Goal: Task Accomplishment & Management: Manage account settings

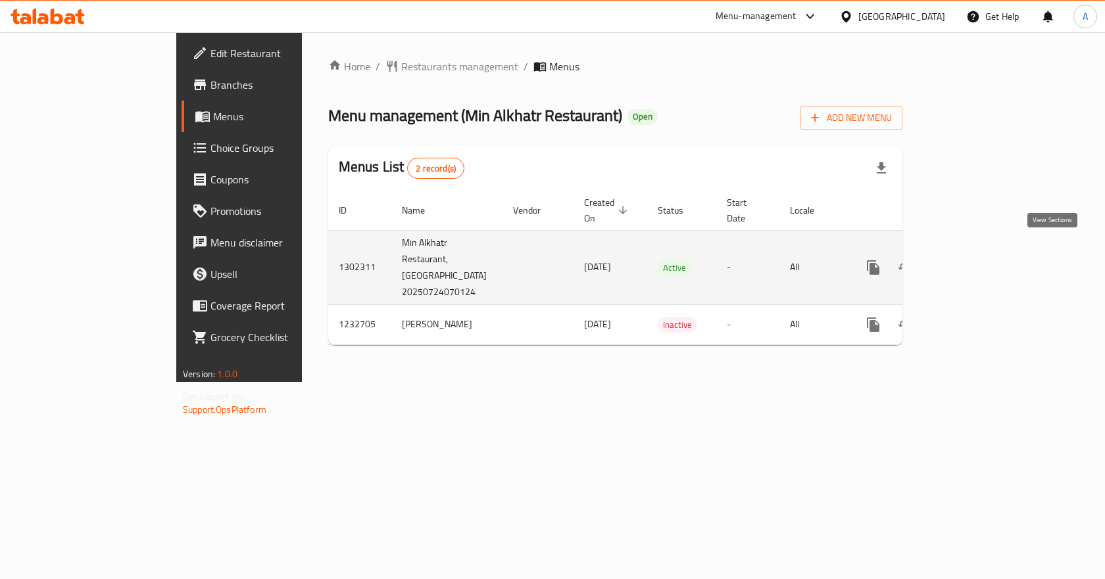
click at [976, 260] on icon "enhanced table" at bounding box center [968, 268] width 16 height 16
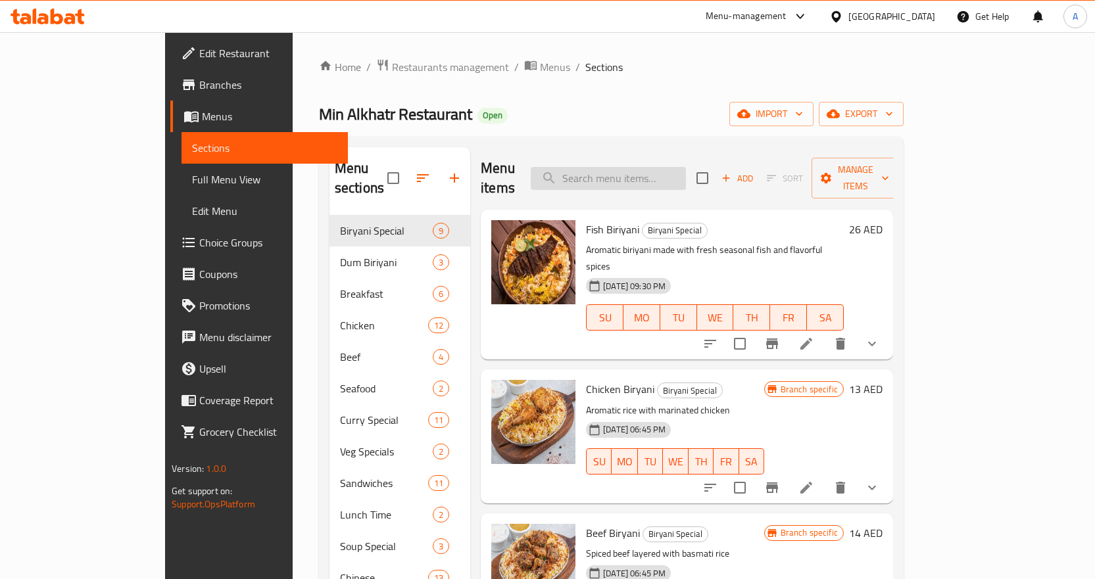
click at [633, 174] on input "search" at bounding box center [608, 178] width 155 height 23
paste input "Chicken Fry Dum Biriyani"
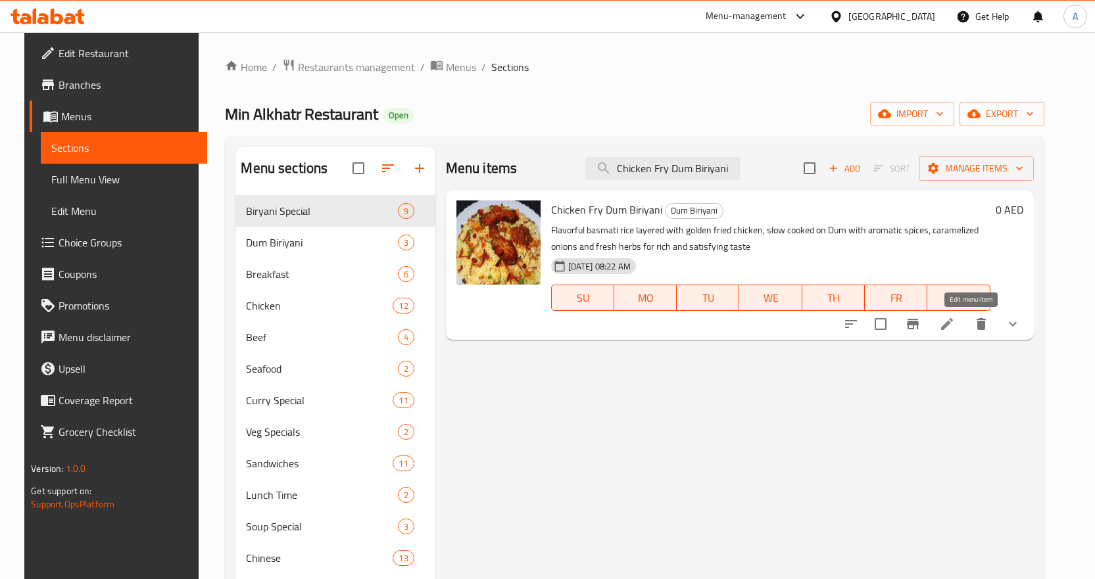
type input "Chicken Fry Dum Biriyani"
click at [955, 329] on icon at bounding box center [947, 324] width 16 height 16
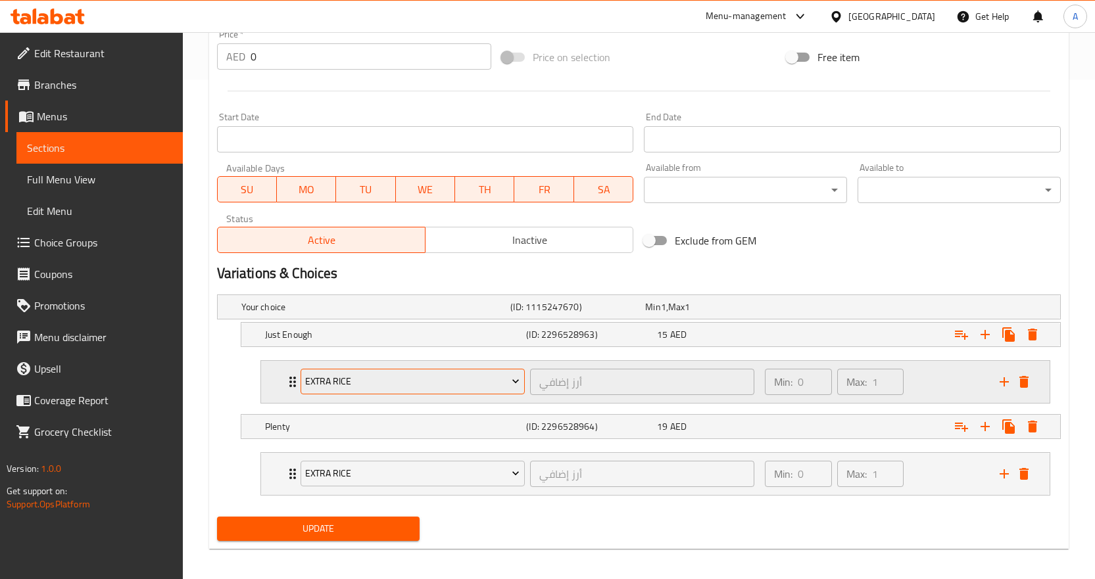
scroll to position [506, 0]
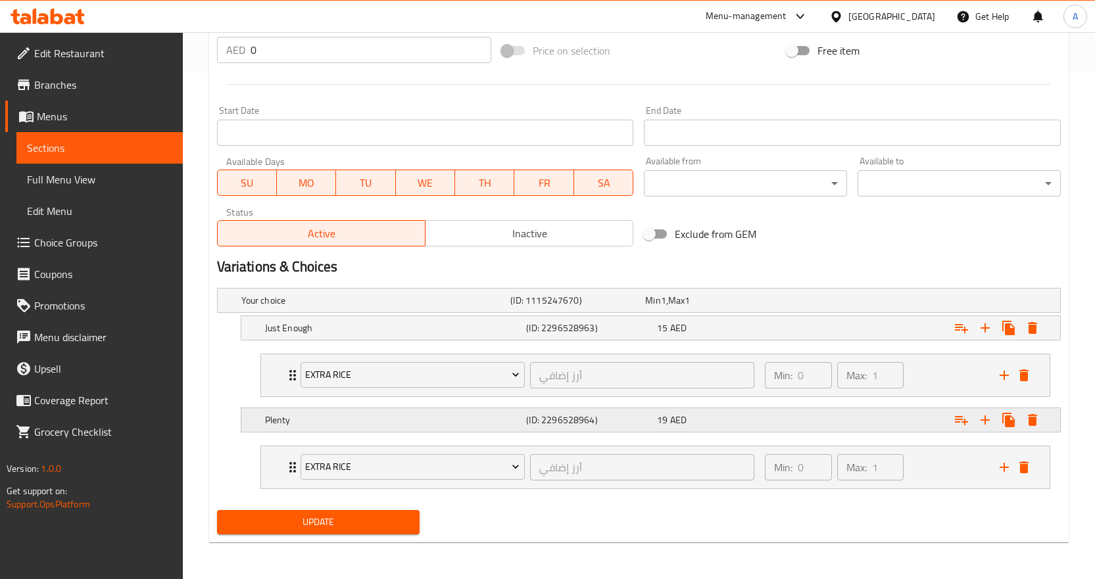
click at [851, 413] on div "Expand" at bounding box center [916, 420] width 262 height 29
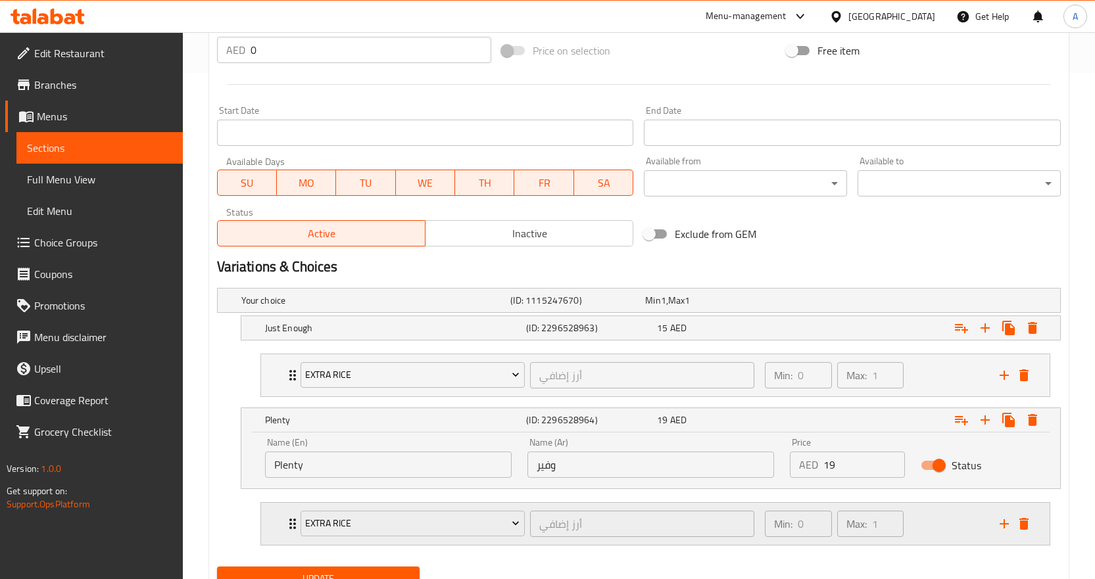
click at [928, 531] on div "Min: 0 ​ Max: 1 ​" at bounding box center [874, 524] width 235 height 42
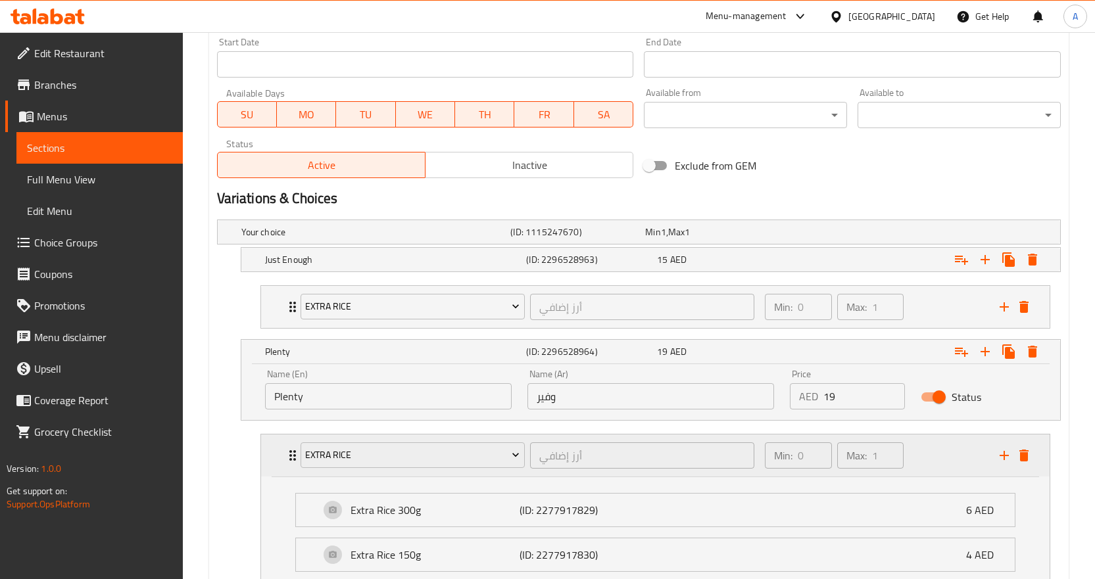
scroll to position [679, 0]
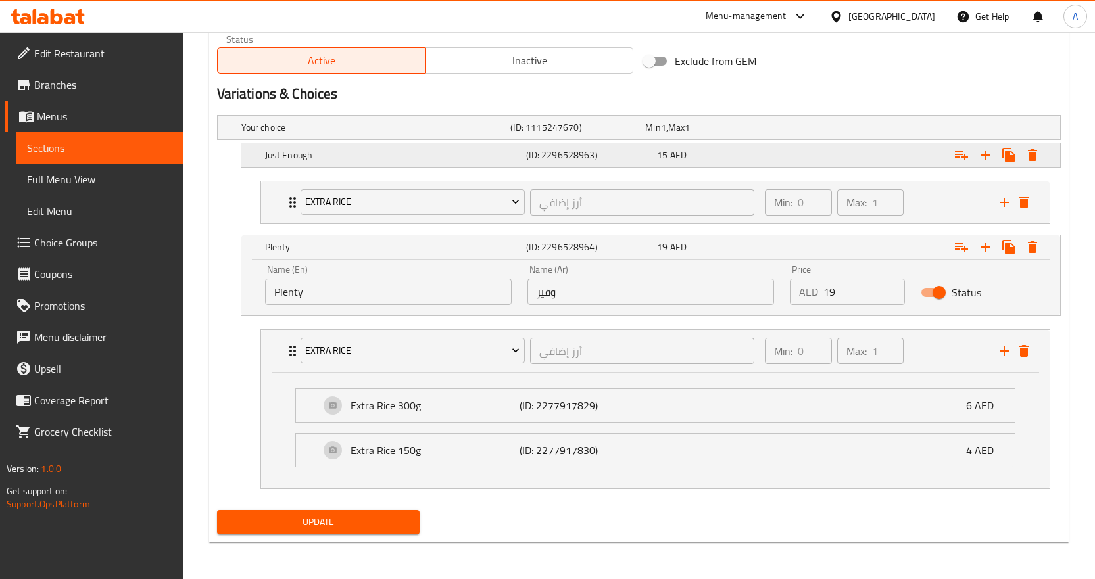
click at [848, 159] on div "Expand" at bounding box center [916, 155] width 262 height 29
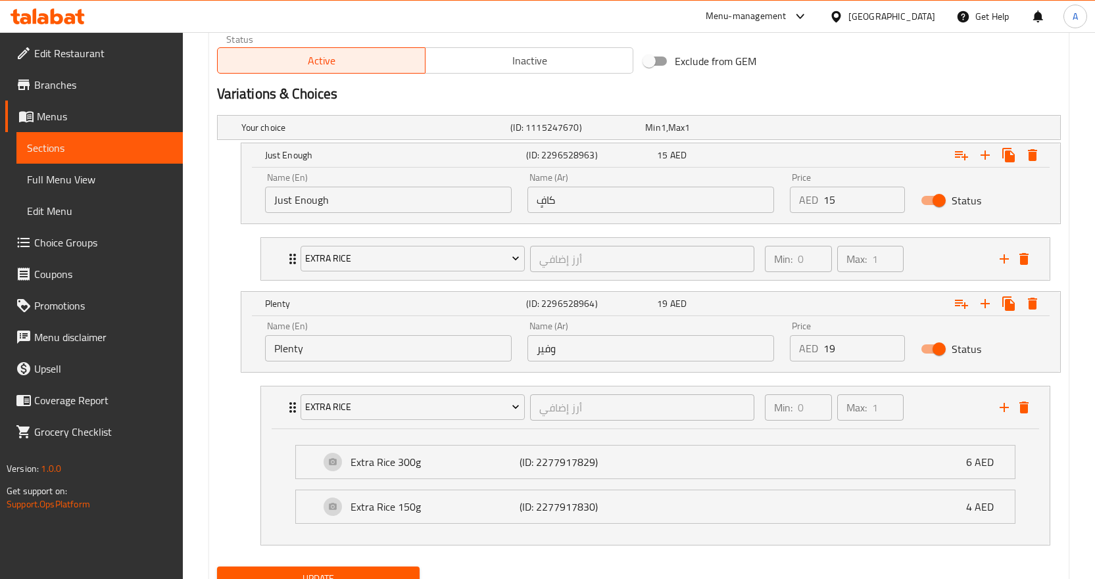
click at [657, 222] on div "Name (En) Just Enough Name (En) Name (Ar) كافٍ Name (Ar) Price AED 15 Price Sta…" at bounding box center [650, 196] width 819 height 56
click at [667, 208] on input "كافٍ" at bounding box center [650, 200] width 247 height 26
paste input "Chicken Fry Dum Biriyani"
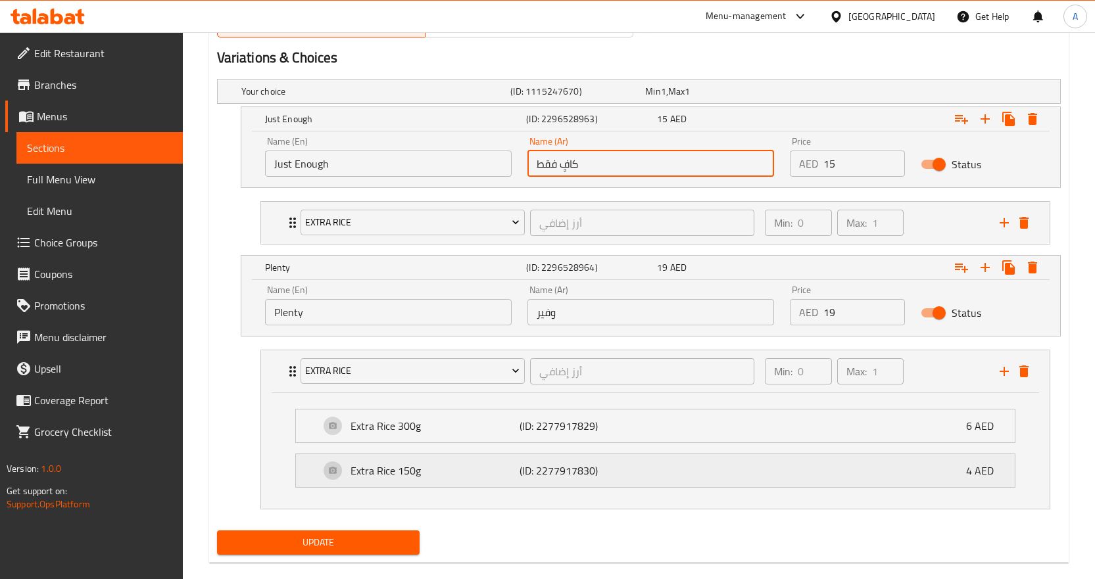
scroll to position [736, 0]
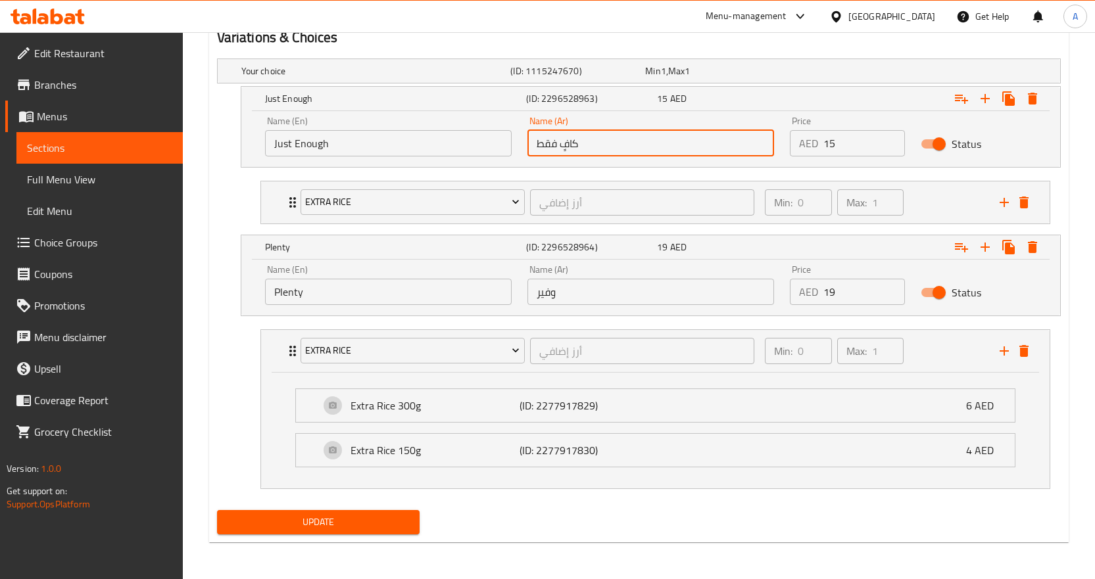
type input "كافٍ فقط"
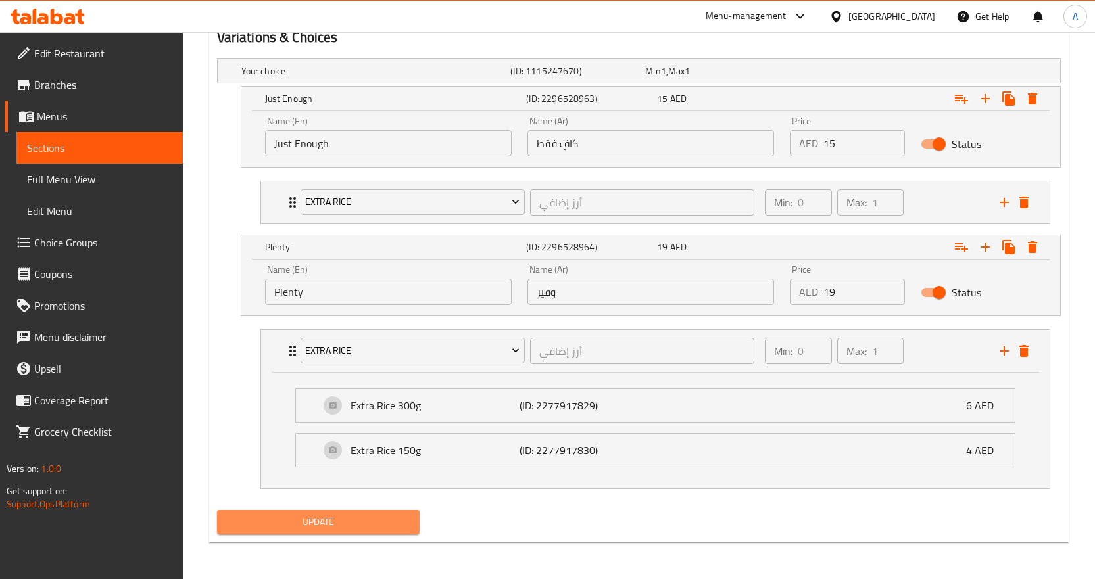
click at [375, 526] on span "Update" at bounding box center [318, 522] width 182 height 16
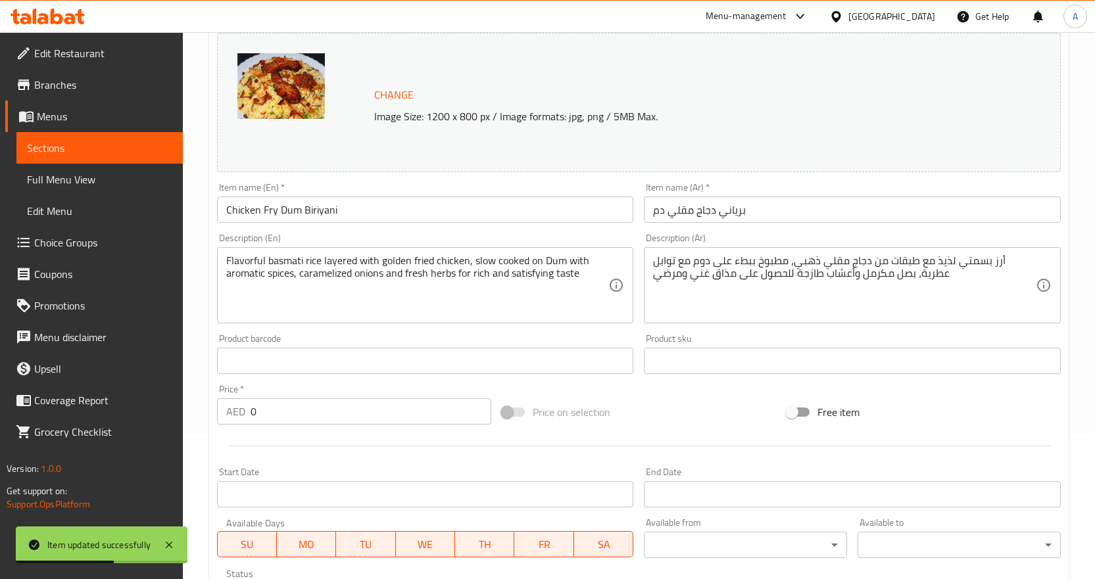
scroll to position [144, 0]
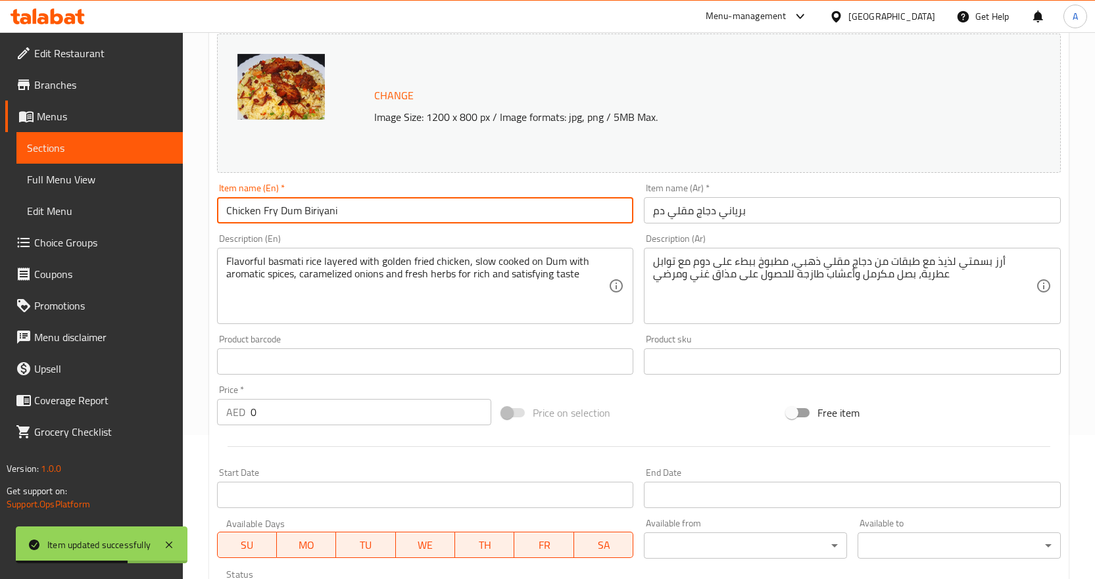
click at [282, 218] on input "Chicken Fry Dum Biriyani" at bounding box center [425, 210] width 417 height 26
click at [118, 175] on span "Full Menu View" at bounding box center [99, 180] width 145 height 16
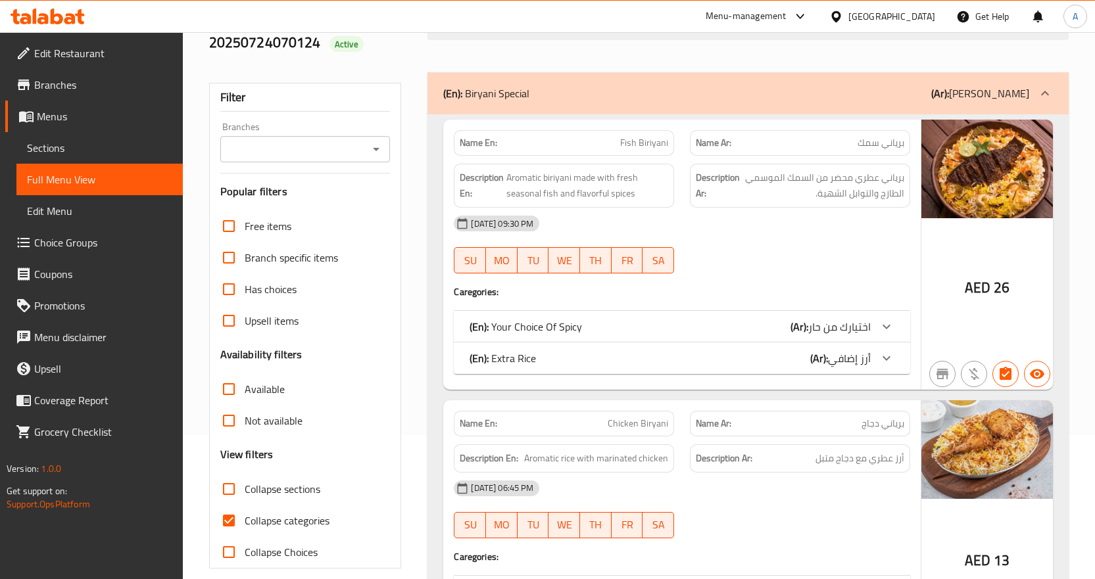
click at [740, 237] on div "28-07-2025 09:30 PM SU MO TU WE TH FR SA" at bounding box center [682, 245] width 472 height 74
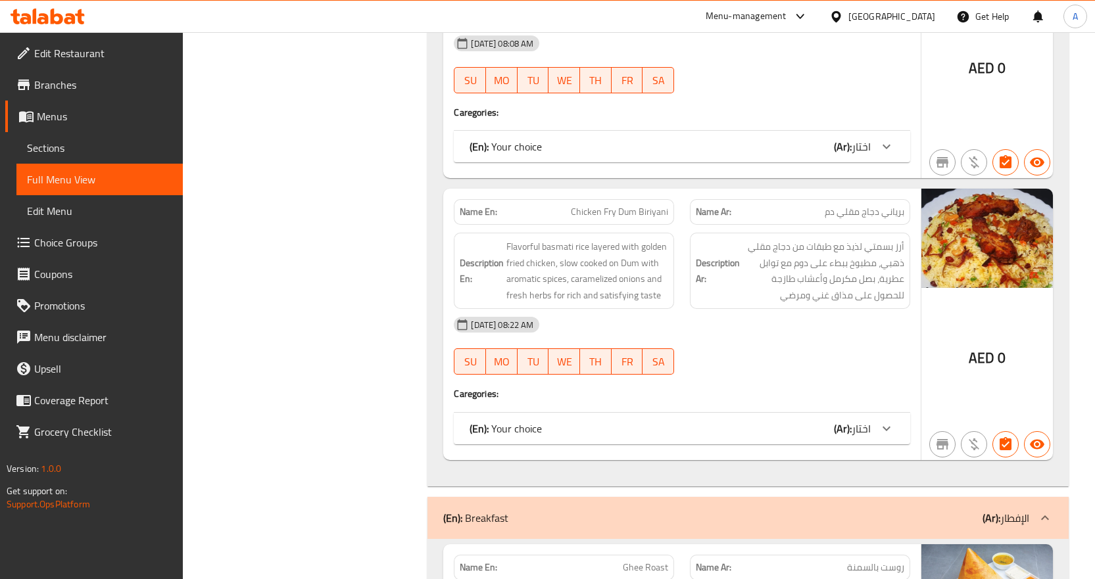
scroll to position [3243, 0]
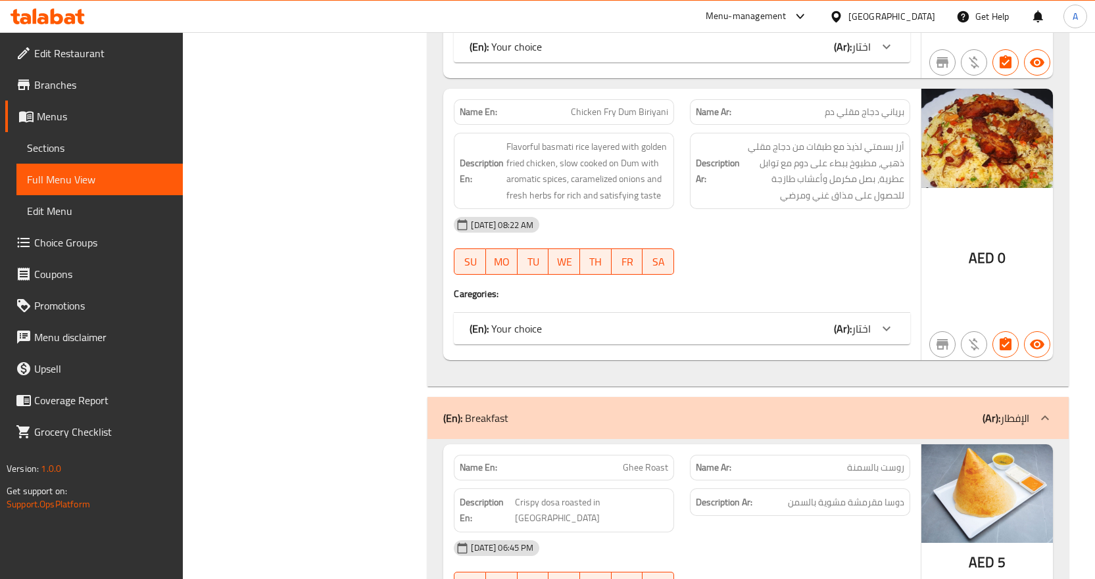
click at [774, 321] on div "(En): Your choice (Ar): اختار" at bounding box center [669, 329] width 401 height 16
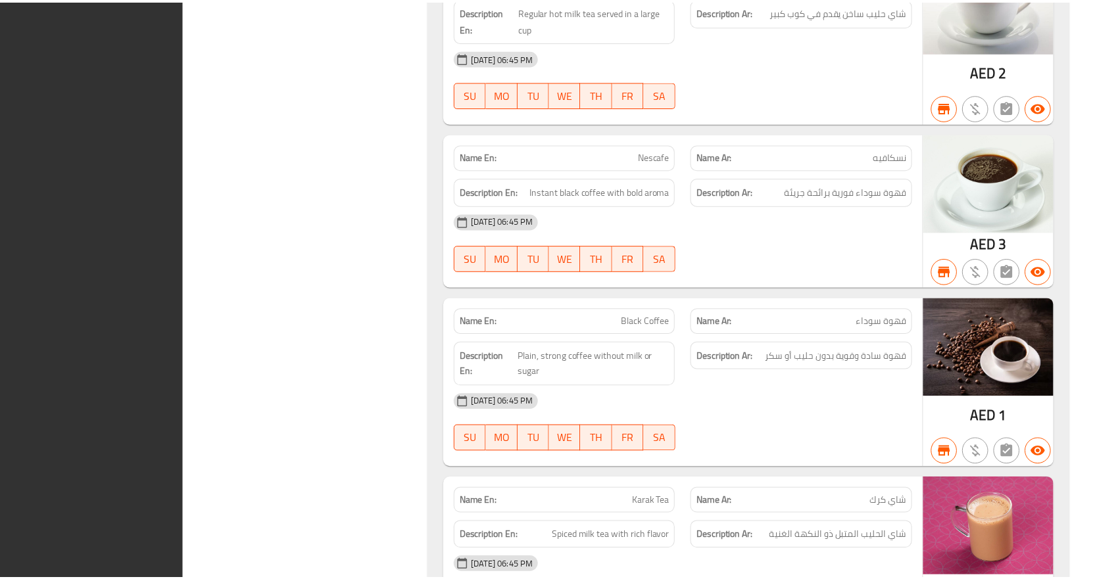
scroll to position [22044, 0]
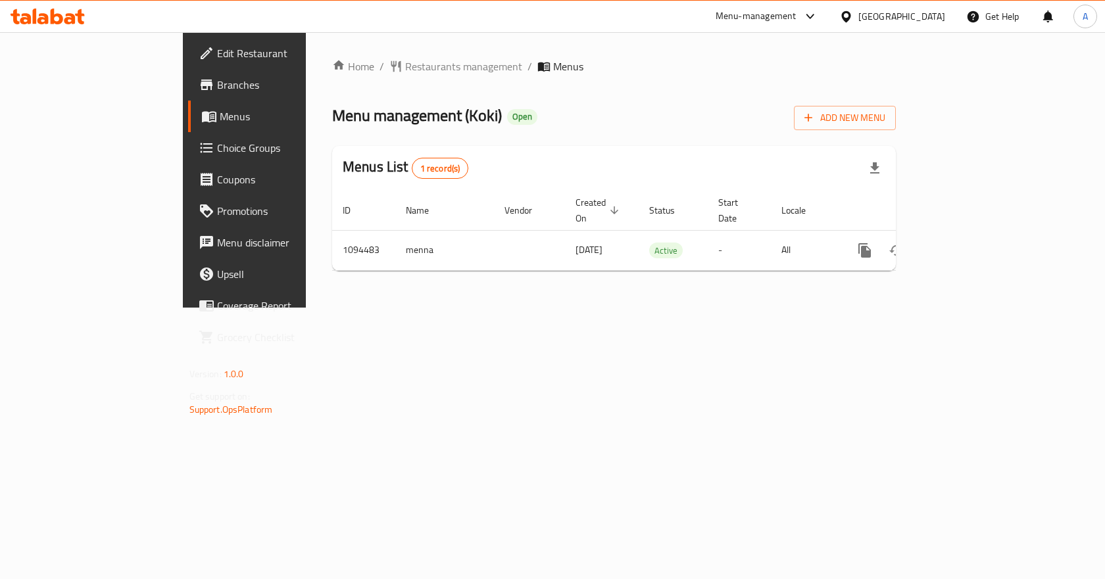
click at [858, 15] on div at bounding box center [848, 16] width 19 height 14
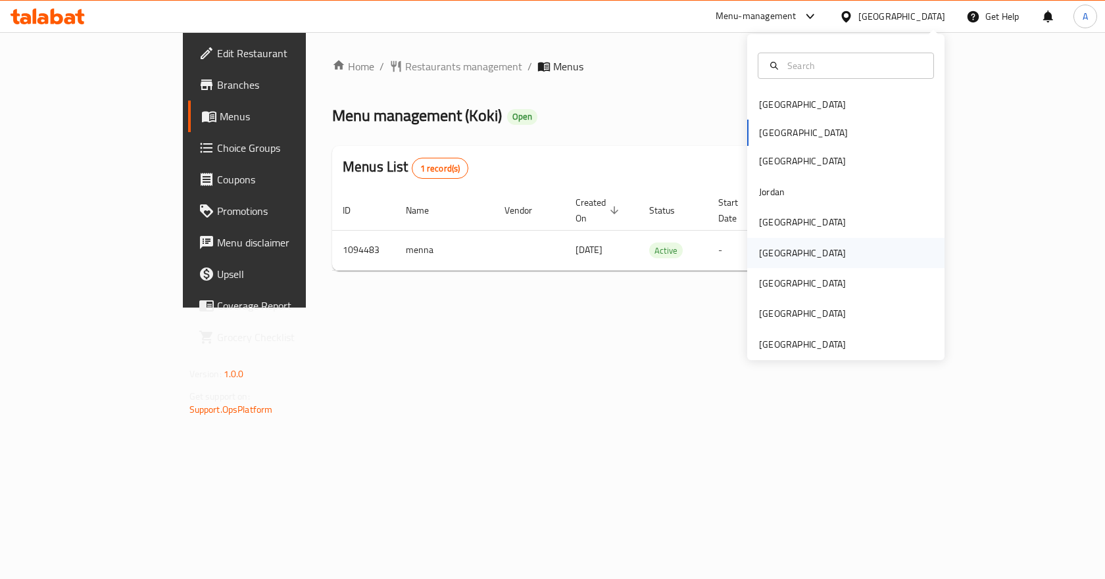
click at [759, 253] on div "[GEOGRAPHIC_DATA]" at bounding box center [802, 253] width 87 height 14
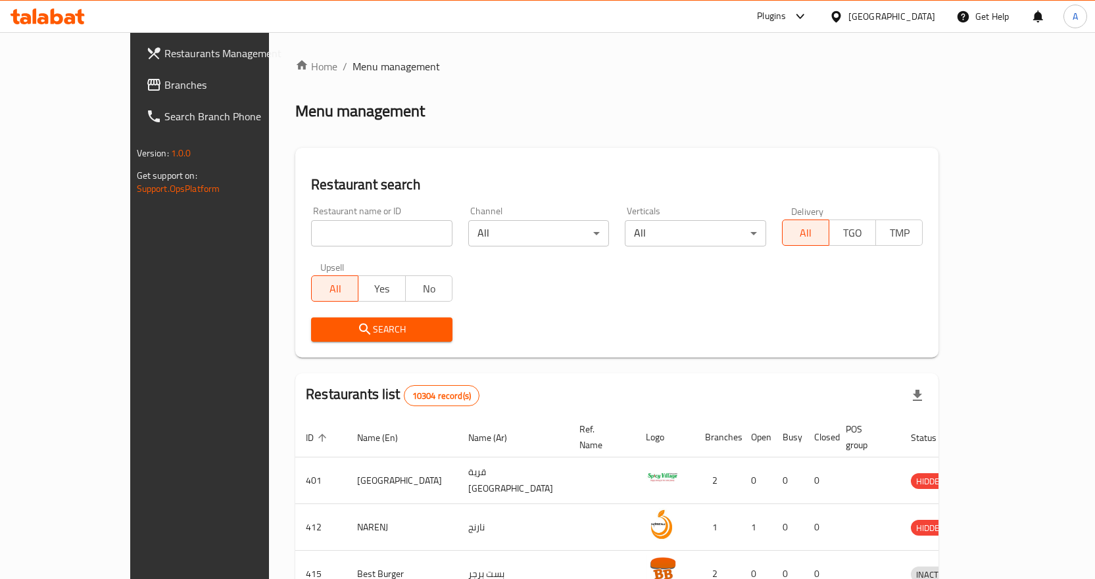
scroll to position [66, 0]
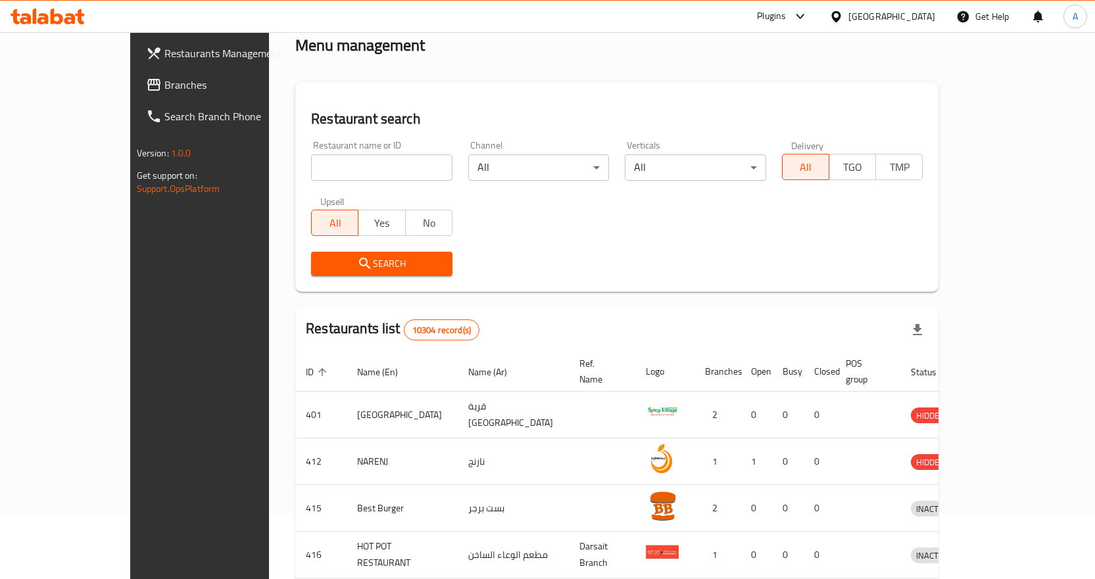
click at [164, 82] on span "Branches" at bounding box center [233, 85] width 138 height 16
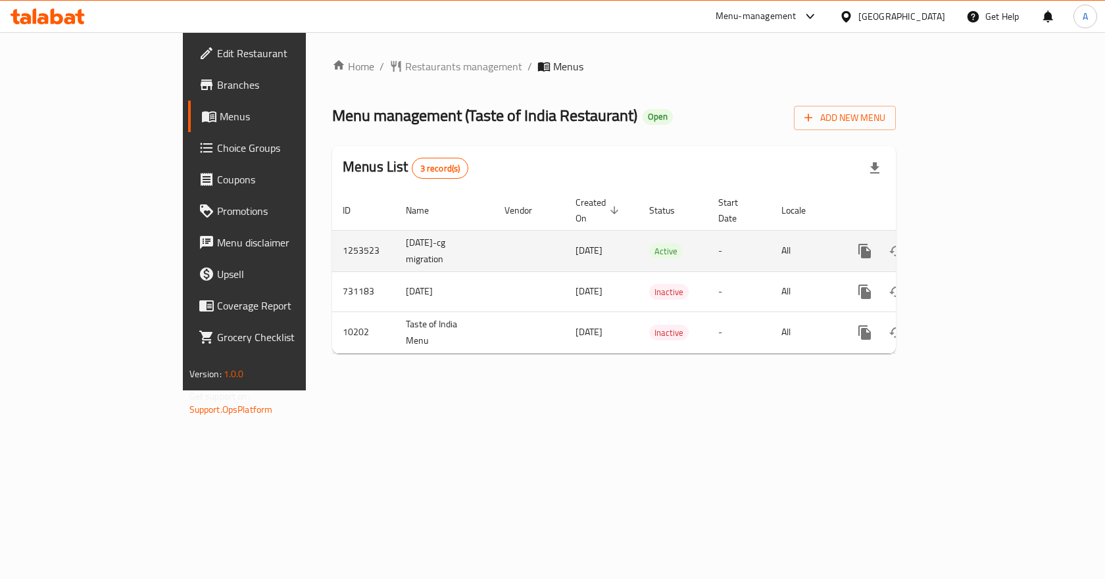
click at [967, 243] on icon "enhanced table" at bounding box center [959, 251] width 16 height 16
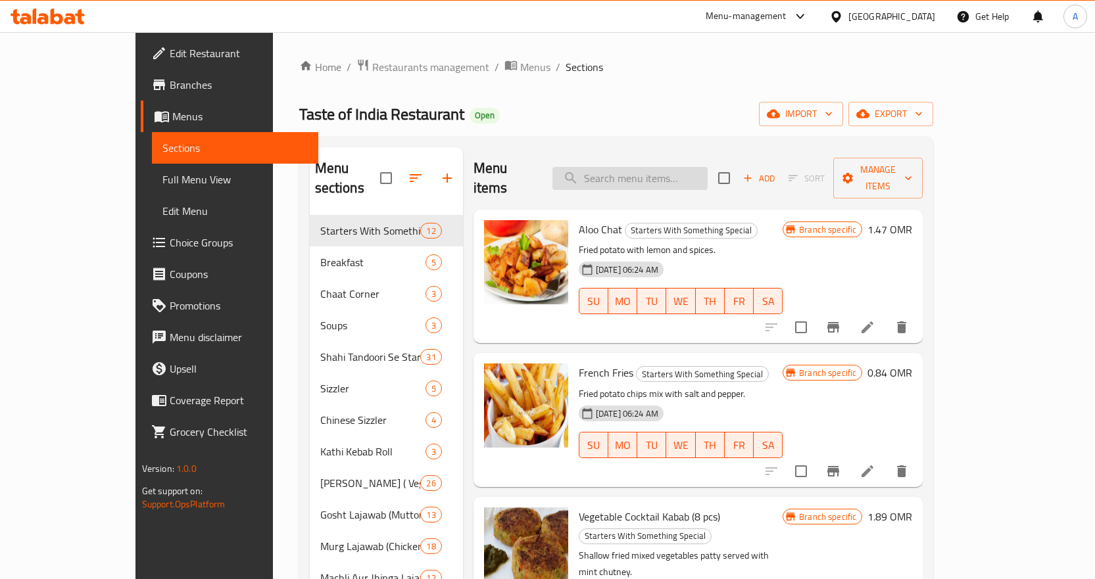
click at [670, 172] on input "search" at bounding box center [629, 178] width 155 height 23
paste input "Parantha Aloo"
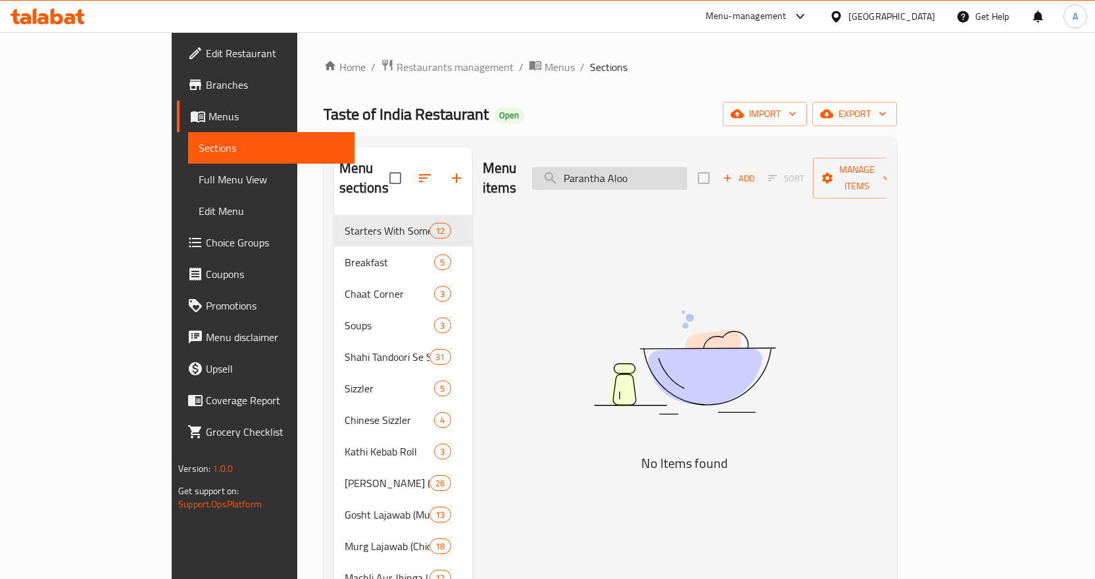
click at [666, 167] on input "Parantha Aloo" at bounding box center [609, 178] width 155 height 23
paste input "Aloo Gobhi Par"
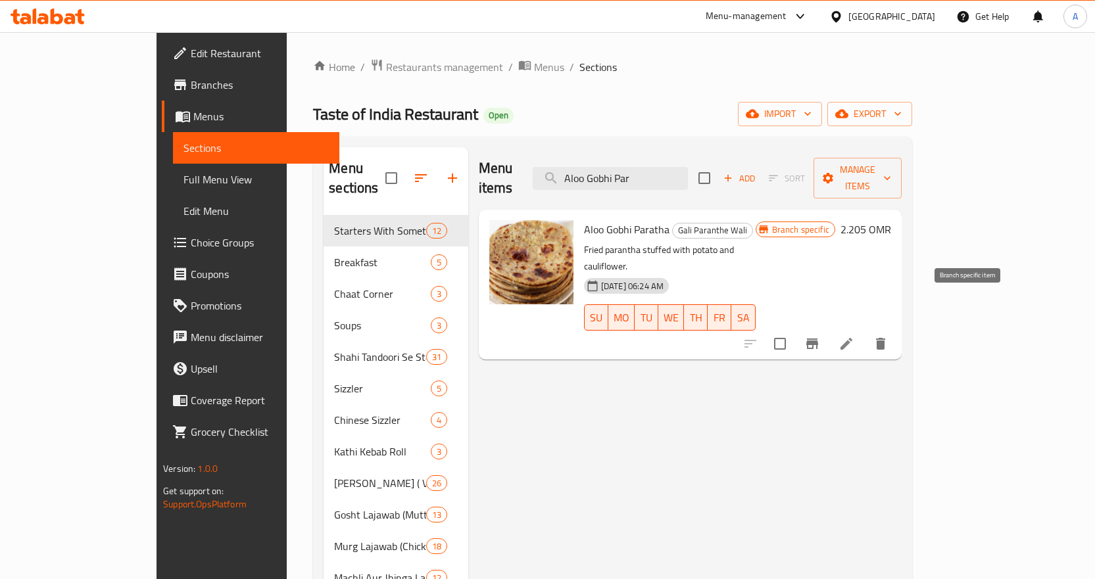
type input "Aloo Gobhi Par"
click at [820, 336] on icon "Branch-specific-item" at bounding box center [812, 344] width 16 height 16
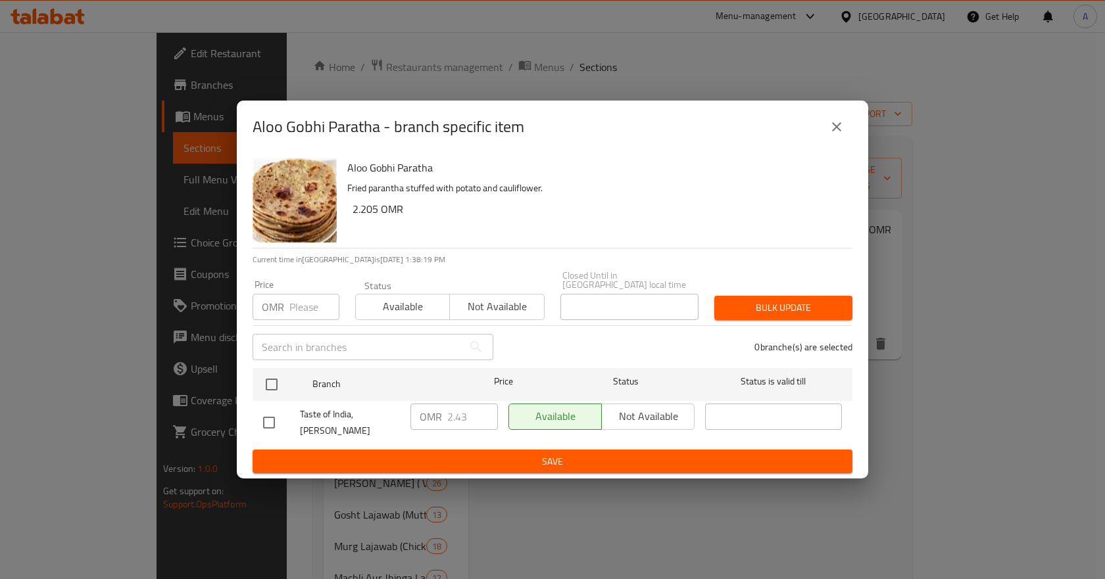
click at [269, 415] on input "checkbox" at bounding box center [269, 423] width 28 height 28
checkbox input "true"
click at [619, 409] on span "Not available" at bounding box center [648, 416] width 82 height 19
click at [570, 454] on span "Save" at bounding box center [552, 462] width 579 height 16
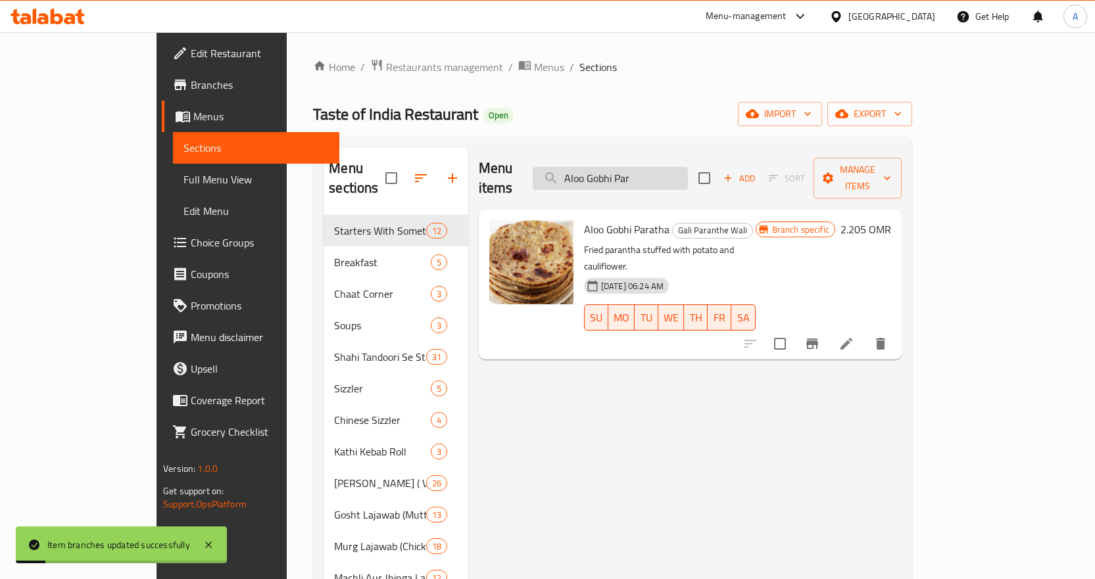
click at [680, 176] on input "Aloo Gobhi Par" at bounding box center [610, 178] width 155 height 23
click at [679, 176] on input "Aloo Gobhi Par" at bounding box center [610, 178] width 155 height 23
paste input "Gobi Parat"
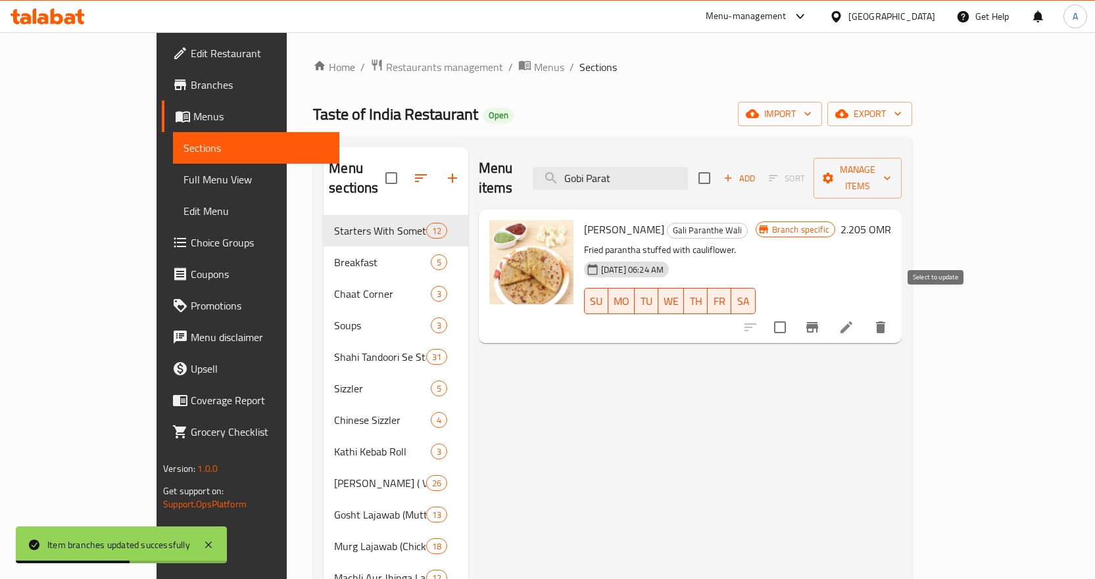
type input "Gobi Parat"
click at [794, 316] on input "checkbox" at bounding box center [780, 328] width 28 height 28
checkbox input "true"
click at [818, 322] on icon "Branch-specific-item" at bounding box center [812, 327] width 12 height 11
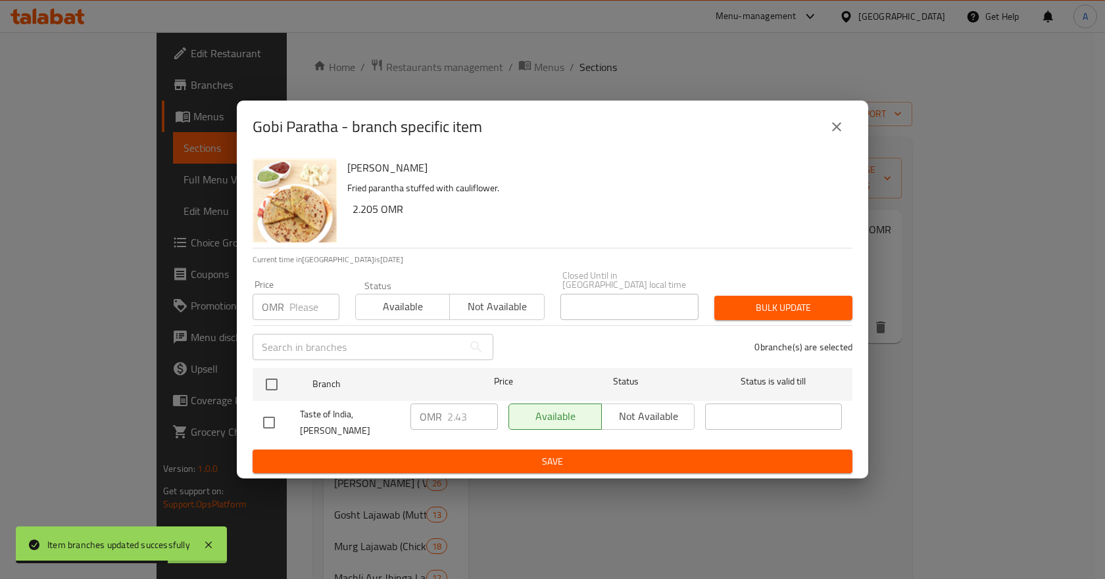
click at [635, 410] on div "Available Not available" at bounding box center [601, 417] width 186 height 26
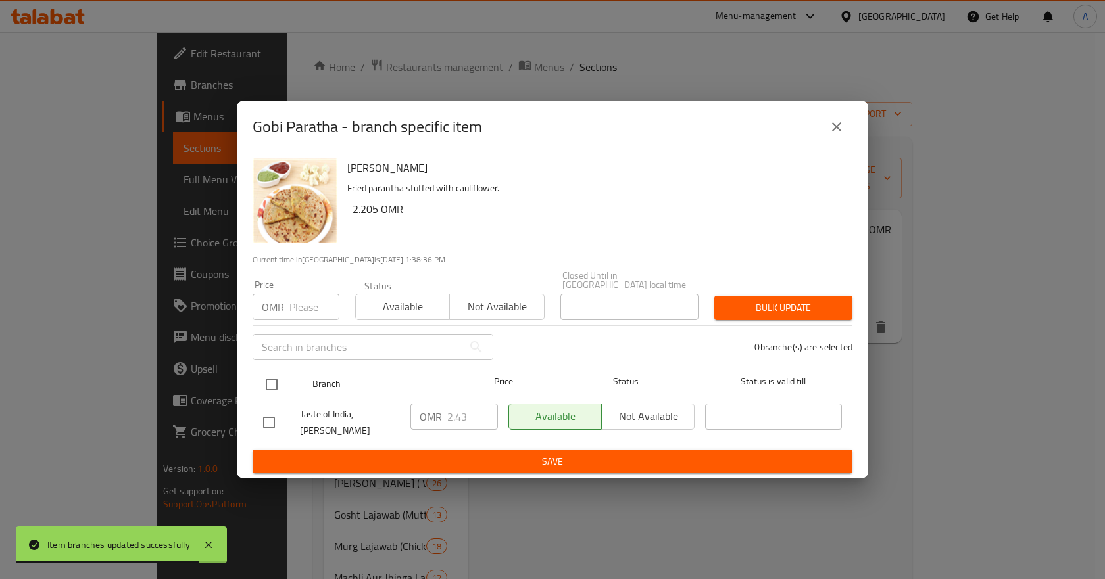
click at [270, 381] on input "checkbox" at bounding box center [272, 385] width 28 height 28
checkbox input "true"
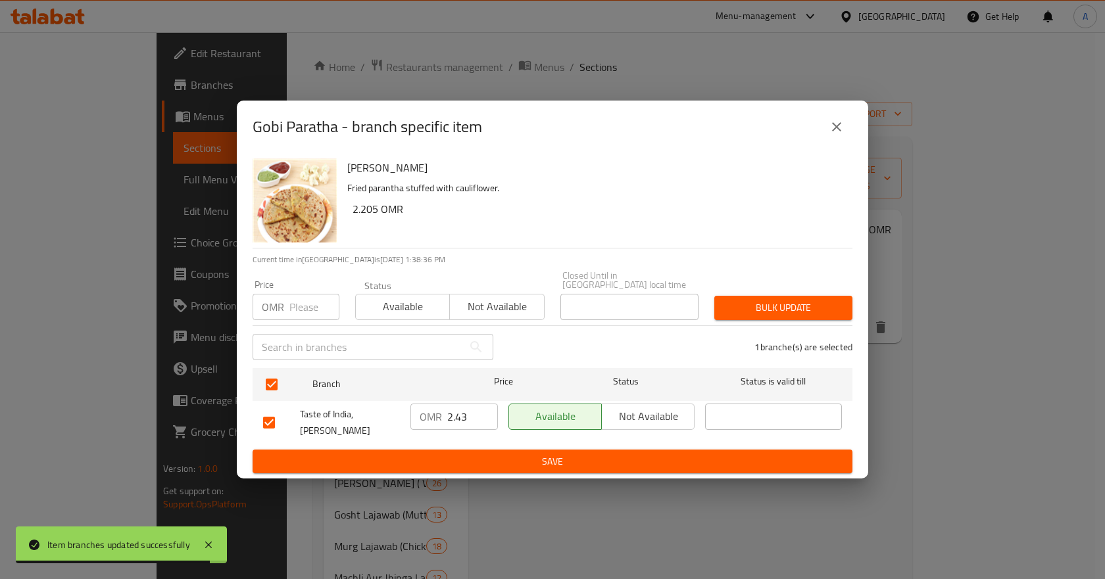
click at [652, 414] on span "Not available" at bounding box center [648, 416] width 82 height 19
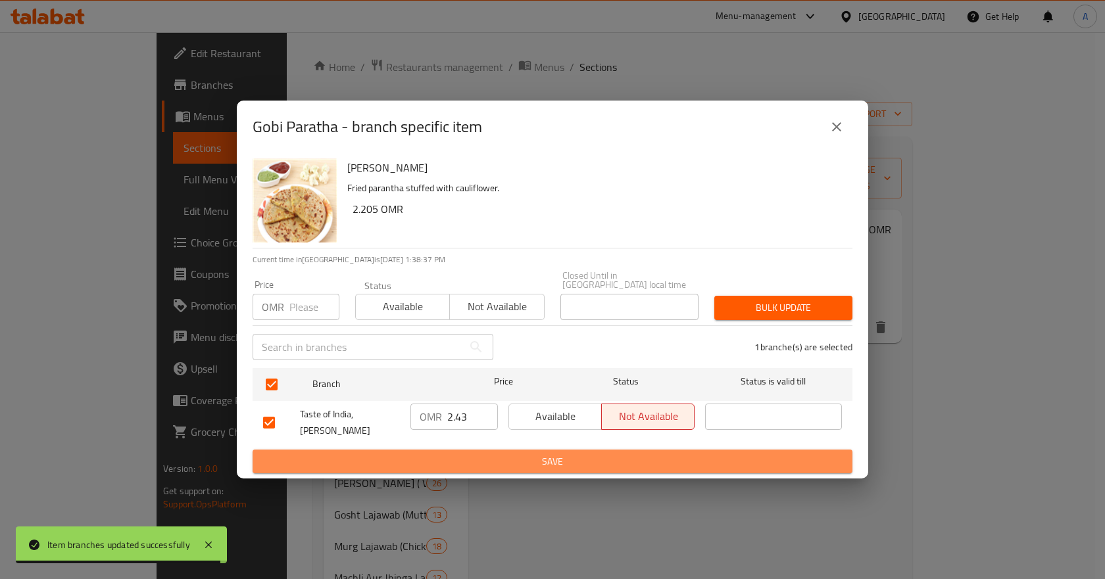
click at [629, 454] on span "Save" at bounding box center [552, 462] width 579 height 16
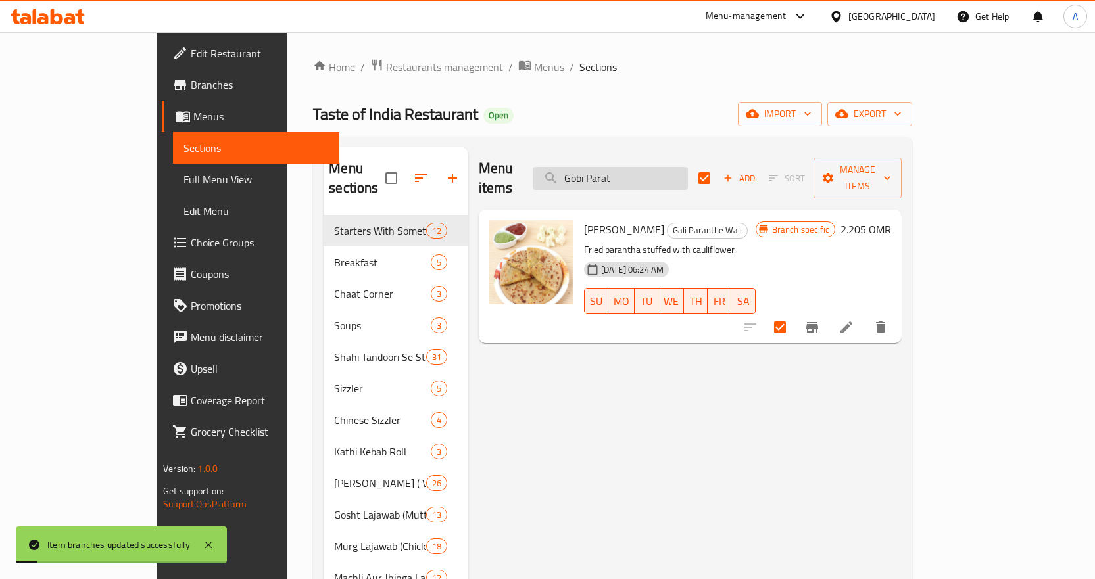
click at [688, 178] on input "Gobi Parat" at bounding box center [610, 178] width 155 height 23
paste input "Aloo Gobhi"
type input "Aloo Gobhi"
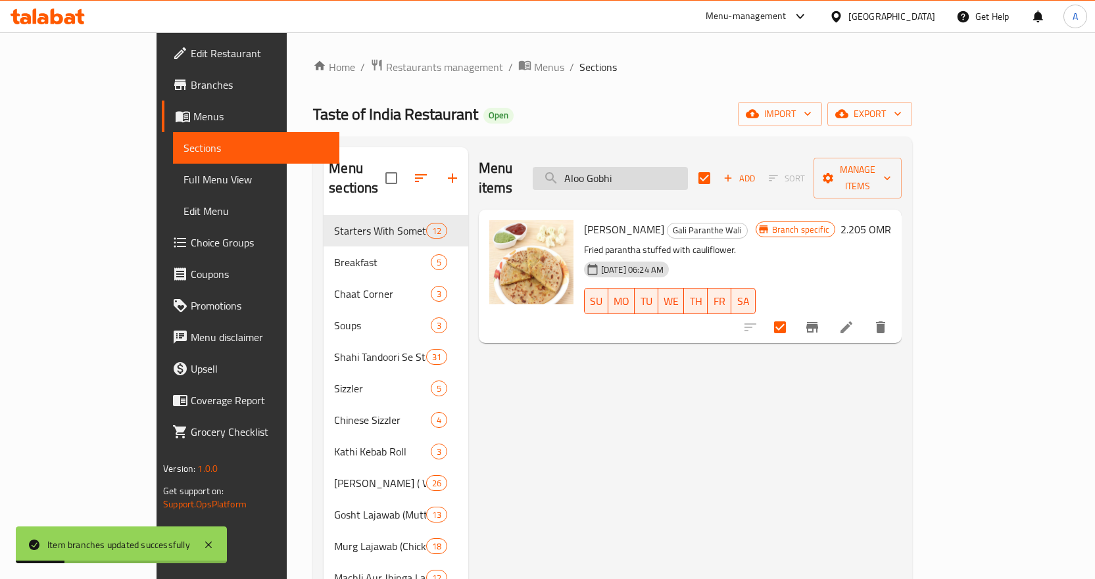
checkbox input "false"
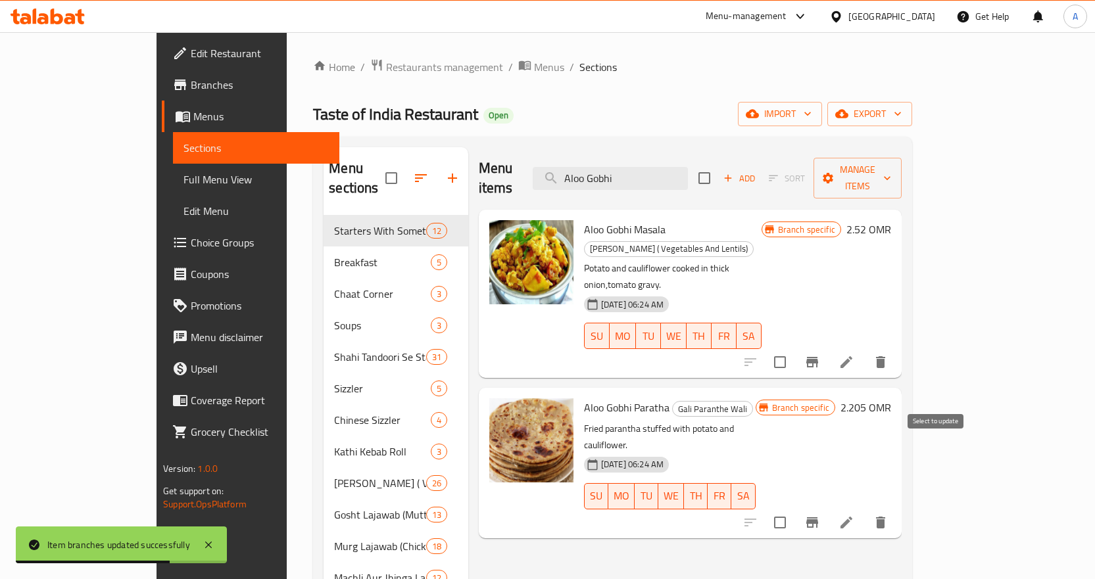
type input "Aloo Gobhi"
click at [794, 509] on input "checkbox" at bounding box center [780, 523] width 28 height 28
checkbox input "true"
click at [852, 517] on icon at bounding box center [846, 523] width 12 height 12
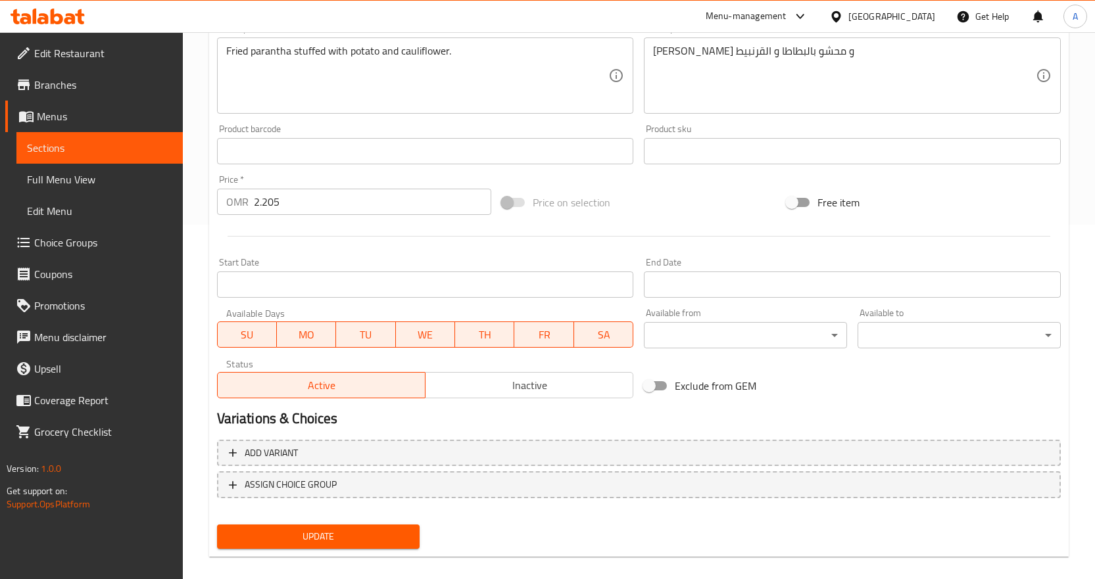
scroll to position [369, 0]
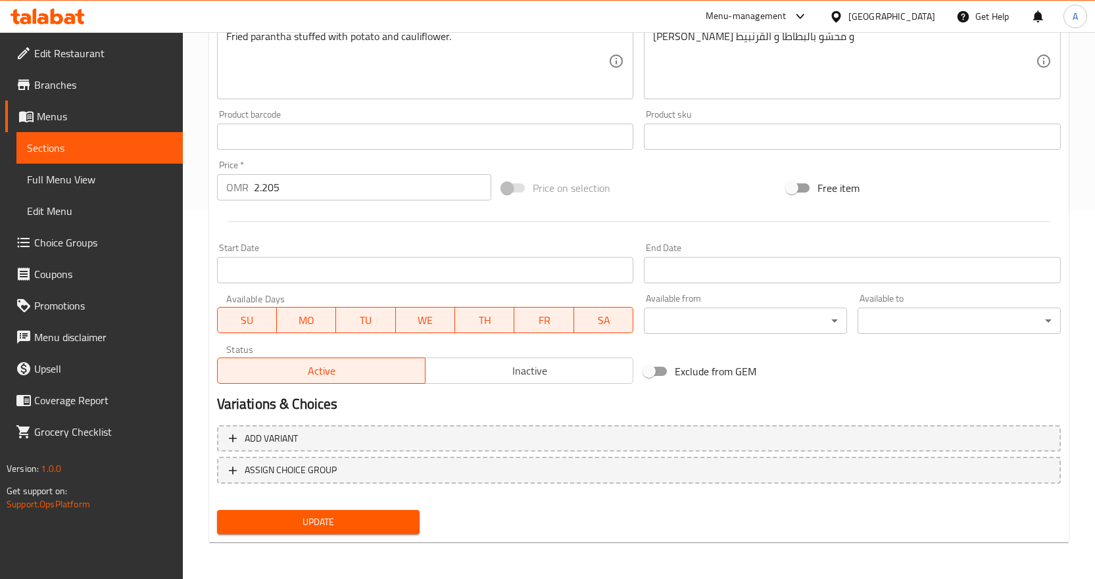
click at [462, 379] on span "Inactive" at bounding box center [529, 371] width 197 height 19
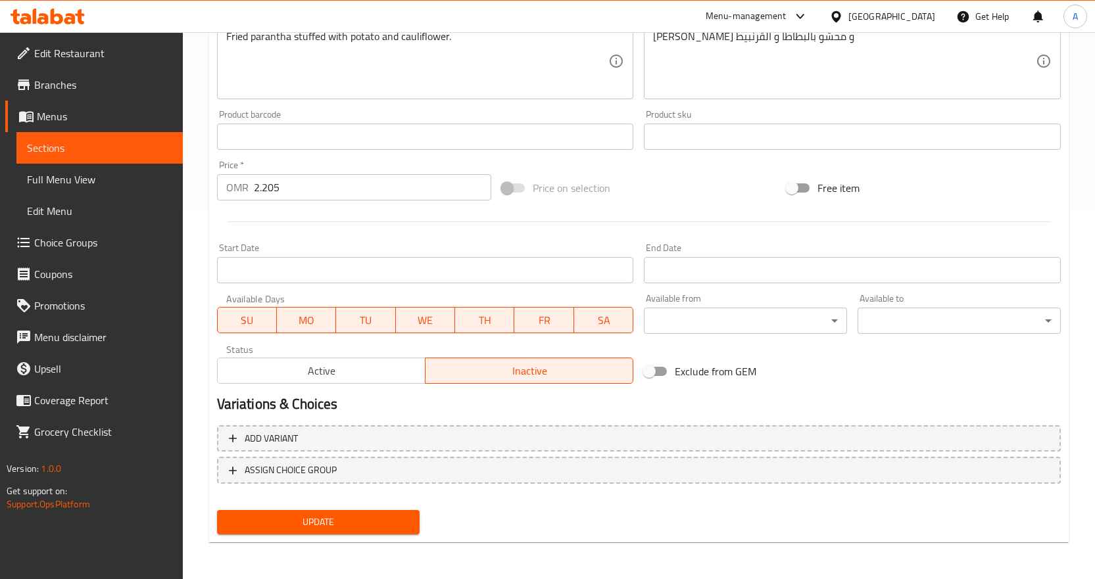
click at [368, 521] on span "Update" at bounding box center [318, 522] width 182 height 16
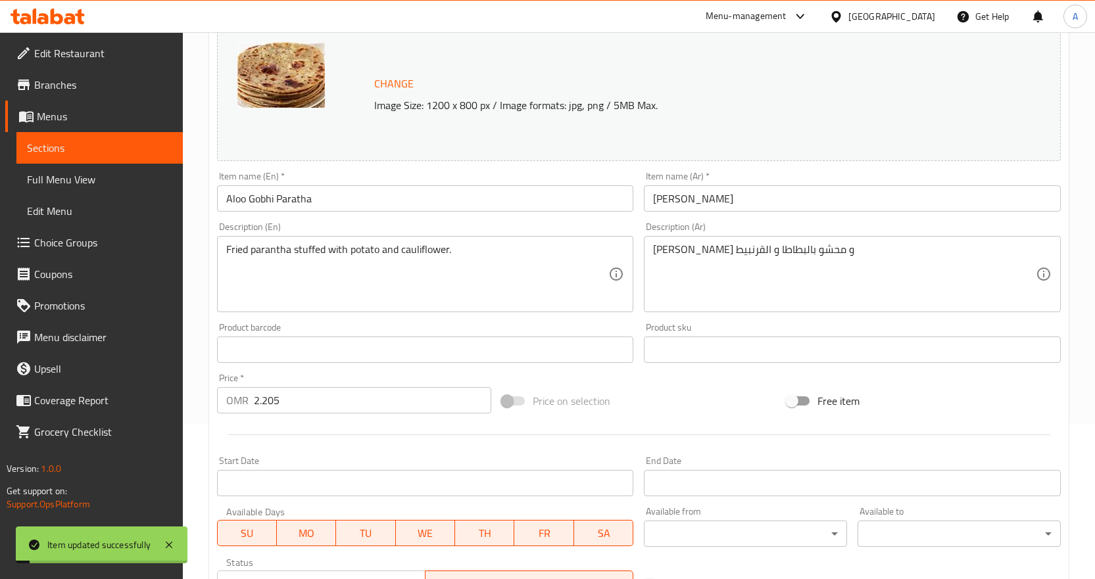
scroll to position [0, 0]
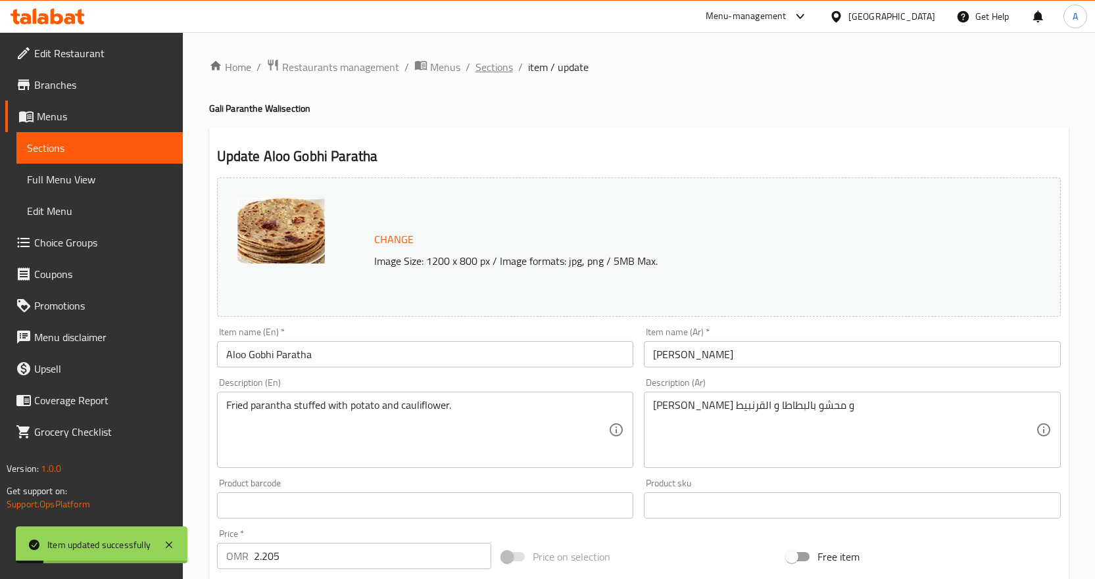
click at [496, 70] on span "Sections" at bounding box center [493, 67] width 37 height 16
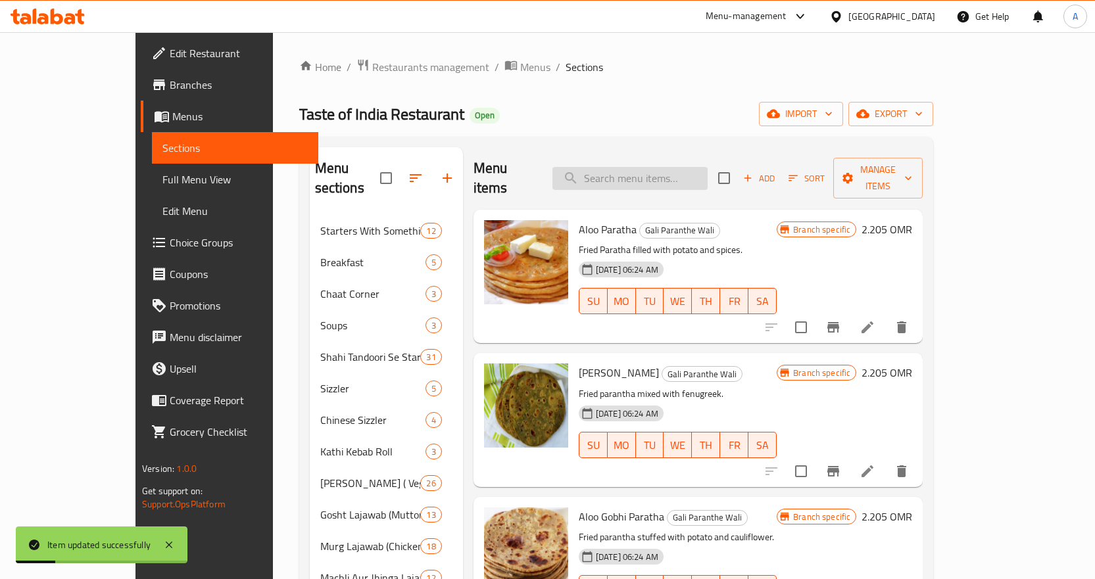
click at [679, 176] on input "search" at bounding box center [629, 178] width 155 height 23
paste input "Gobi Parat"
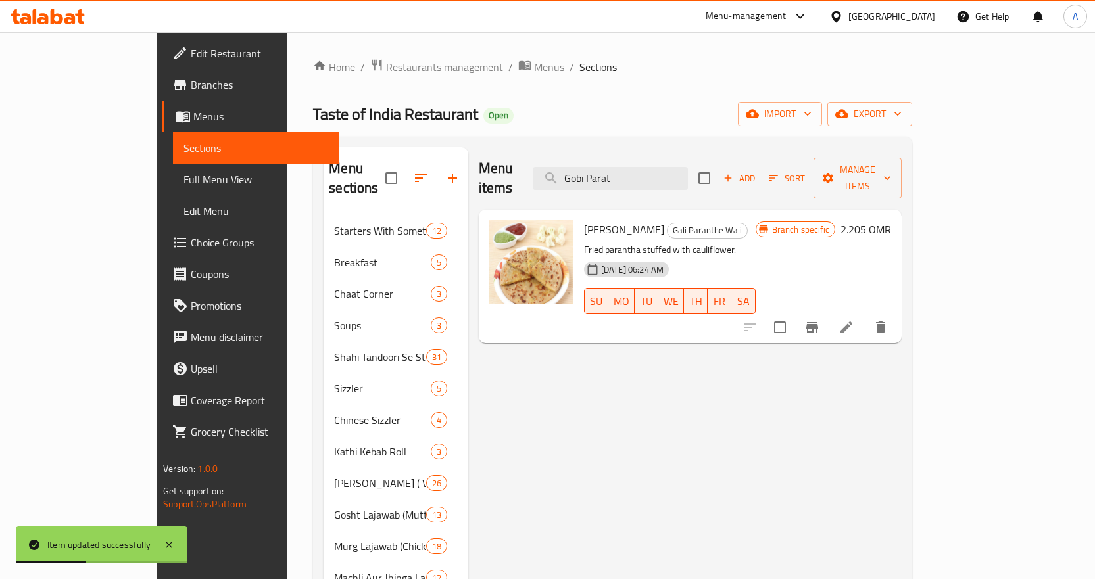
type input "Gobi Parat"
click at [854, 320] on icon at bounding box center [846, 328] width 16 height 16
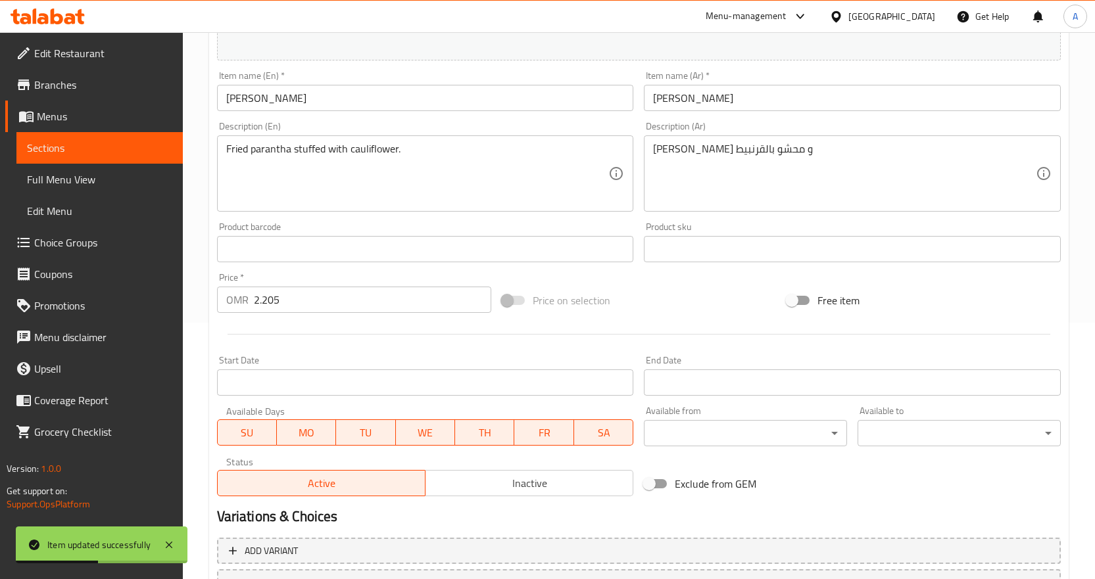
scroll to position [369, 0]
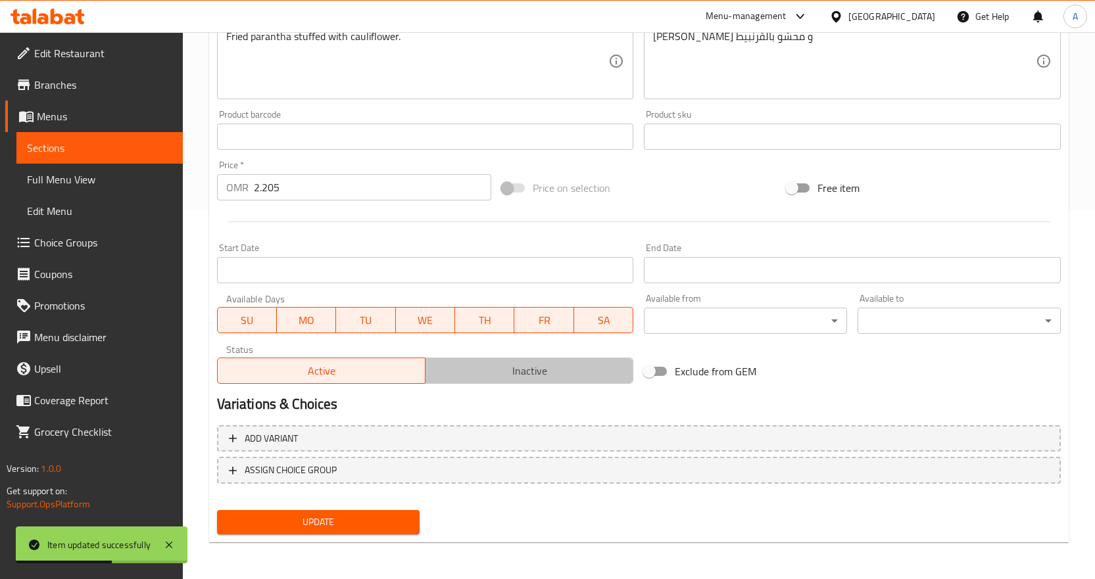
click at [502, 366] on span "Inactive" at bounding box center [529, 371] width 197 height 19
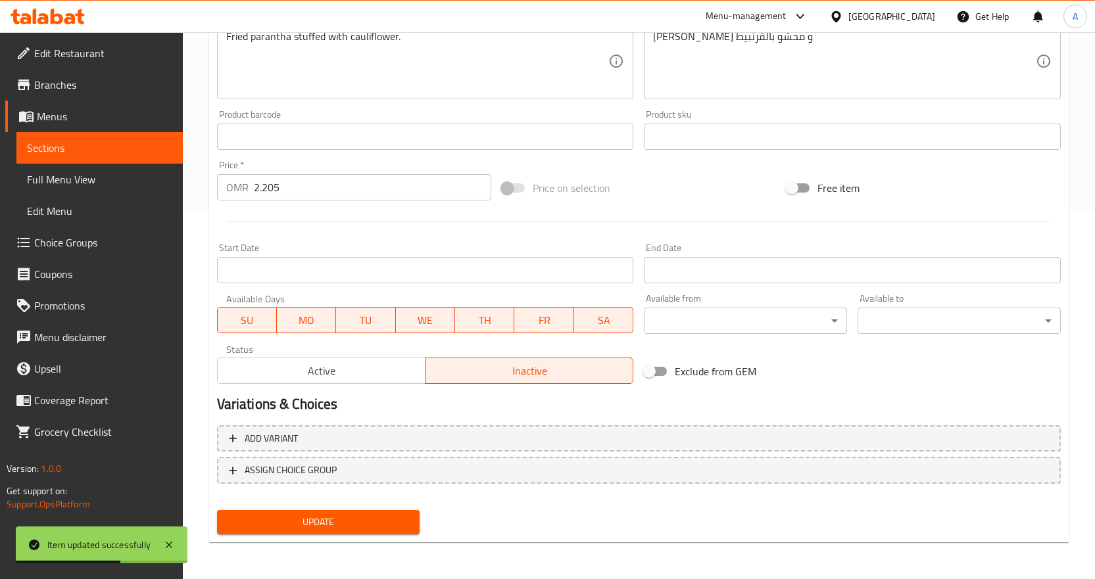
click at [391, 524] on span "Update" at bounding box center [318, 522] width 182 height 16
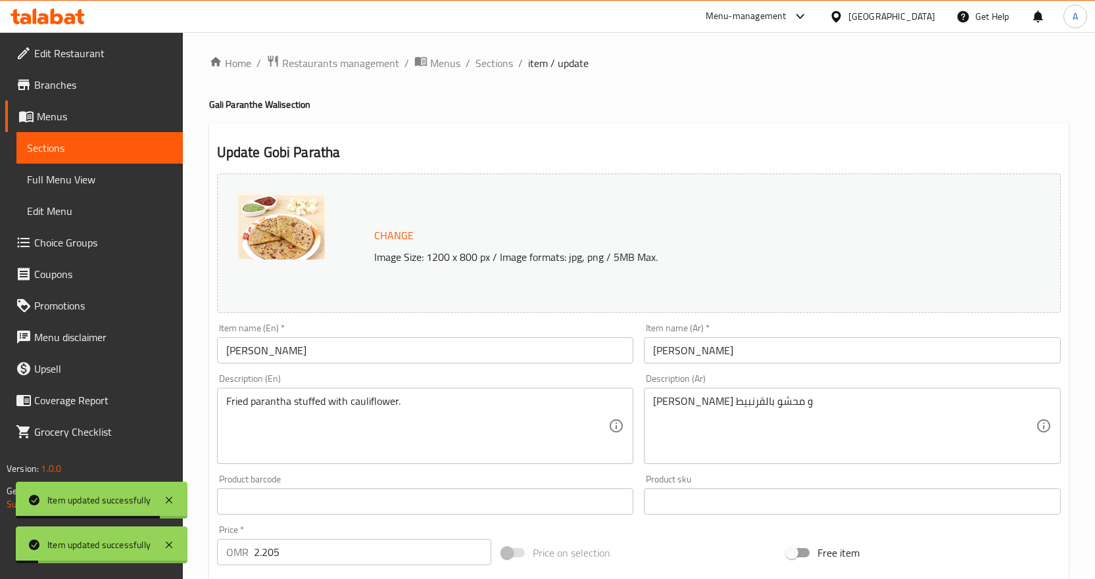
scroll to position [0, 0]
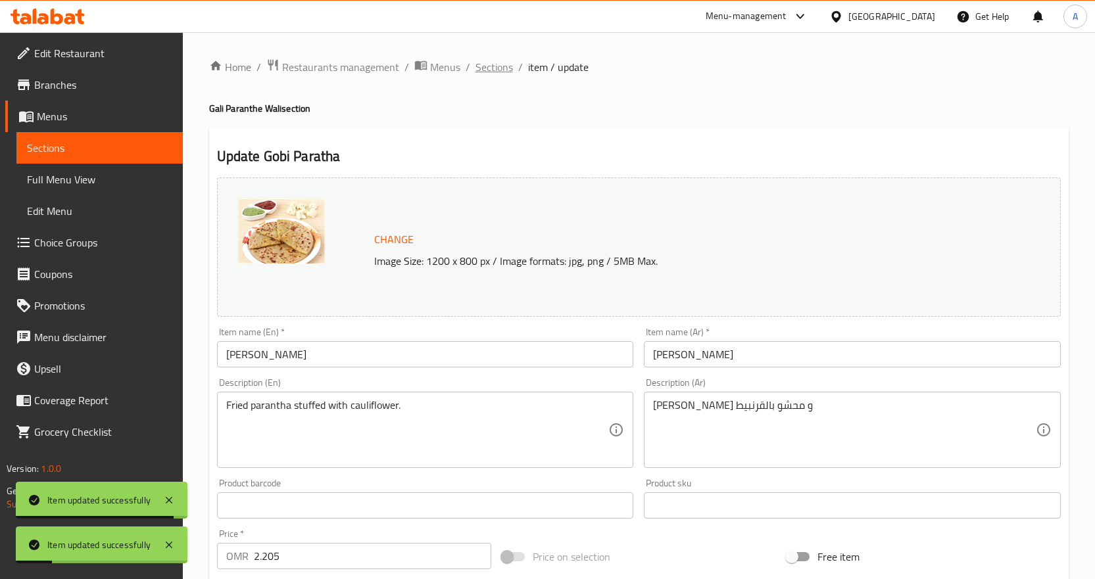
click at [500, 60] on span "Sections" at bounding box center [493, 67] width 37 height 16
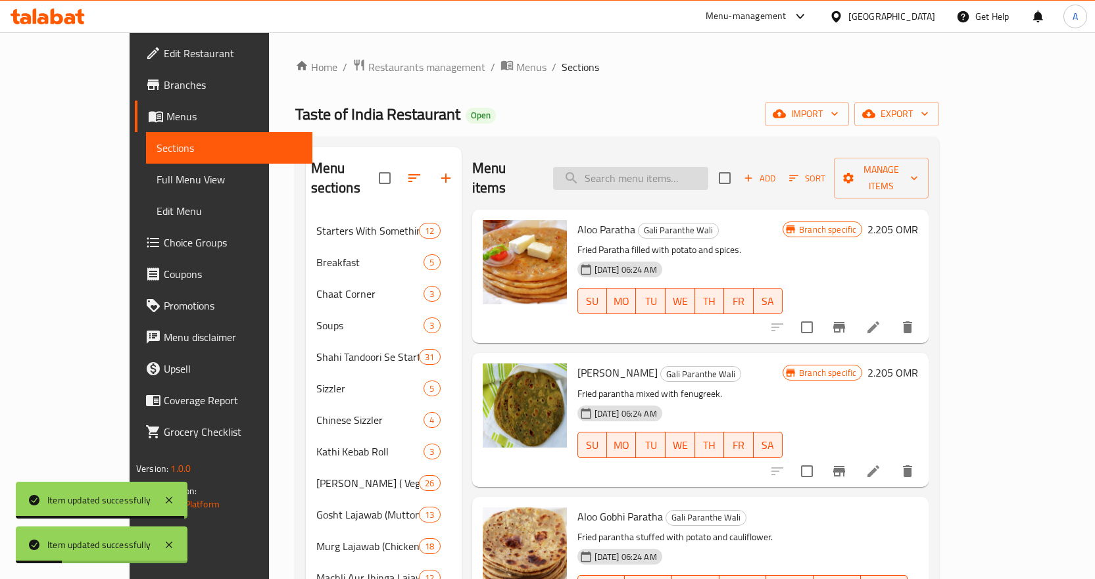
click at [654, 176] on input "search" at bounding box center [630, 178] width 155 height 23
paste input "Methi Paratha."
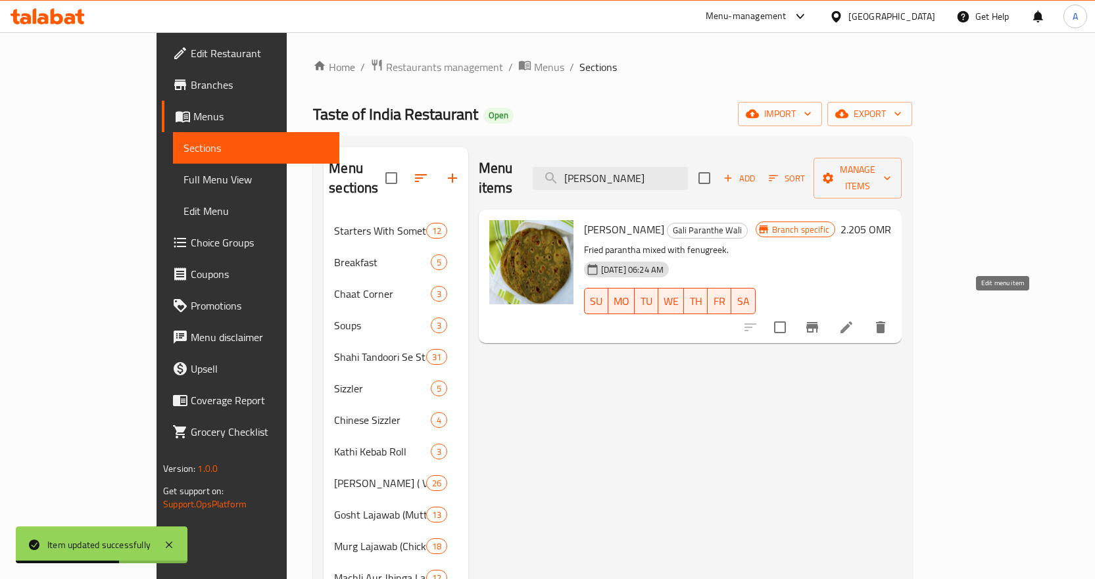
type input "Methi Paratha"
click at [854, 320] on icon at bounding box center [846, 328] width 16 height 16
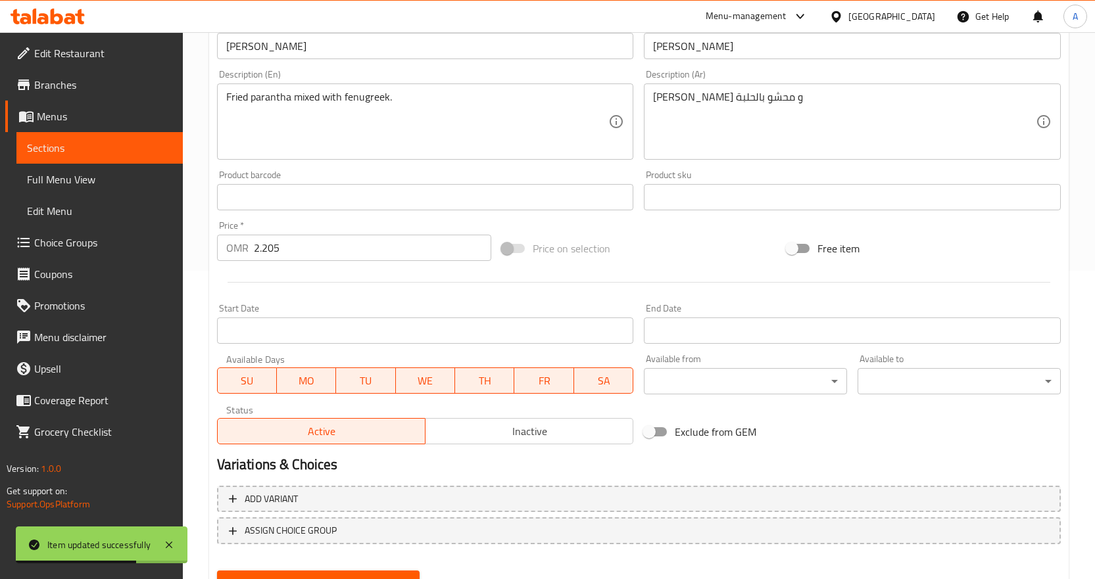
scroll to position [369, 0]
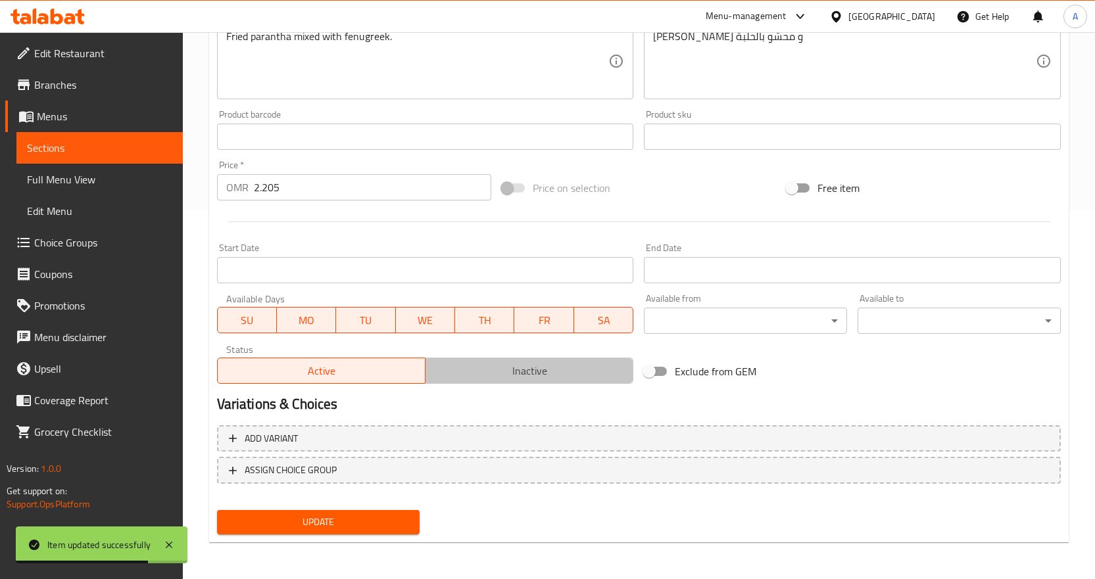
click at [572, 382] on button "Inactive" at bounding box center [529, 371] width 208 height 26
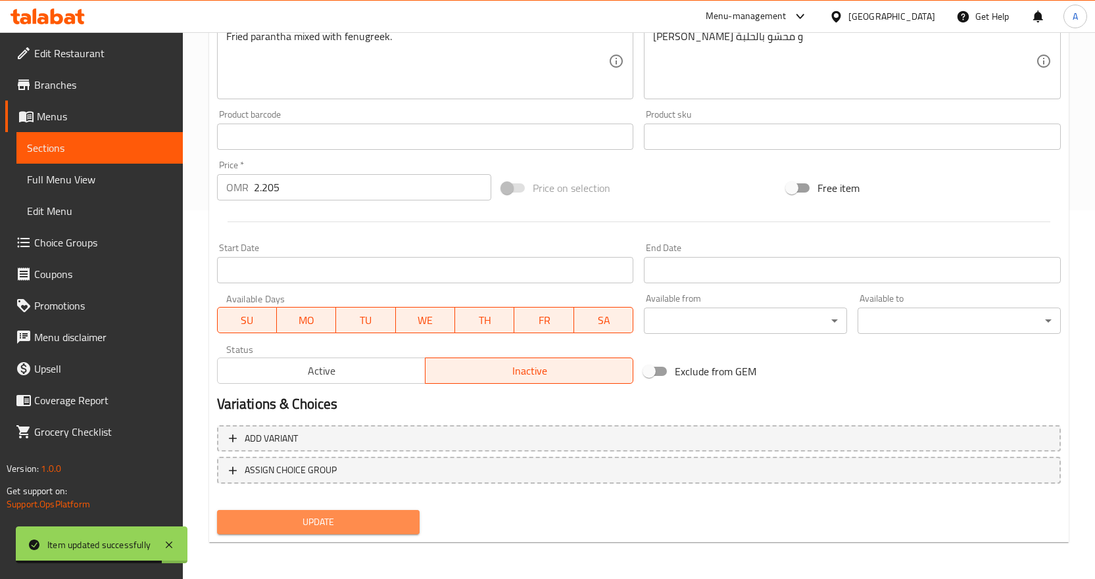
click at [363, 511] on button "Update" at bounding box center [318, 522] width 203 height 24
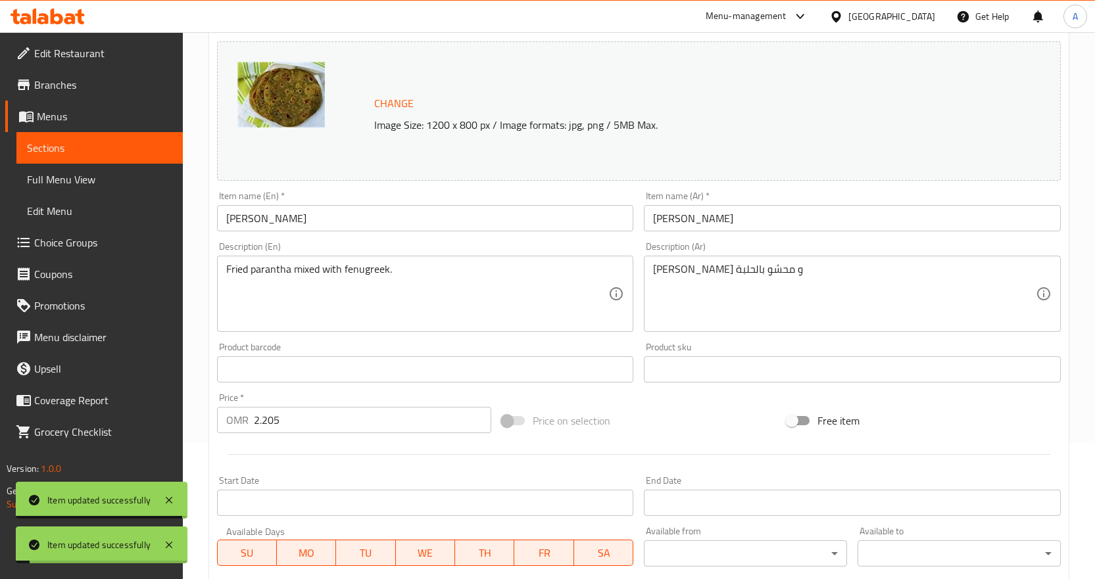
scroll to position [0, 0]
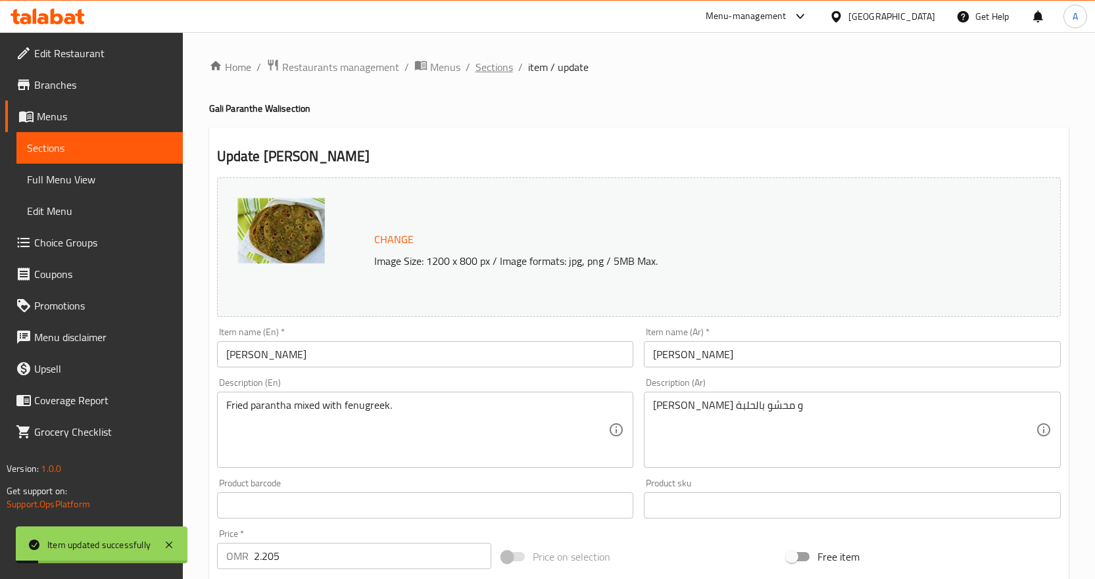
click at [496, 74] on span "Sections" at bounding box center [493, 67] width 37 height 16
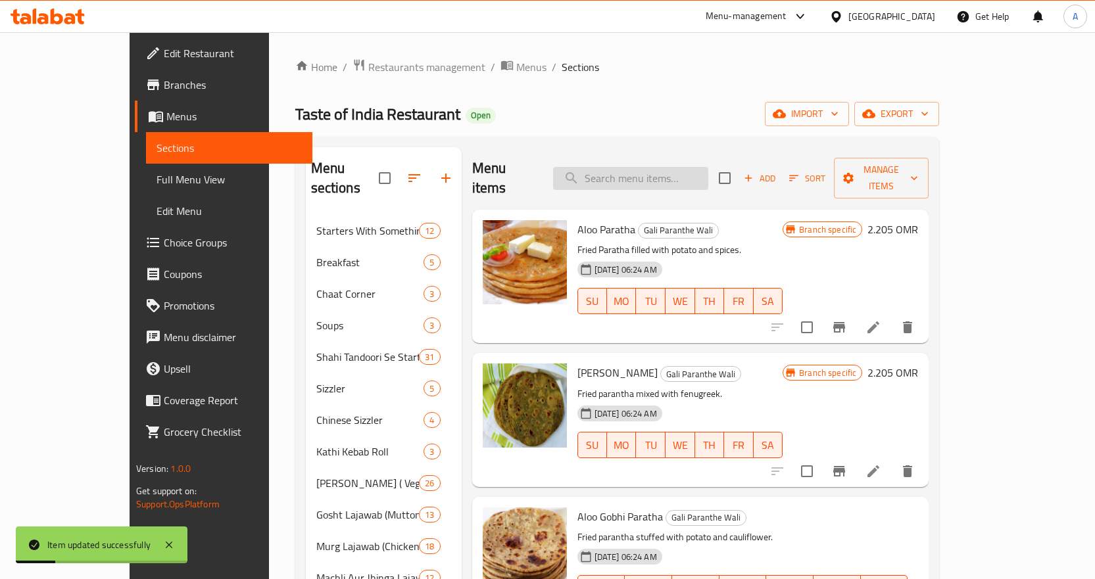
click at [668, 179] on input "search" at bounding box center [630, 178] width 155 height 23
paste input "Paneer Para"
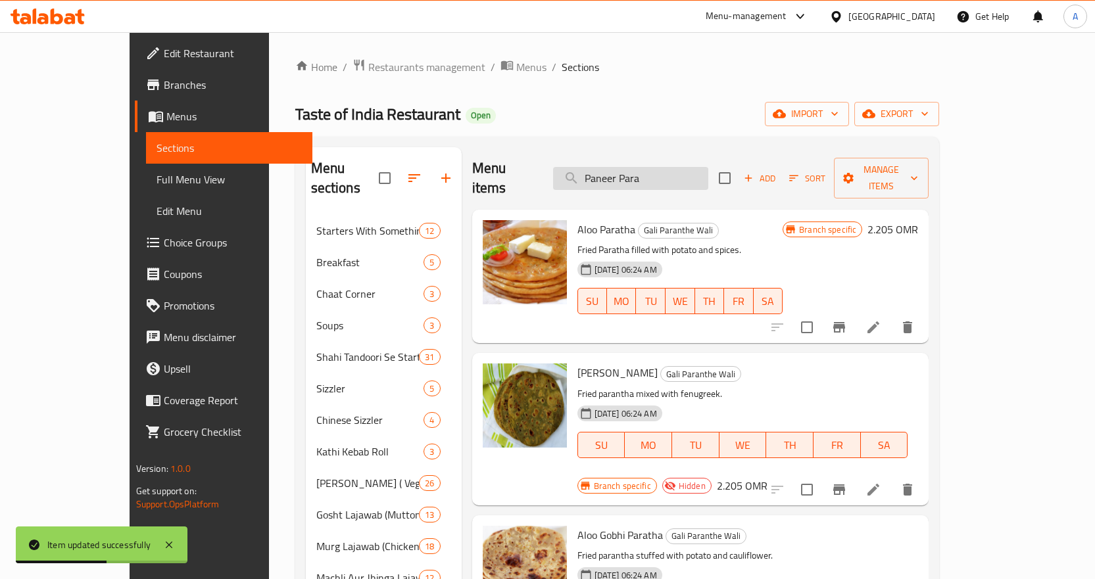
click at [673, 172] on input "Paneer Para" at bounding box center [630, 178] width 155 height 23
paste input "search"
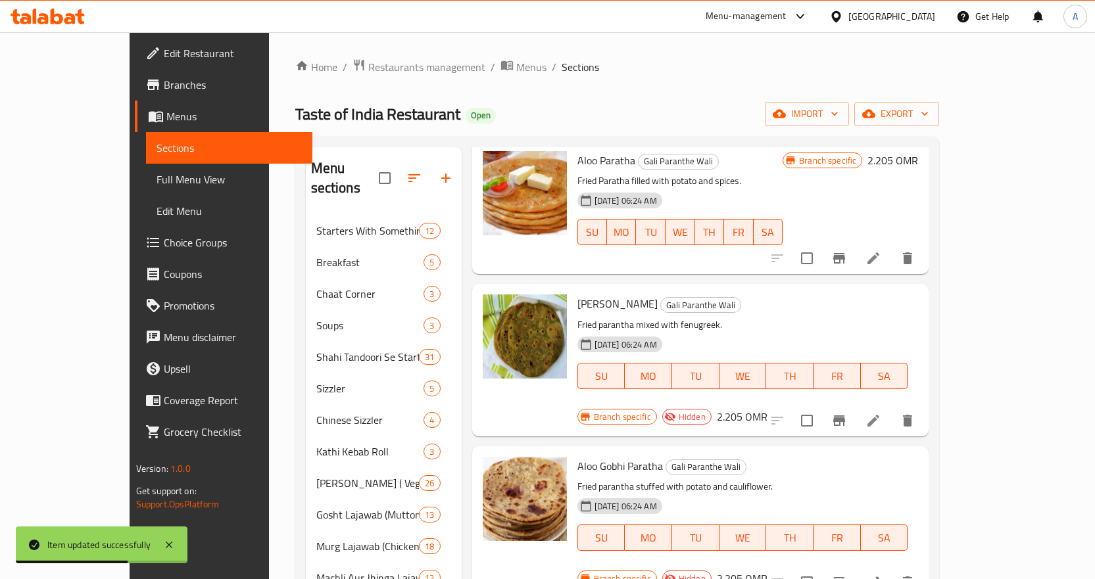
scroll to position [263, 0]
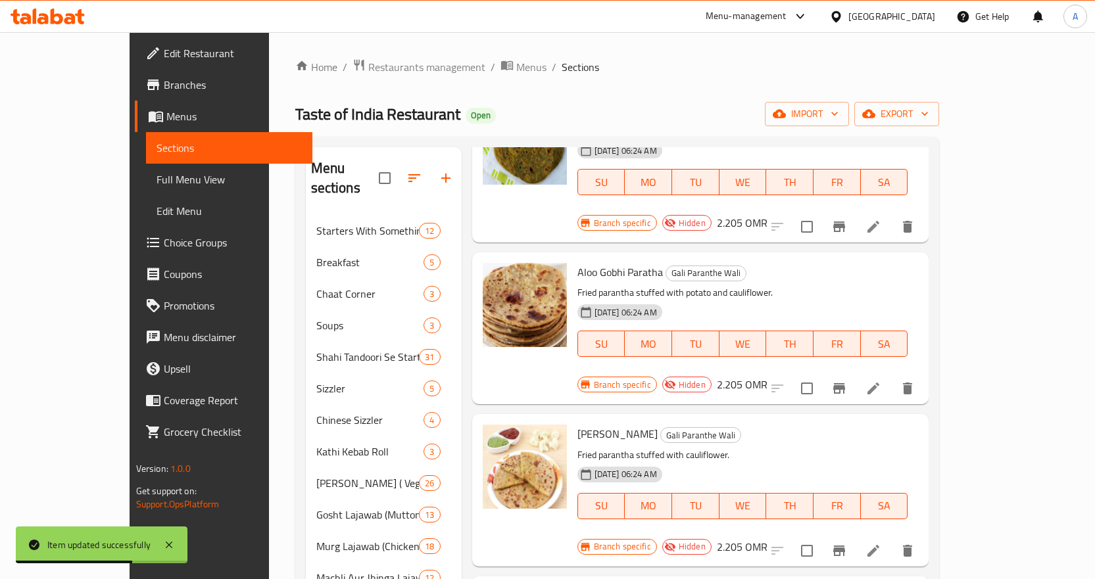
type input "Paneer Para"
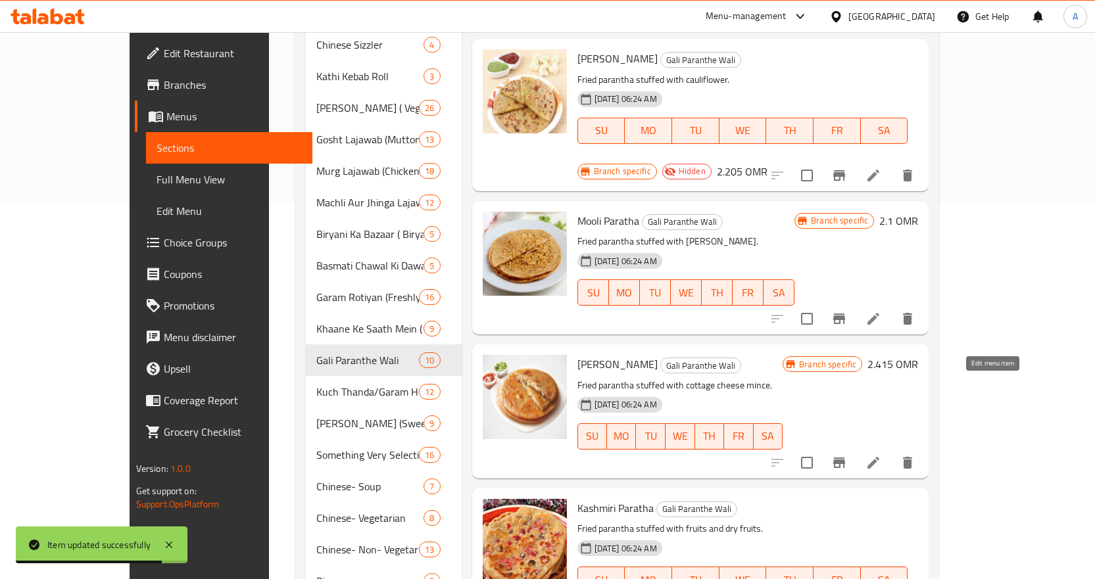
click at [881, 455] on icon at bounding box center [873, 463] width 16 height 16
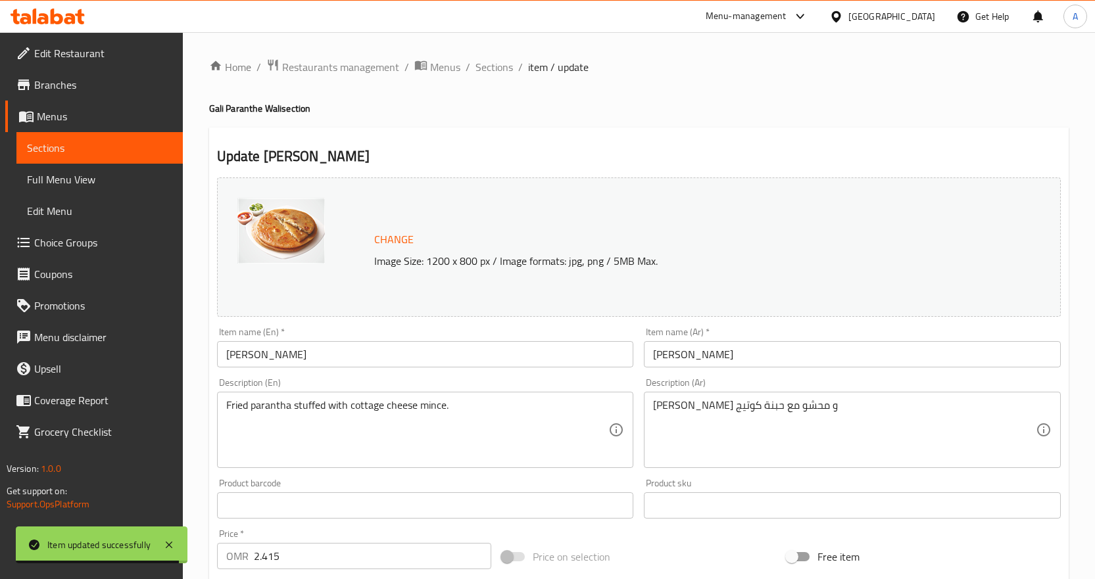
scroll to position [369, 0]
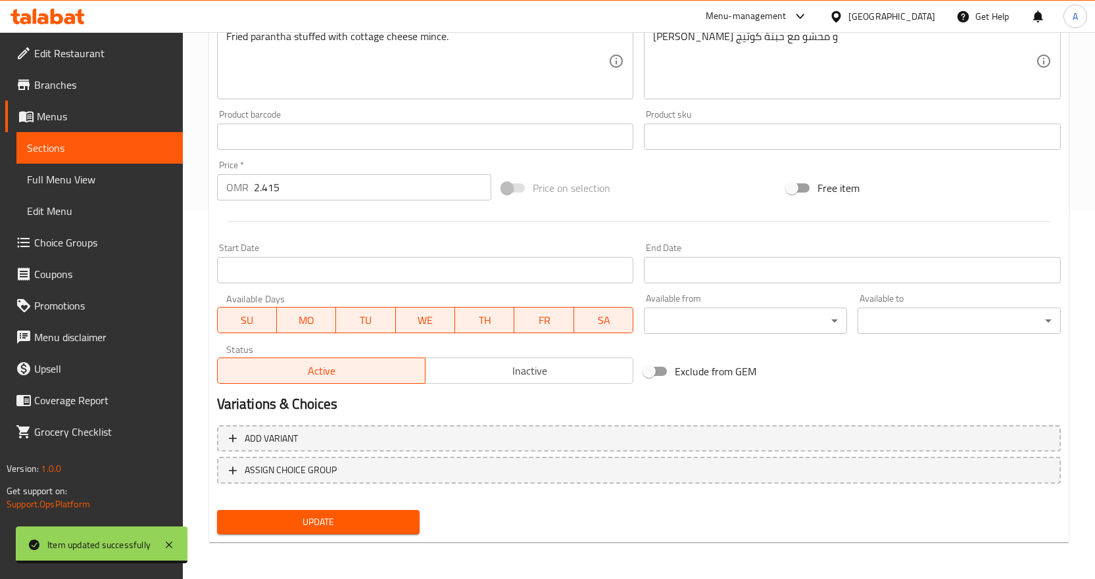
click at [498, 370] on span "Inactive" at bounding box center [529, 371] width 197 height 19
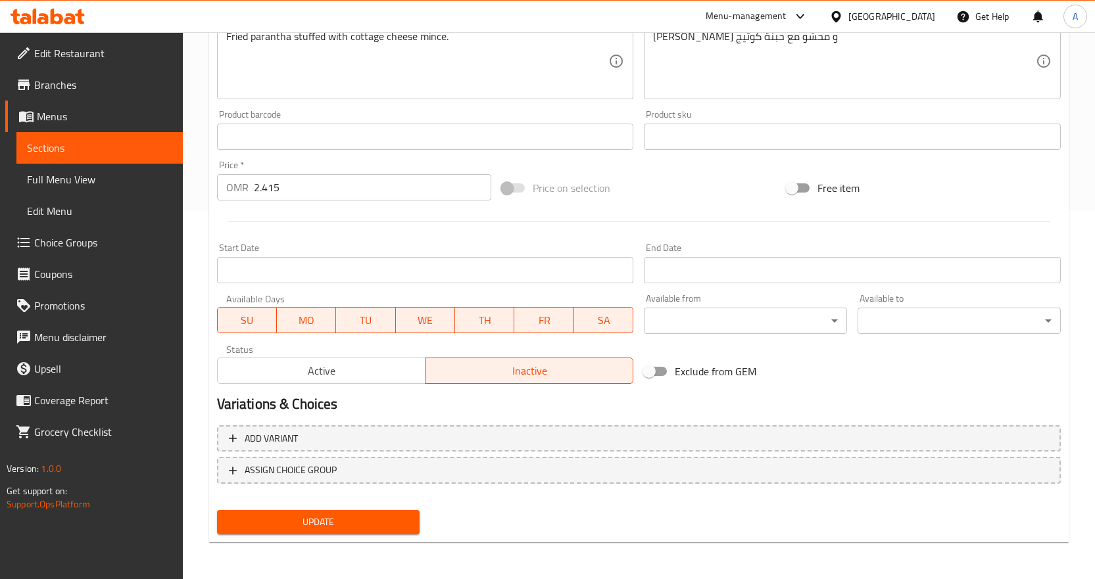
click at [391, 520] on span "Update" at bounding box center [318, 522] width 182 height 16
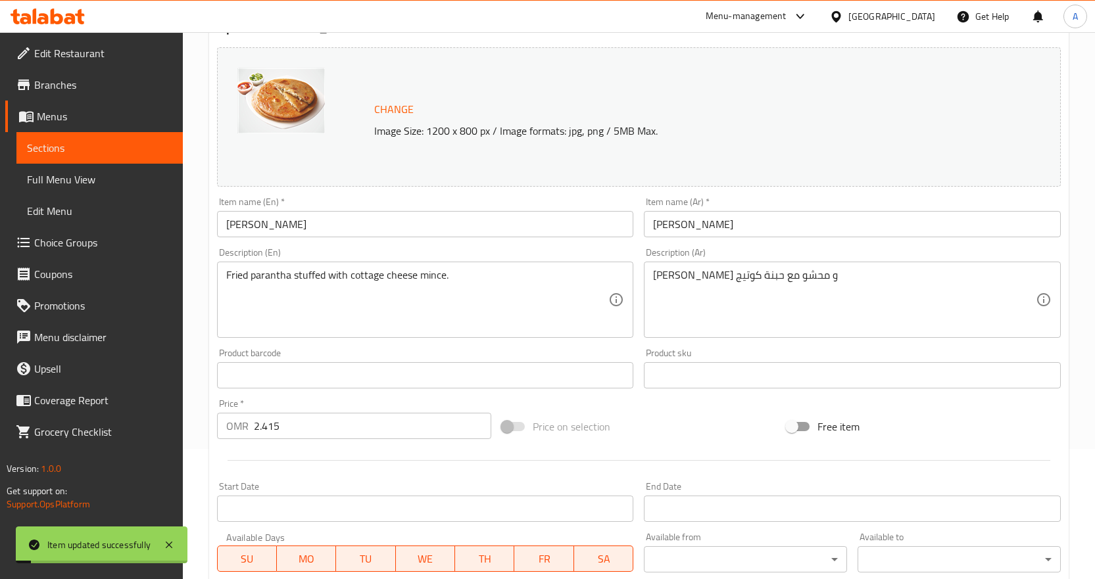
scroll to position [0, 0]
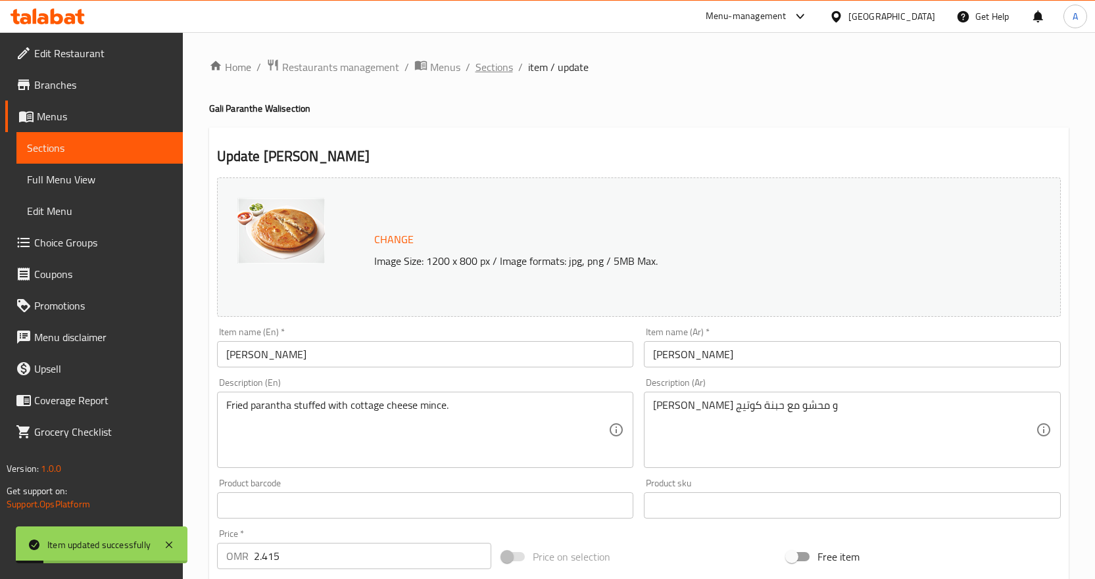
click at [491, 63] on span "Sections" at bounding box center [493, 67] width 37 height 16
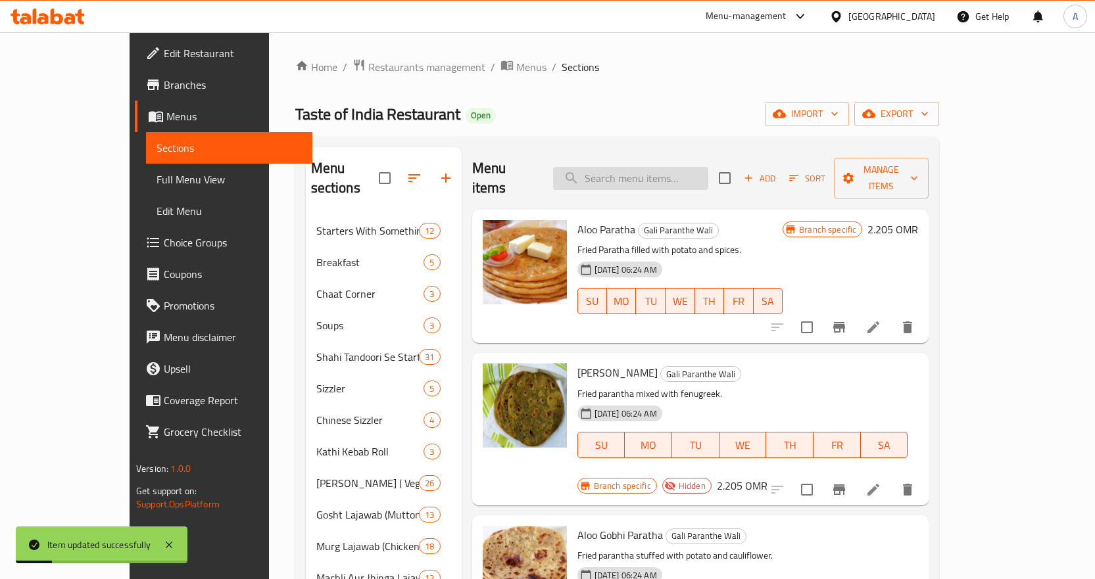
click at [679, 167] on input "search" at bounding box center [630, 178] width 155 height 23
paste input "Mooli Parath"
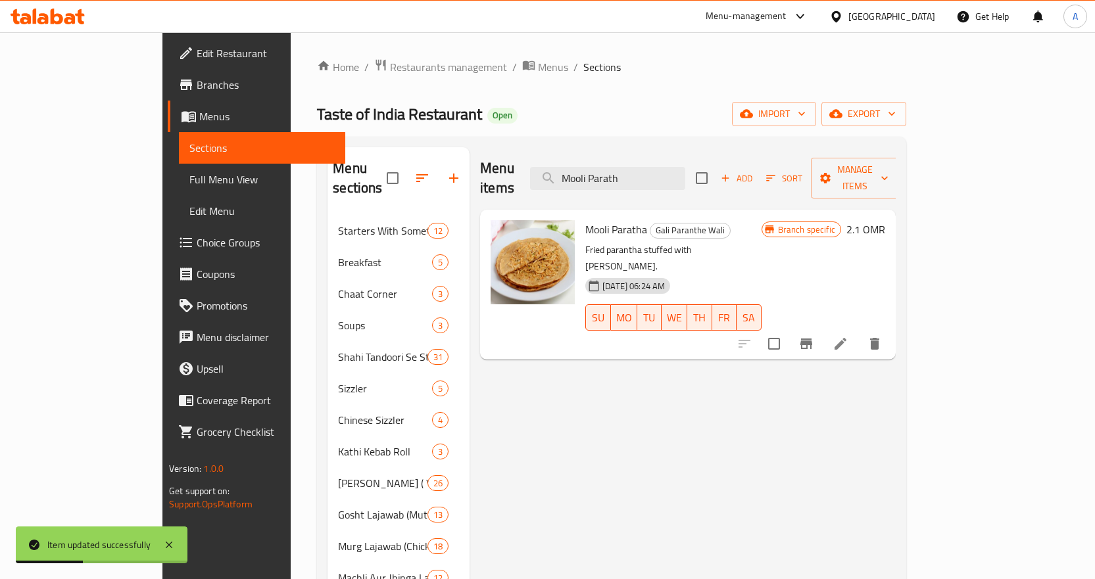
type input "Mooli Parath"
click at [848, 336] on icon at bounding box center [840, 344] width 16 height 16
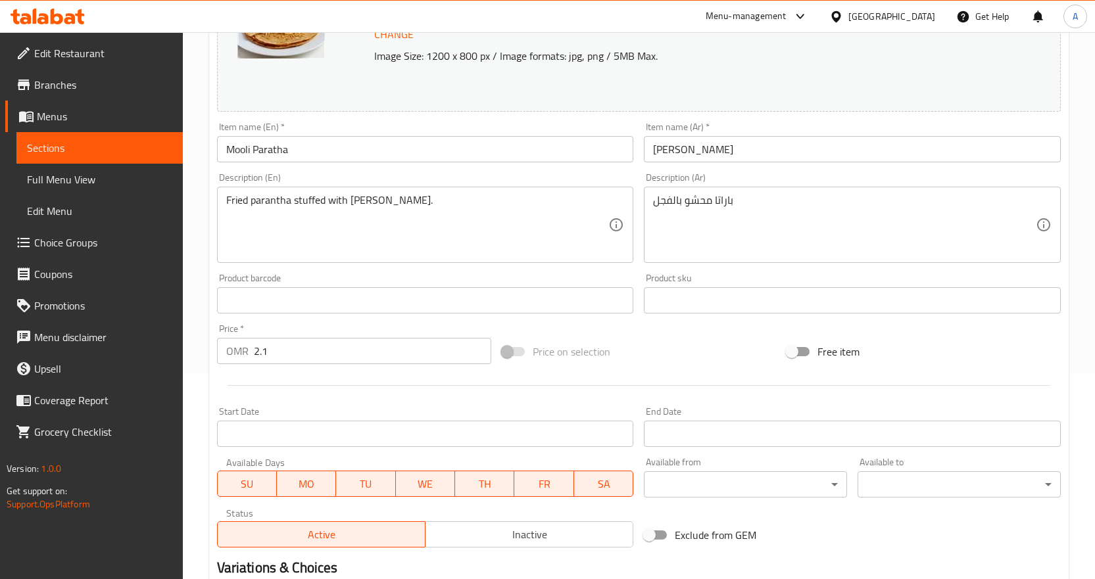
scroll to position [369, 0]
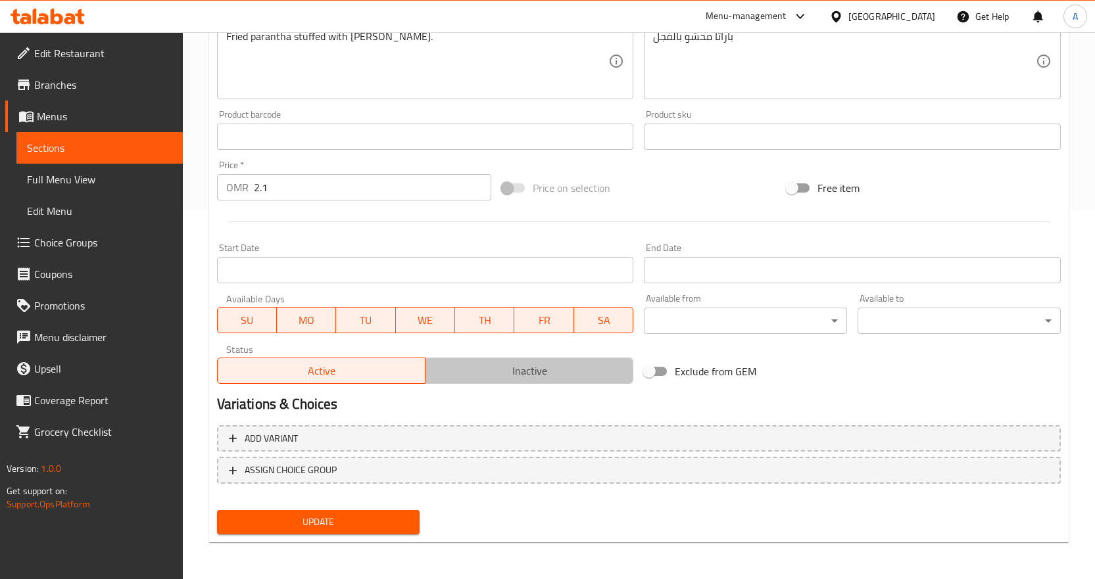
click at [519, 371] on span "Inactive" at bounding box center [529, 371] width 197 height 19
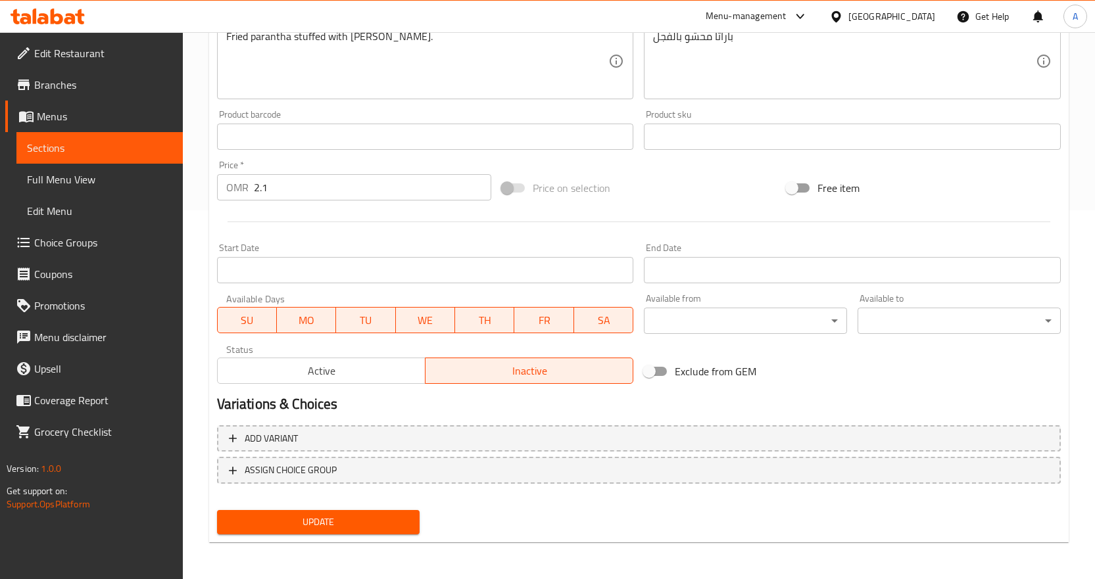
click at [393, 529] on span "Update" at bounding box center [318, 522] width 182 height 16
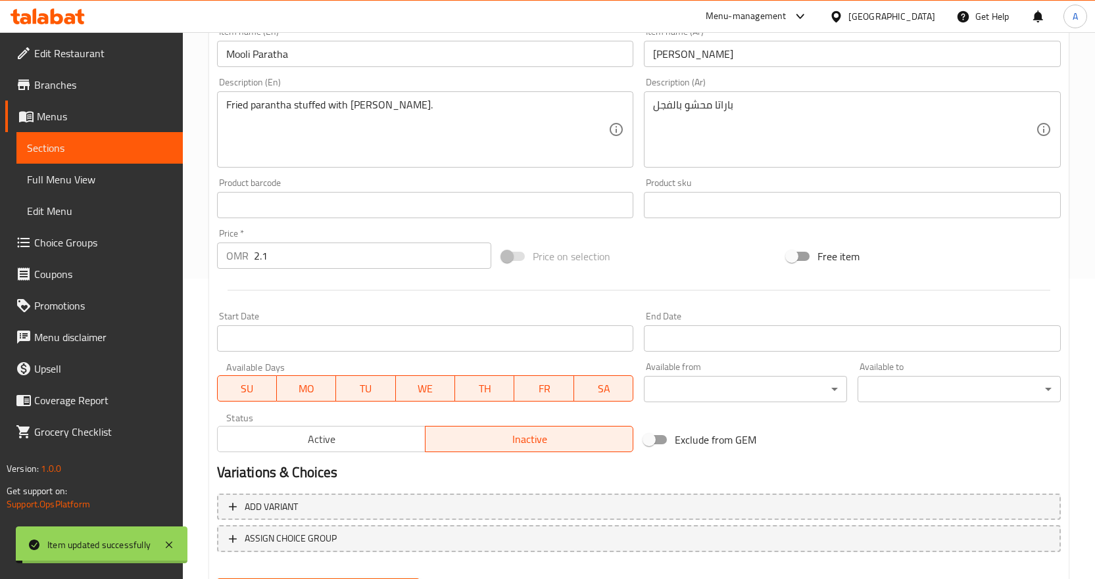
scroll to position [0, 0]
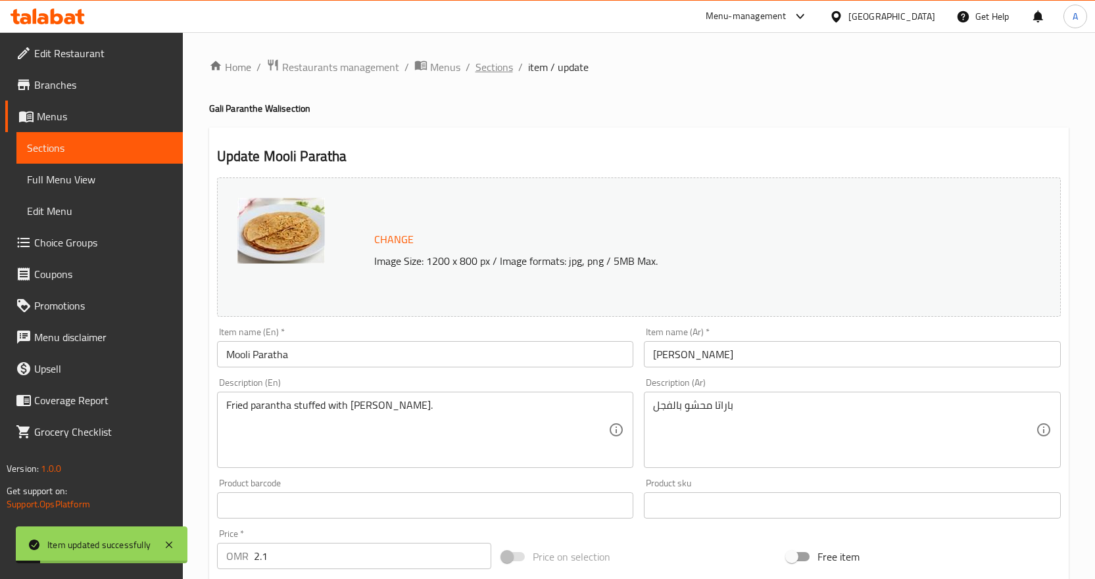
click at [499, 70] on span "Sections" at bounding box center [493, 67] width 37 height 16
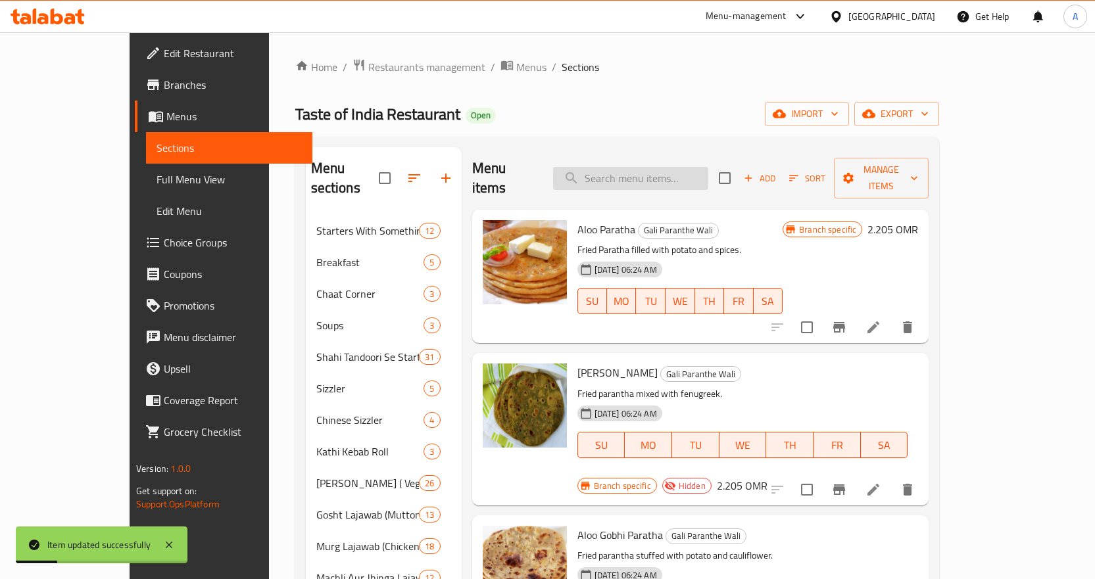
click at [667, 167] on input "search" at bounding box center [630, 178] width 155 height 23
paste input "Dahi Bhalla."
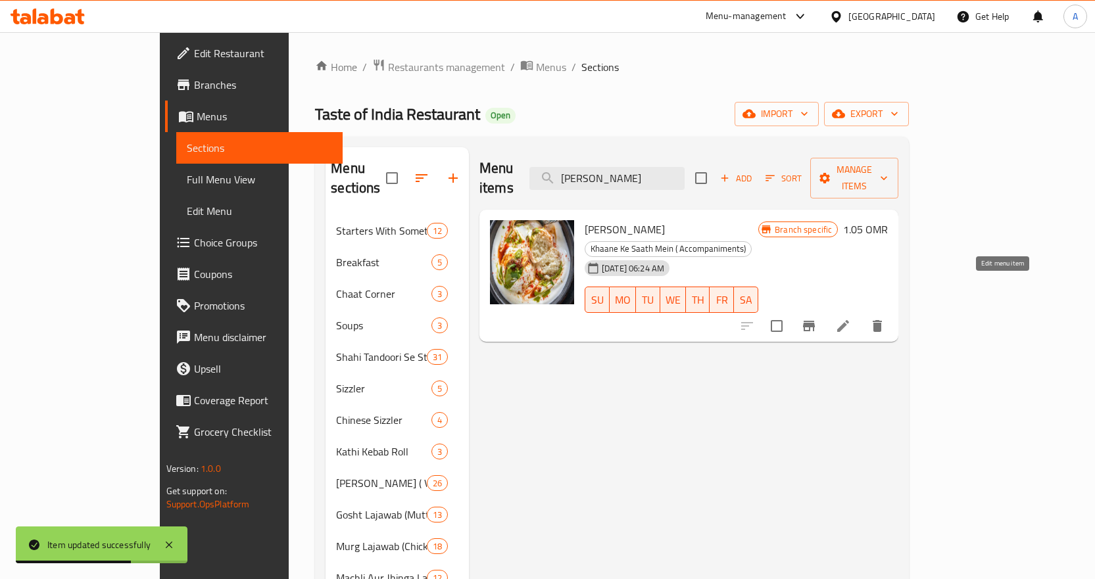
type input "Dahi Bhalla"
click at [851, 318] on icon at bounding box center [843, 326] width 16 height 16
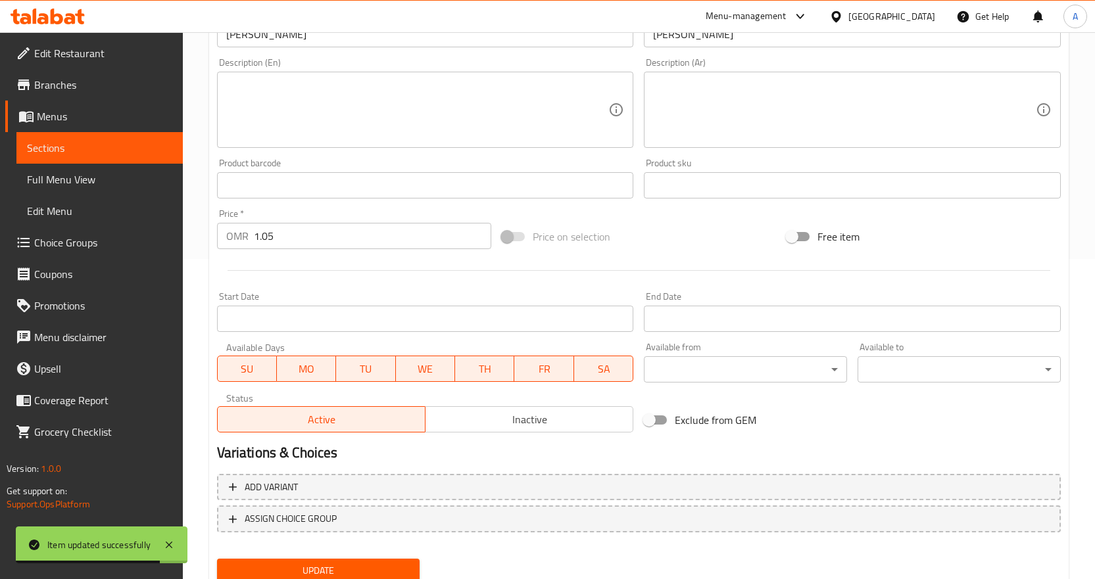
scroll to position [329, 0]
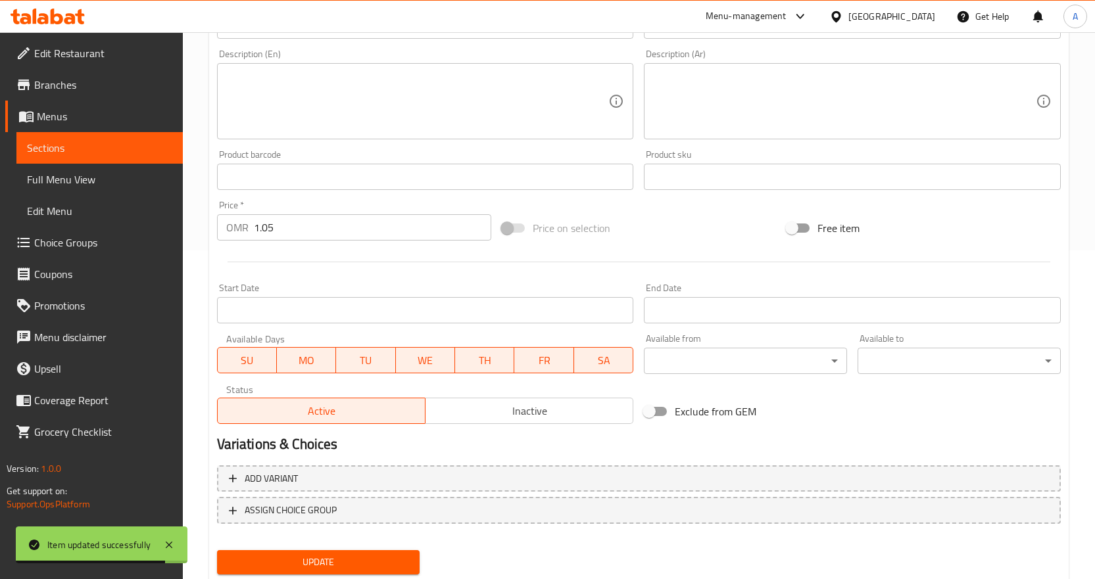
click at [491, 420] on span "Inactive" at bounding box center [529, 411] width 197 height 19
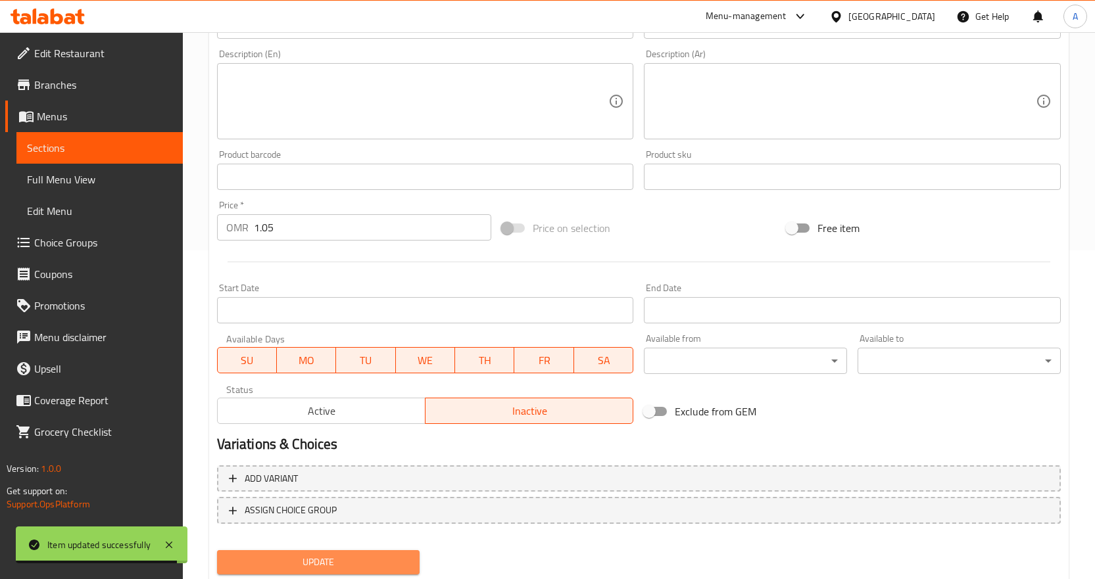
click at [371, 555] on span "Update" at bounding box center [318, 562] width 182 height 16
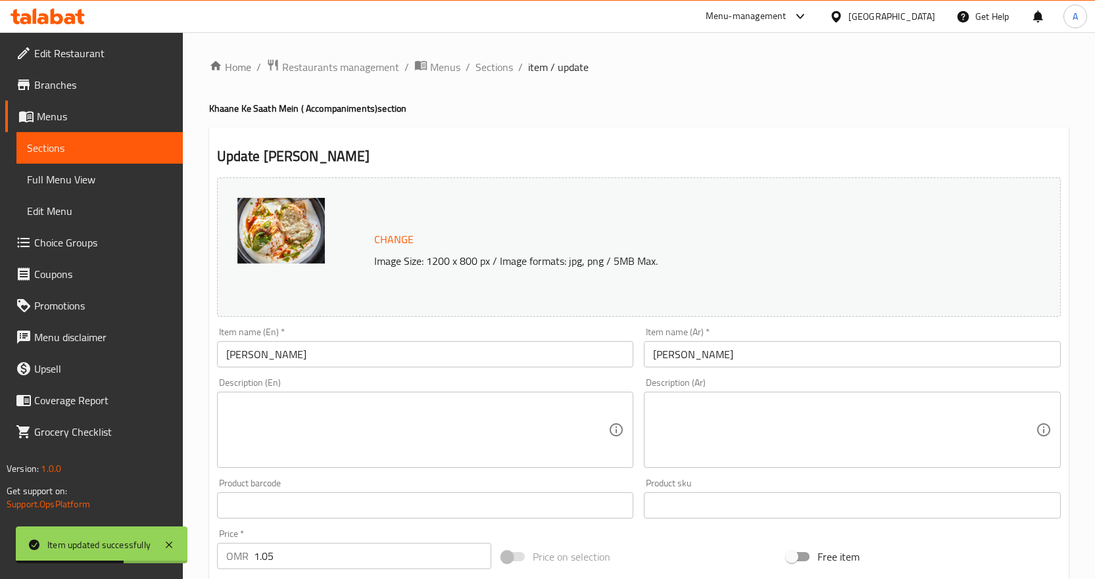
drag, startPoint x: 70, startPoint y: 181, endPoint x: 489, endPoint y: 25, distance: 446.5
click at [70, 181] on span "Full Menu View" at bounding box center [99, 180] width 145 height 16
click at [71, 181] on span "Full Menu View" at bounding box center [99, 180] width 145 height 16
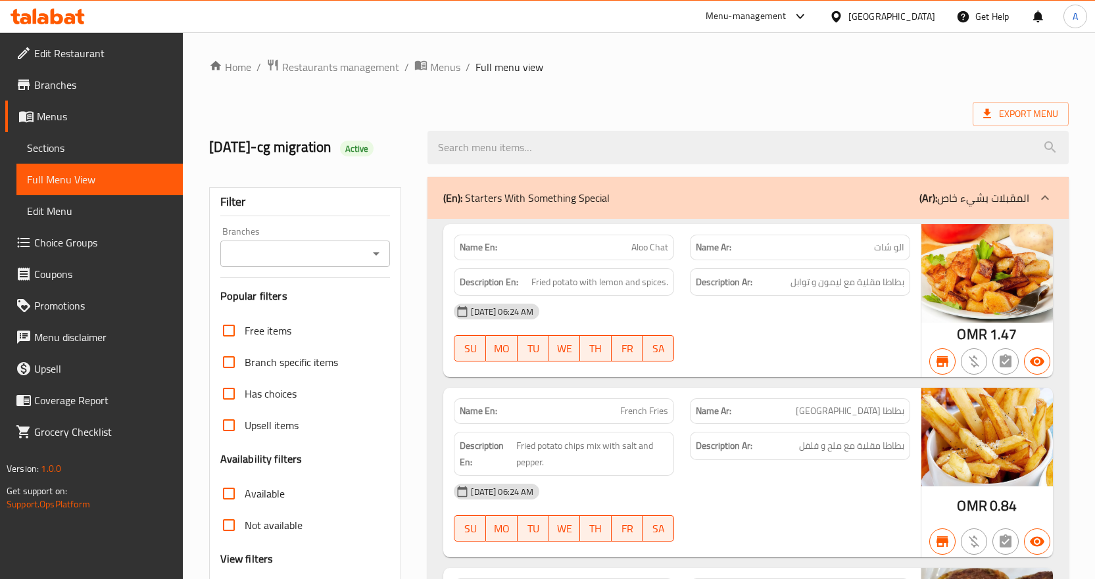
click at [648, 246] on span "Aloo Chat" at bounding box center [649, 248] width 37 height 14
copy span "Aloo Chat"
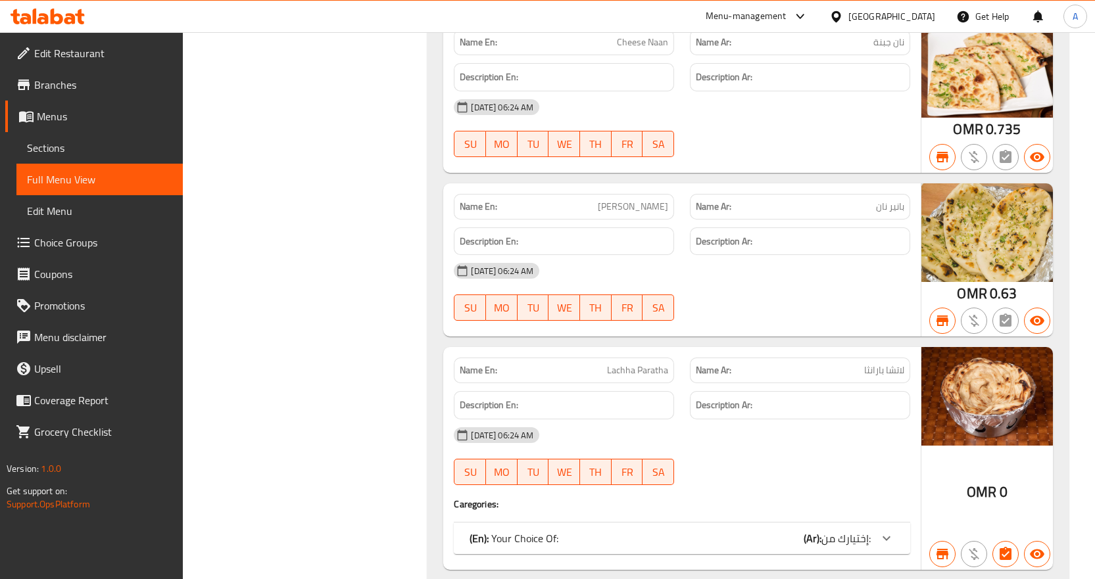
scroll to position [29467, 0]
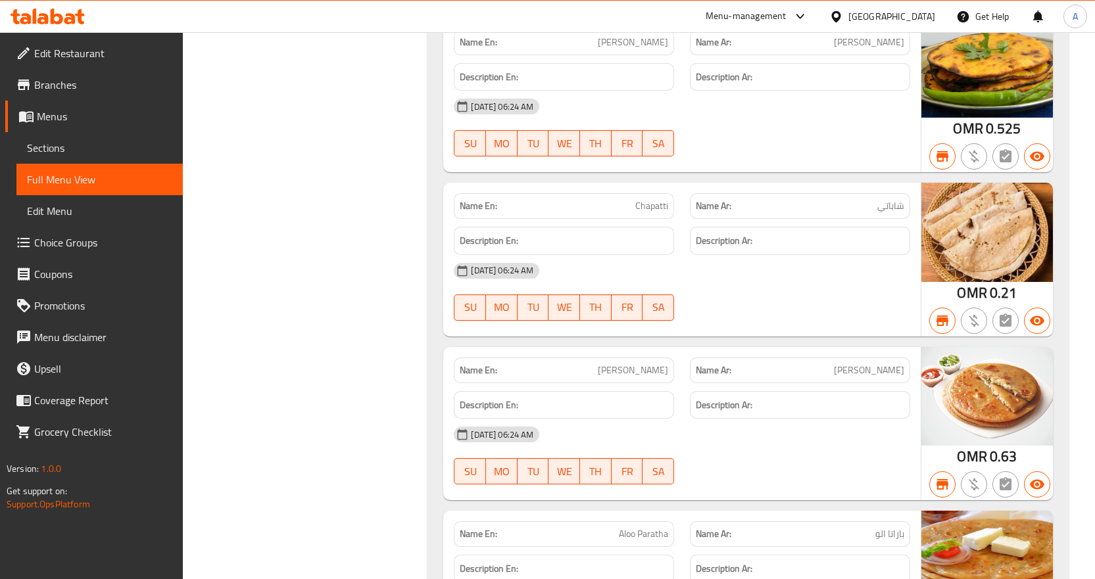
click at [897, 364] on span "باراتا بانير" at bounding box center [869, 371] width 70 height 14
copy span "باراتا"
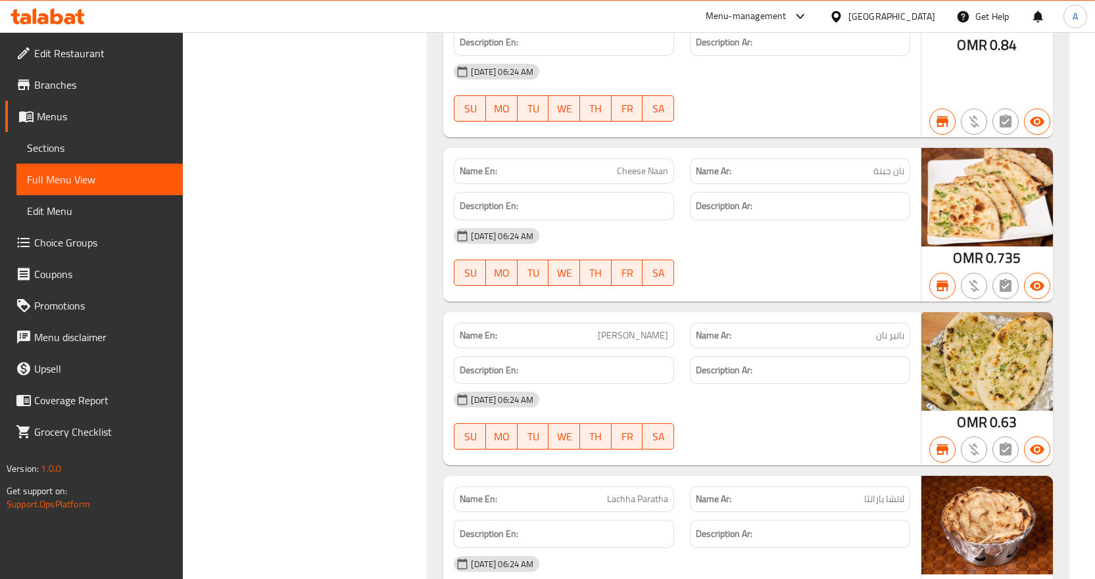
scroll to position [30705, 0]
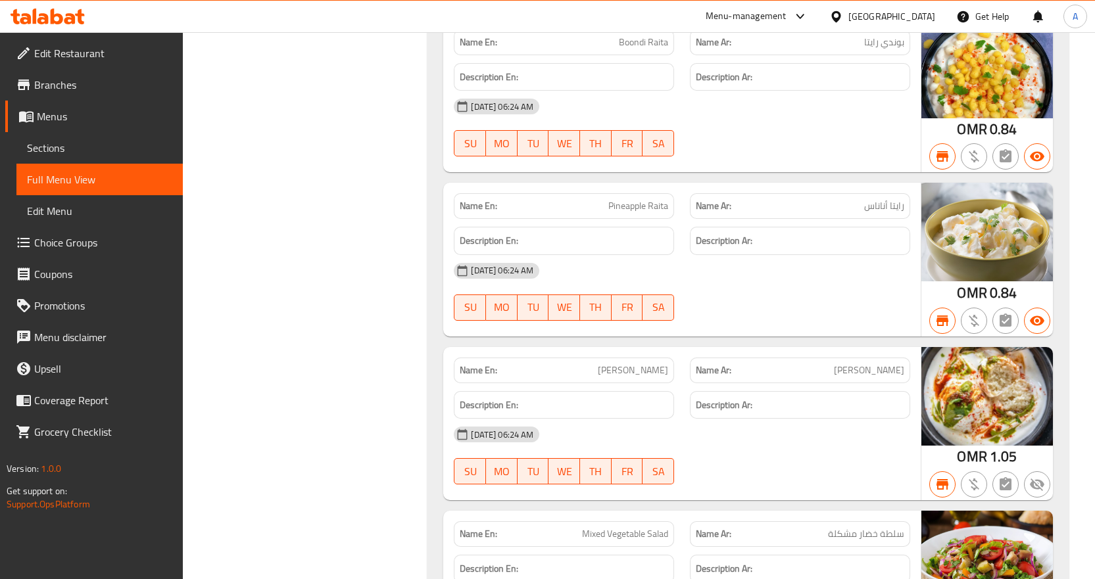
click at [870, 364] on span "ضاحي بهال" at bounding box center [869, 371] width 70 height 14
copy span "بهال"
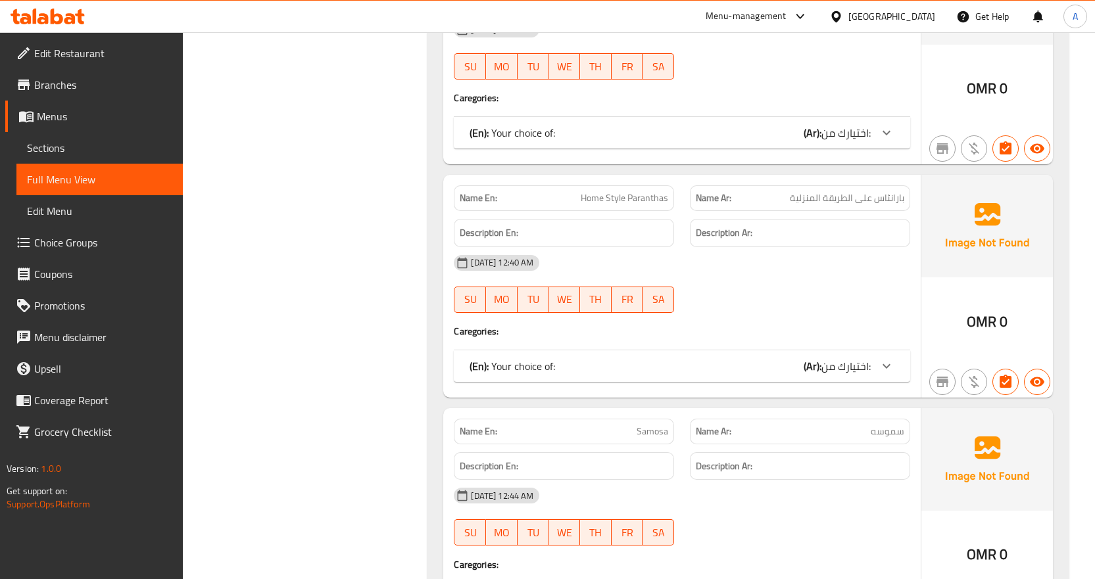
scroll to position [2375, 0]
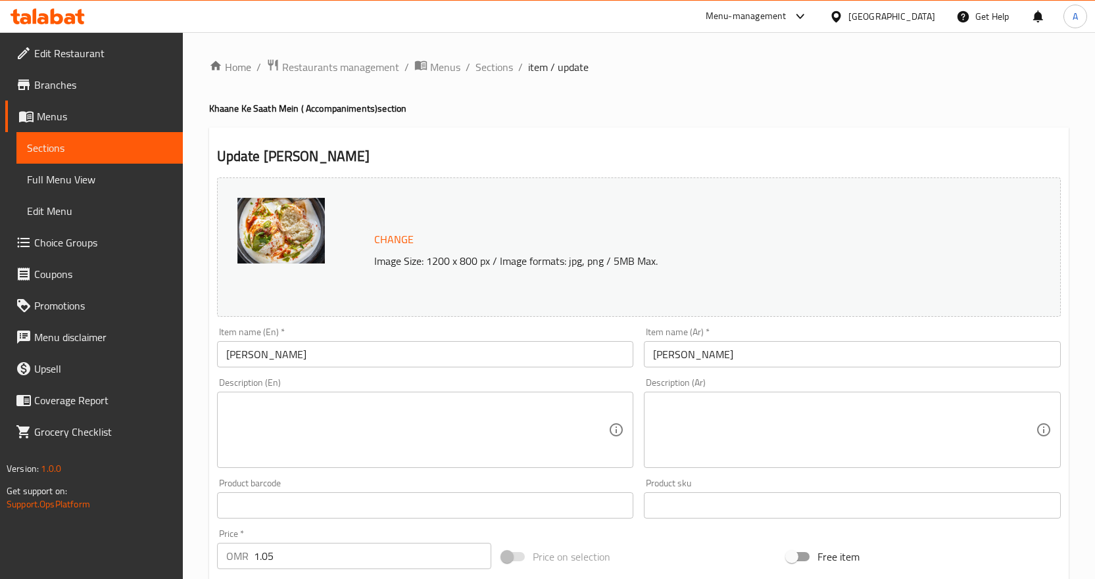
click at [96, 155] on span "Sections" at bounding box center [99, 148] width 145 height 16
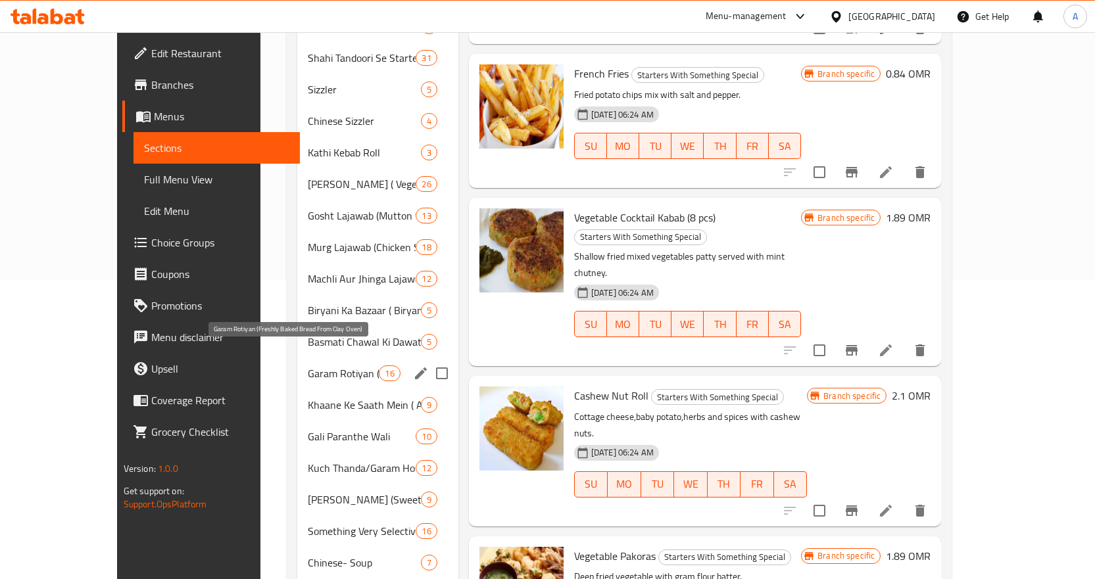
scroll to position [329, 0]
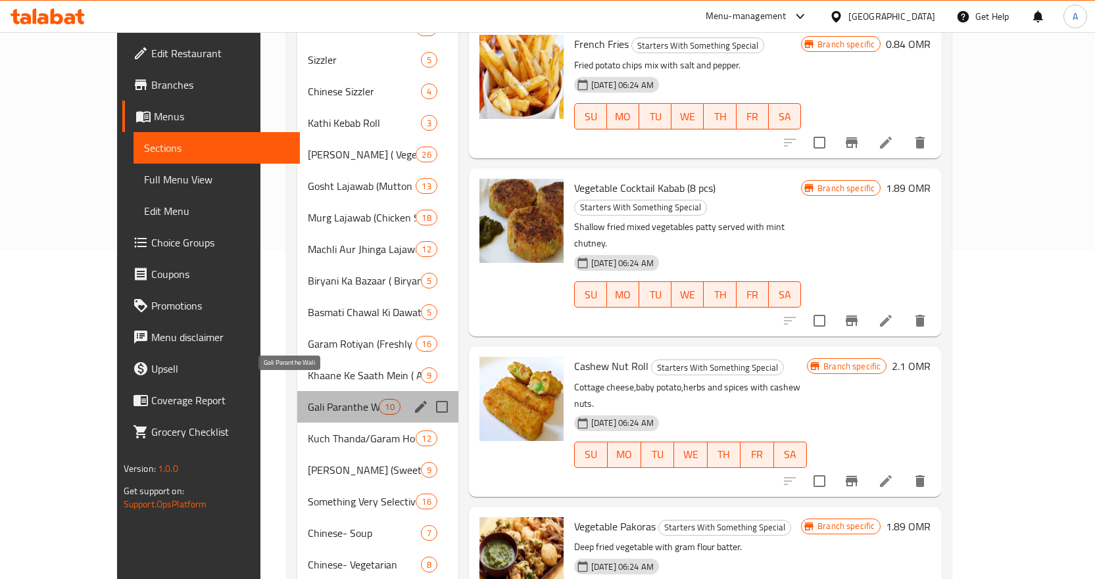
click at [308, 399] on span "Gali Paranthe Wali" at bounding box center [344, 407] width 72 height 16
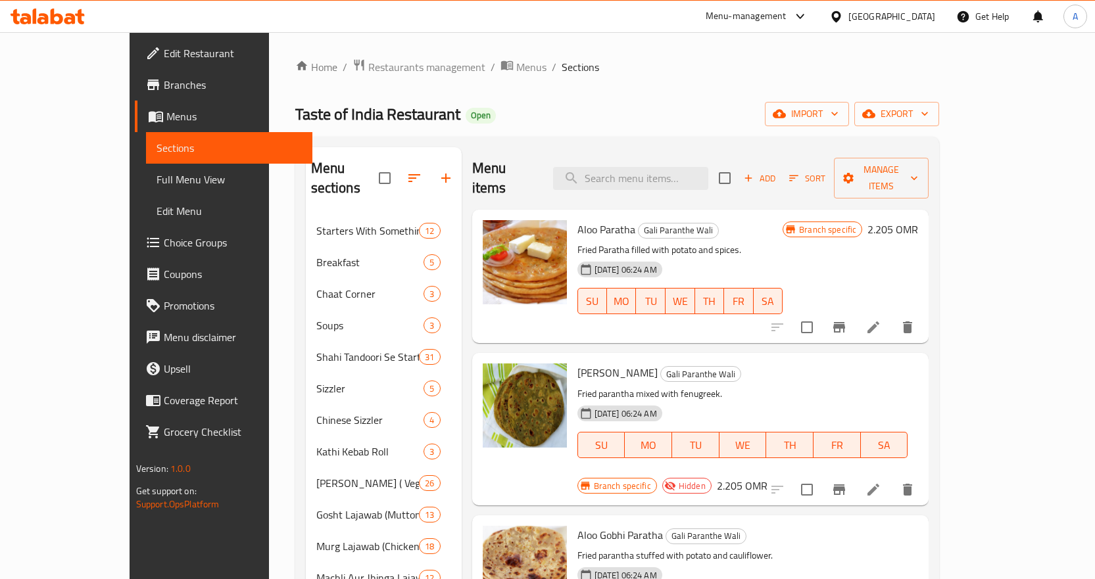
click at [777, 171] on span "Add" at bounding box center [760, 178] width 36 height 15
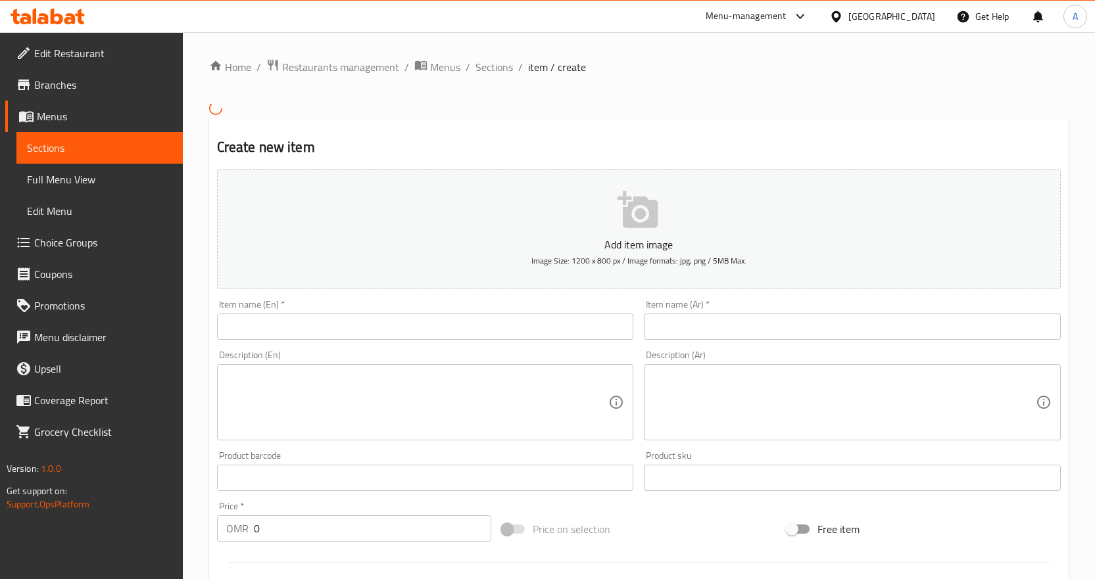
click at [450, 332] on input "text" at bounding box center [425, 327] width 417 height 26
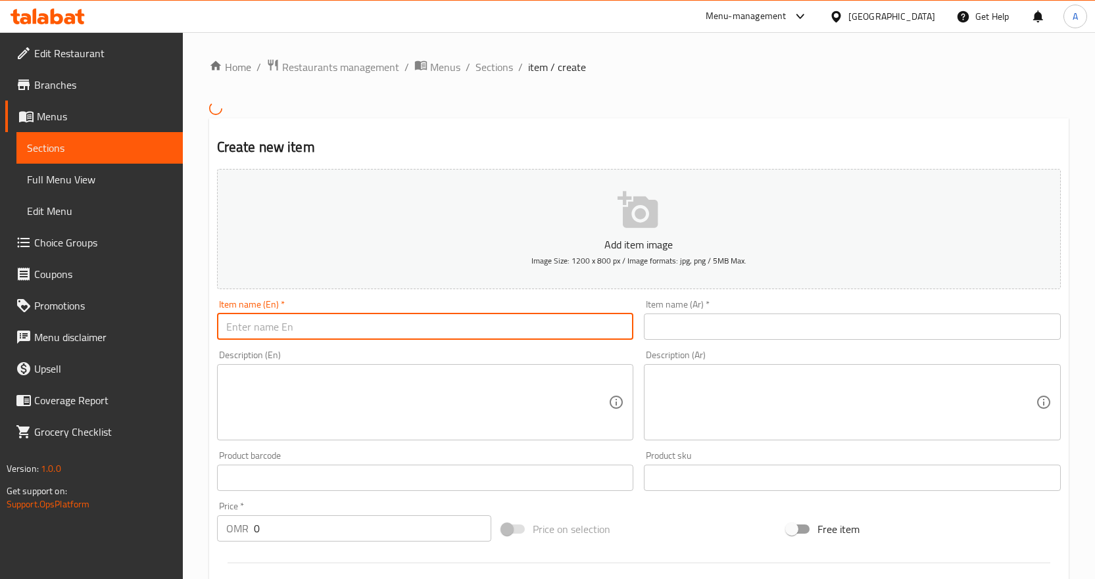
paste input "Parantha Alo"
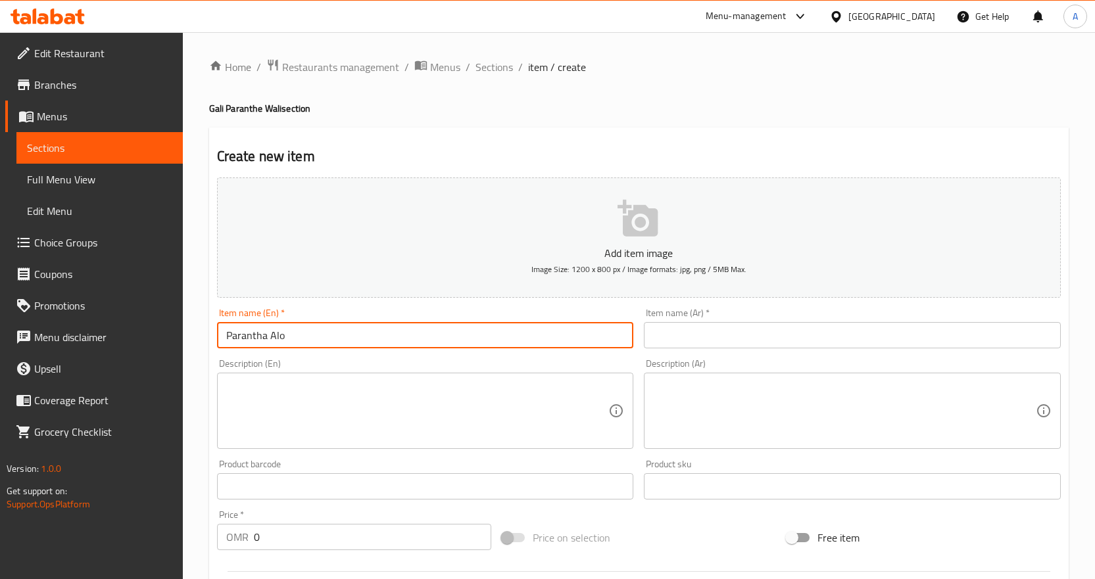
click at [360, 331] on input "Parantha Alo" at bounding box center [425, 335] width 417 height 26
paste input "o"
type input "Parantha Aloo"
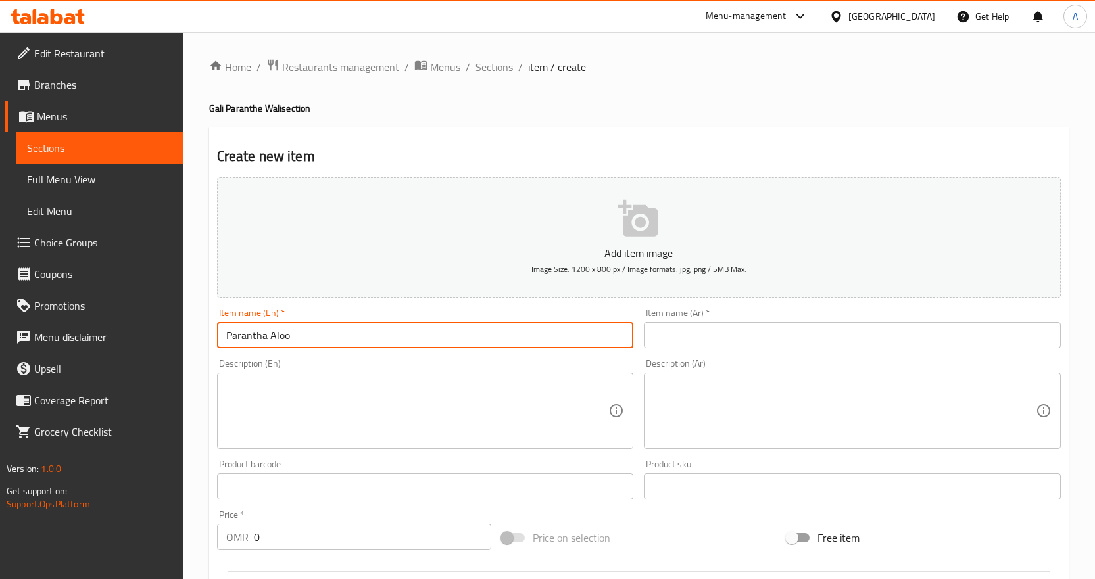
click at [490, 66] on span "Sections" at bounding box center [493, 67] width 37 height 16
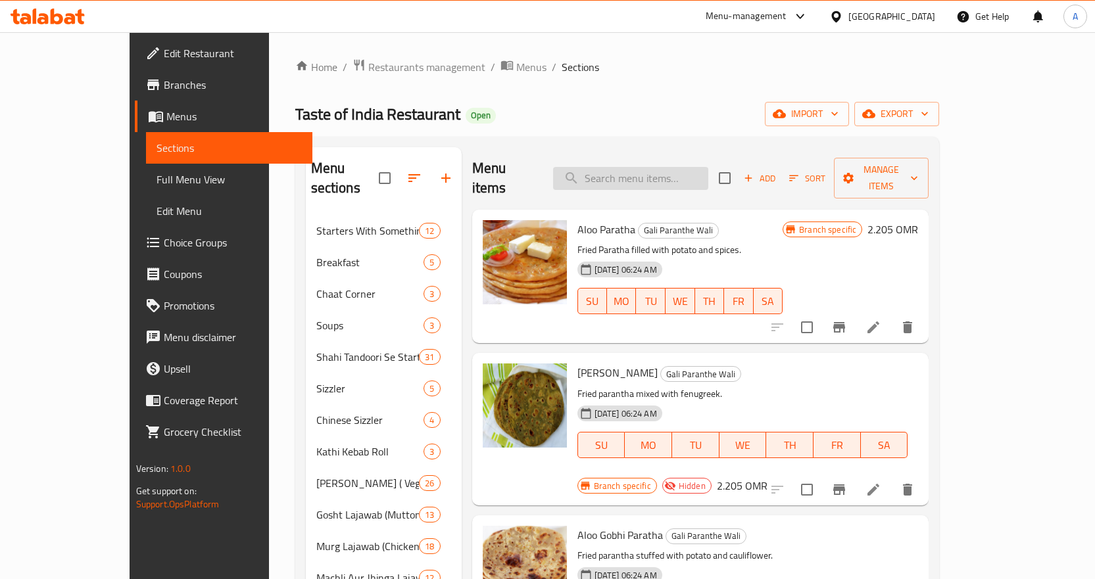
click at [663, 172] on input "search" at bounding box center [630, 178] width 155 height 23
paste input "Aloo Chat"
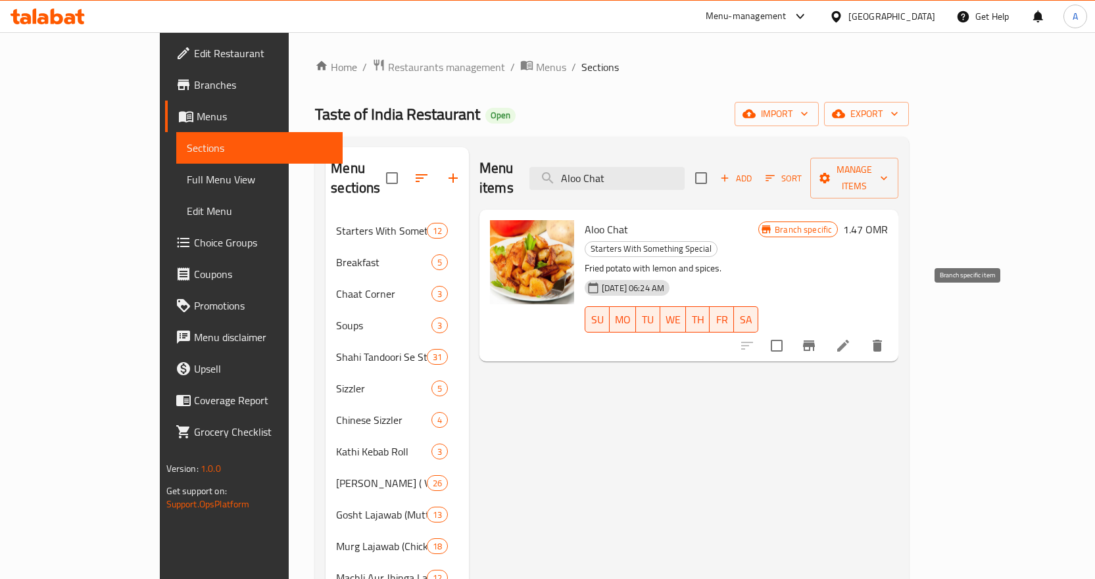
type input "Aloo Chat"
click at [815, 341] on icon "Branch-specific-item" at bounding box center [809, 346] width 12 height 11
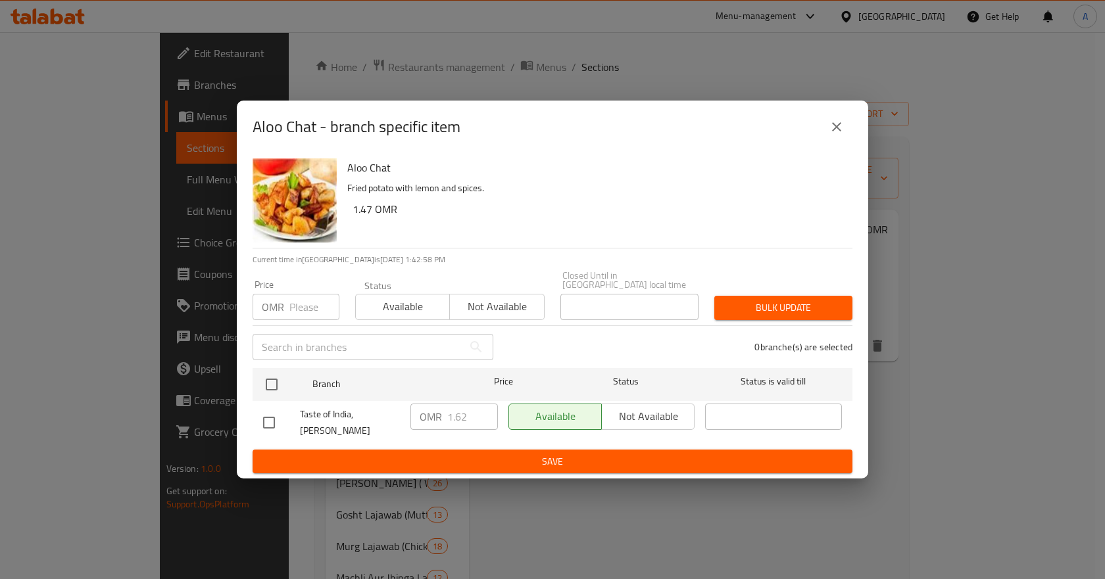
click at [456, 28] on div "Aloo Chat - branch specific item Aloo Chat Fried potato with lemon and spices. …" at bounding box center [552, 289] width 1105 height 579
click at [844, 133] on button "close" at bounding box center [837, 127] width 32 height 32
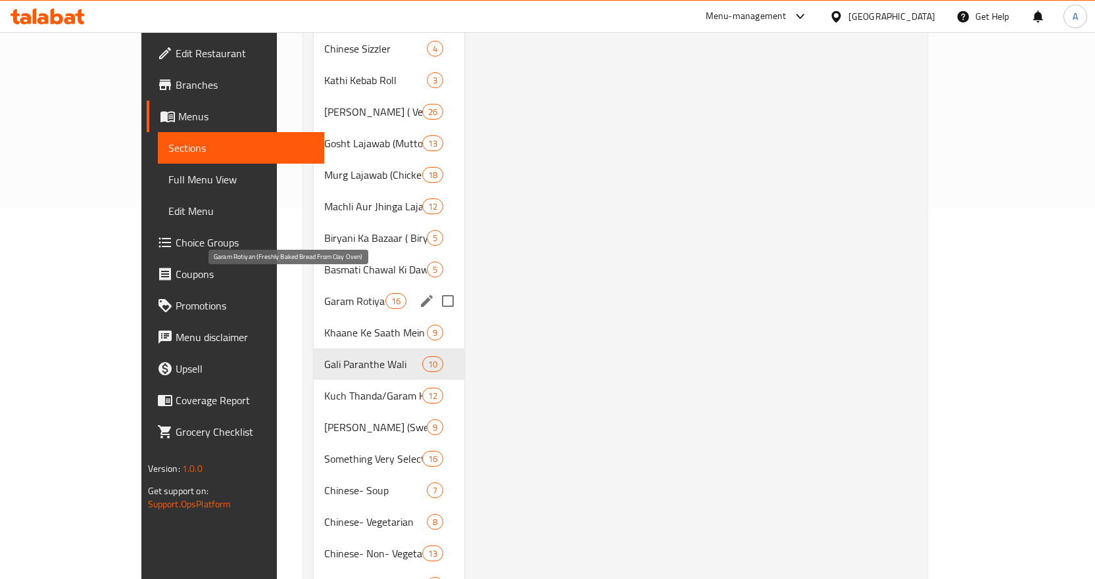
scroll to position [394, 0]
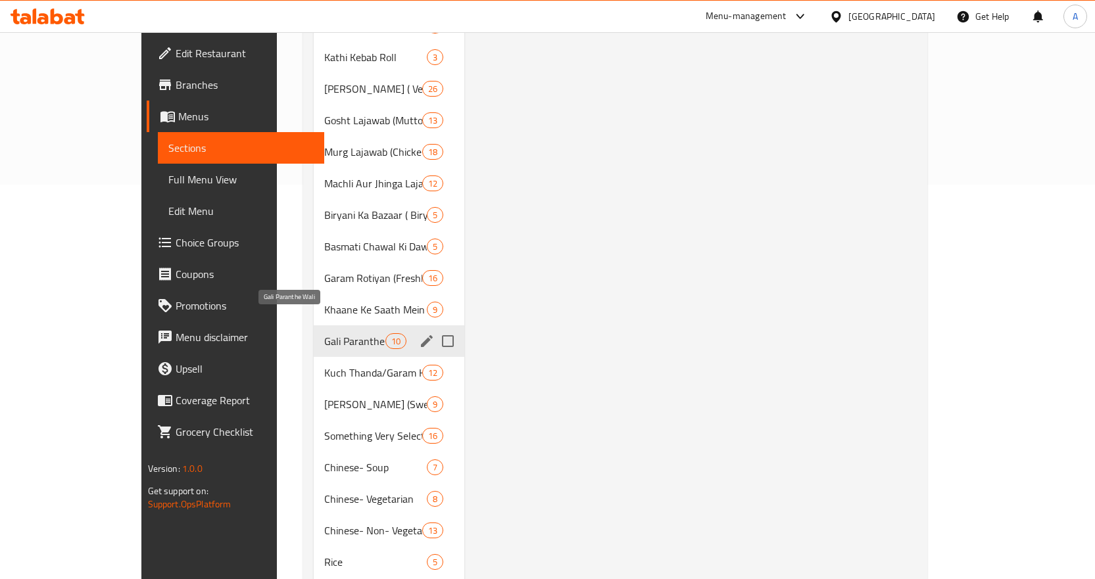
click at [324, 333] on span "Gali Paranthe Wali" at bounding box center [354, 341] width 61 height 16
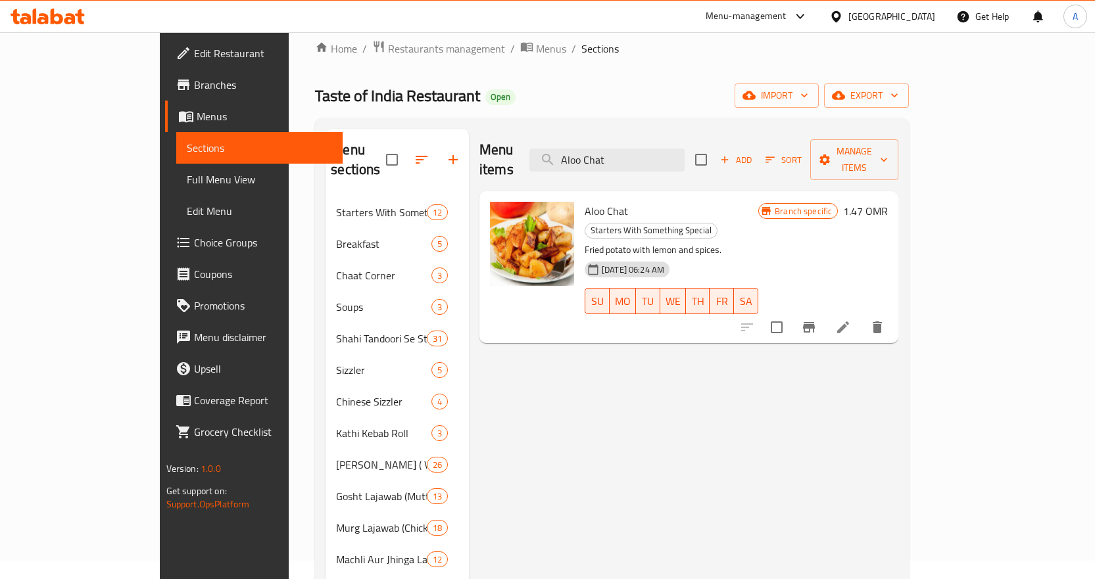
scroll to position [0, 0]
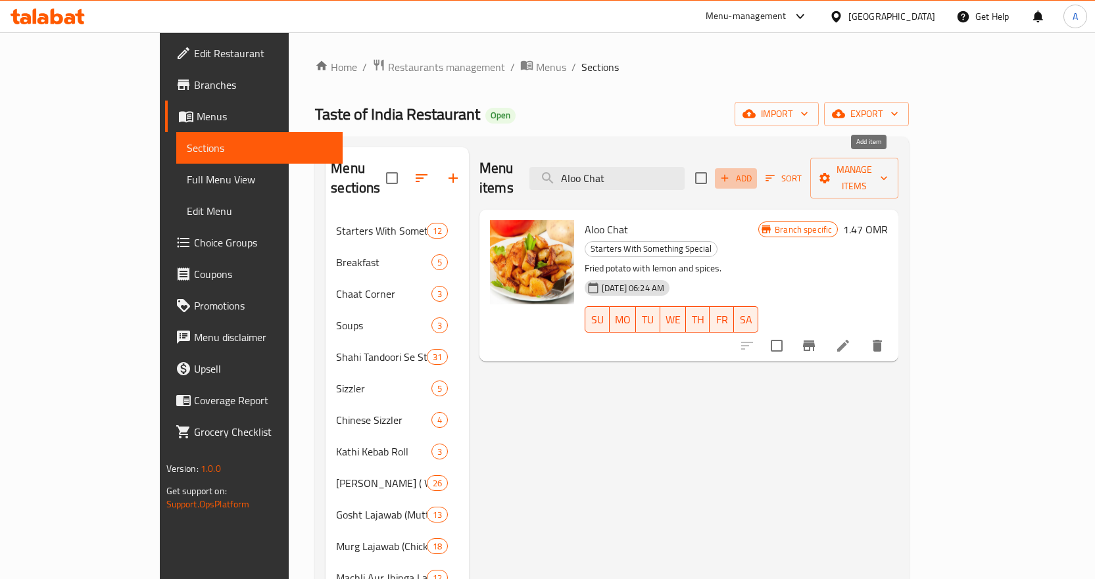
click at [730, 172] on icon "button" at bounding box center [725, 178] width 12 height 12
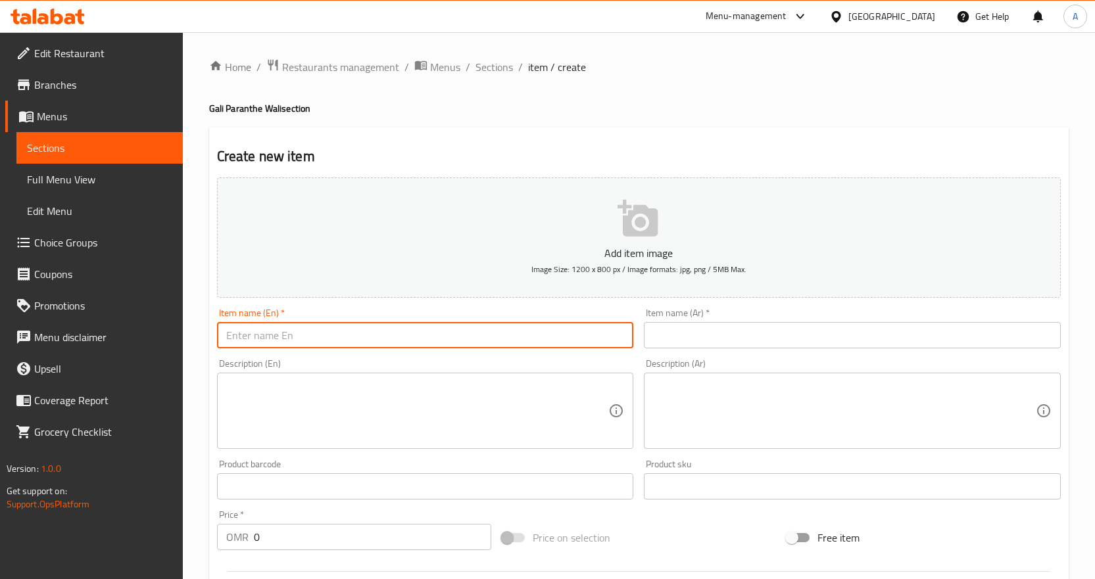
click at [508, 341] on input "text" at bounding box center [425, 335] width 417 height 26
paste input "Parantha Aloo"
type input "Parantha Aloo"
click at [309, 330] on input "Parantha Aloo" at bounding box center [425, 335] width 417 height 26
click at [310, 330] on input "Parantha Aloo" at bounding box center [425, 335] width 417 height 26
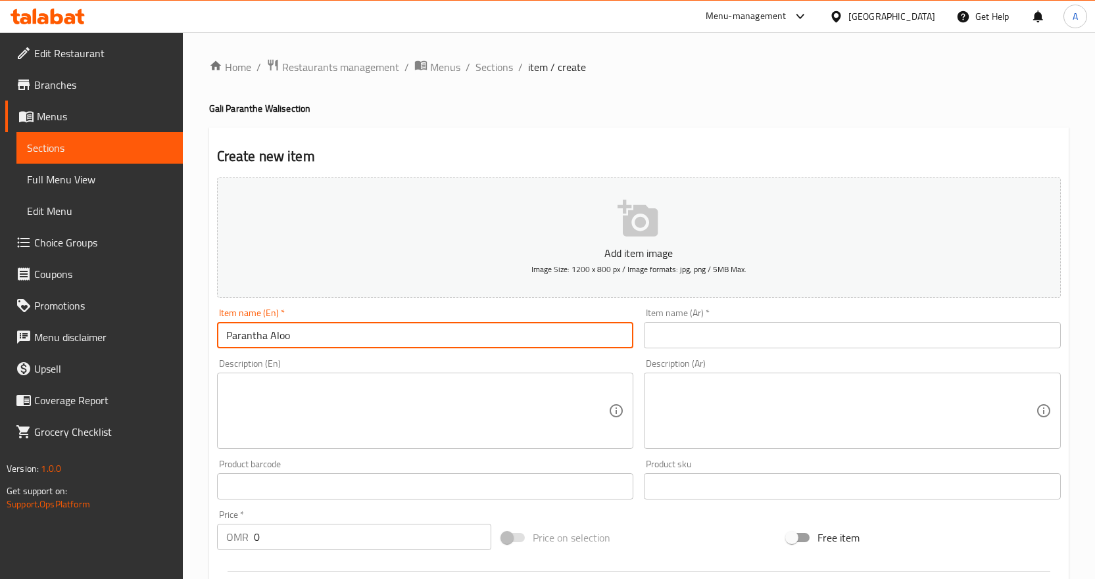
click at [310, 330] on input "Parantha Aloo" at bounding box center [425, 335] width 417 height 26
click at [313, 335] on input "Parantha Aloo" at bounding box center [425, 335] width 417 height 26
click at [314, 335] on input "Parantha Aloo" at bounding box center [425, 335] width 417 height 26
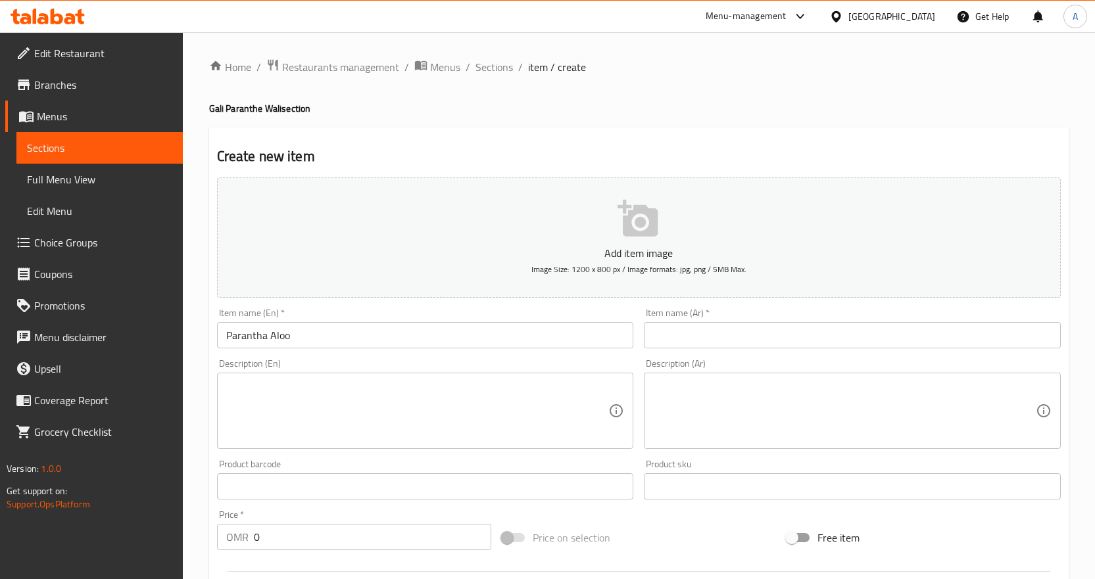
click at [677, 342] on input "text" at bounding box center [852, 335] width 417 height 26
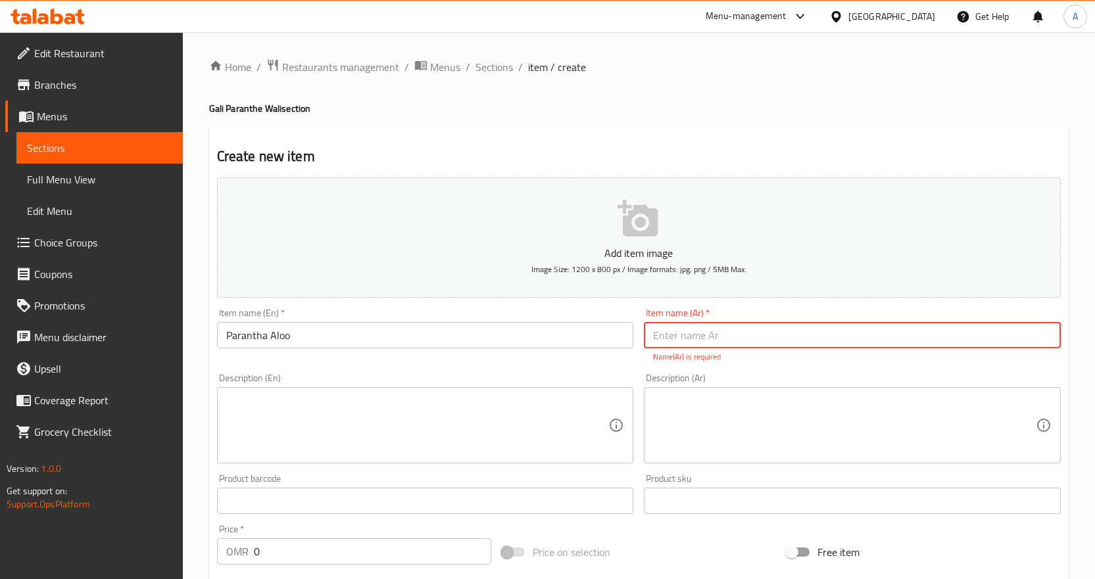
paste input "باراتا"
click at [649, 337] on input "باراتا" at bounding box center [852, 335] width 417 height 26
click at [675, 342] on input "أل باراتا" at bounding box center [852, 335] width 417 height 26
type input "ألو باراتا"
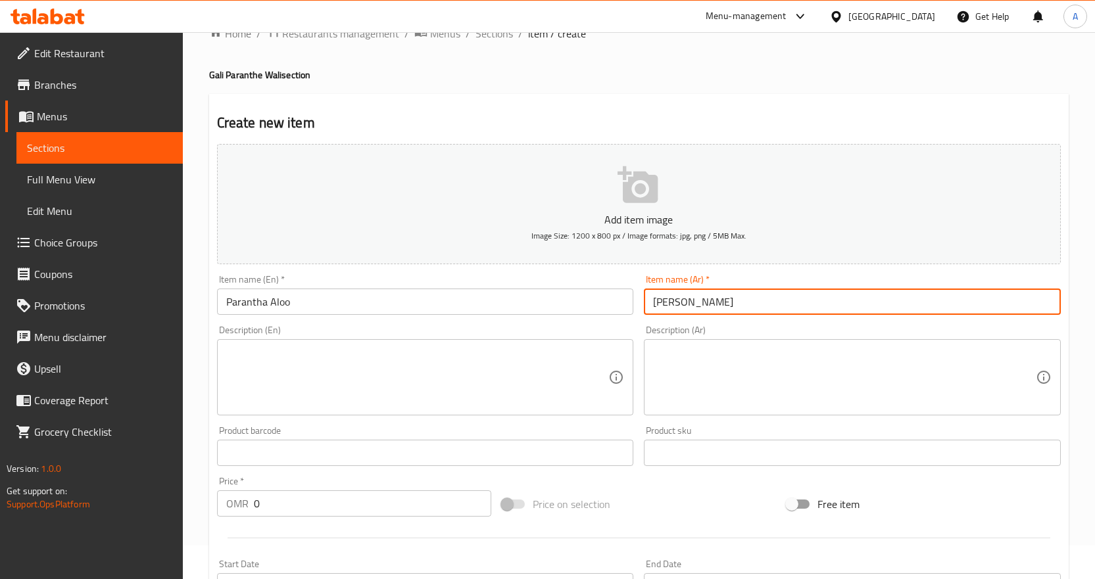
scroll to position [66, 0]
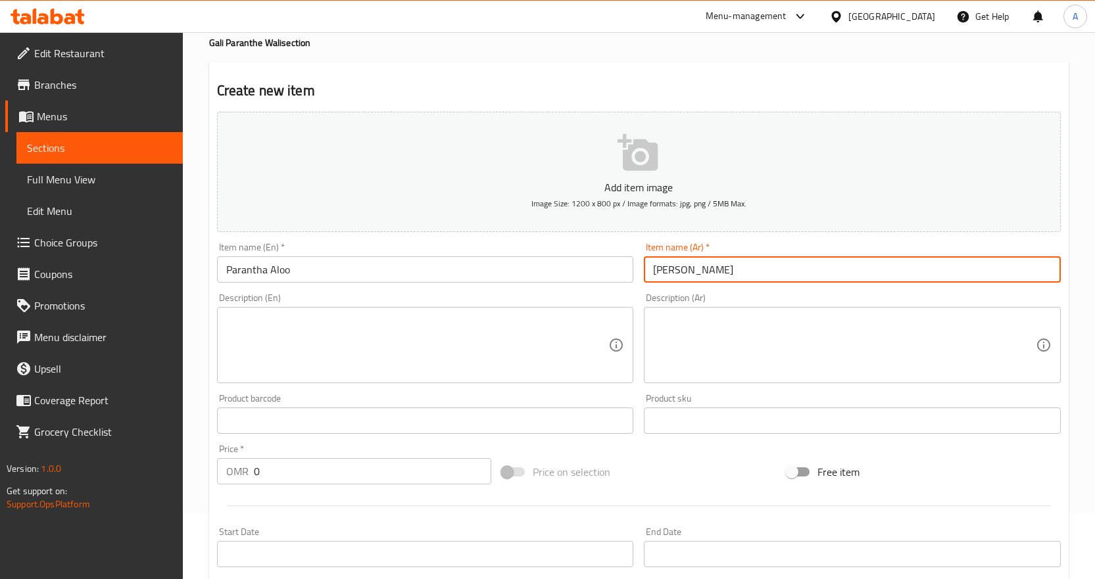
drag, startPoint x: 290, startPoint y: 471, endPoint x: 215, endPoint y: 462, distance: 75.5
click at [216, 462] on div "Price   * OMR 0 Price *" at bounding box center [354, 464] width 285 height 51
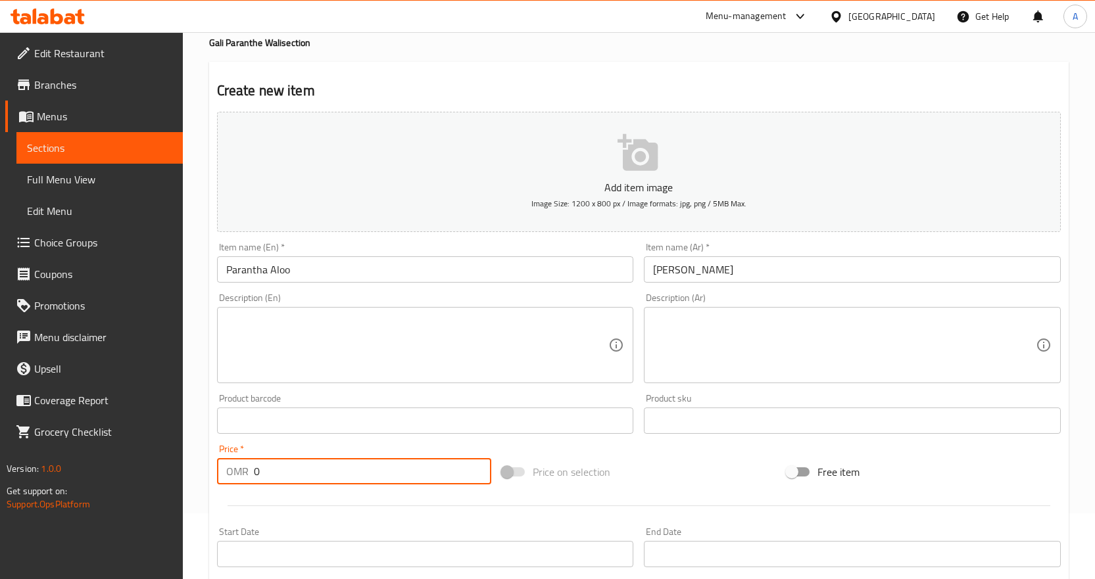
paste input ".690"
type input "0.690"
click at [312, 268] on input "Parantha Aloo" at bounding box center [425, 269] width 417 height 26
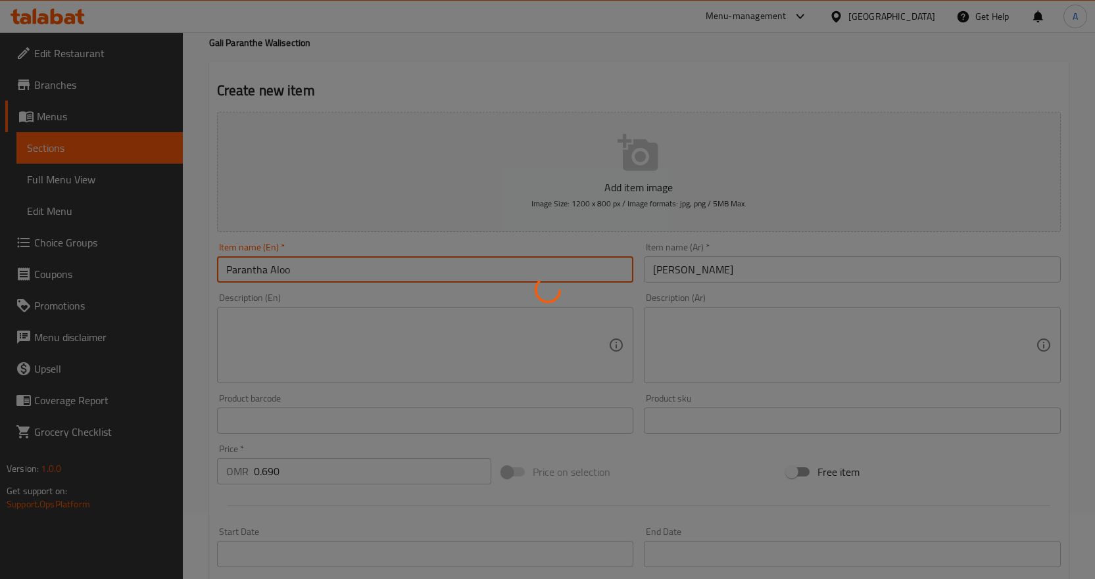
type input "0"
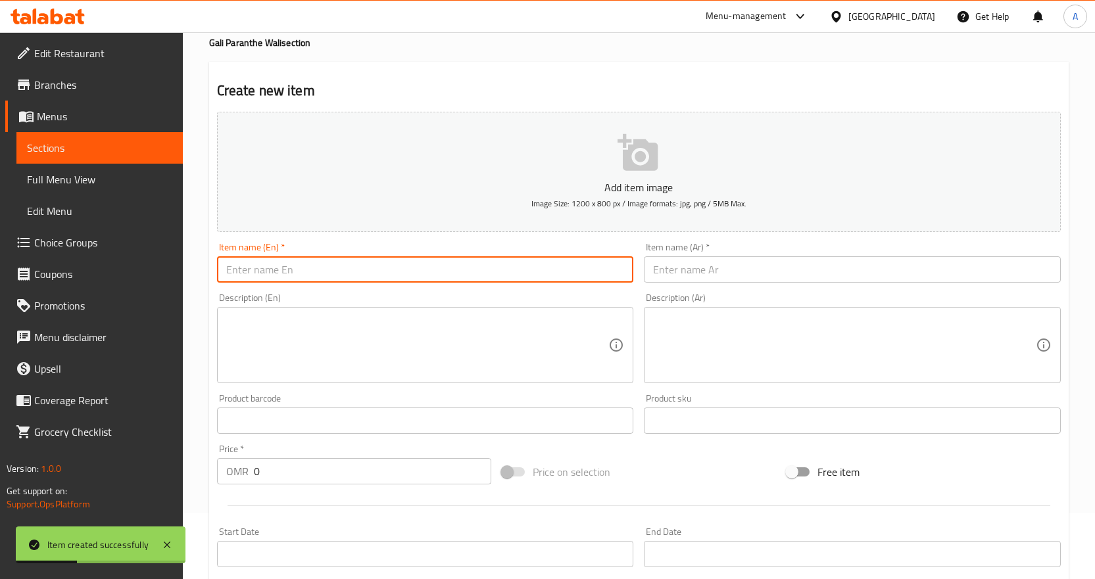
paste input "Parantha Gobhi"
type input "Parantha Gobhi"
click at [675, 272] on input "text" at bounding box center [852, 269] width 417 height 26
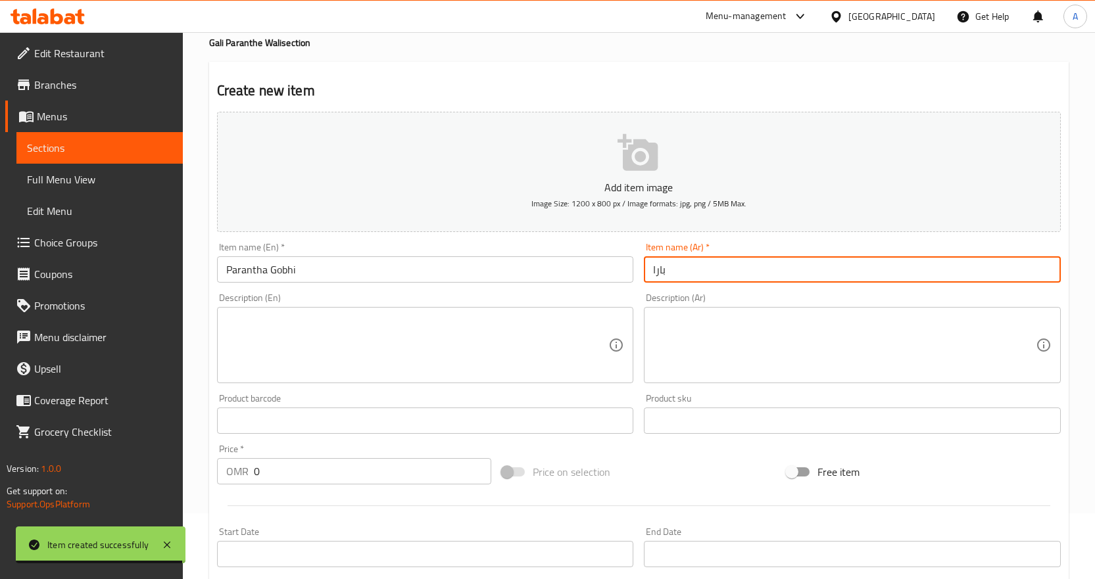
type input "باراتا غوبي"
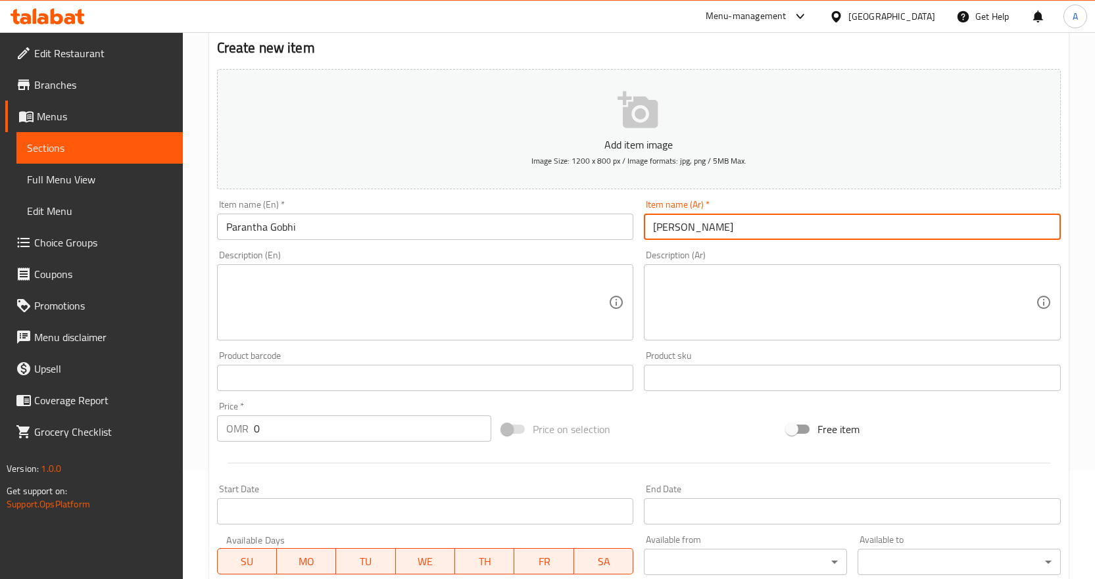
scroll to position [131, 0]
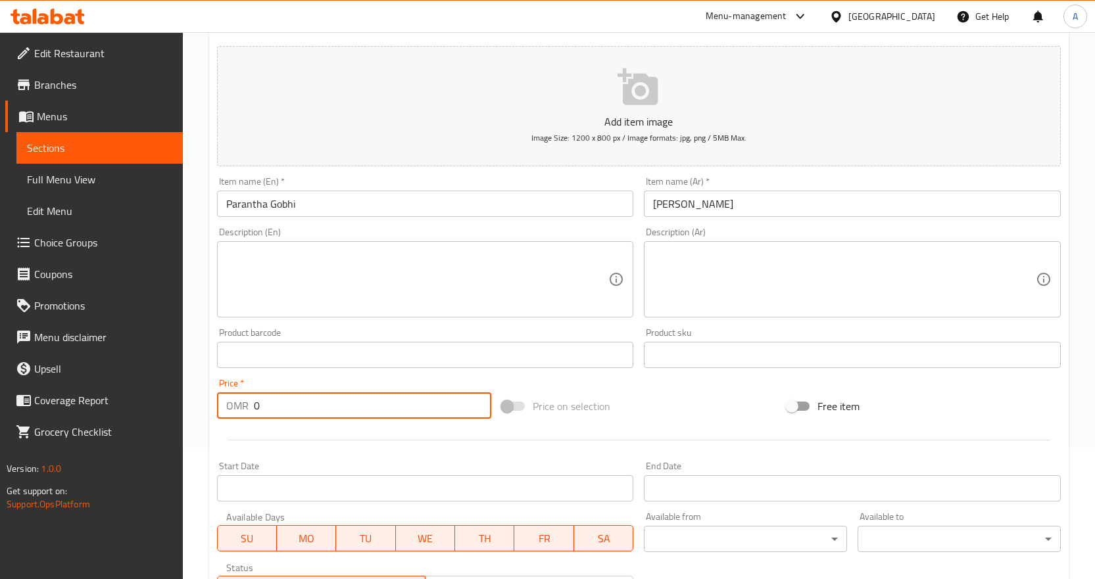
drag, startPoint x: 282, startPoint y: 396, endPoint x: 188, endPoint y: 385, distance: 94.7
click at [188, 385] on div "Home / Restaurants management / Menus / Sections / item / create Gali Paranthe …" at bounding box center [639, 349] width 912 height 897
paste input ".690"
type input "0.690"
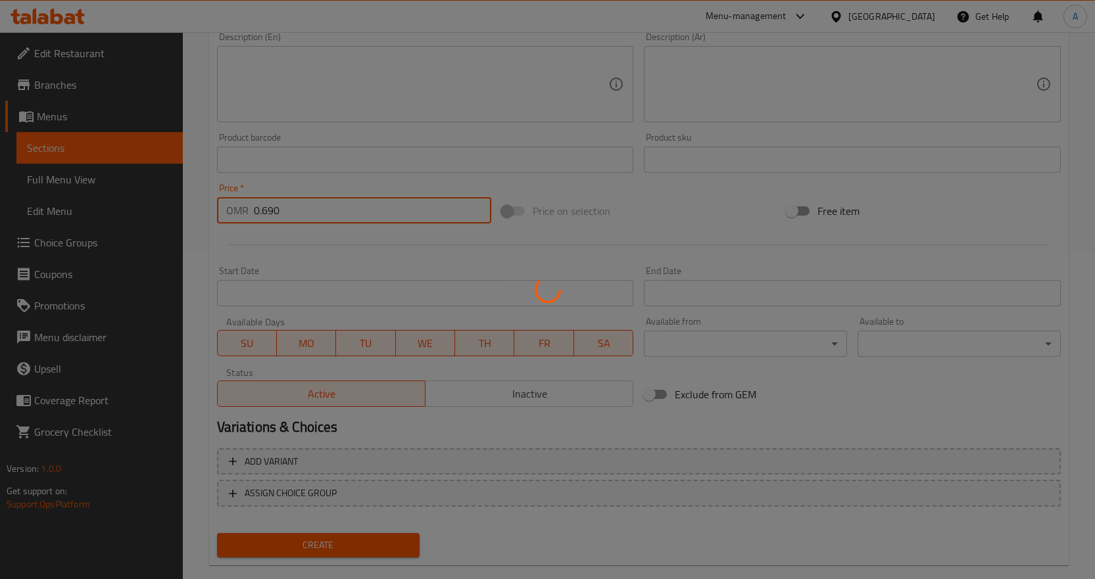
scroll to position [329, 0]
type input "0"
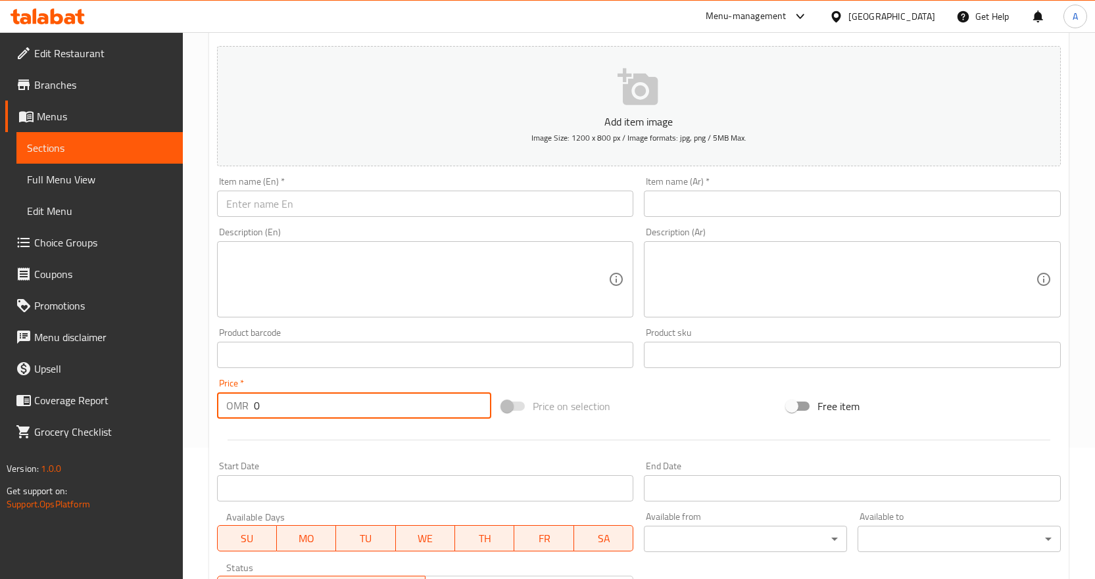
scroll to position [66, 0]
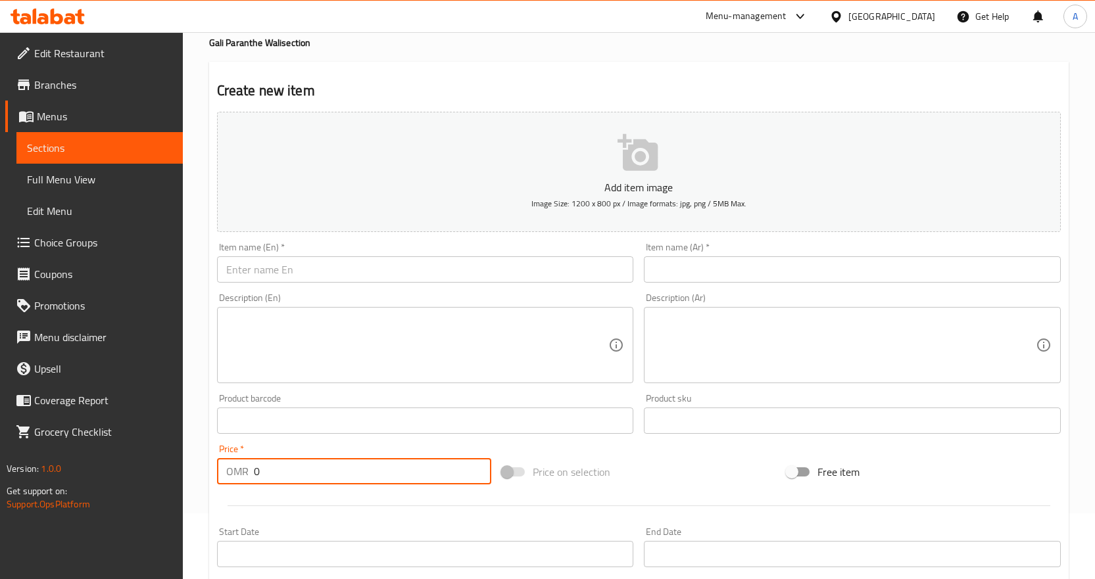
click at [386, 264] on input "text" at bounding box center [425, 269] width 417 height 26
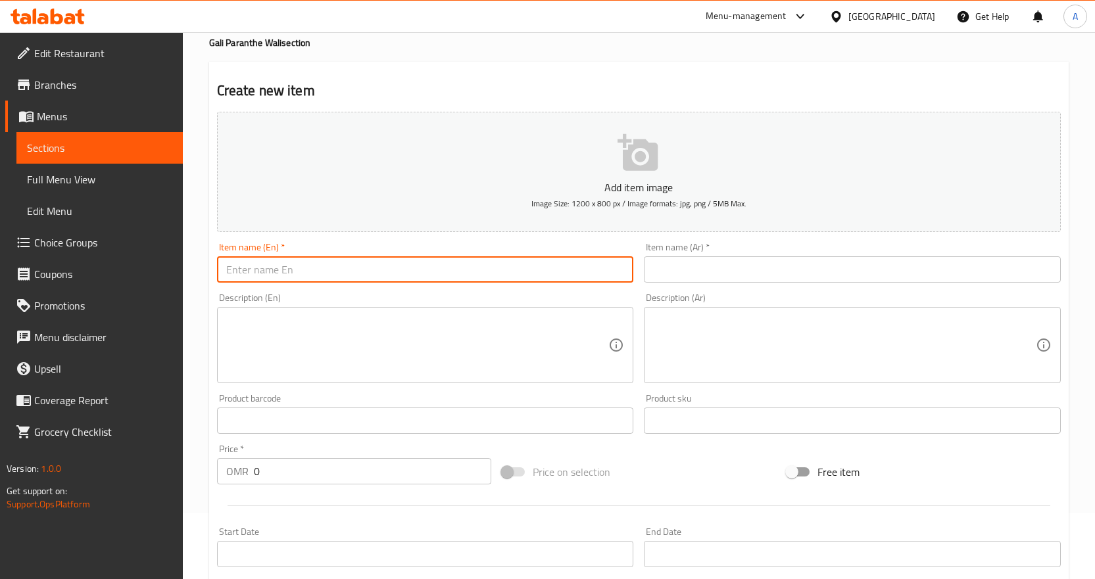
paste input "Parantha Methi"
type input "Parantha Methi"
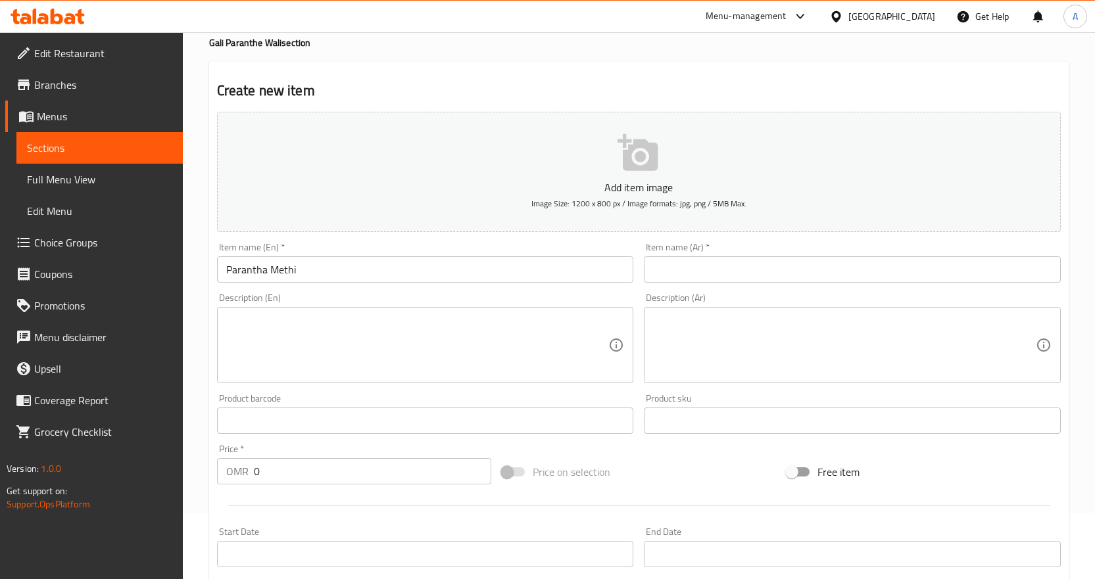
click at [697, 254] on div "Item name (Ar)   * Item name (Ar) *" at bounding box center [852, 263] width 417 height 40
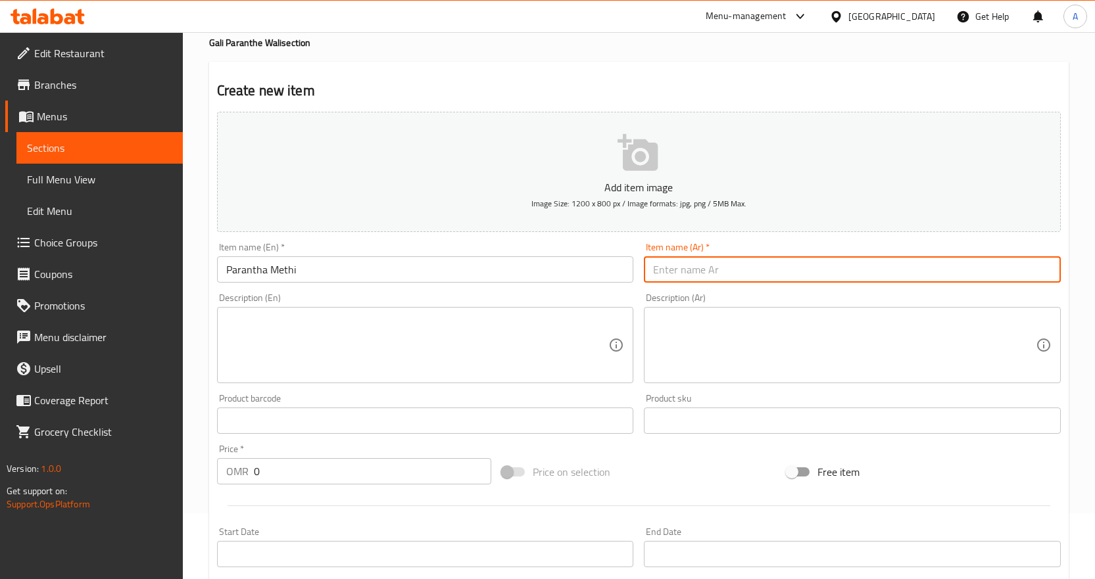
click at [696, 262] on input "text" at bounding box center [852, 269] width 417 height 26
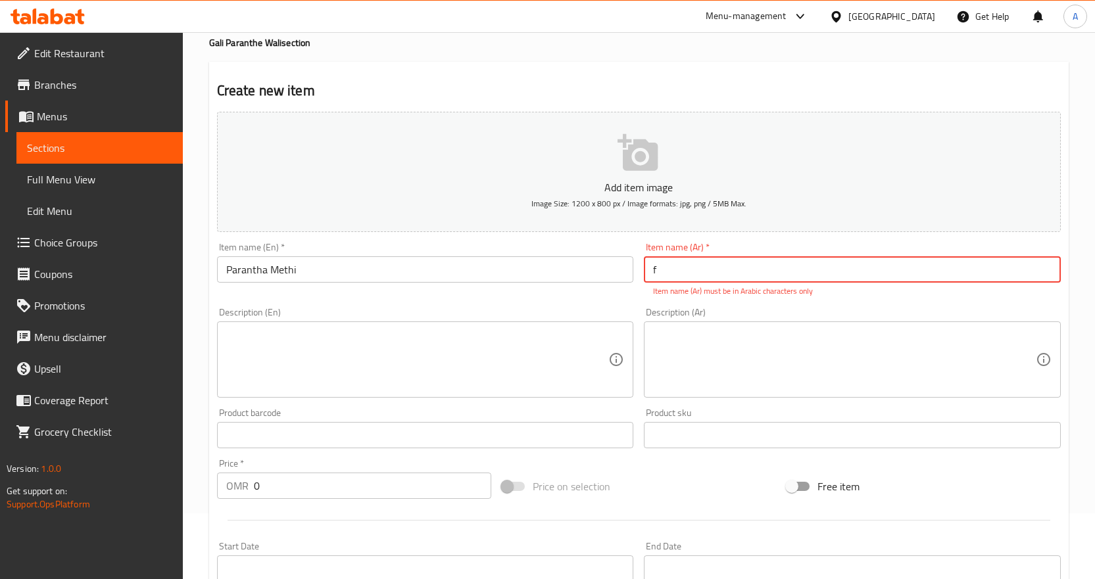
click at [694, 262] on input "f" at bounding box center [852, 269] width 417 height 26
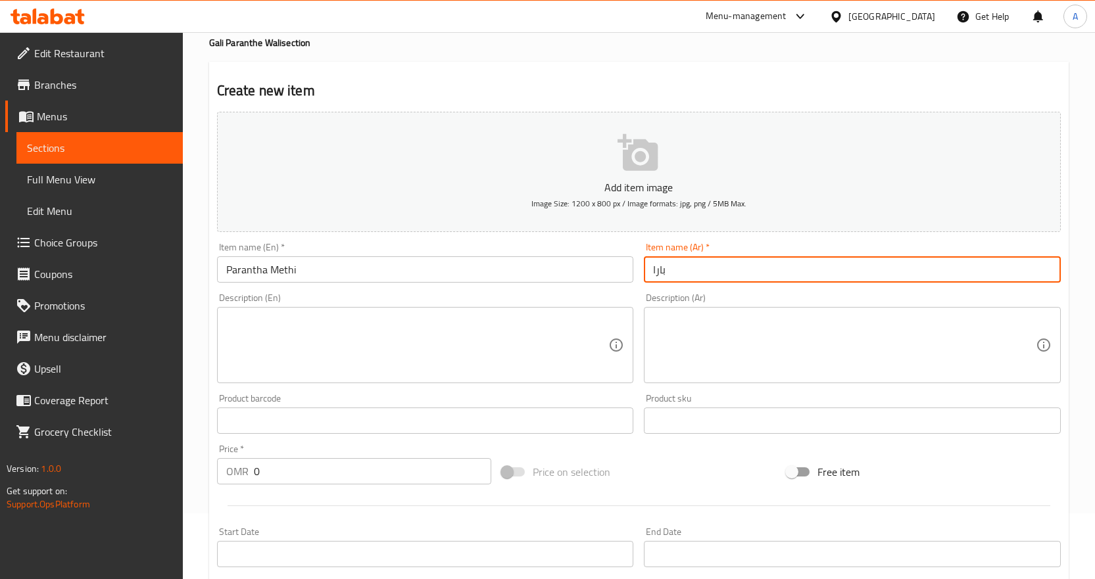
type input "باراتا ميثي"
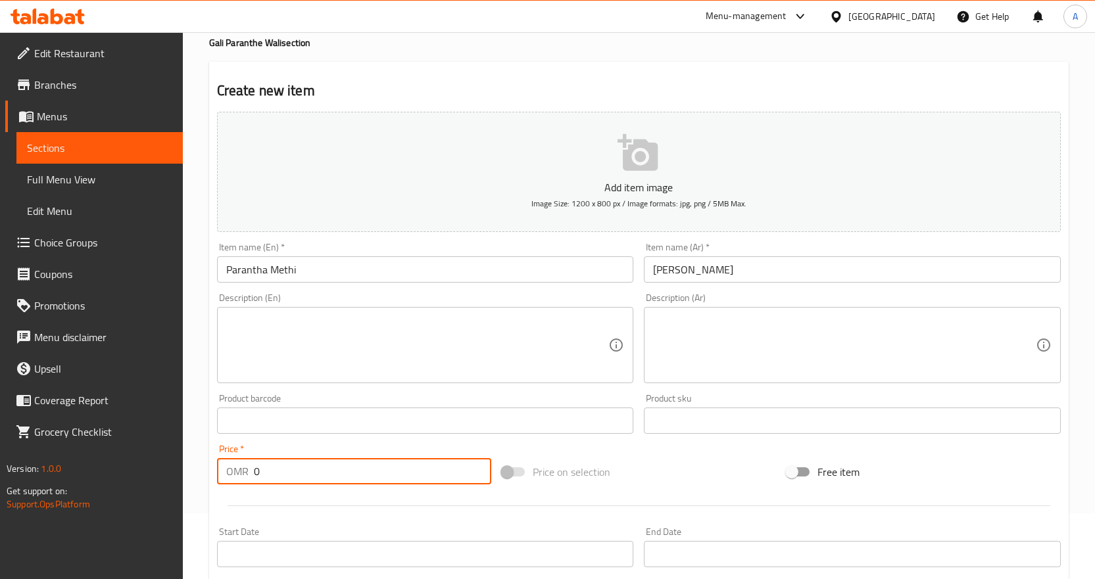
drag, startPoint x: 299, startPoint y: 485, endPoint x: 185, endPoint y: 460, distance: 115.7
click at [194, 463] on div "Home / Restaurants management / Menus / Sections / item / create Gali Paranthe …" at bounding box center [639, 414] width 912 height 897
paste input ".690"
type input "0.690"
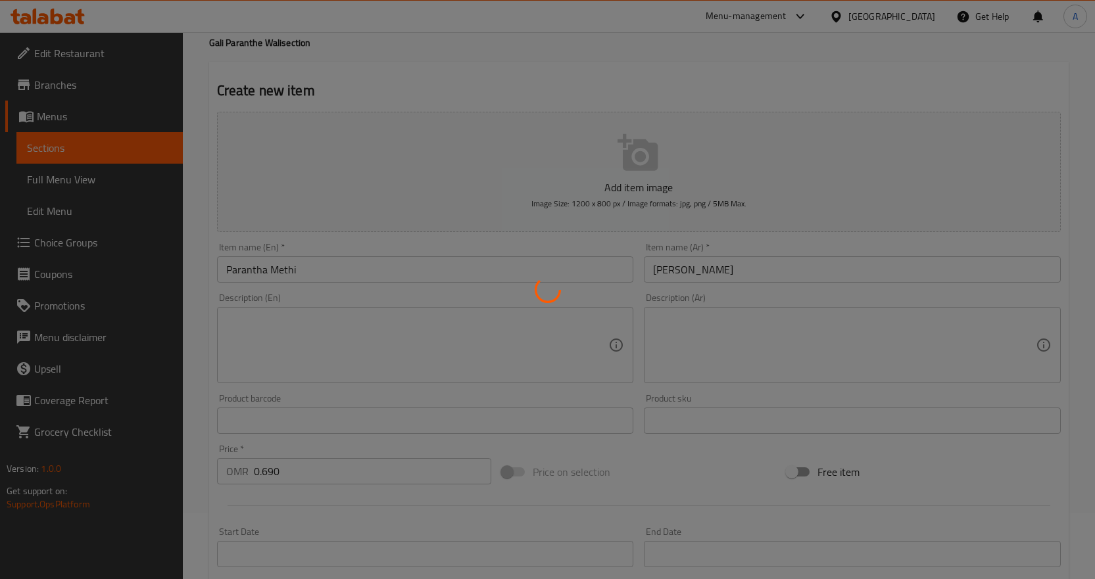
type input "0"
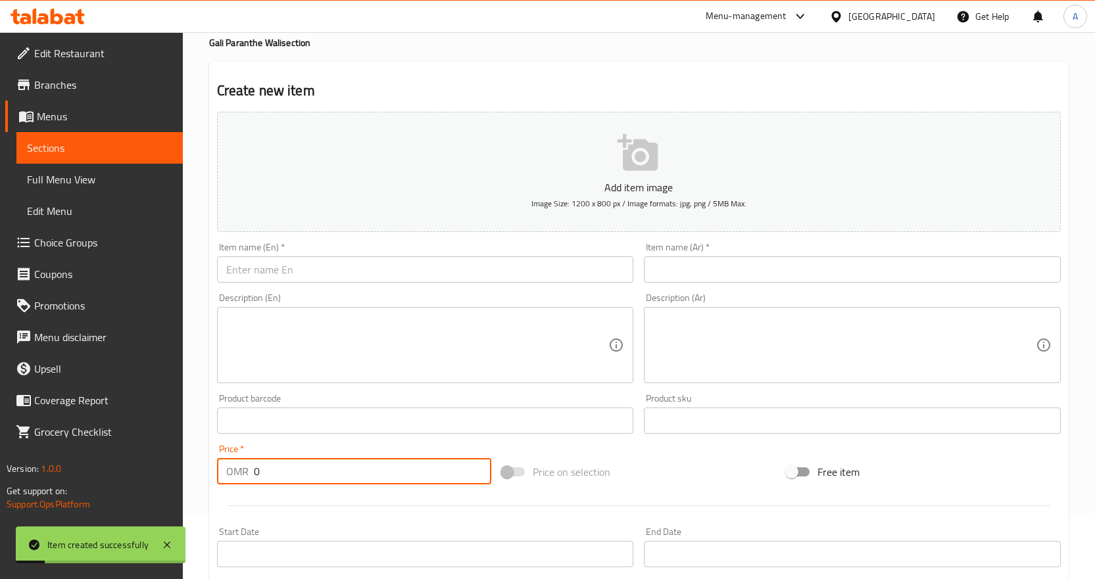
drag, startPoint x: 312, startPoint y: 256, endPoint x: 312, endPoint y: 263, distance: 6.6
click at [311, 258] on div "Item name (En)   * Item name (En) *" at bounding box center [425, 263] width 417 height 40
click at [322, 268] on input "text" at bounding box center [425, 269] width 417 height 26
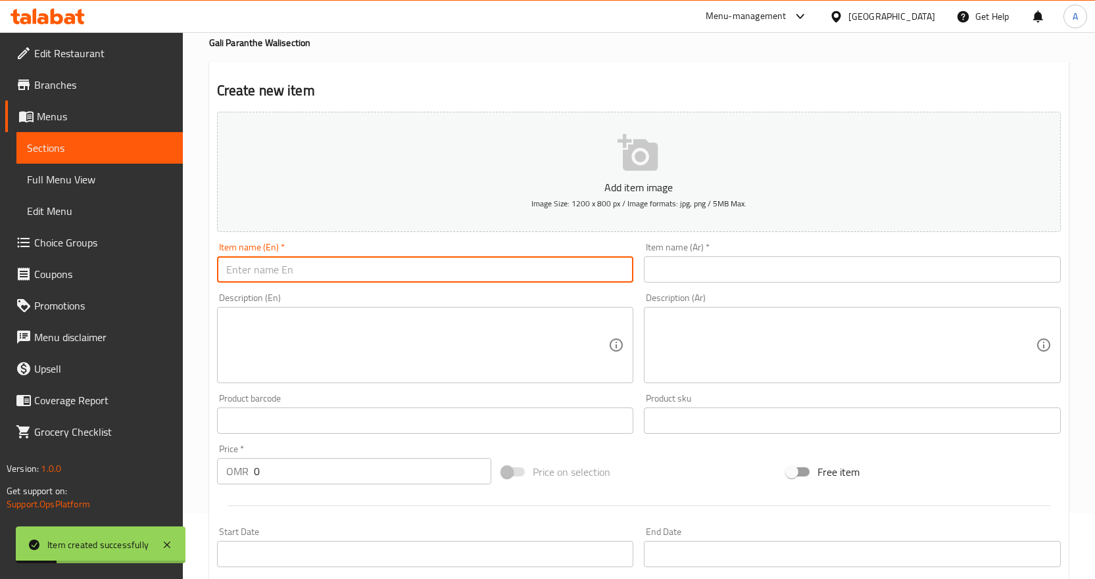
paste input "Parantha Paneer"
type input "Parantha Paneer"
click at [684, 272] on input "text" at bounding box center [852, 269] width 417 height 26
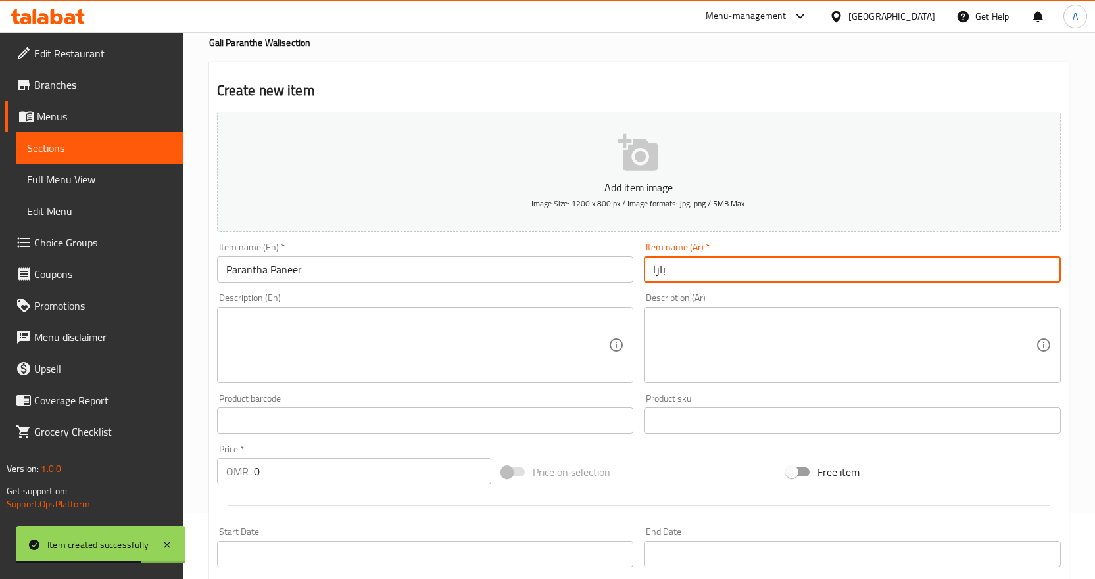
type input "باراتا بانير"
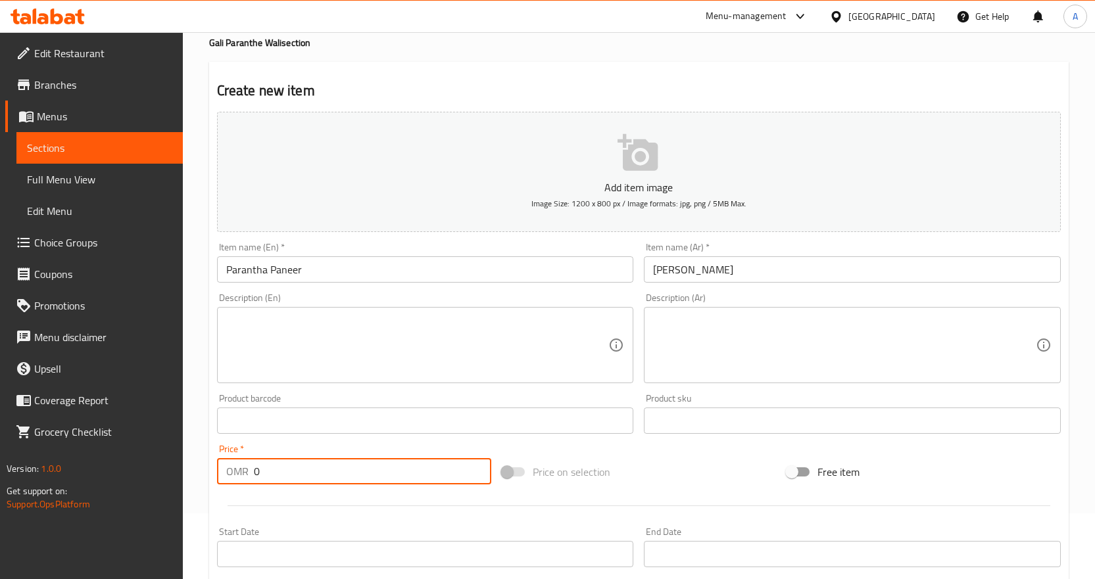
drag, startPoint x: 314, startPoint y: 466, endPoint x: 219, endPoint y: 458, distance: 95.6
click at [219, 458] on div "OMR 0 Price *" at bounding box center [354, 471] width 274 height 26
paste input ".690"
type input "0.690"
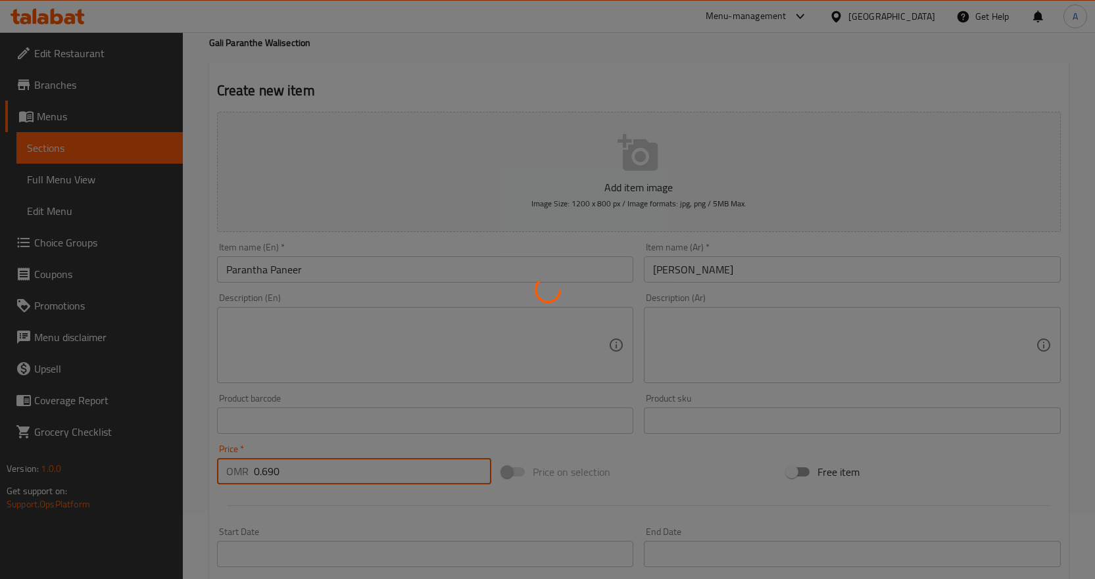
type input "0"
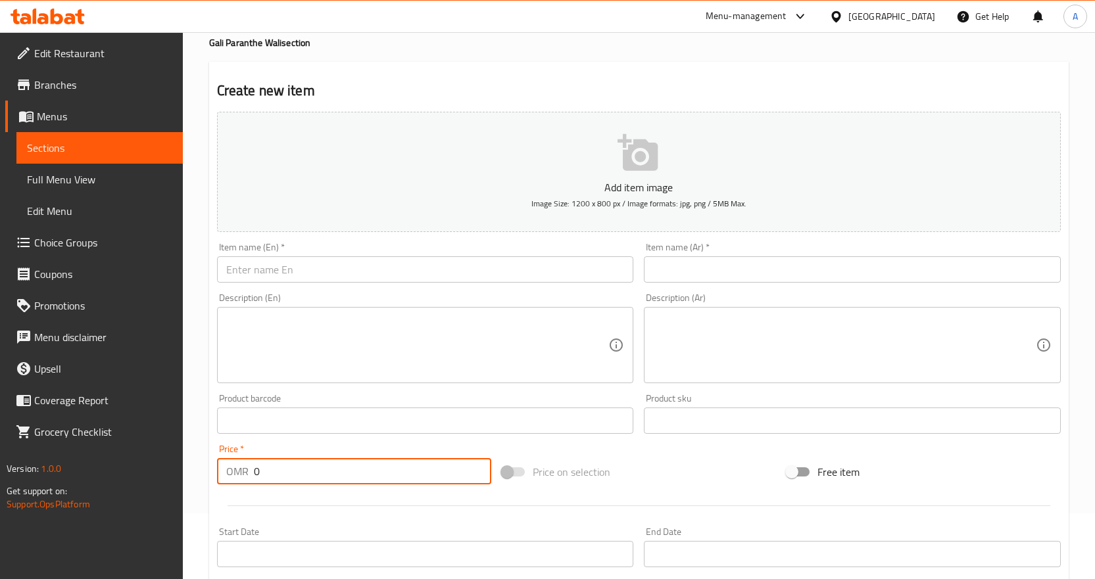
scroll to position [0, 0]
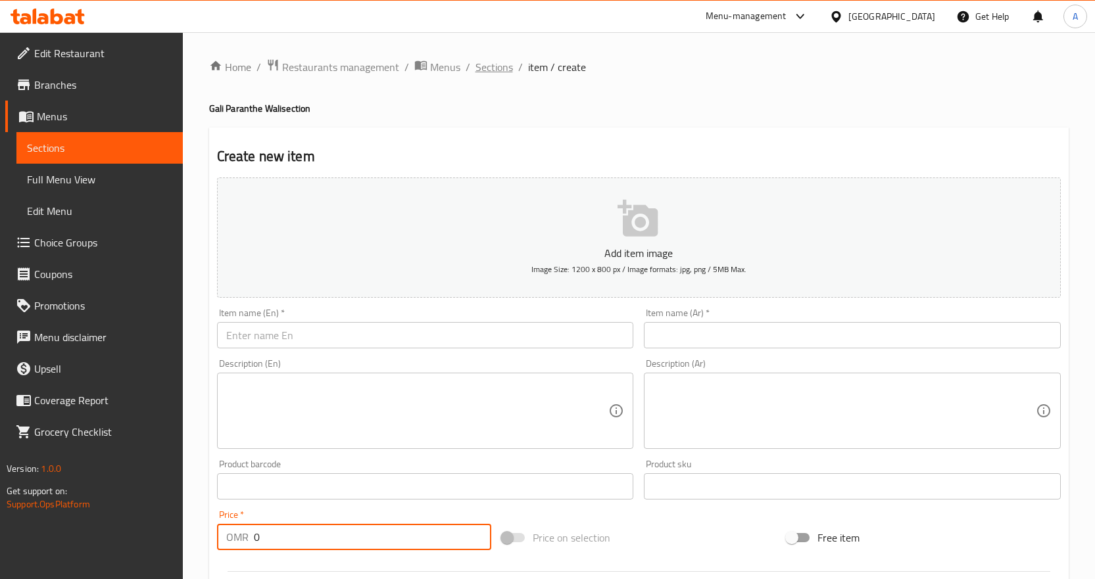
click at [496, 73] on span "Sections" at bounding box center [493, 67] width 37 height 16
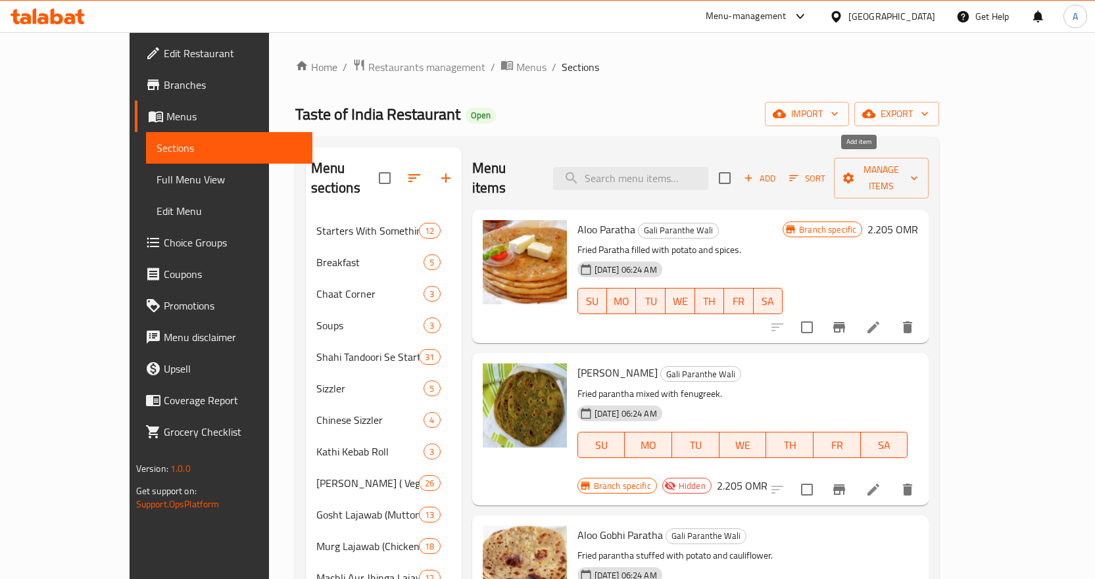
click at [777, 171] on span "Add" at bounding box center [760, 178] width 36 height 15
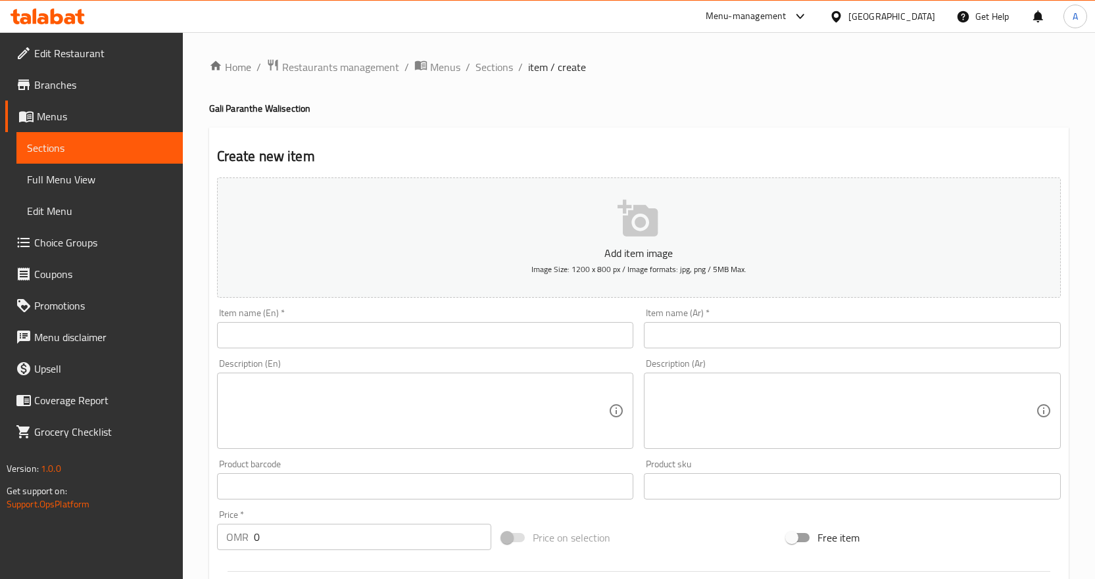
click at [469, 341] on input "text" at bounding box center [425, 335] width 417 height 26
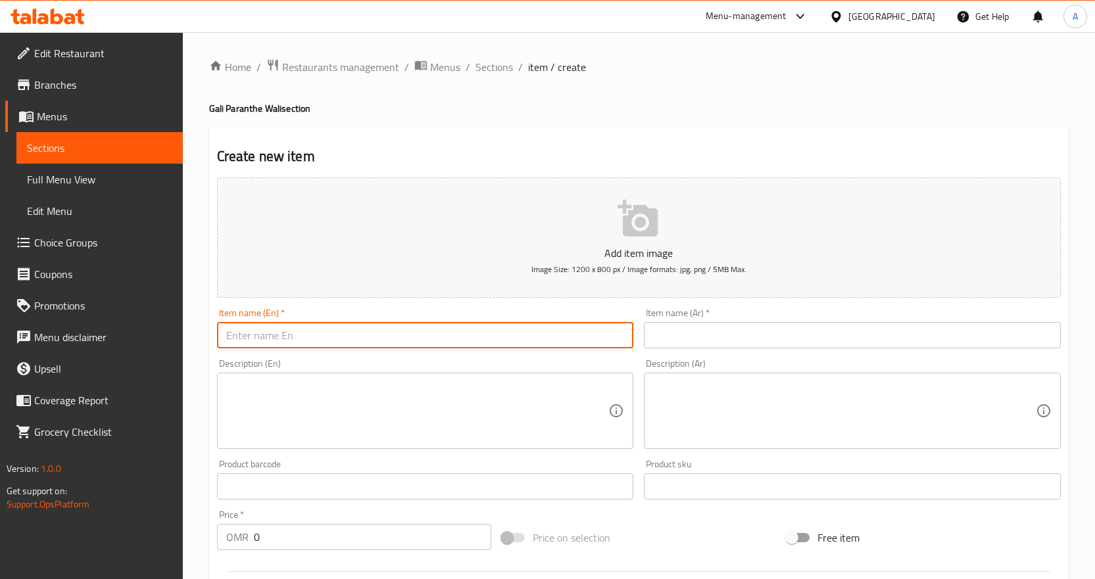
paste input "Parantha Mooli"
type input "Parantha Mooli"
click at [654, 343] on input "text" at bounding box center [852, 335] width 417 height 26
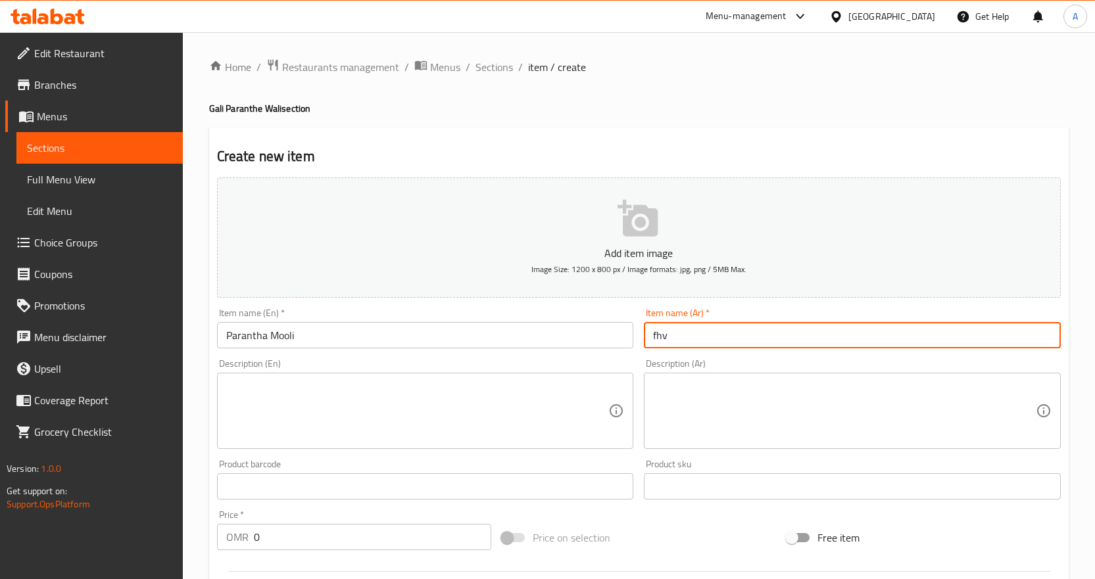
click at [686, 327] on input "fhv" at bounding box center [852, 335] width 417 height 26
type input "باراتا مولي"
drag, startPoint x: 281, startPoint y: 543, endPoint x: 191, endPoint y: 531, distance: 91.5
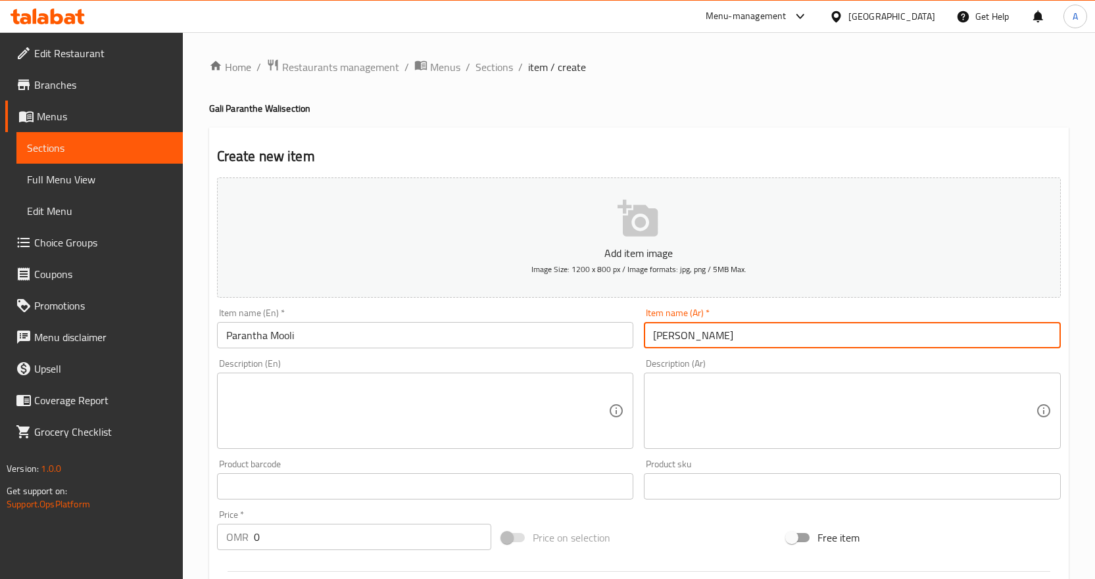
click at [191, 531] on div "Home / Restaurants management / Menus / Sections / item / create Gali Paranthe …" at bounding box center [639, 480] width 912 height 897
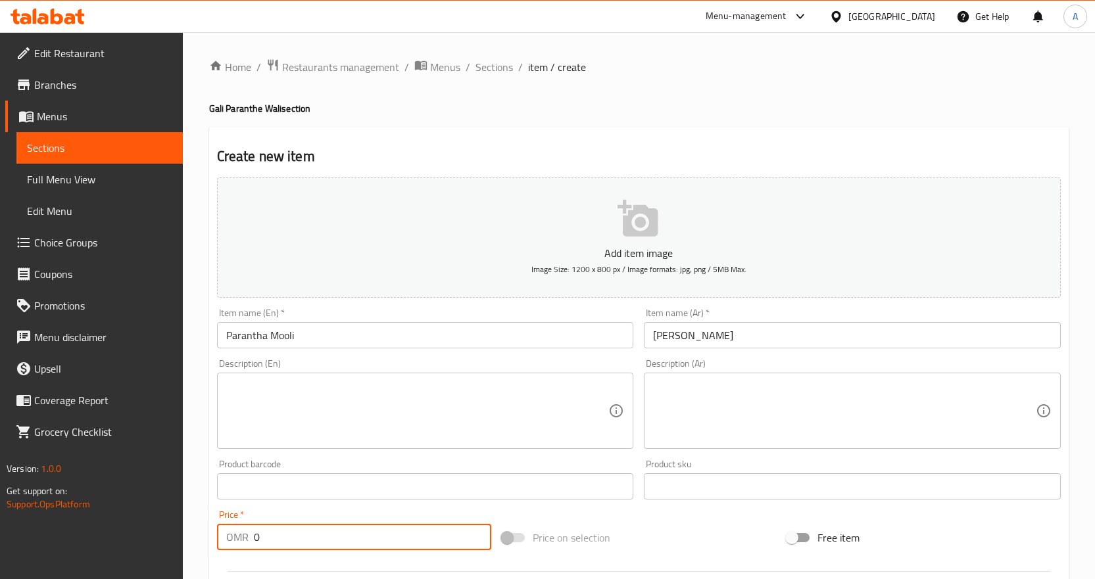
paste input ".690"
type input "0.690"
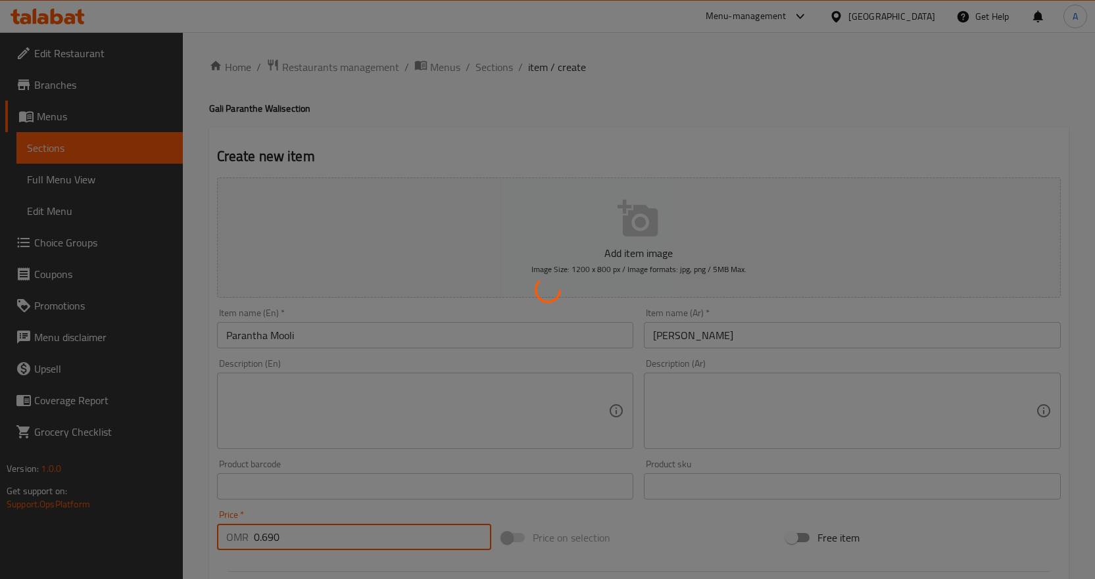
type input "0"
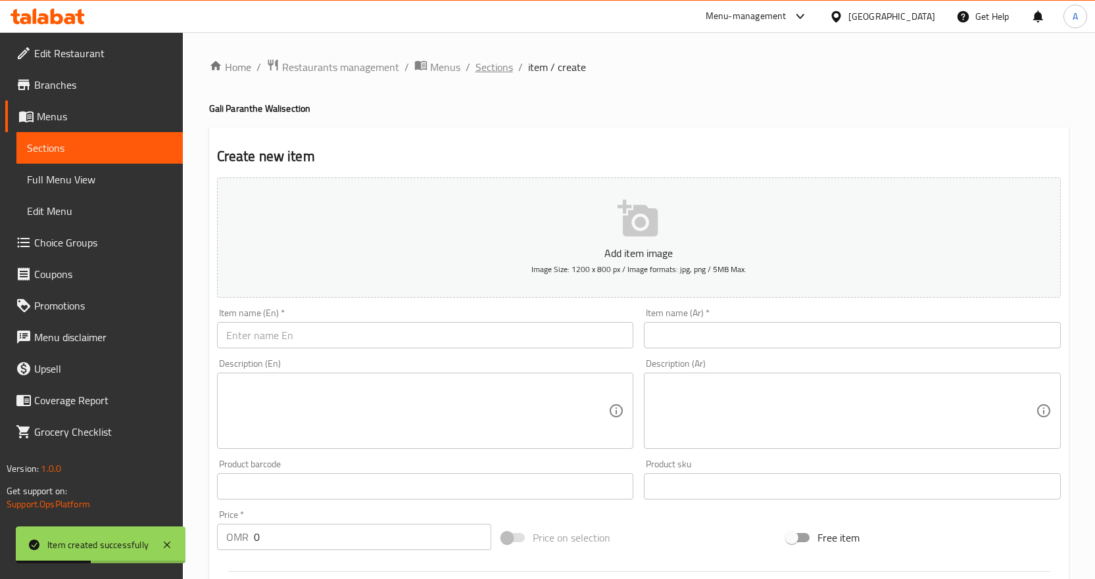
click at [505, 67] on span "Sections" at bounding box center [493, 67] width 37 height 16
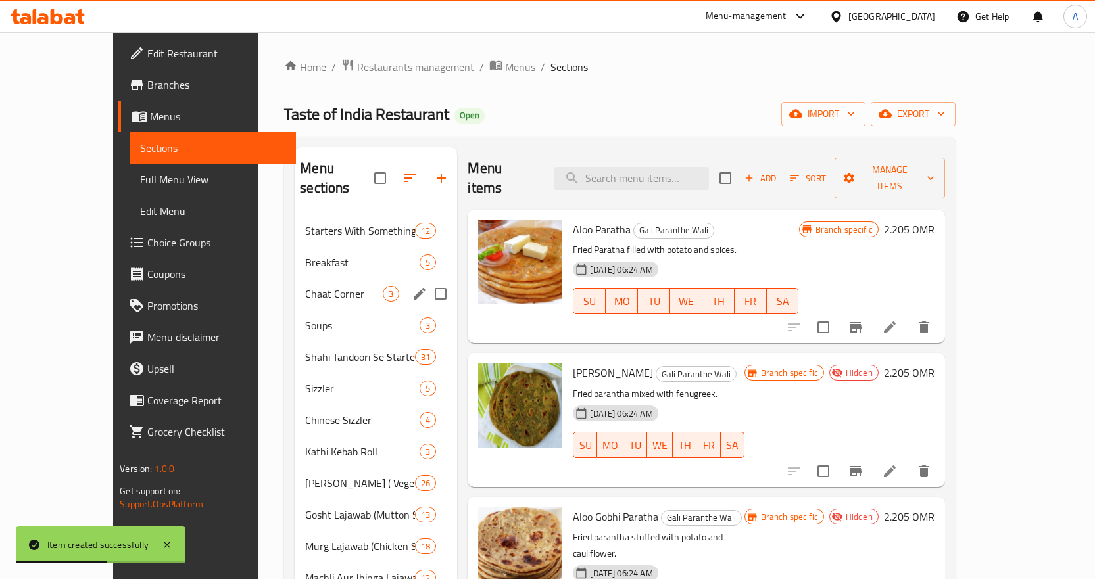
click at [295, 285] on div "Chaat Corner 3" at bounding box center [376, 294] width 162 height 32
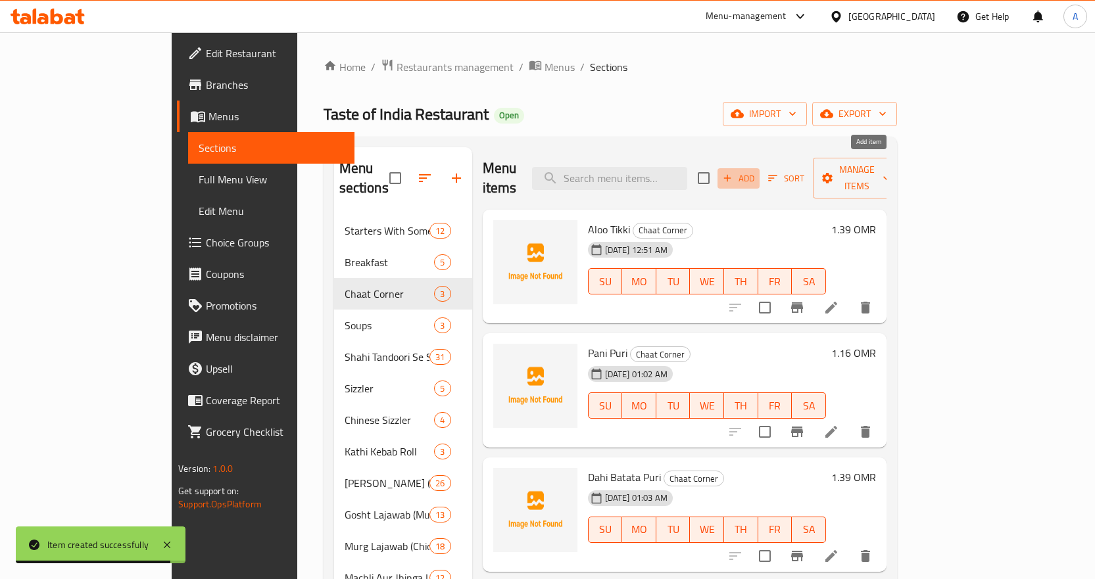
click at [756, 171] on span "Add" at bounding box center [739, 178] width 36 height 15
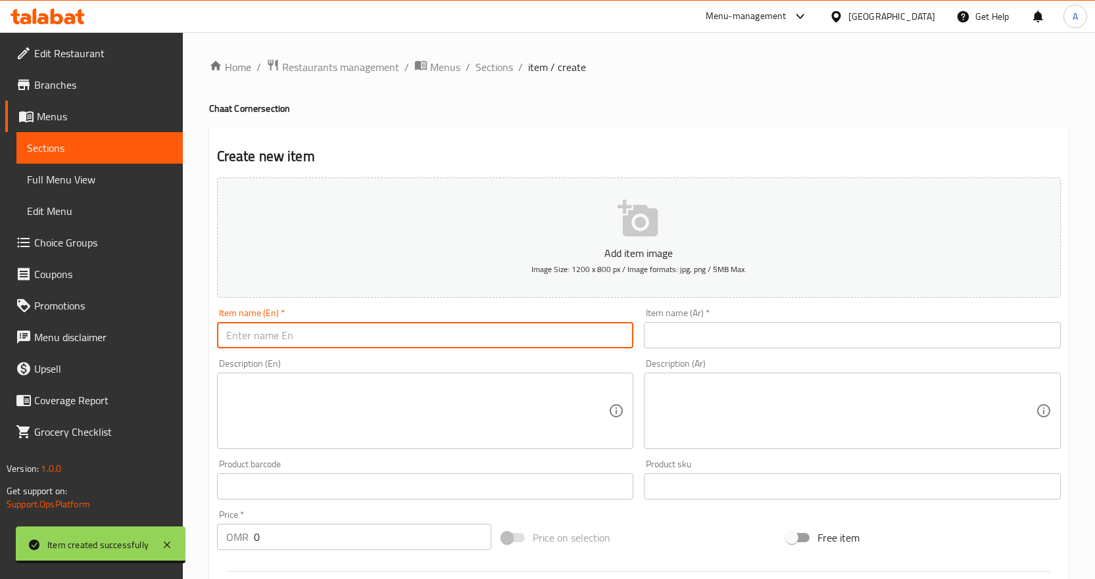
click at [457, 336] on input "text" at bounding box center [425, 335] width 417 height 26
paste input "Dahi Bhalla Papadi Chaat"
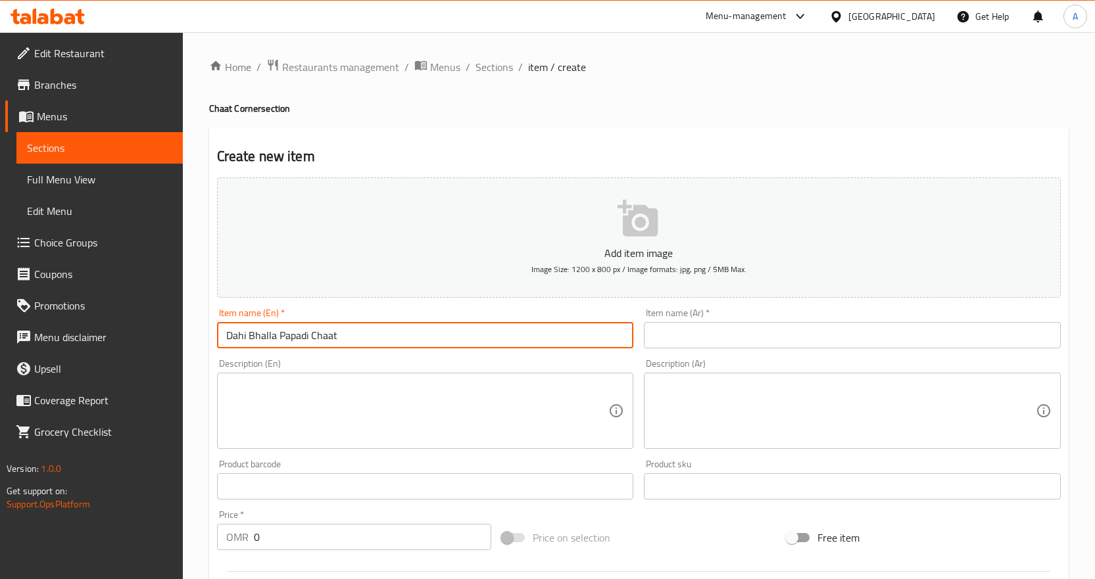
type input "Dahi Bhalla Papadi Chaat"
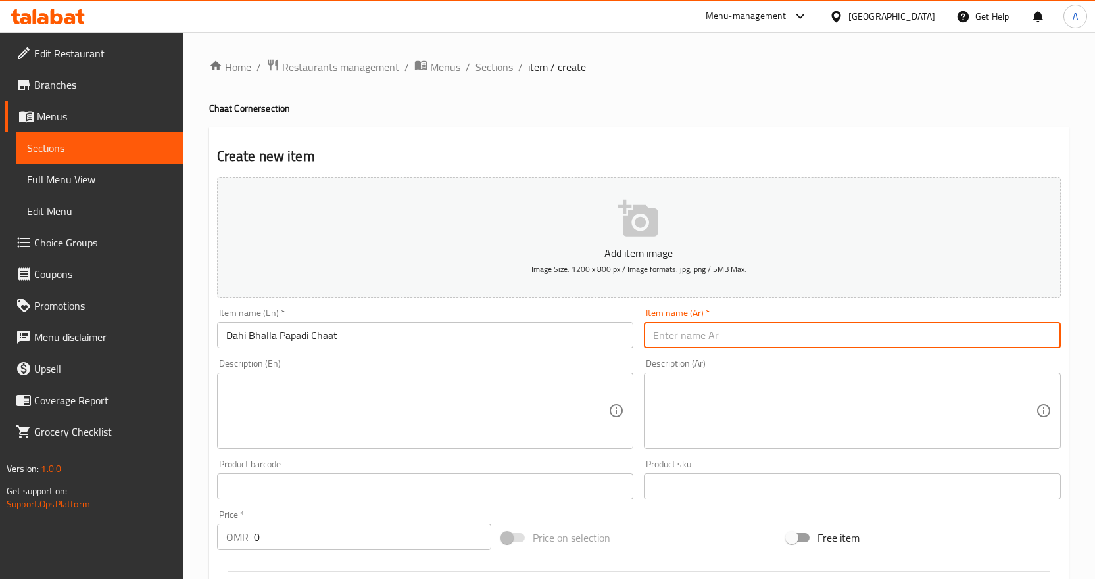
click at [740, 331] on input "text" at bounding box center [852, 335] width 417 height 26
paste input "داهي بهالا بابادي تشات"
click at [262, 336] on input "Dahi Bhalla Papadi Chaat" at bounding box center [425, 335] width 417 height 26
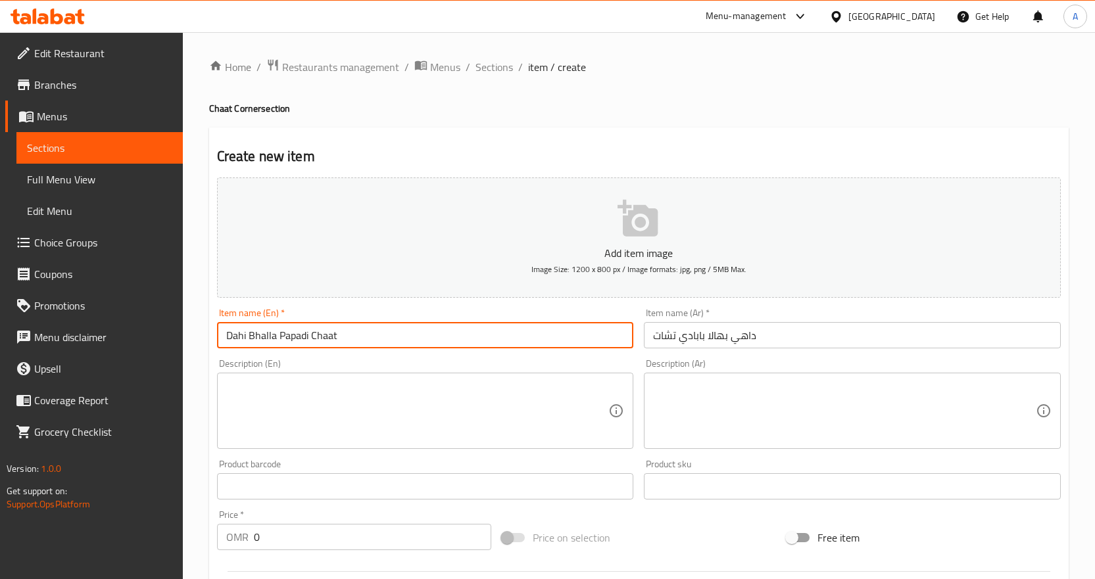
click at [262, 336] on input "Dahi Bhalla Papadi Chaat" at bounding box center [425, 335] width 417 height 26
click at [715, 336] on input "داهي بهالا بابادي تشات" at bounding box center [852, 335] width 417 height 26
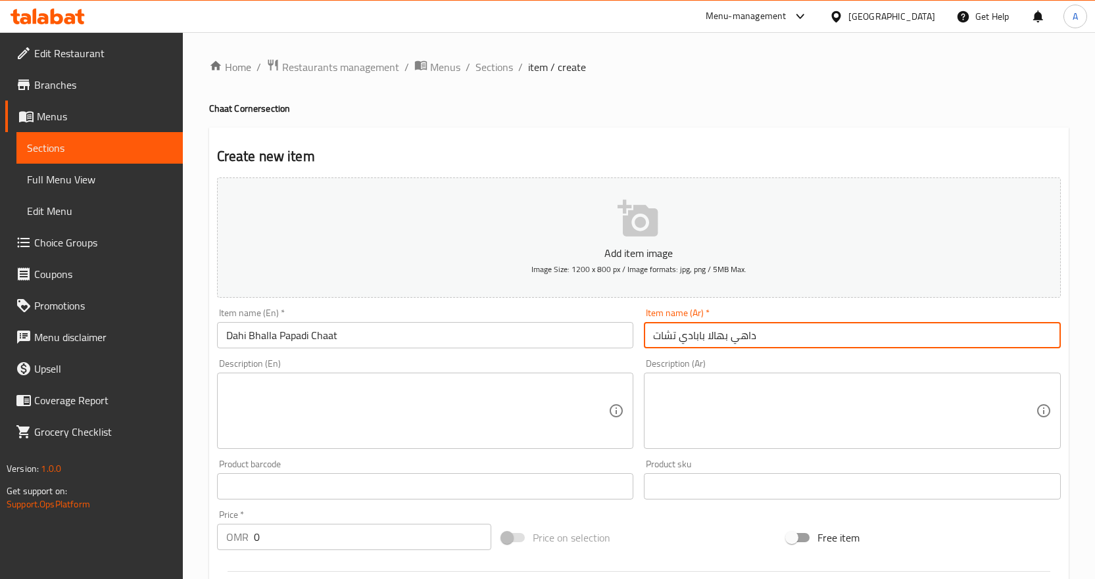
click at [715, 336] on input "داهي بهالا بابادي تشات" at bounding box center [852, 335] width 417 height 26
paste input "text"
click at [296, 337] on input "Dahi Bhalla Papadi Chaat" at bounding box center [425, 335] width 417 height 26
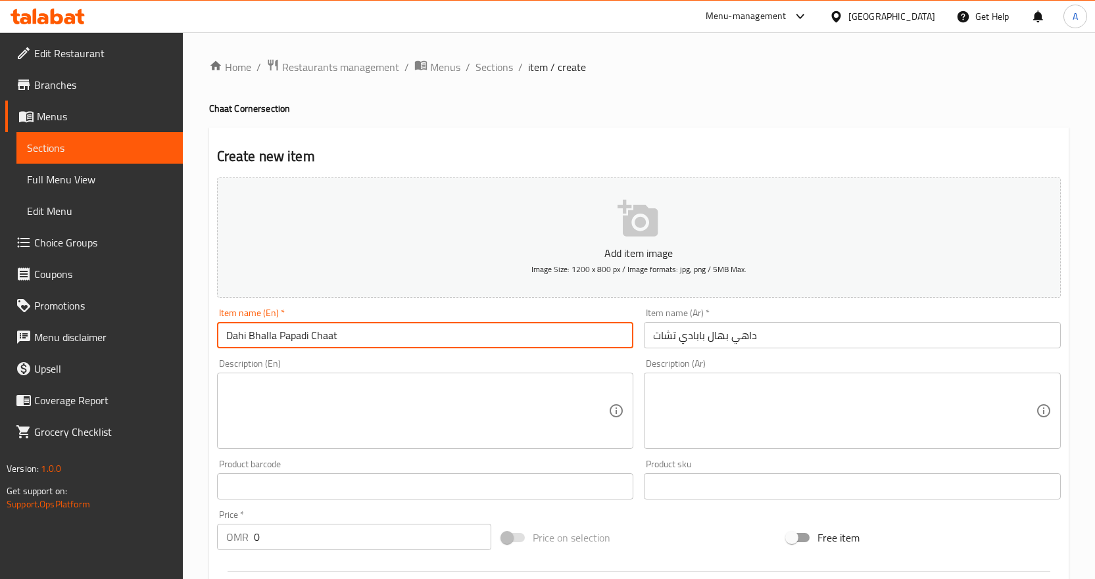
click at [296, 337] on input "Dahi Bhalla Papadi Chaat" at bounding box center [425, 335] width 417 height 26
click at [320, 331] on input "Dahi Bhalla Papadi Chaat" at bounding box center [425, 335] width 417 height 26
click at [323, 332] on input "Dahi Bhalla Papadi Chaat" at bounding box center [425, 335] width 417 height 26
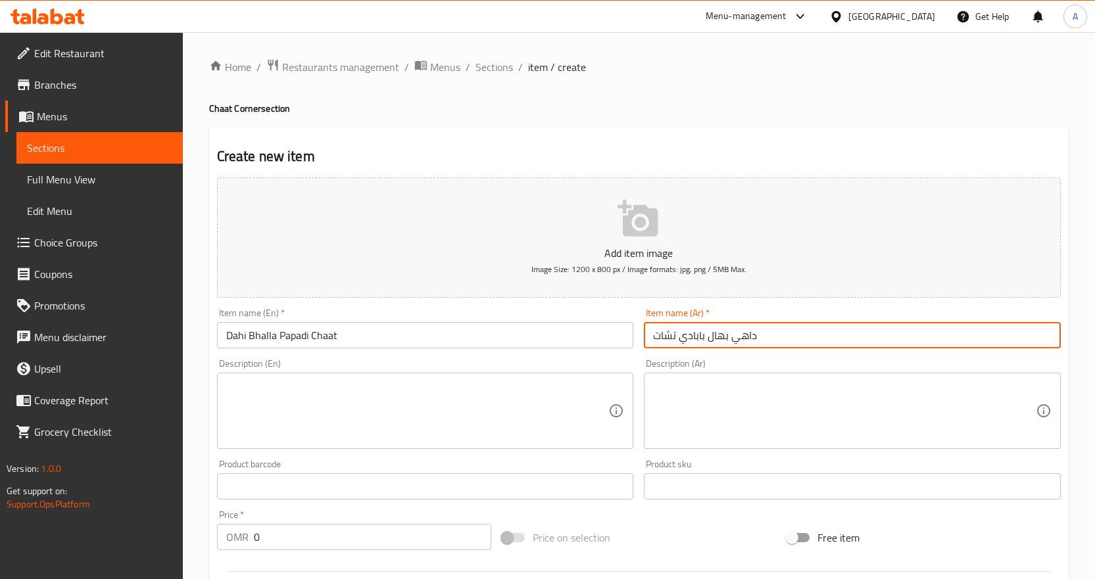
click at [667, 339] on input "داهي بهال بابادي تشات" at bounding box center [852, 335] width 417 height 26
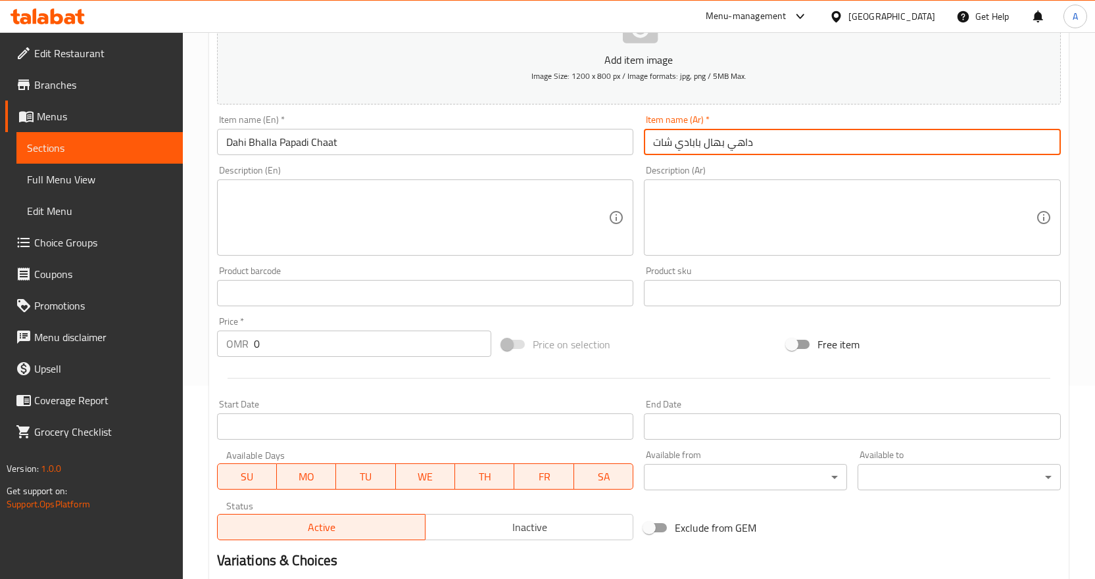
scroll to position [197, 0]
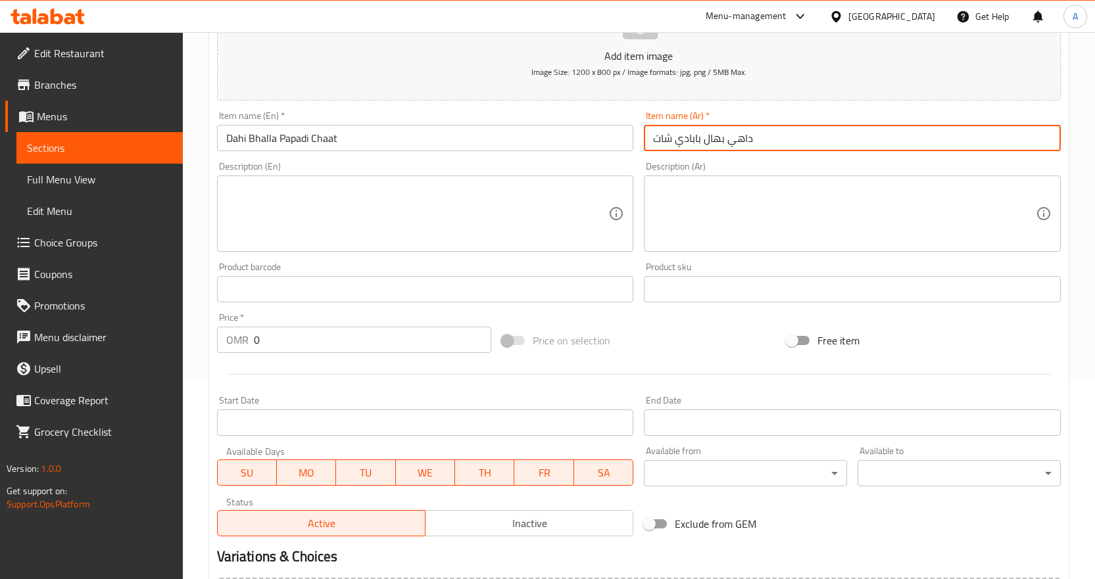
type input "داهي بهال بابادي شات"
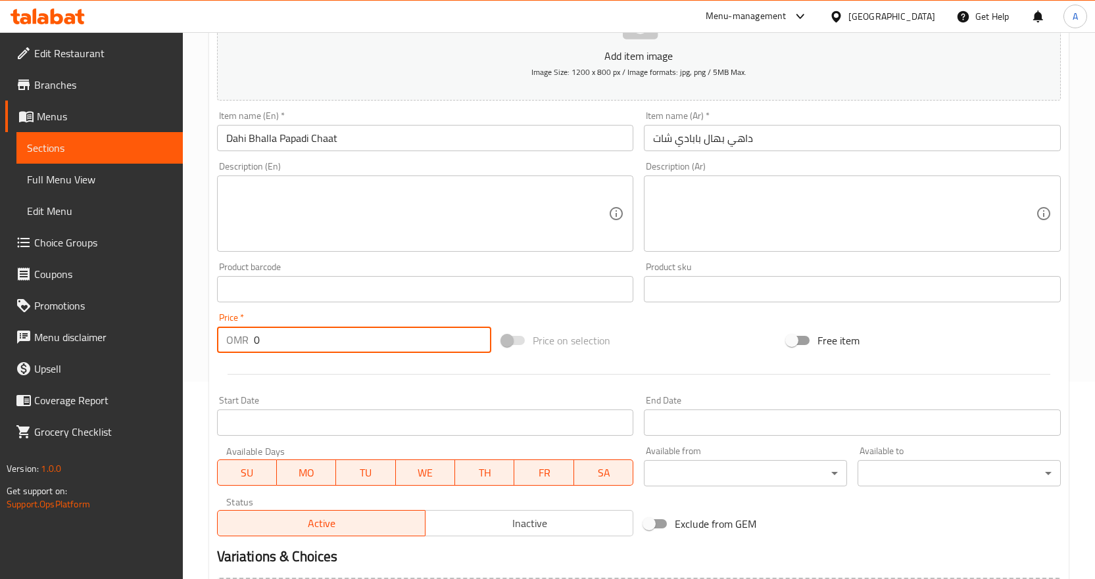
drag, startPoint x: 315, startPoint y: 339, endPoint x: 186, endPoint y: 343, distance: 128.9
click at [187, 343] on div "Home / Restaurants management / Menus / Sections / item / create Chaat Corner s…" at bounding box center [639, 283] width 912 height 897
paste input "1.39"
type input "1.390"
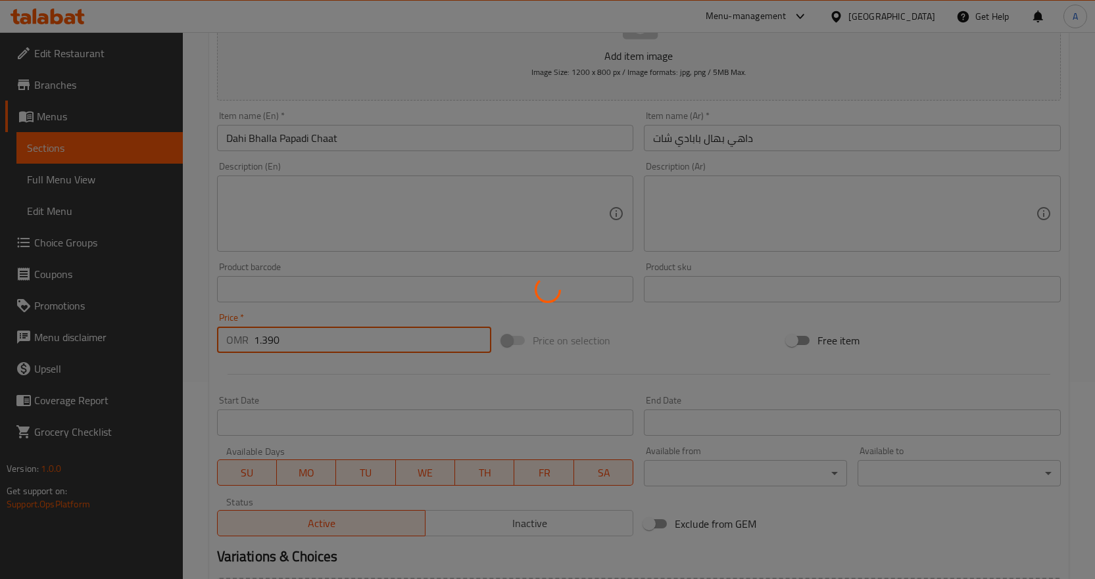
type input "0"
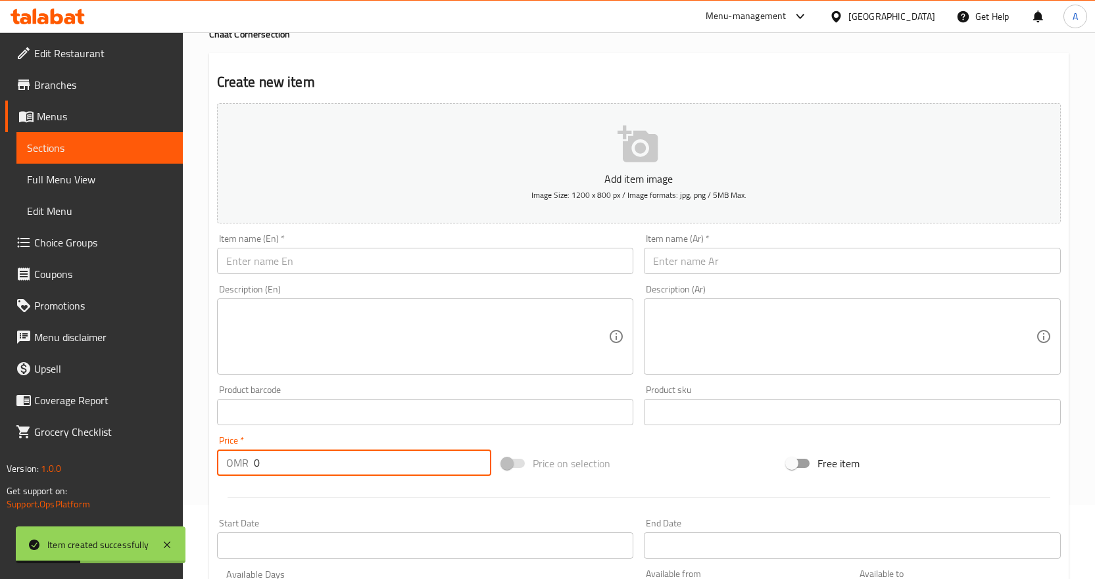
scroll to position [0, 0]
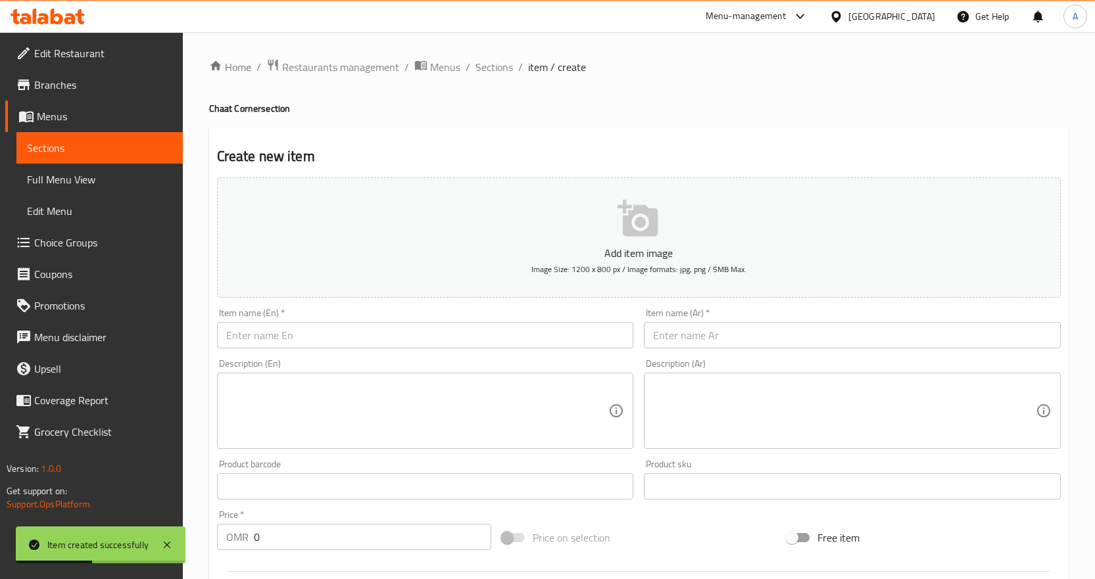
click at [467, 62] on li "/" at bounding box center [468, 67] width 5 height 16
click at [479, 62] on span "Sections" at bounding box center [493, 67] width 37 height 16
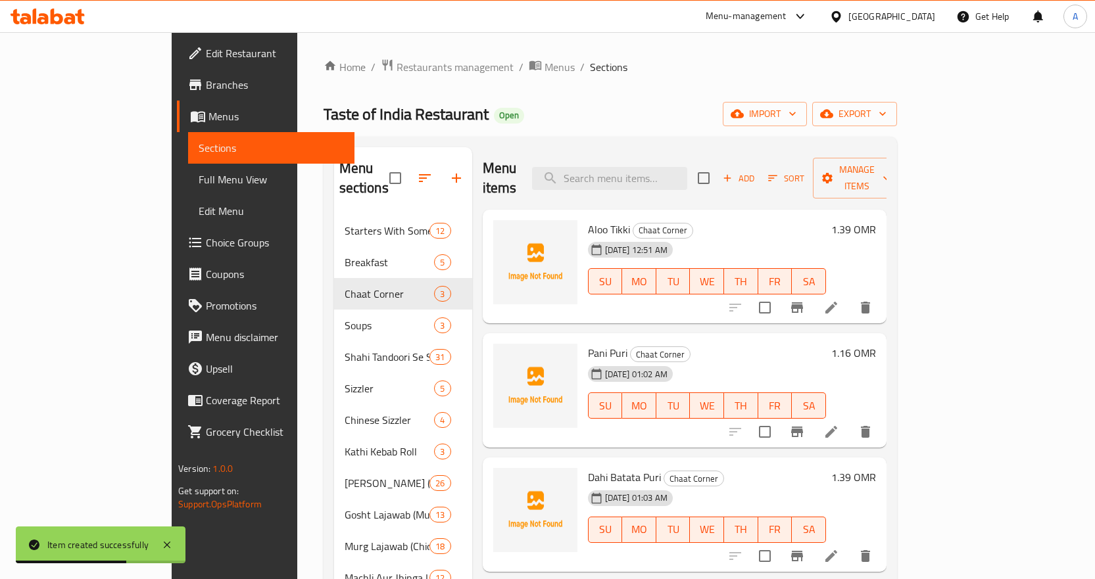
click at [673, 181] on div "Menu items Add Sort Manage items" at bounding box center [685, 178] width 404 height 62
click at [684, 174] on input "search" at bounding box center [609, 178] width 155 height 23
paste input "Parantha Al"
type input "Parantha Al"
click at [778, 294] on input "checkbox" at bounding box center [765, 308] width 28 height 28
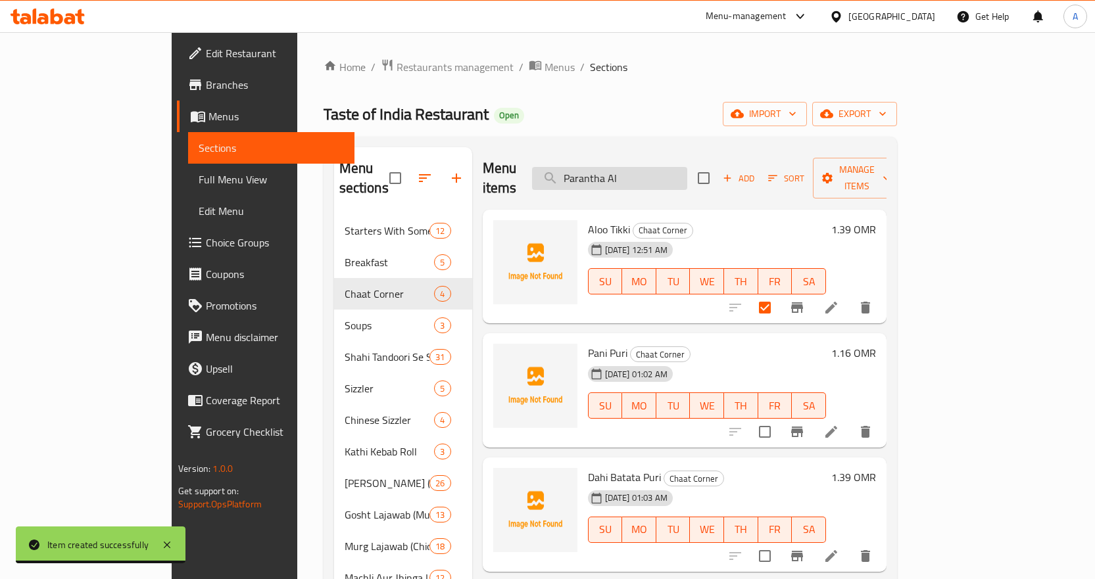
click at [687, 167] on input "Parantha Al" at bounding box center [609, 178] width 155 height 23
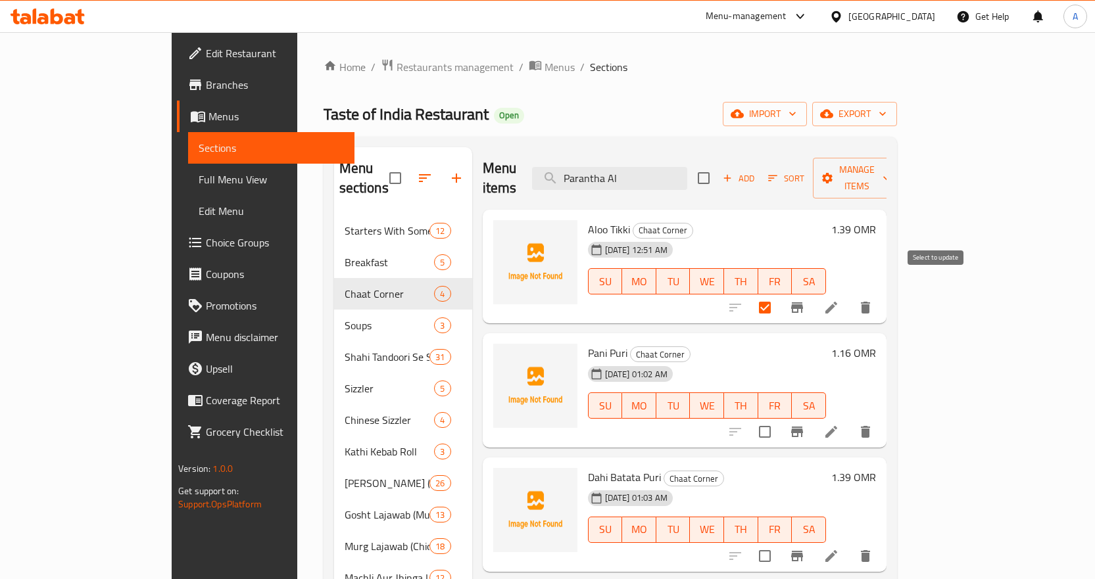
click at [778, 294] on input "checkbox" at bounding box center [765, 308] width 28 height 28
checkbox input "false"
click at [687, 175] on input "Parantha Al" at bounding box center [609, 178] width 155 height 23
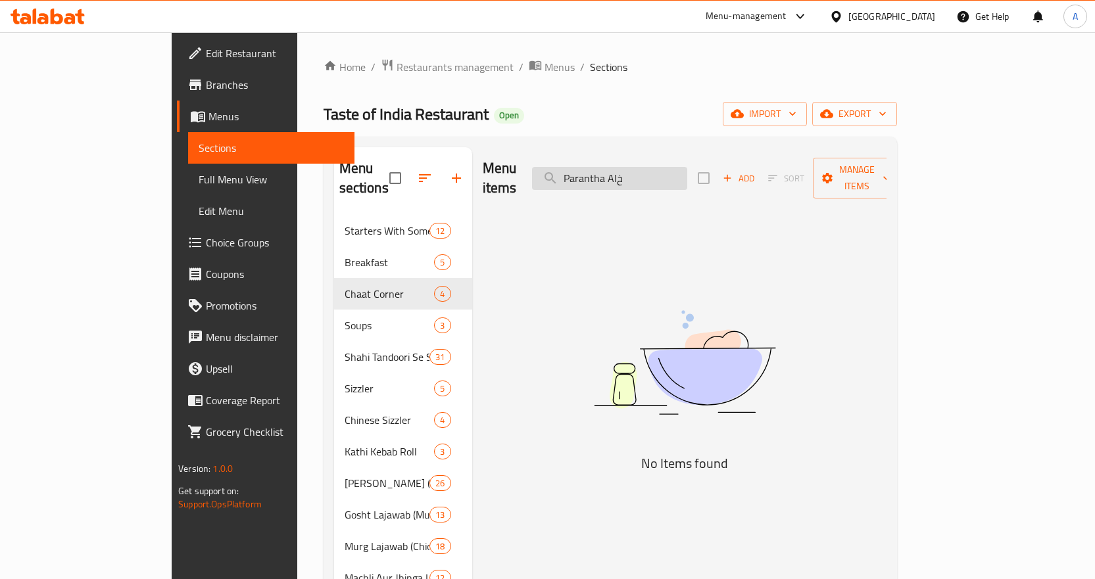
click at [640, 176] on input "Parantha Alخ" at bounding box center [609, 178] width 155 height 23
paste input "oo"
click at [640, 176] on input "Parantha Aloo" at bounding box center [609, 178] width 155 height 23
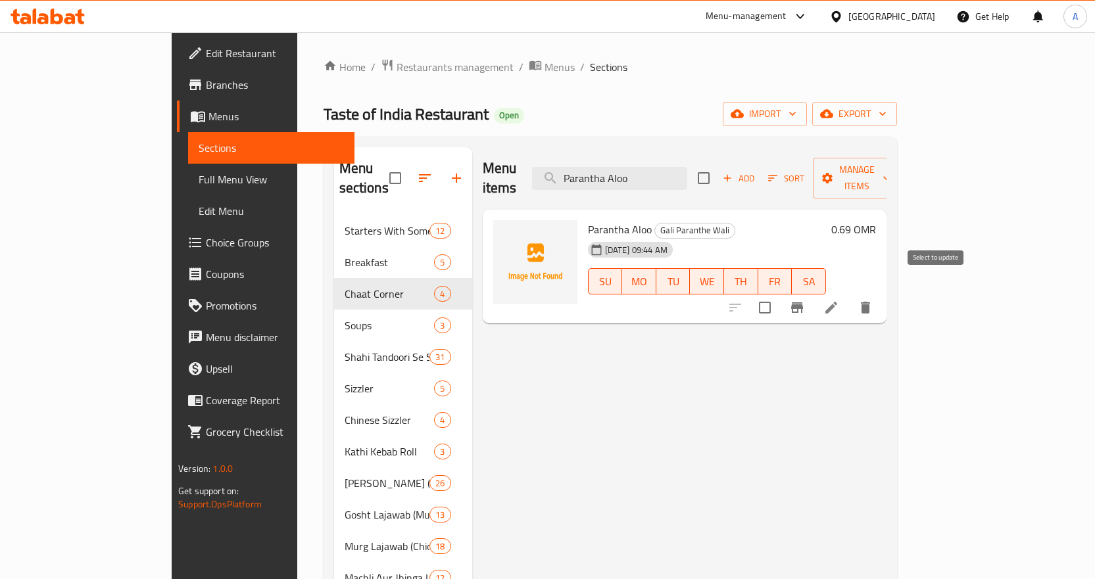
type input "Parantha Aloo"
click at [778, 294] on input "checkbox" at bounding box center [765, 308] width 28 height 28
checkbox input "true"
click at [666, 174] on input "Parantha Aloo" at bounding box center [609, 178] width 155 height 23
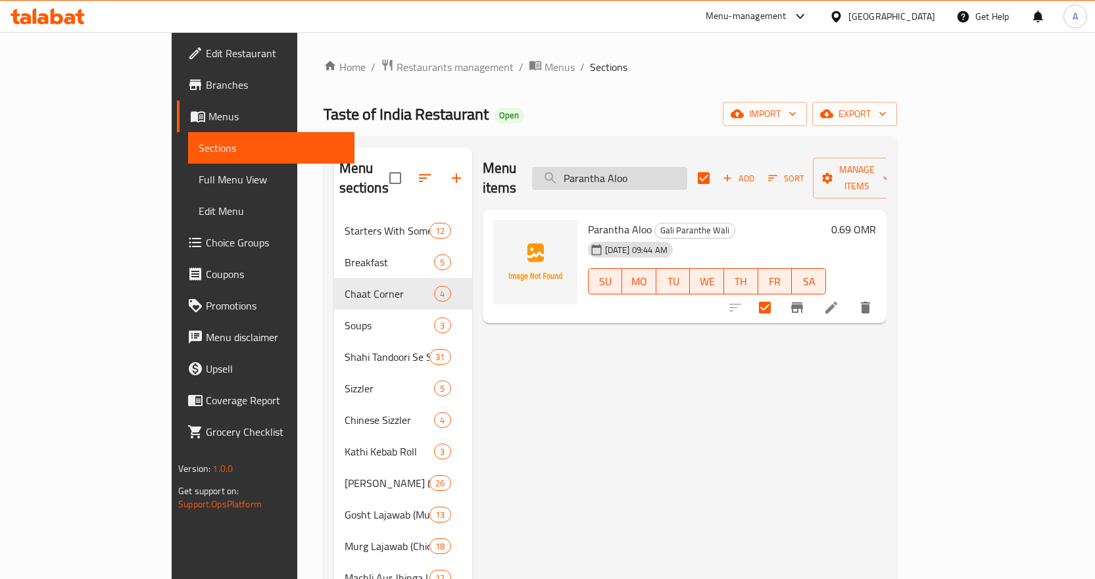
click at [666, 174] on input "Parantha Aloo" at bounding box center [609, 178] width 155 height 23
paste input "Gobhi"
click at [666, 174] on input "Parantha Aloo" at bounding box center [609, 178] width 155 height 23
type input "Parantha Gobhi"
click at [778, 294] on input "checkbox" at bounding box center [765, 308] width 28 height 28
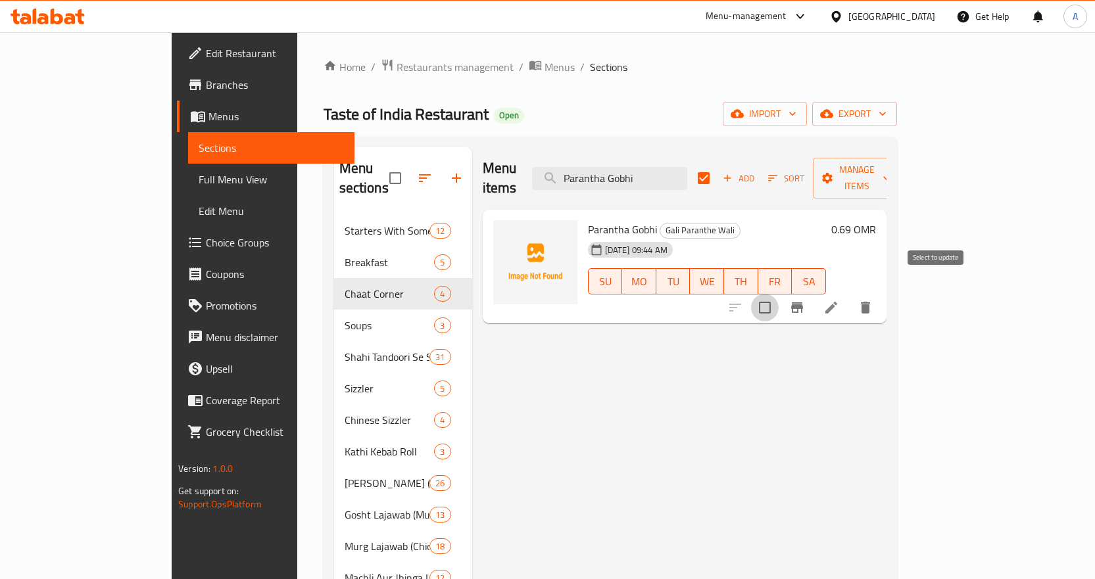
checkbox input "true"
checkbox input "false"
click at [675, 167] on input "Parantha Gobhi" at bounding box center [609, 178] width 155 height 23
paste input "Met"
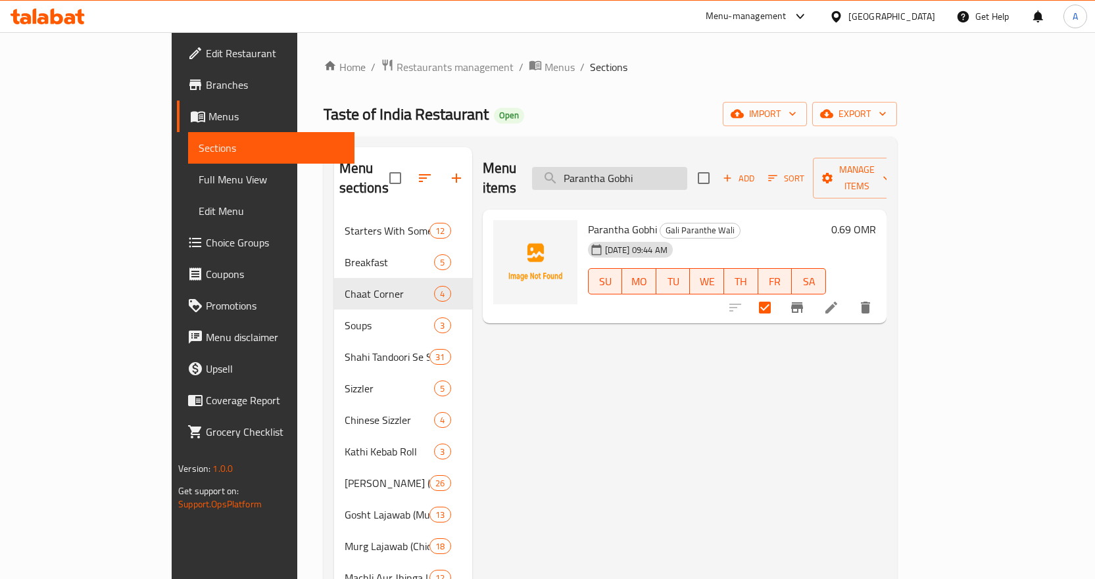
click at [675, 167] on input "Parantha Gobhi" at bounding box center [609, 178] width 155 height 23
type input "Parantha Methi"
click at [778, 294] on input "checkbox" at bounding box center [765, 308] width 28 height 28
checkbox input "true"
click at [686, 178] on input "Parantha Methi" at bounding box center [609, 178] width 155 height 23
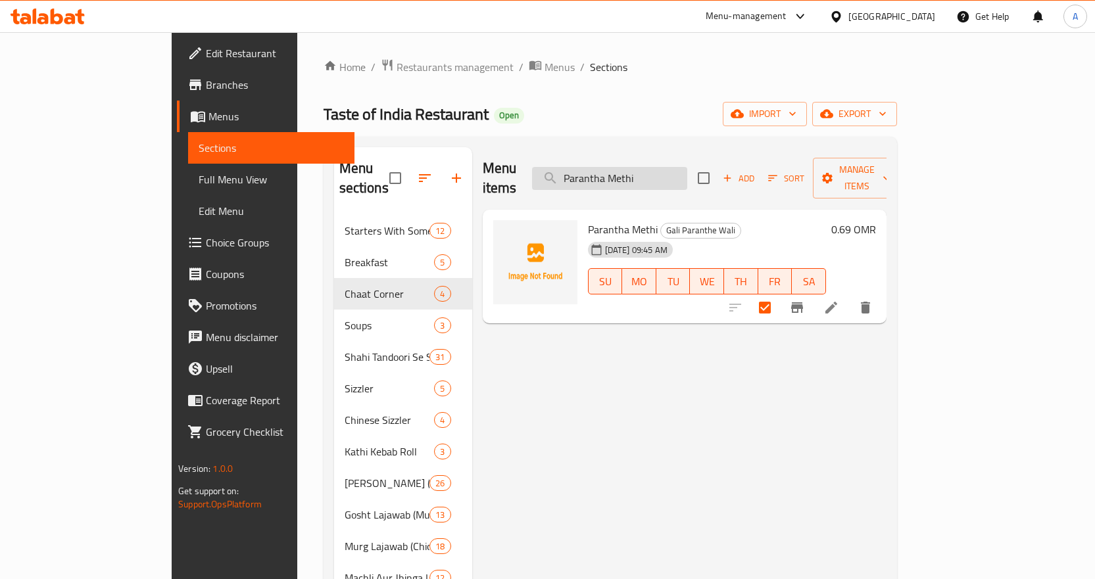
click at [686, 178] on input "Parantha Methi" at bounding box center [609, 178] width 155 height 23
paste input "Paneer"
click at [686, 178] on input "Parantha Paneer" at bounding box center [609, 178] width 155 height 23
type input "Parantha Paneer"
click at [778, 295] on input "checkbox" at bounding box center [765, 308] width 28 height 28
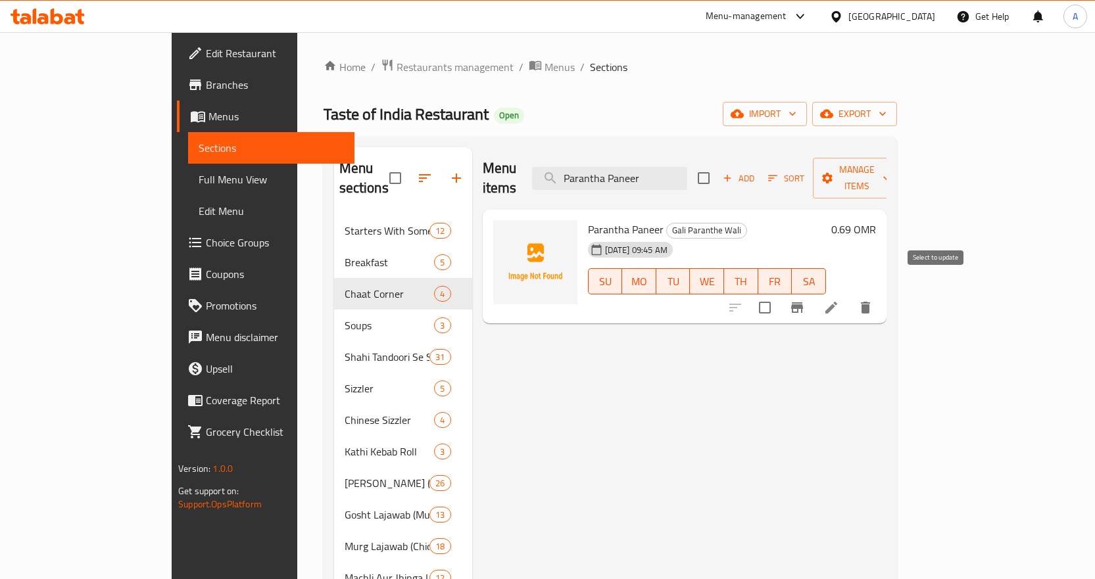
checkbox input "true"
click at [681, 167] on input "Parantha Paneer" at bounding box center [609, 178] width 155 height 23
paste input "Mooli"
click at [681, 167] on input "Parantha Paneer" at bounding box center [609, 178] width 155 height 23
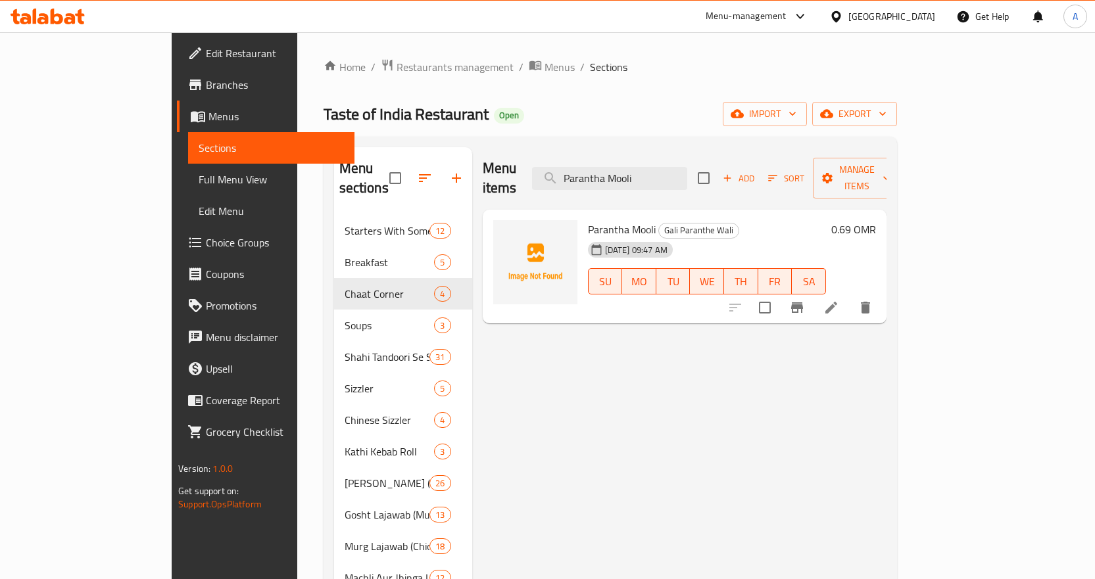
type input "Parantha Mooli"
click at [778, 294] on input "checkbox" at bounding box center [765, 308] width 28 height 28
click at [890, 171] on span "Manage items" at bounding box center [856, 178] width 67 height 33
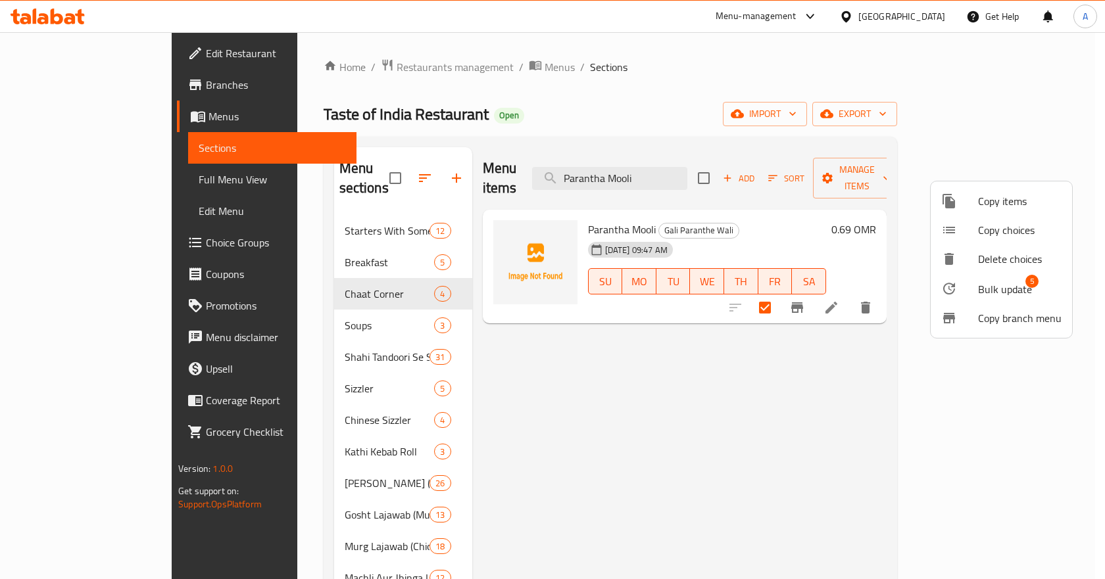
click at [973, 283] on div at bounding box center [959, 289] width 37 height 16
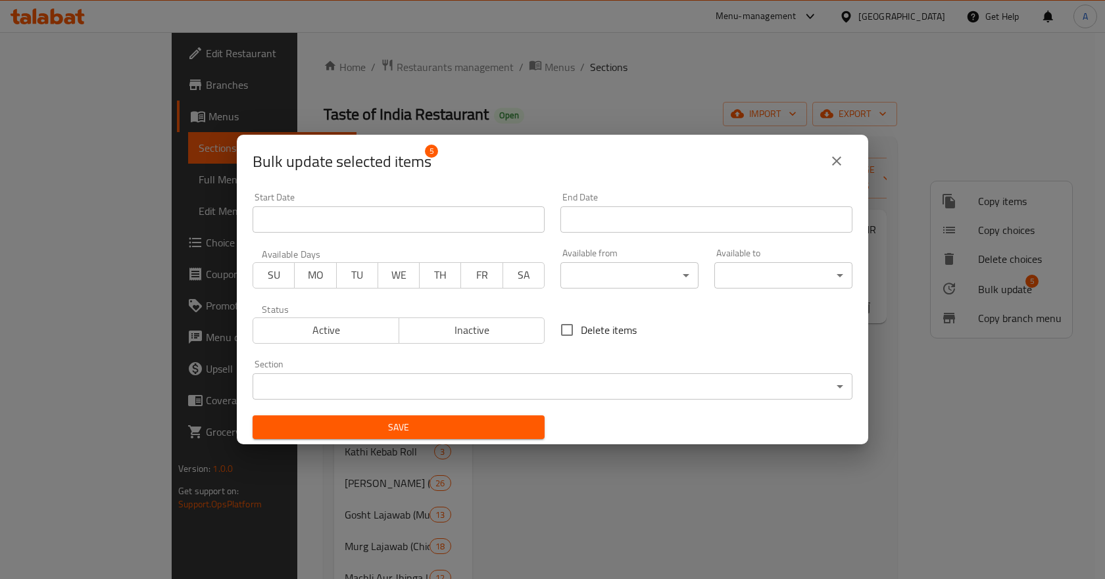
click at [370, 386] on body "​ Menu-management Oman Get Help A Edit Restaurant Branches Menus Sections Full …" at bounding box center [552, 305] width 1105 height 547
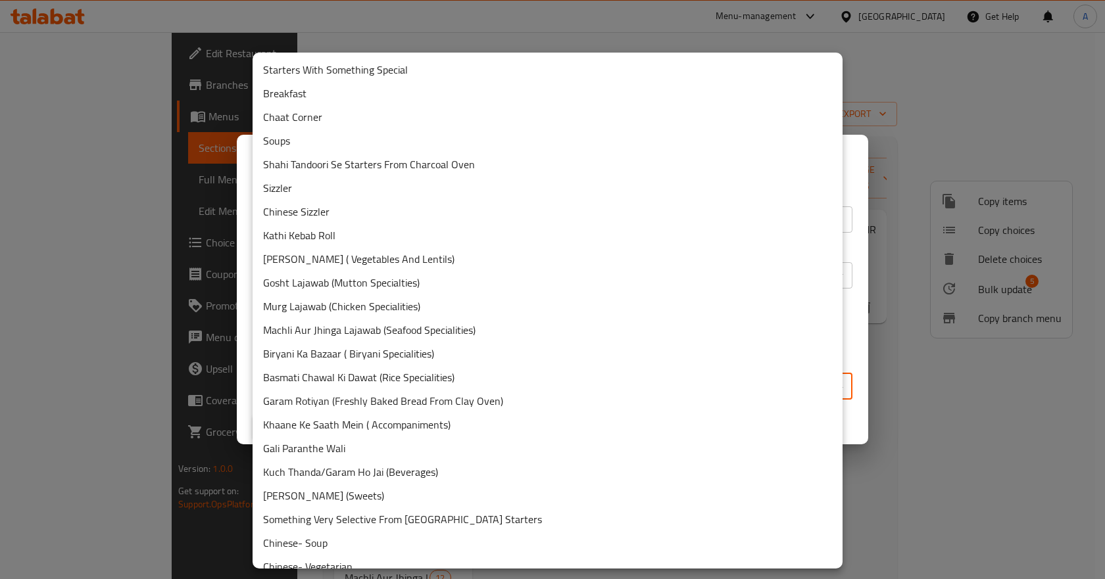
click at [297, 99] on li "Breakfast" at bounding box center [547, 94] width 590 height 24
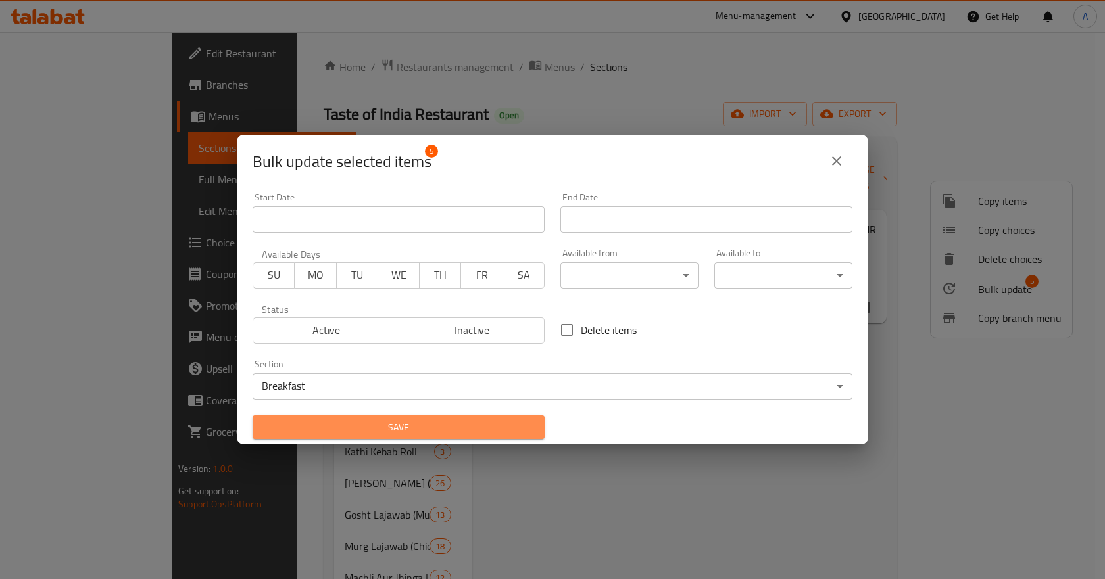
click at [450, 429] on span "Save" at bounding box center [398, 427] width 271 height 16
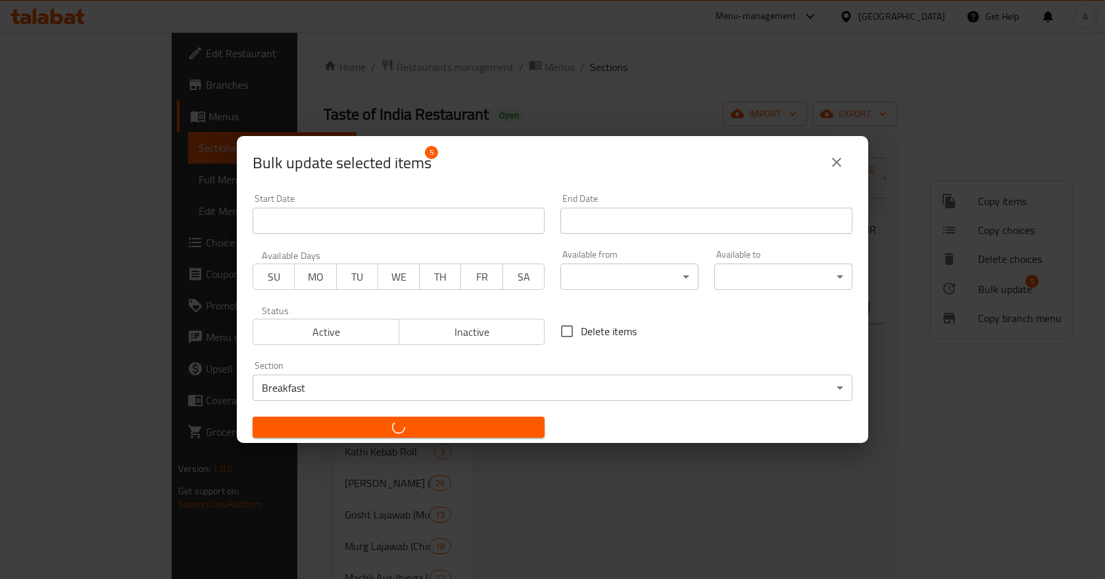
checkbox input "false"
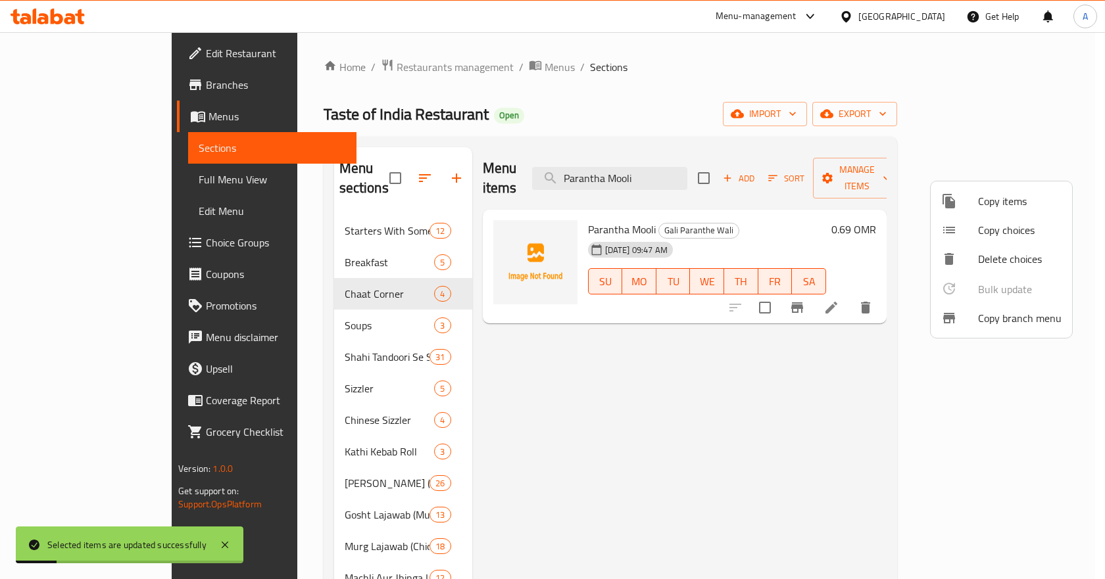
click at [60, 178] on div at bounding box center [552, 289] width 1105 height 579
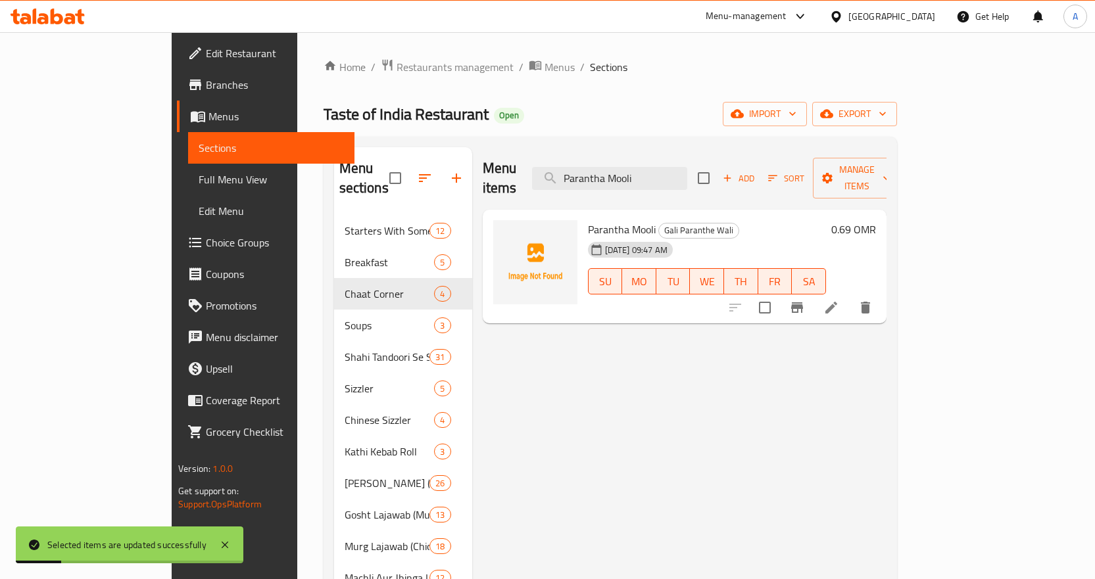
click at [199, 176] on span "Full Menu View" at bounding box center [271, 180] width 145 height 16
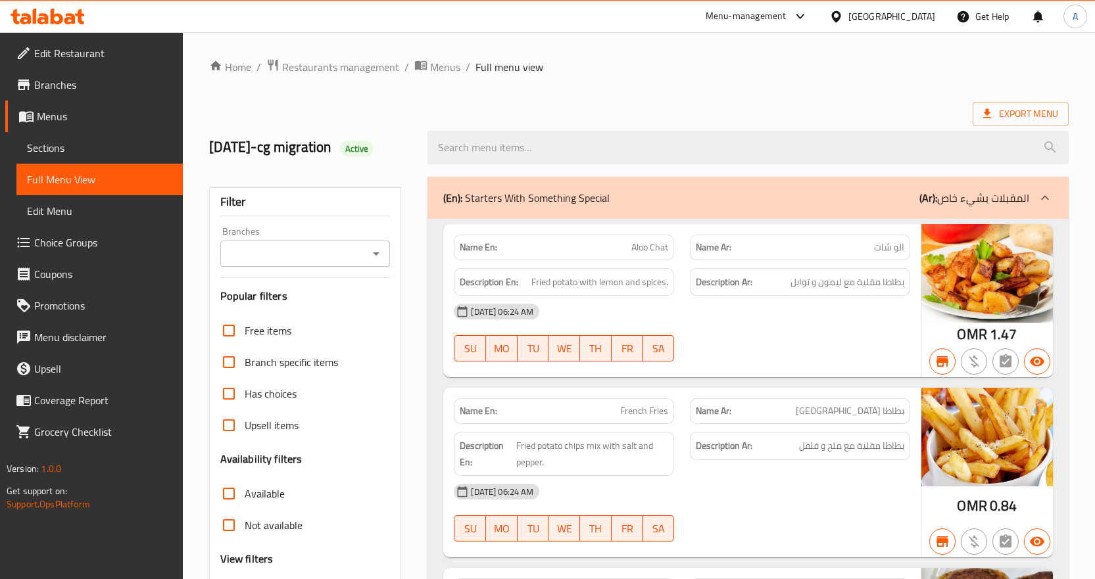
scroll to position [197, 0]
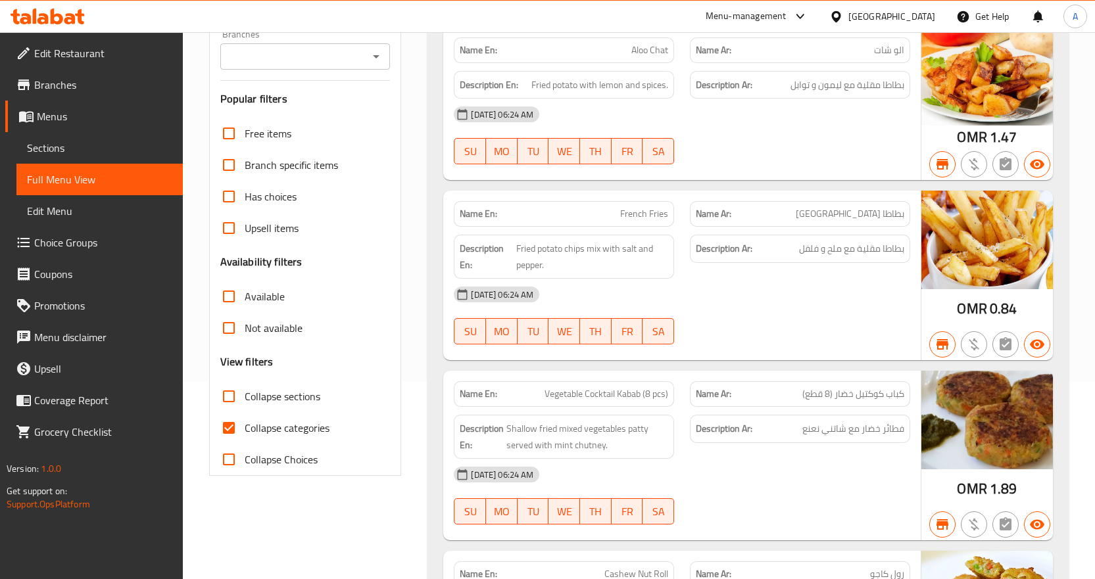
click at [229, 398] on input "Collapse sections" at bounding box center [229, 397] width 32 height 32
checkbox input "true"
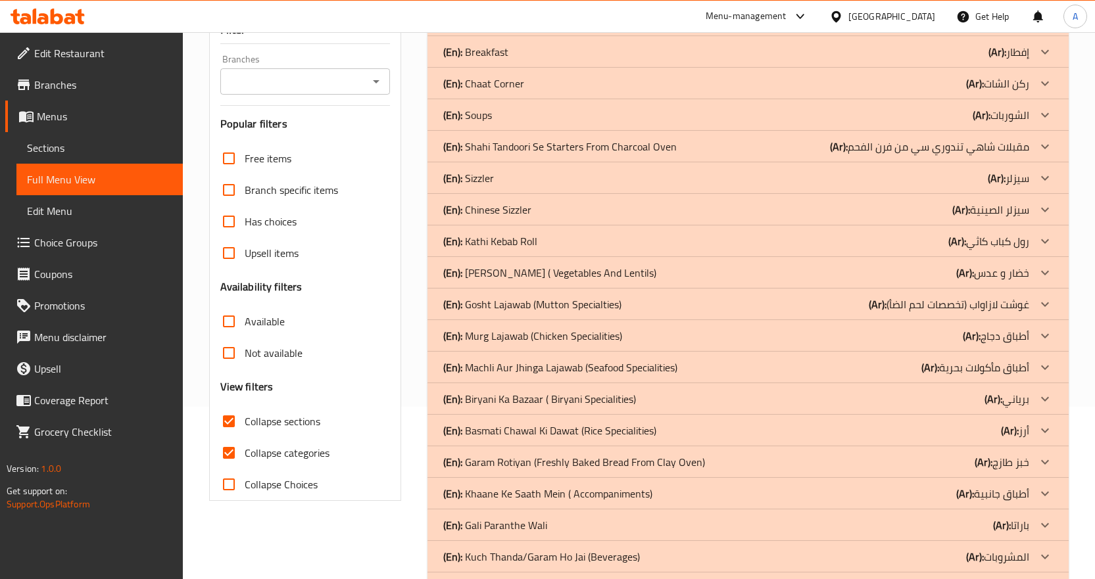
scroll to position [131, 0]
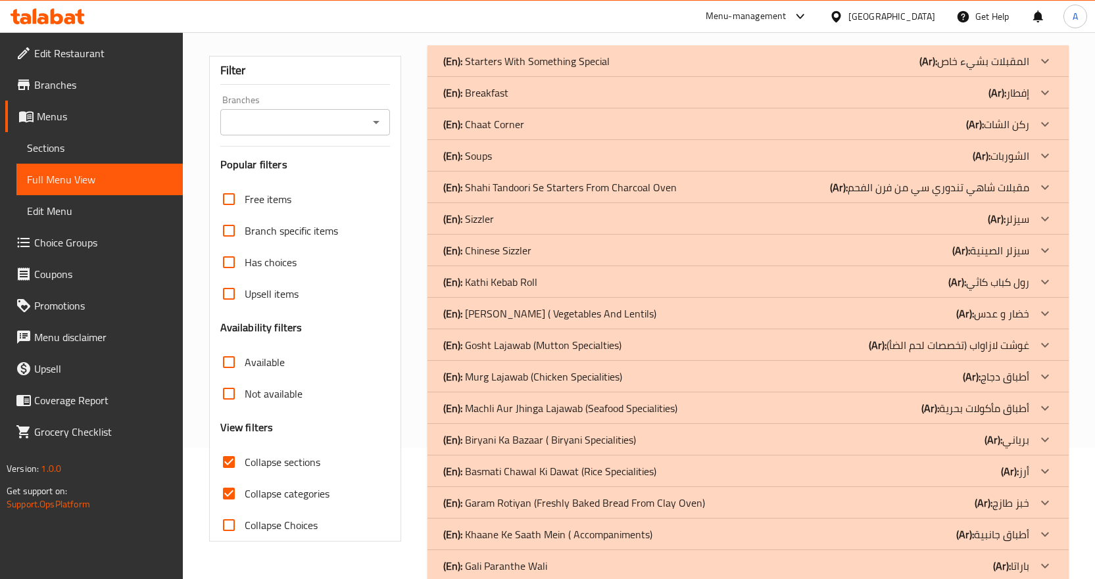
click at [633, 91] on div "(En): Breakfast (Ar): إفطار" at bounding box center [736, 93] width 586 height 16
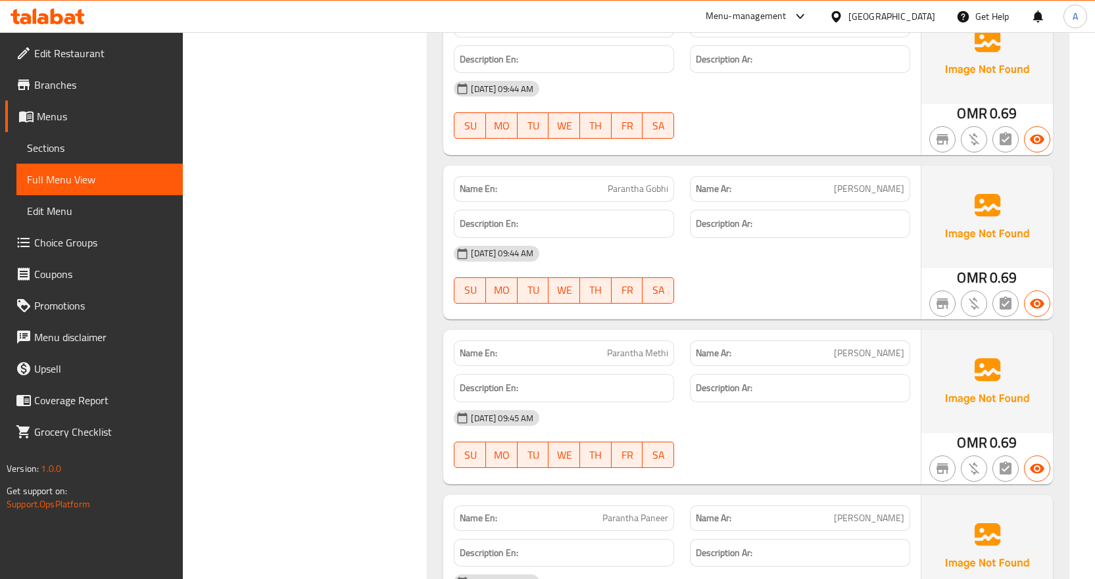
scroll to position [1293, 0]
click at [47, 147] on span "Sections" at bounding box center [99, 148] width 145 height 16
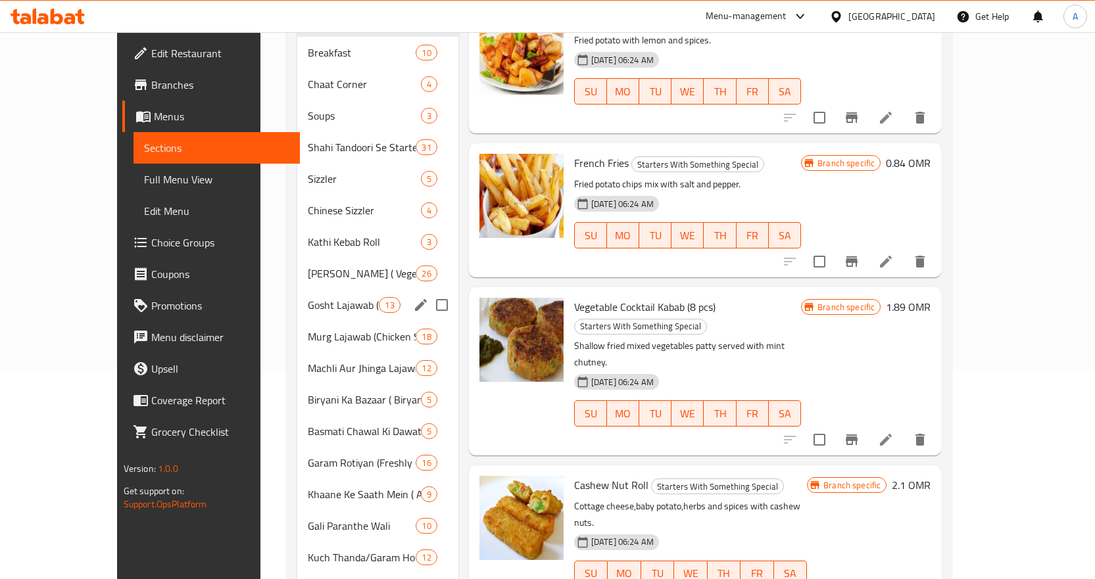
scroll to position [118, 0]
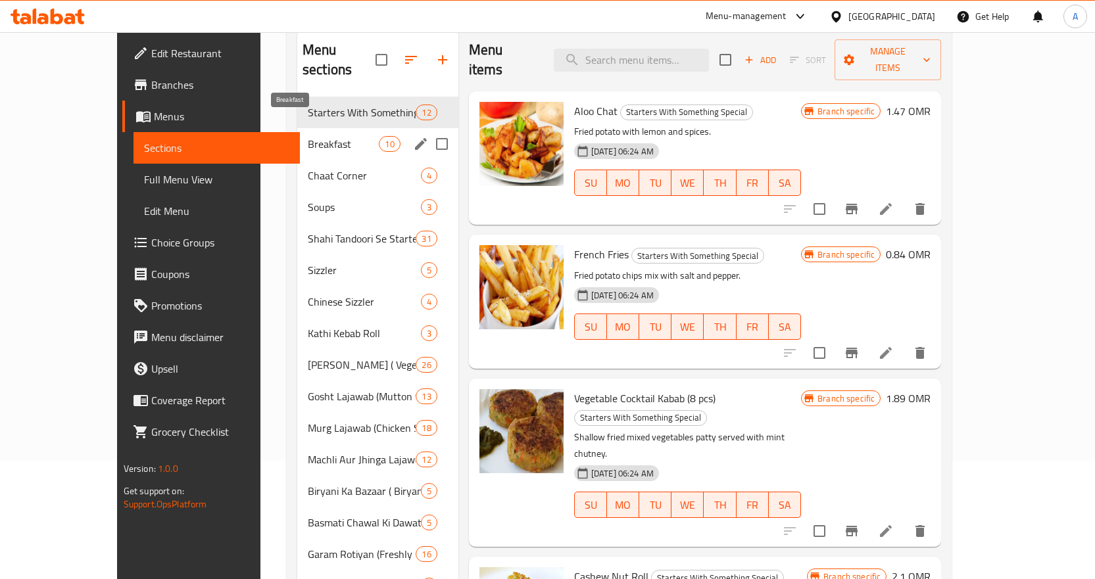
click at [308, 136] on span "Breakfast" at bounding box center [344, 144] width 72 height 16
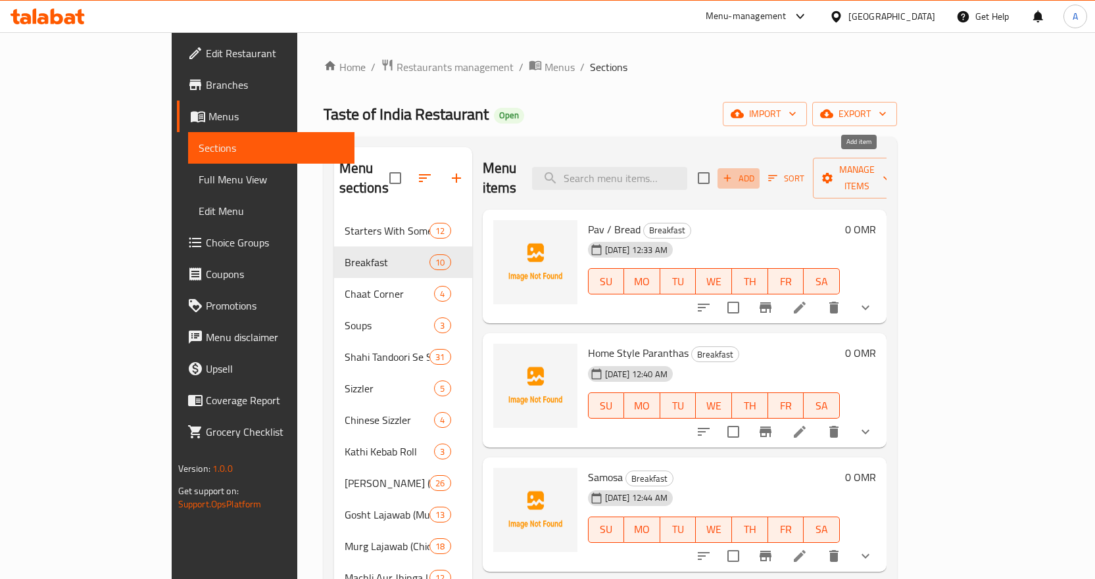
click at [756, 172] on span "Add" at bounding box center [739, 178] width 36 height 15
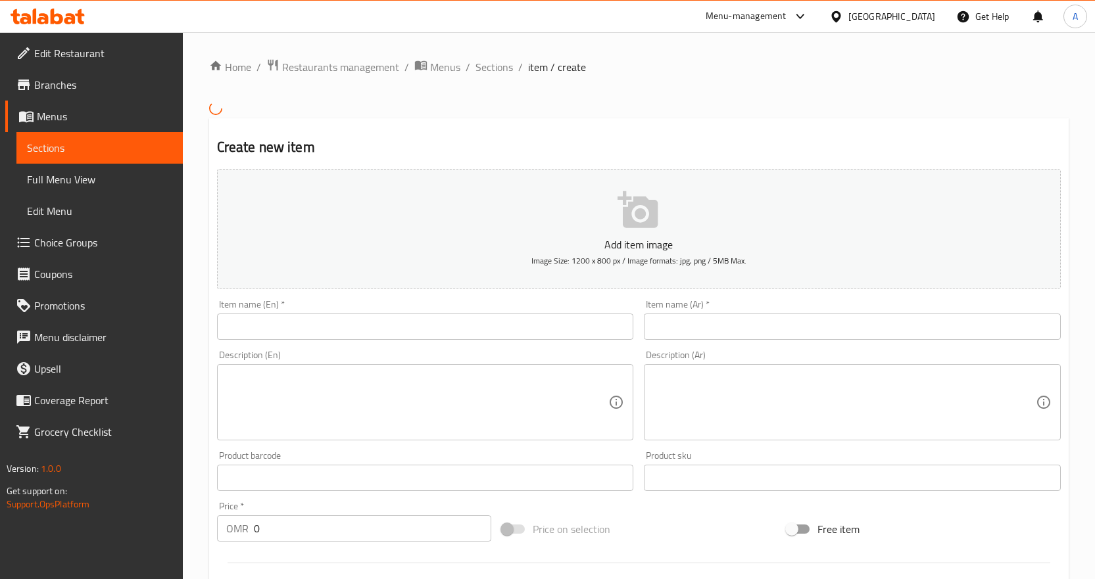
click at [482, 337] on input "text" at bounding box center [425, 327] width 417 height 26
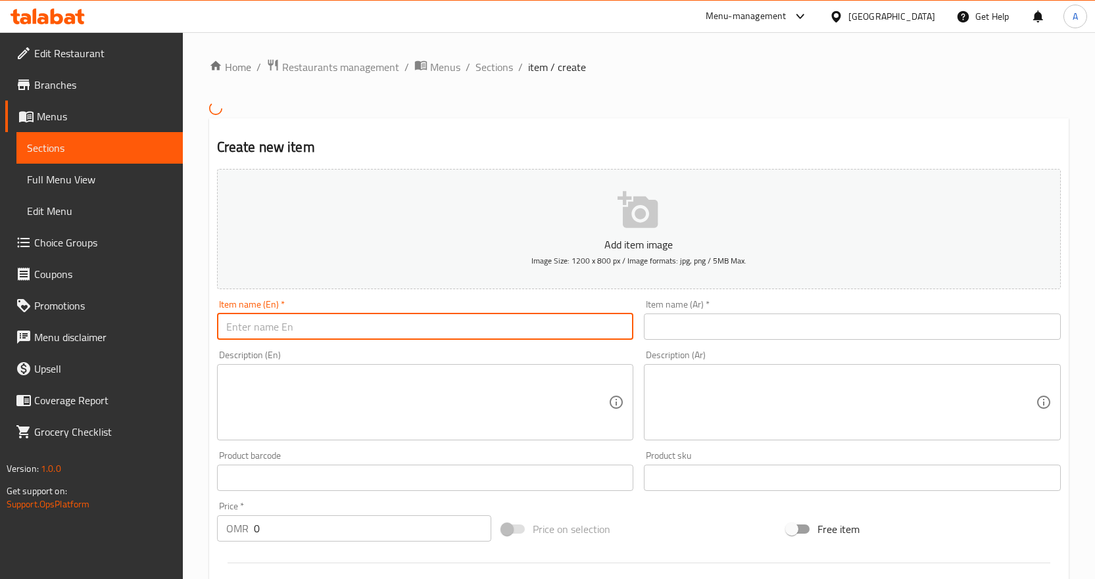
paste input "Home Style Paran"
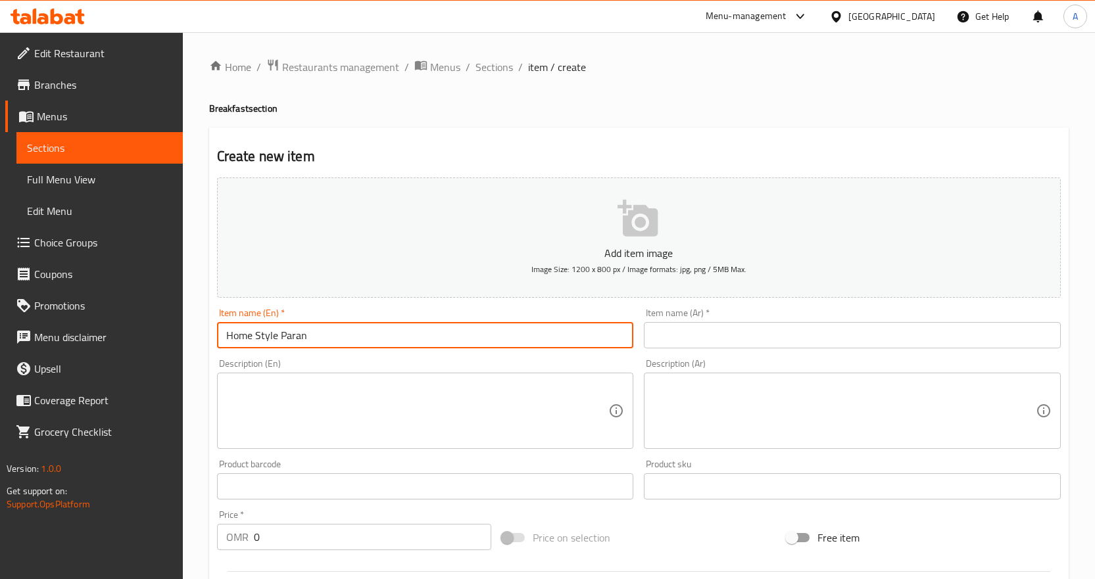
type input "Home Style Paran"
click at [675, 342] on input "text" at bounding box center [852, 335] width 417 height 26
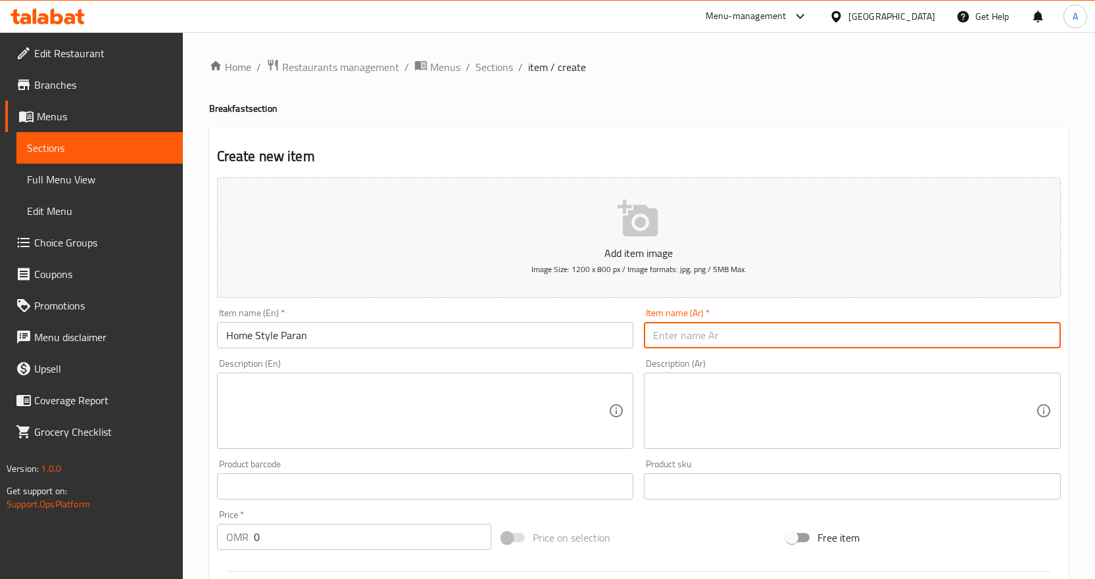
paste input "Home Style Paranthas"
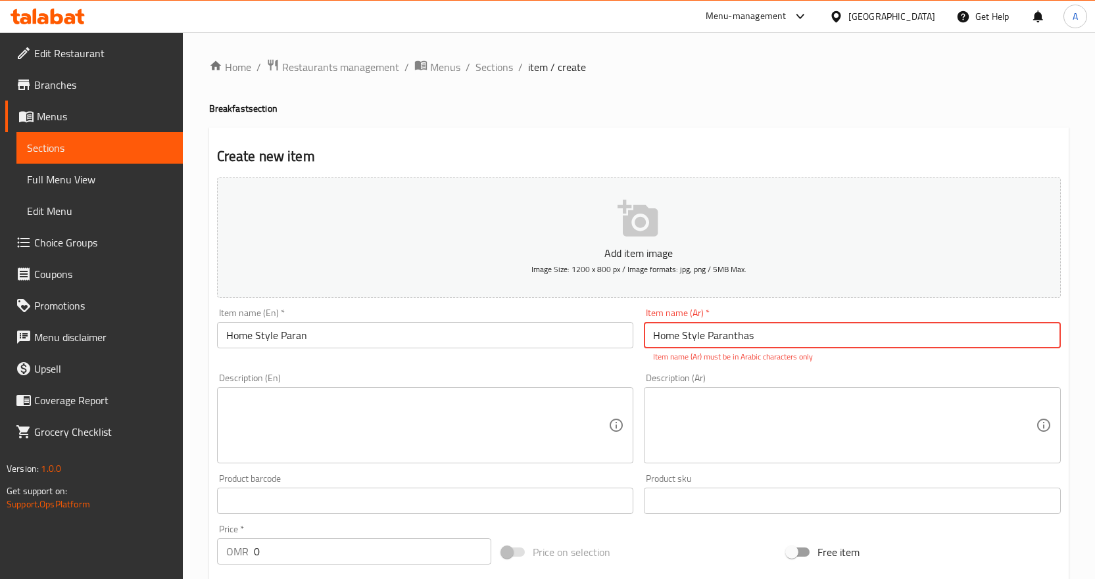
click at [746, 335] on input "Home Style Paranthas" at bounding box center [852, 335] width 417 height 26
paste input "بارانثا على الطريقة المنزلية"
click at [746, 335] on input "Home Style Paranthas" at bounding box center [852, 335] width 417 height 26
click at [753, 340] on input "بارانثا على الطريقة المنزلية" at bounding box center [852, 335] width 417 height 26
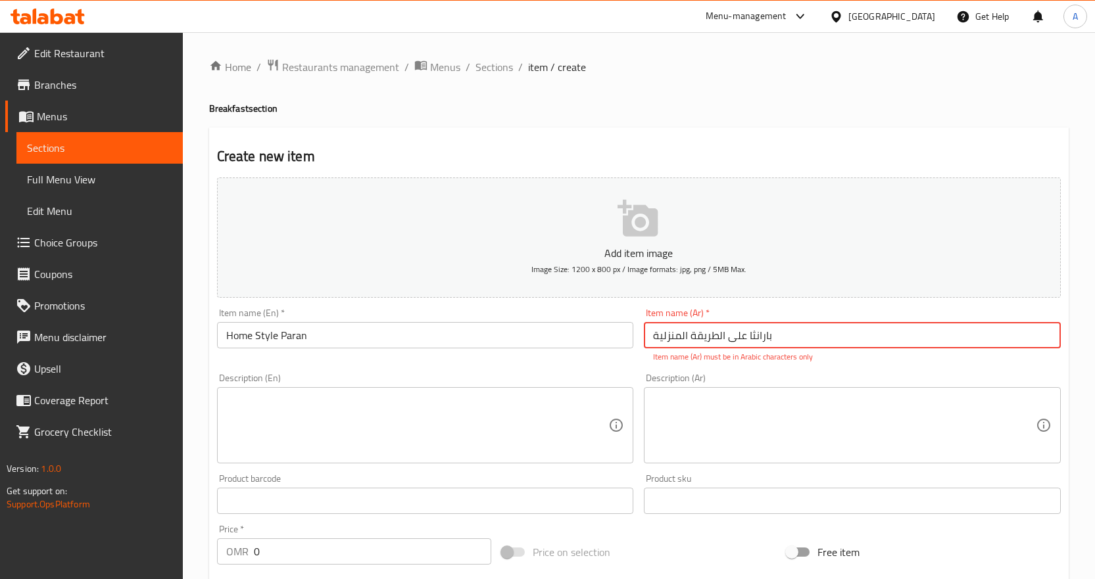
drag, startPoint x: 751, startPoint y: 341, endPoint x: 757, endPoint y: 339, distance: 7.1
click at [757, 339] on input "بارانثا على الطريقة المنزلية" at bounding box center [852, 335] width 417 height 26
click at [751, 339] on input "باراتاا على الطريقة المنزلية" at bounding box center [852, 335] width 417 height 26
click at [748, 340] on input "باراتاا على الطريقة المنزلية" at bounding box center [852, 335] width 417 height 26
drag, startPoint x: 746, startPoint y: 341, endPoint x: 646, endPoint y: 345, distance: 99.4
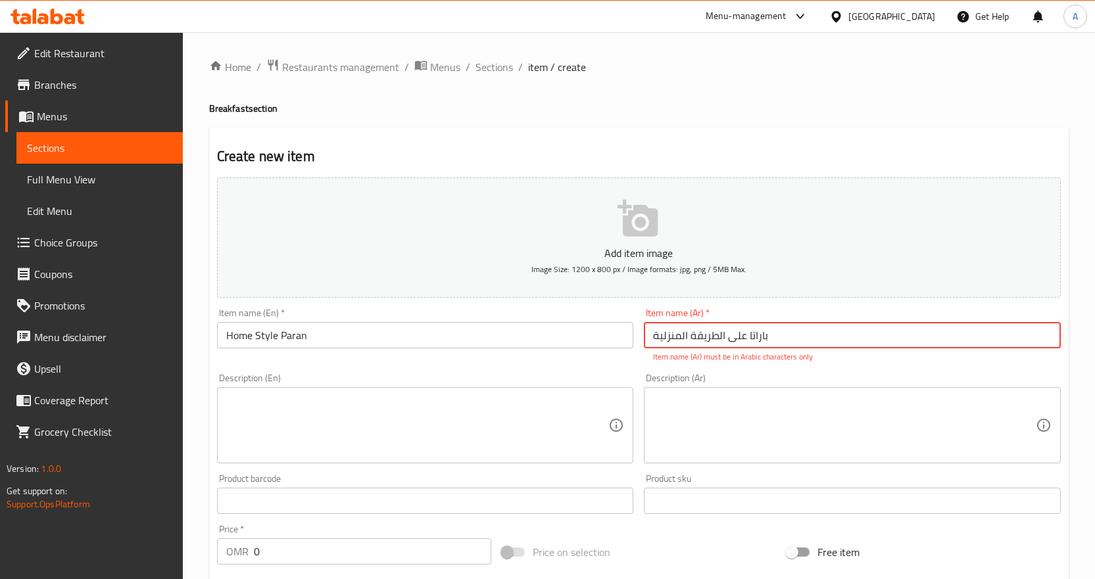
click at [646, 345] on input "باراتا على الطريقة المنزلية" at bounding box center [852, 335] width 417 height 26
type input "باراتا بيتي"
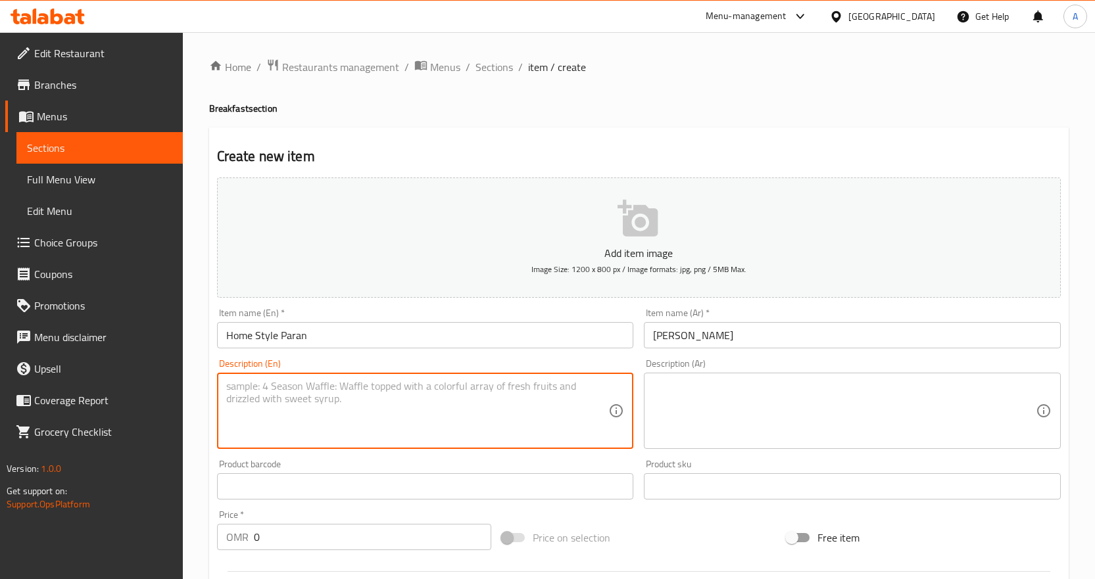
click at [460, 409] on textarea at bounding box center [417, 411] width 383 height 62
paste textarea "Home Style Paranthas With Keema (2 Pcs)"
type textarea "Home style paranthas with keema, 2 pcs"
click at [781, 408] on textarea at bounding box center [844, 411] width 383 height 62
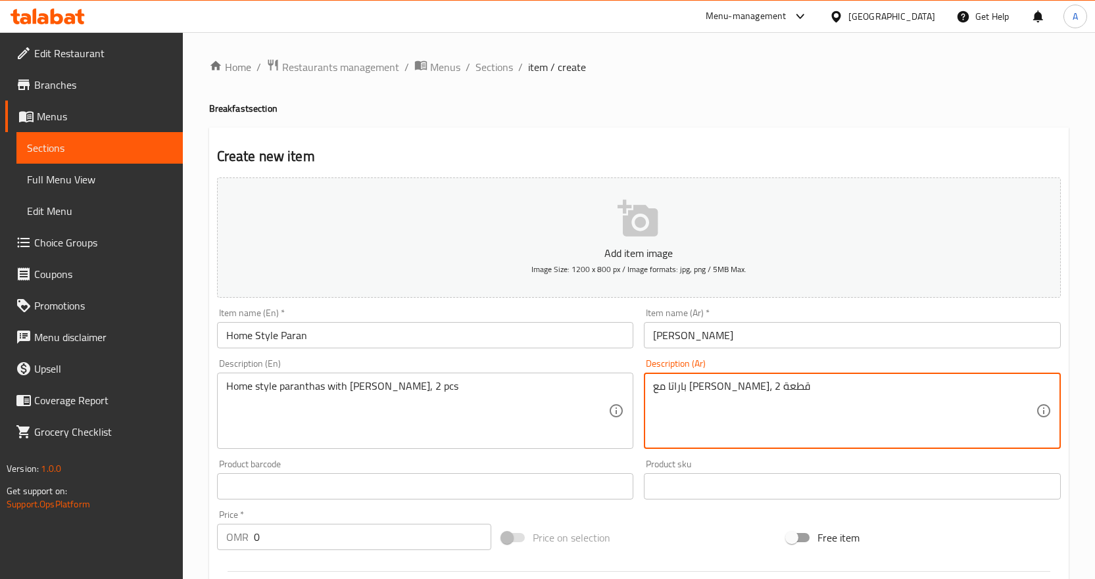
type textarea "باراتا مع كيما بيتي، 2 قطعة"
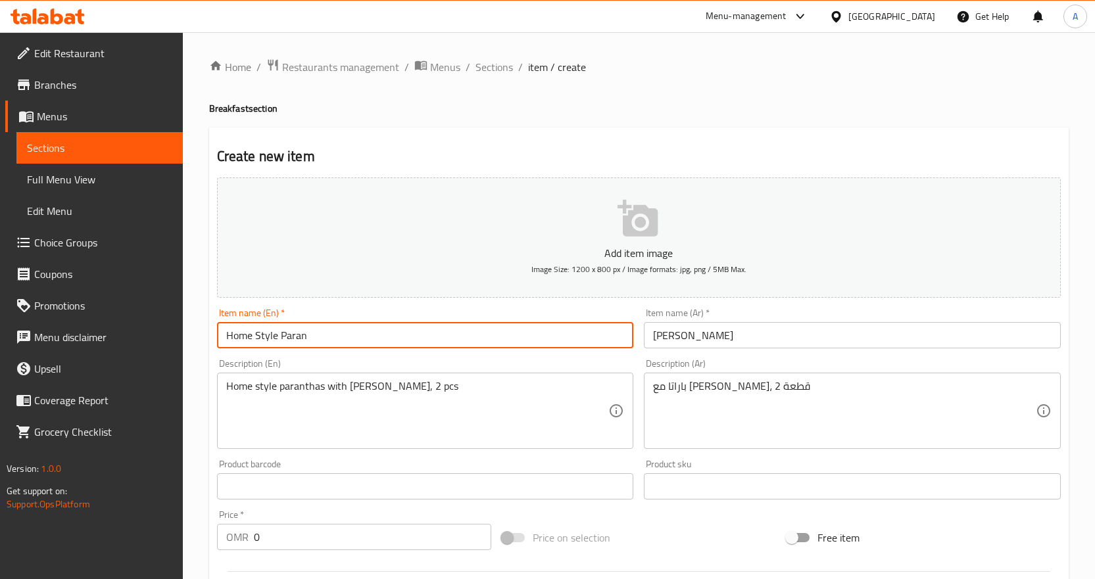
click at [326, 341] on input "Home Style Paran" at bounding box center [425, 335] width 417 height 26
click at [325, 341] on input "Home Style Paran" at bounding box center [425, 335] width 417 height 26
paste input "thas"
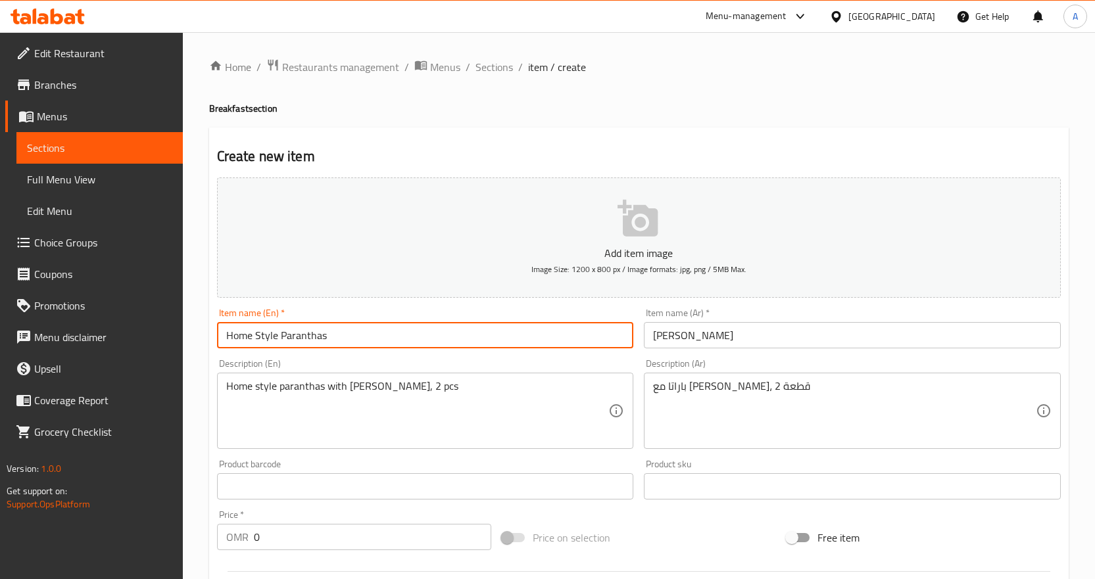
type input "Home Style Paranthas"
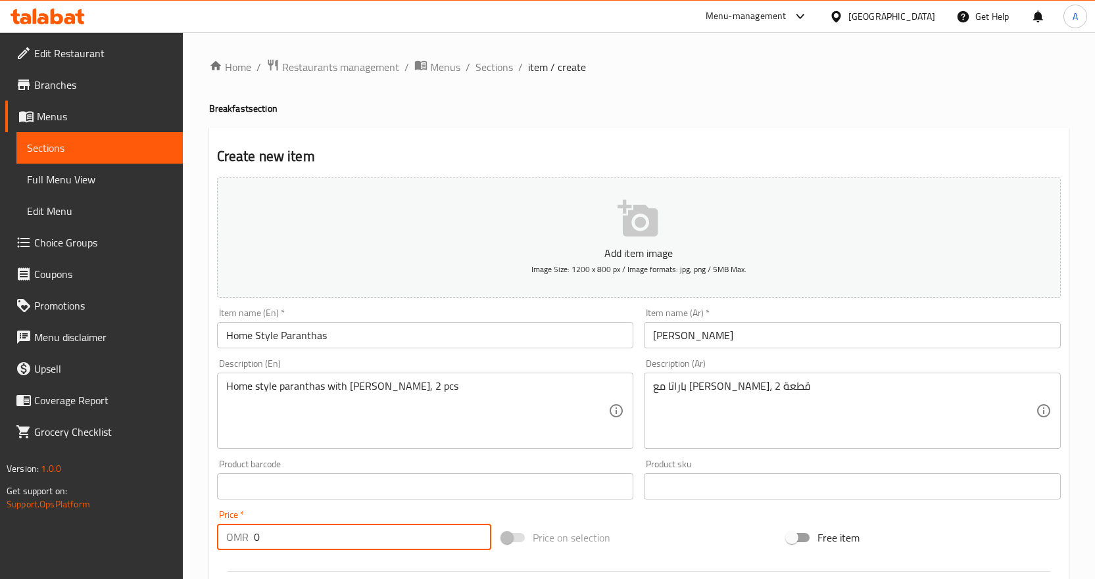
drag, startPoint x: 274, startPoint y: 535, endPoint x: 223, endPoint y: 523, distance: 52.5
click at [223, 523] on div "Price   * OMR 0 Price *" at bounding box center [354, 530] width 274 height 40
paste input "3.00"
type input "3.000"
click at [366, 341] on input "Home Style Paranthas" at bounding box center [425, 335] width 417 height 26
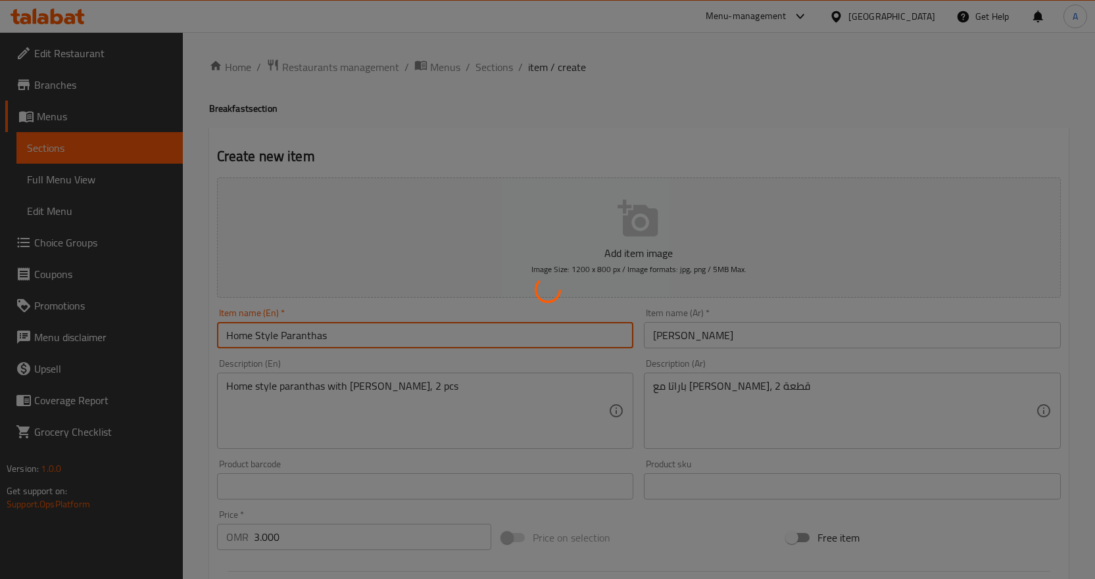
type input "0"
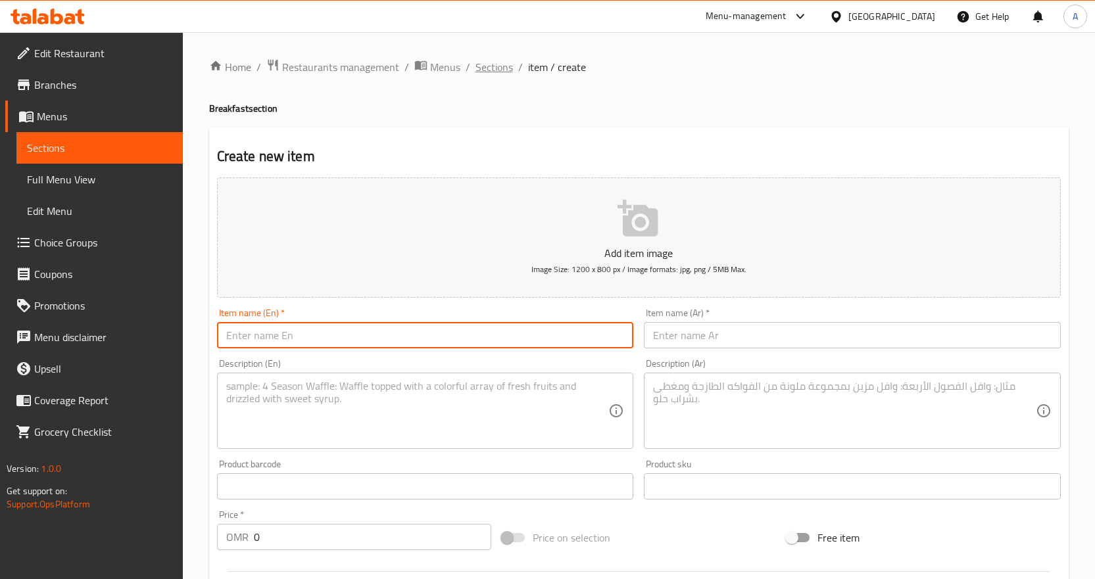
click at [492, 74] on span "Sections" at bounding box center [493, 67] width 37 height 16
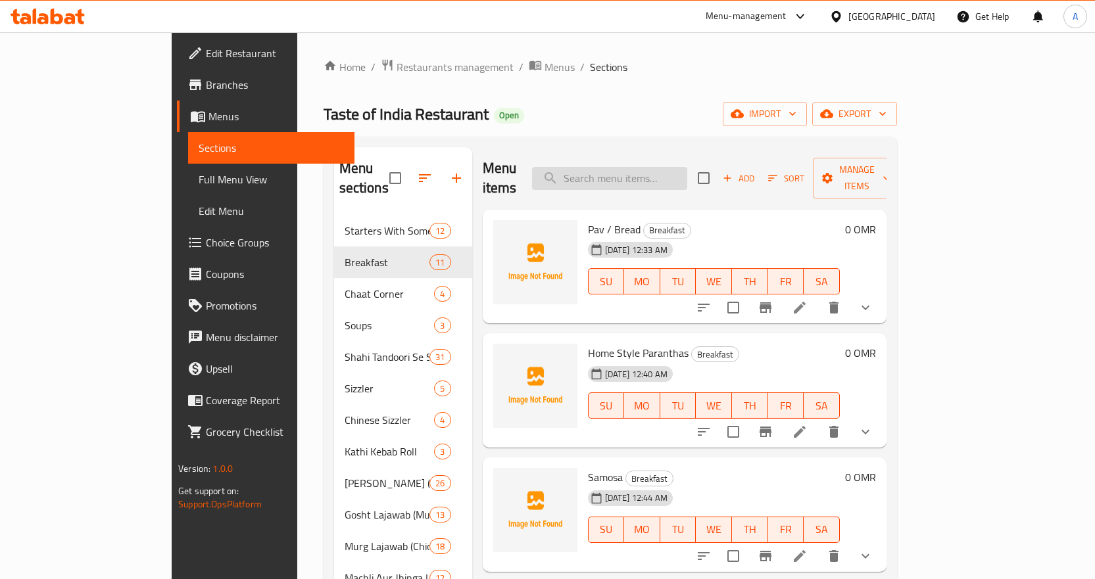
click at [664, 172] on input "search" at bounding box center [609, 178] width 155 height 23
paste input "Home Style Paranthas"
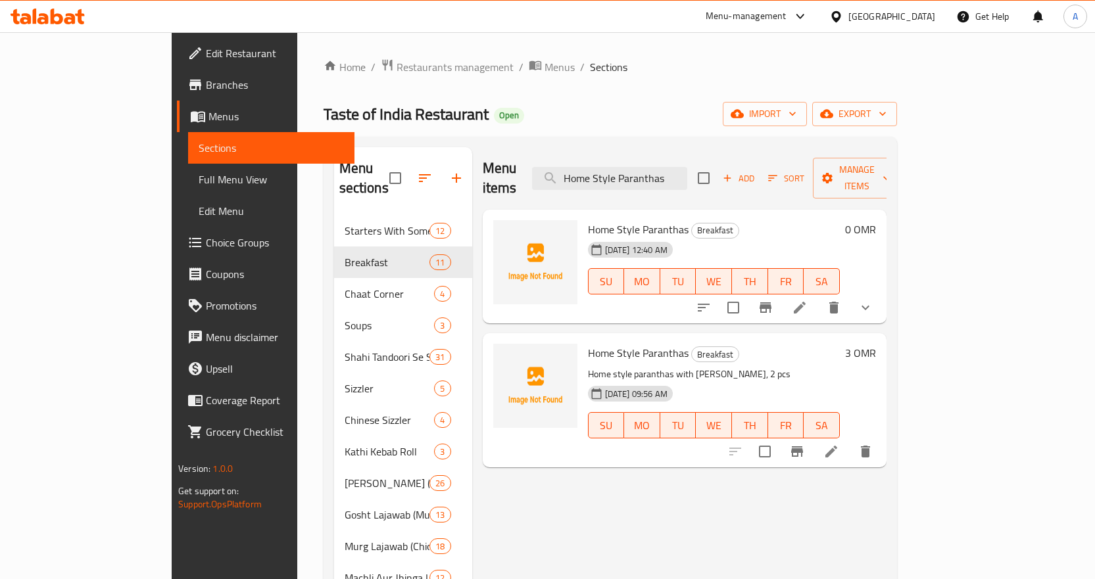
type input "Home Style Paranthas"
click at [807, 300] on icon at bounding box center [800, 308] width 16 height 16
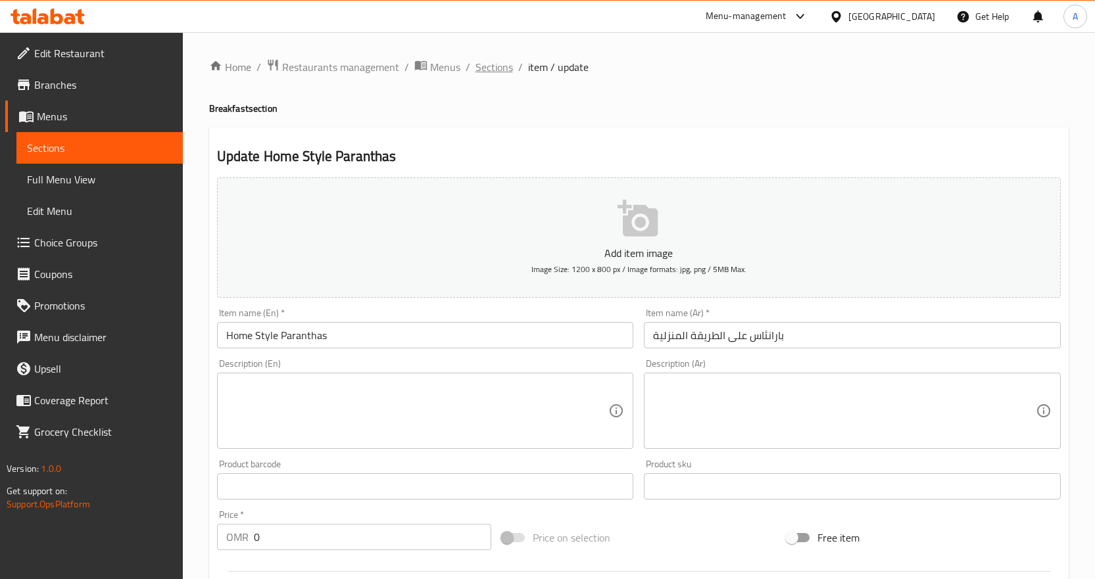
click at [502, 69] on span "Sections" at bounding box center [493, 67] width 37 height 16
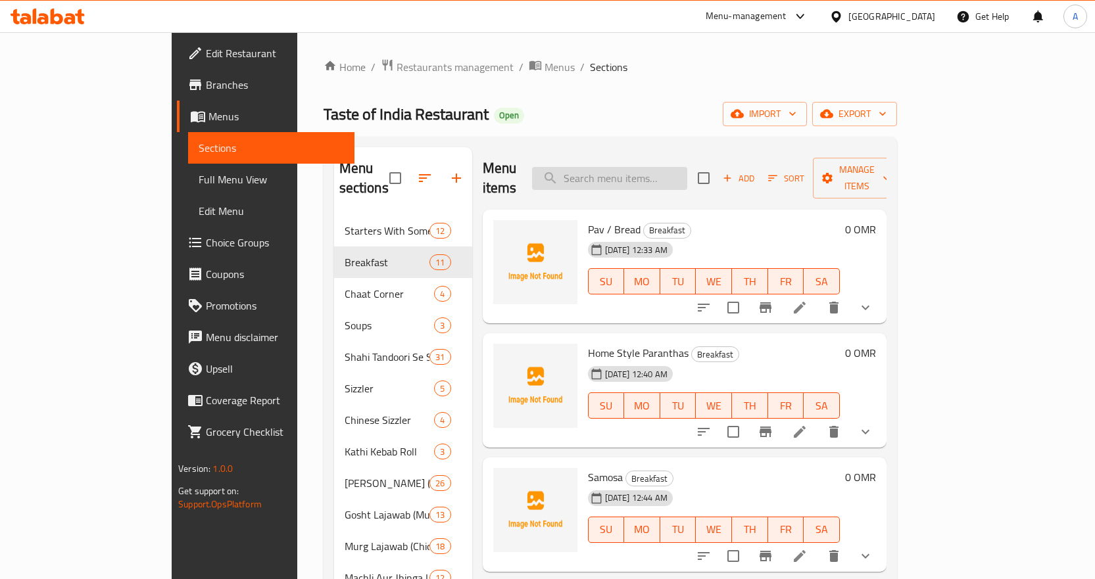
click at [683, 170] on input "search" at bounding box center [609, 178] width 155 height 23
paste input "Home Style Paranthas"
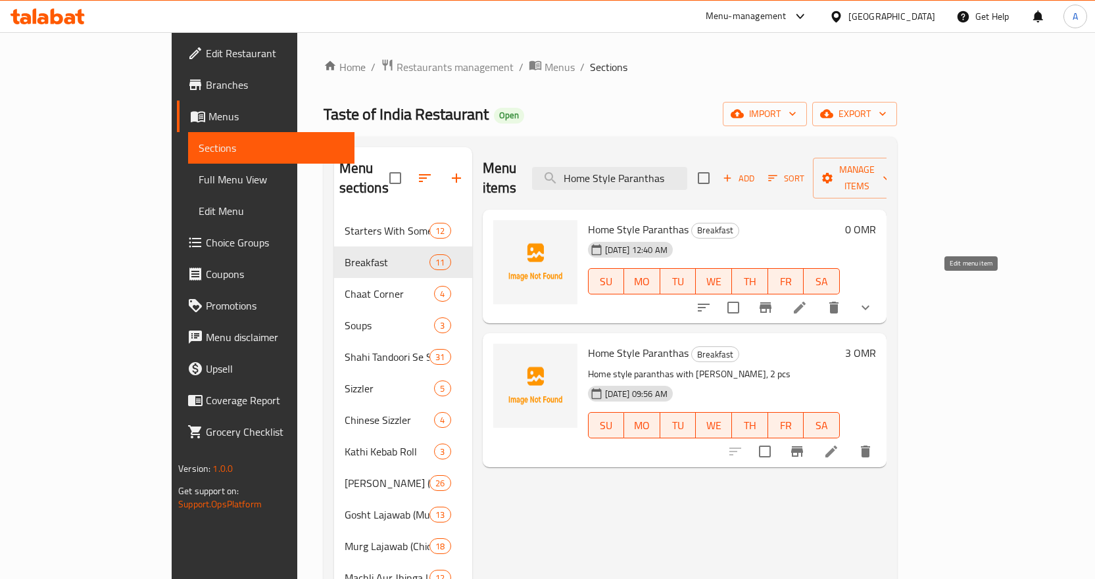
type input "Home Style Paranthas"
click at [805, 302] on icon at bounding box center [800, 308] width 12 height 12
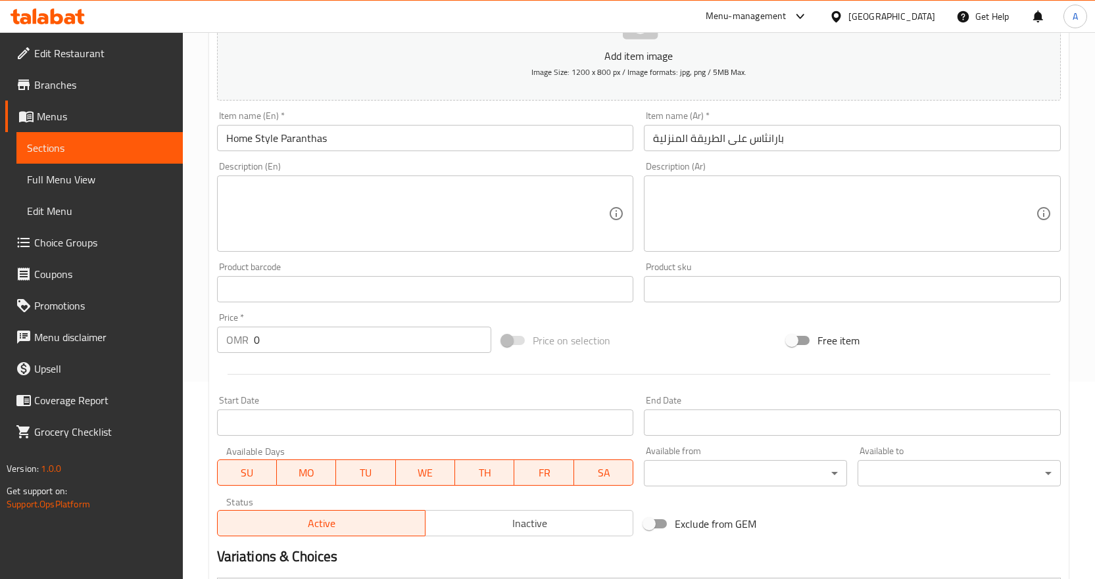
scroll to position [394, 0]
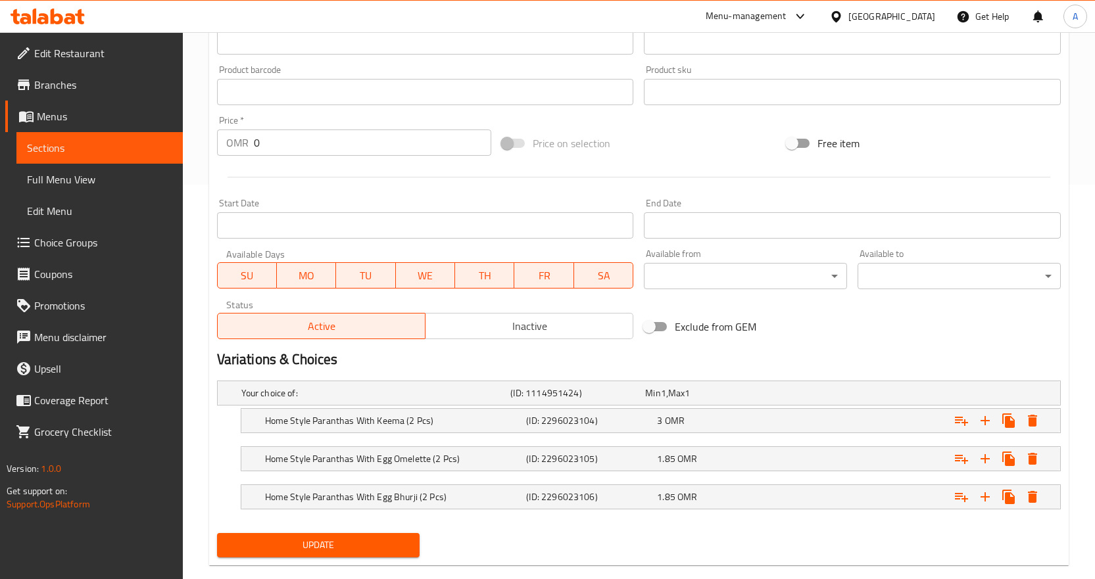
click at [457, 323] on span "Inactive" at bounding box center [529, 326] width 197 height 19
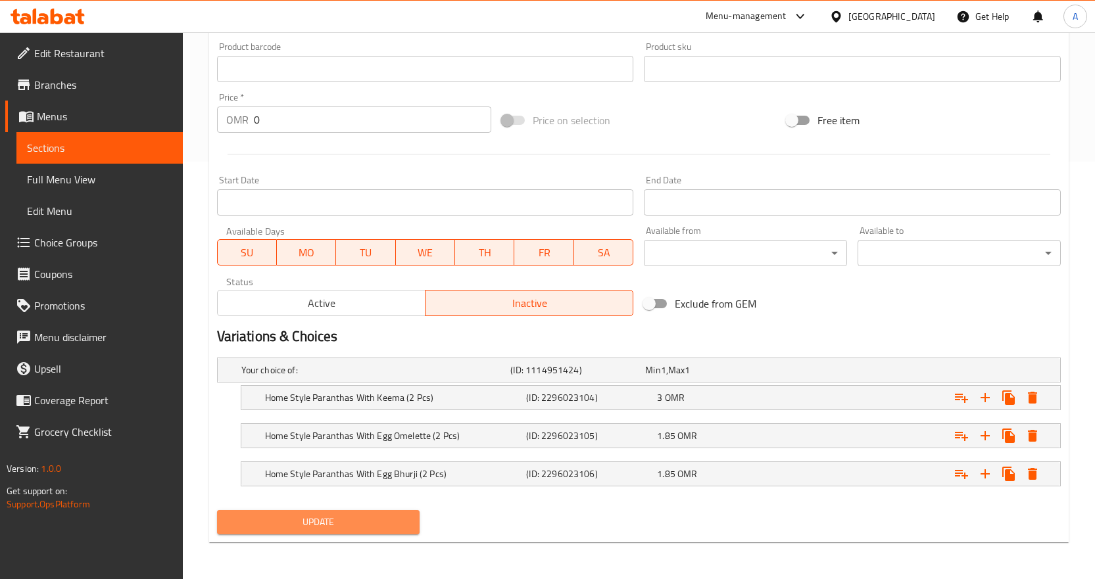
click at [362, 517] on span "Update" at bounding box center [318, 522] width 182 height 16
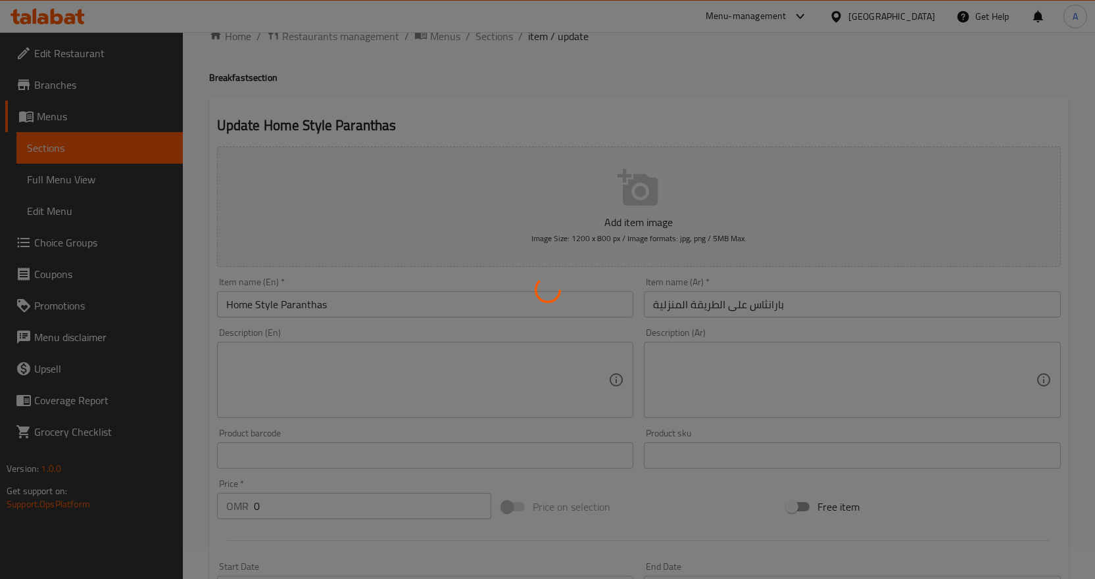
scroll to position [0, 0]
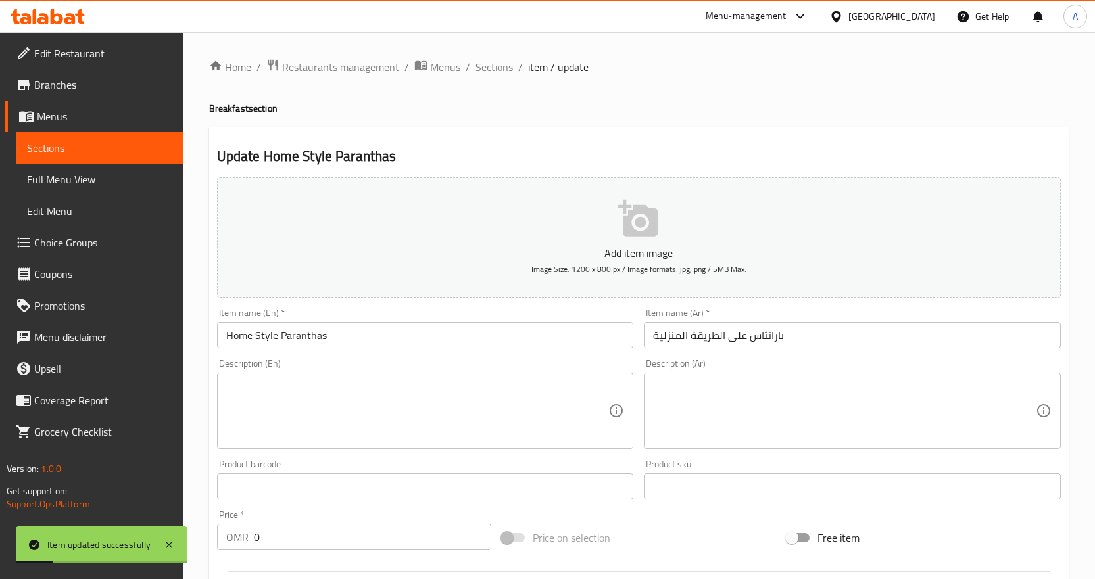
click at [494, 68] on span "Sections" at bounding box center [493, 67] width 37 height 16
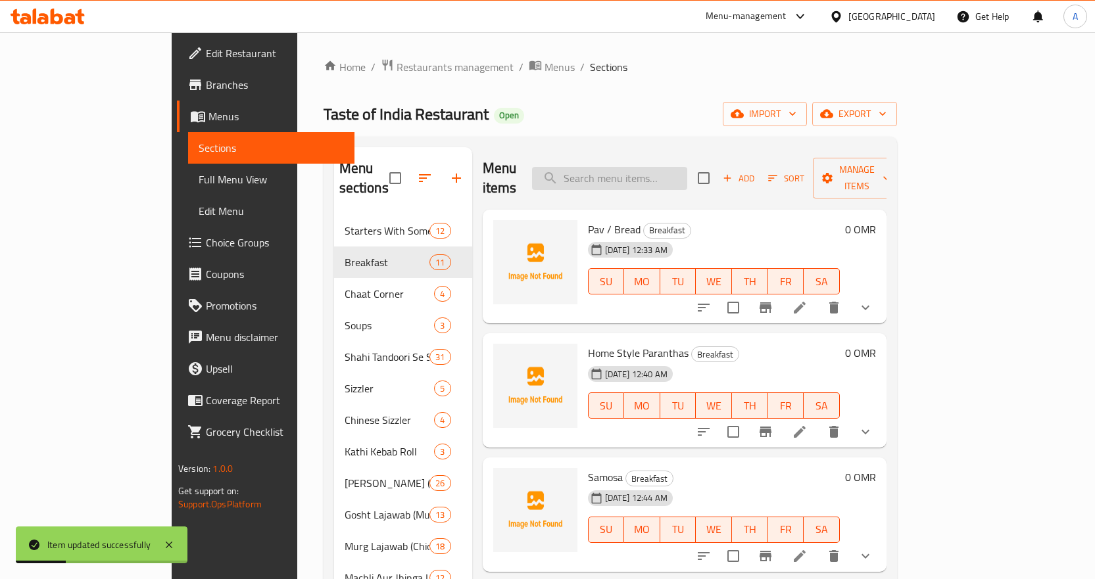
click at [666, 176] on input "search" at bounding box center [609, 178] width 155 height 23
paste input "Pav / Bread"
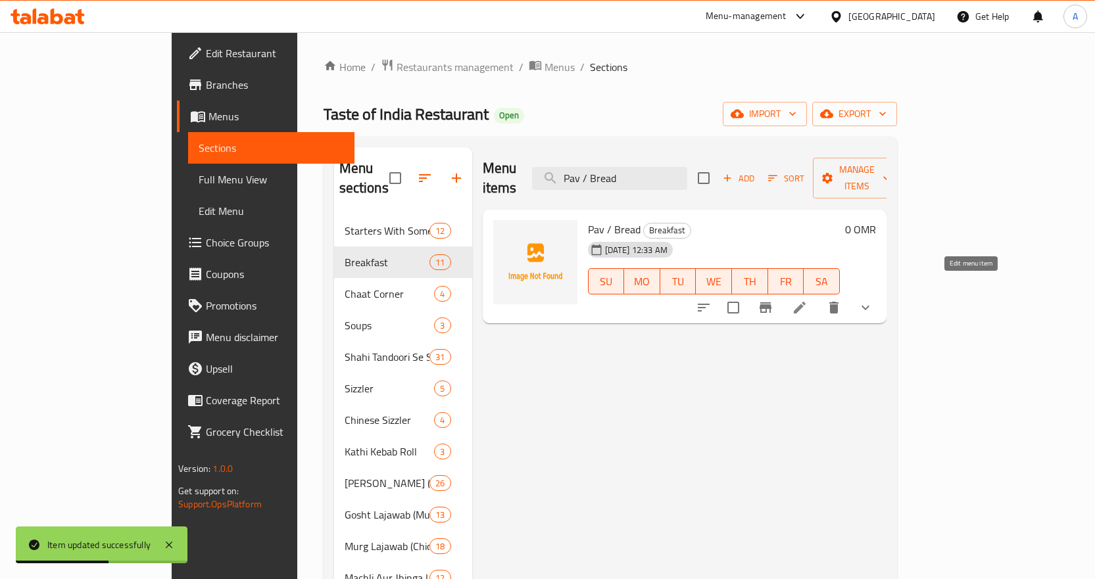
type input "Pav / Bread"
click at [805, 302] on icon at bounding box center [800, 308] width 12 height 12
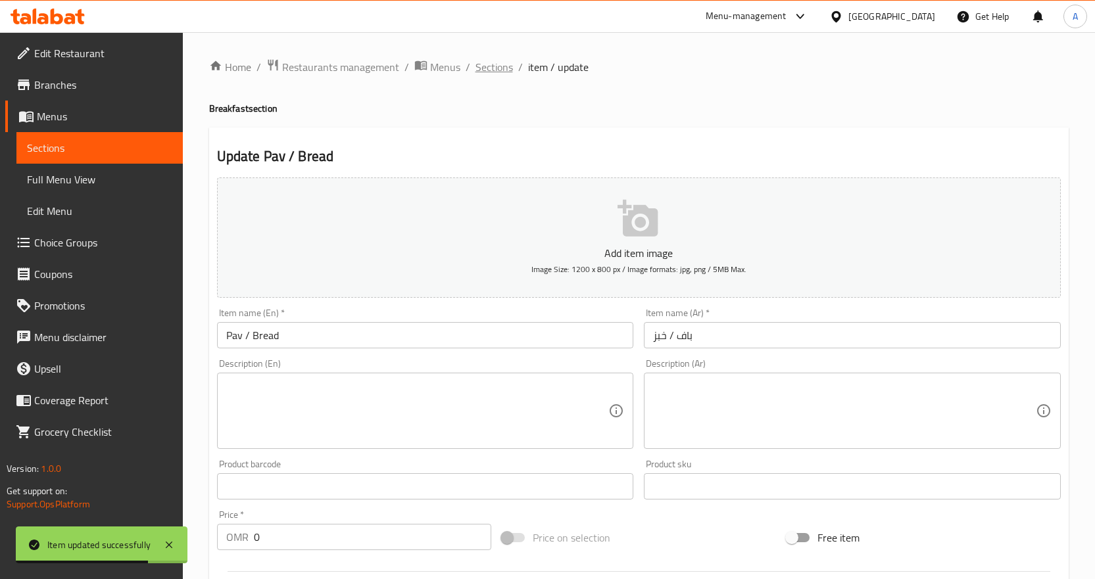
click at [500, 70] on span "Sections" at bounding box center [493, 67] width 37 height 16
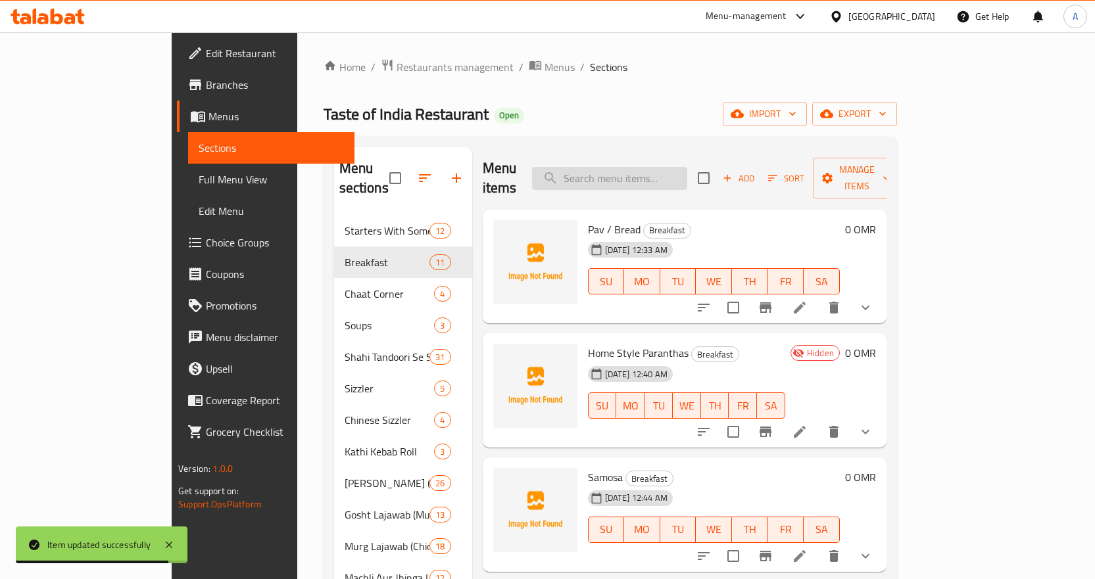
click at [659, 168] on input "search" at bounding box center [609, 178] width 155 height 23
click at [818, 296] on li at bounding box center [799, 308] width 37 height 24
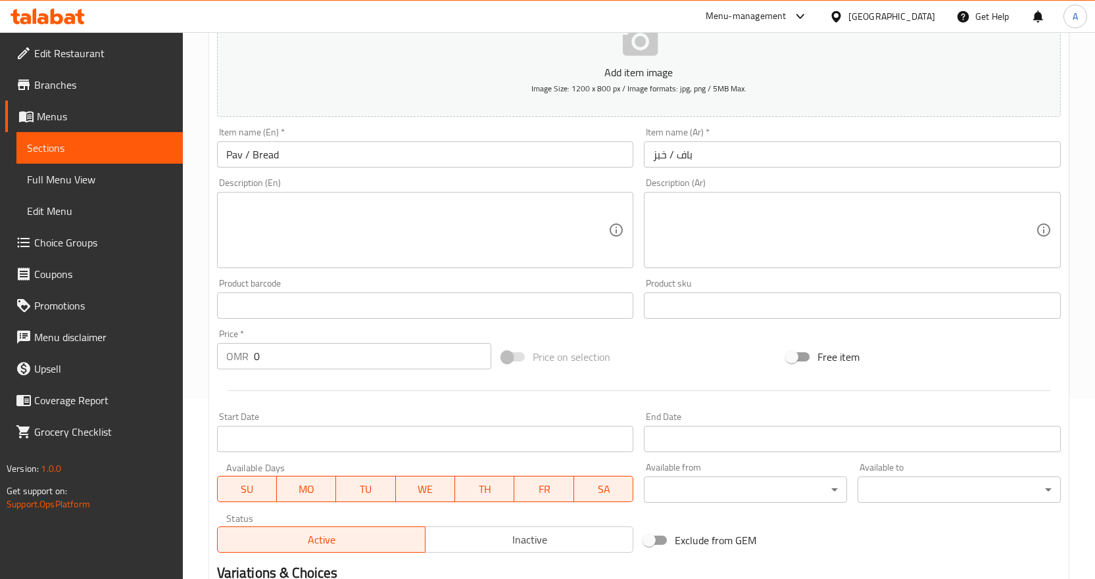
scroll to position [394, 0]
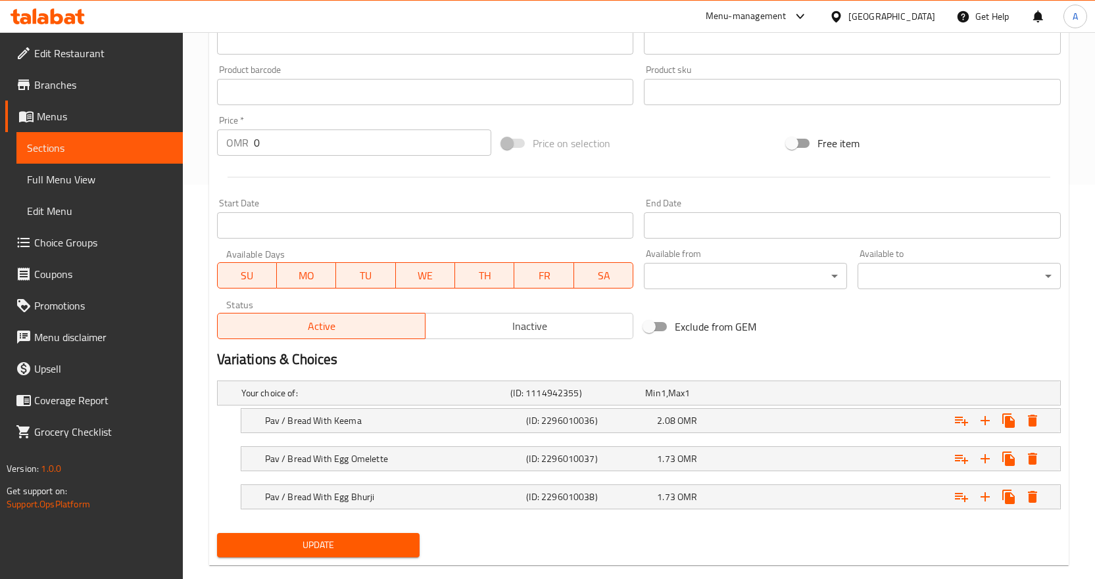
click at [477, 312] on div "Active Inactive" at bounding box center [425, 319] width 417 height 39
click at [481, 324] on span "Inactive" at bounding box center [529, 326] width 197 height 19
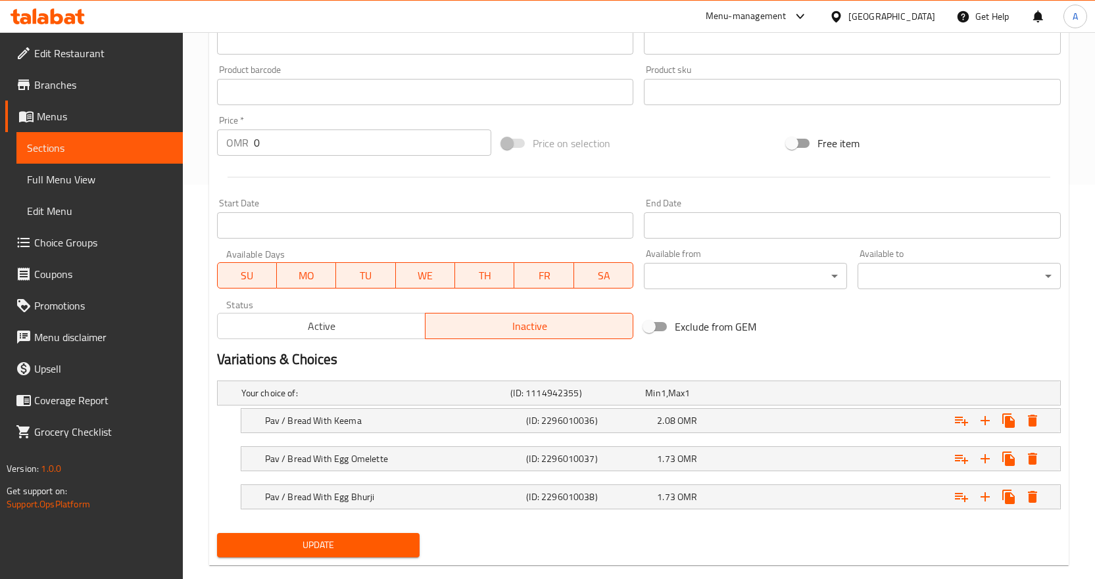
click at [358, 537] on span "Update" at bounding box center [318, 545] width 182 height 16
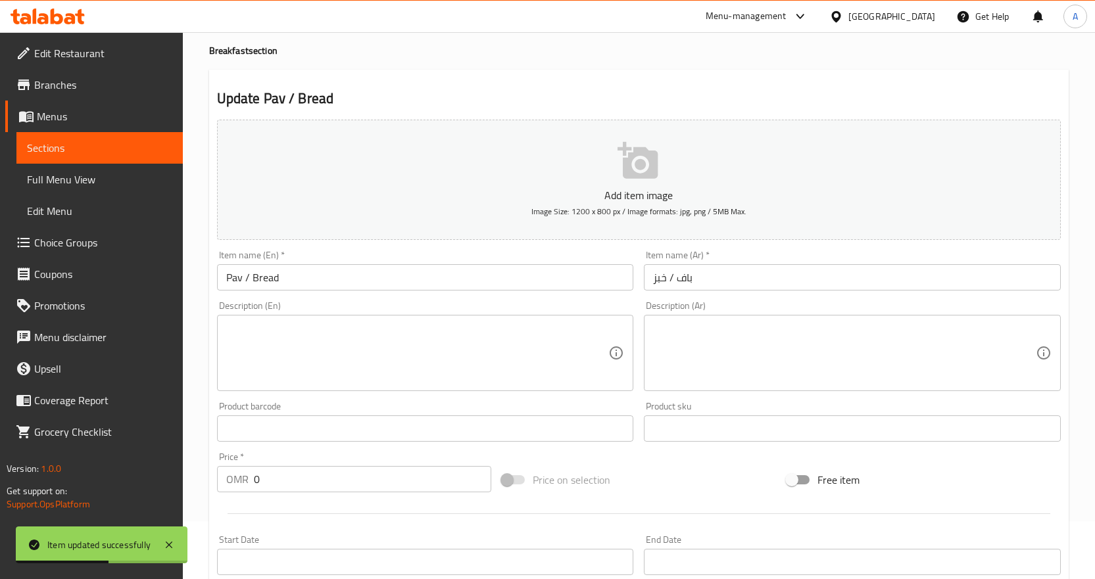
scroll to position [0, 0]
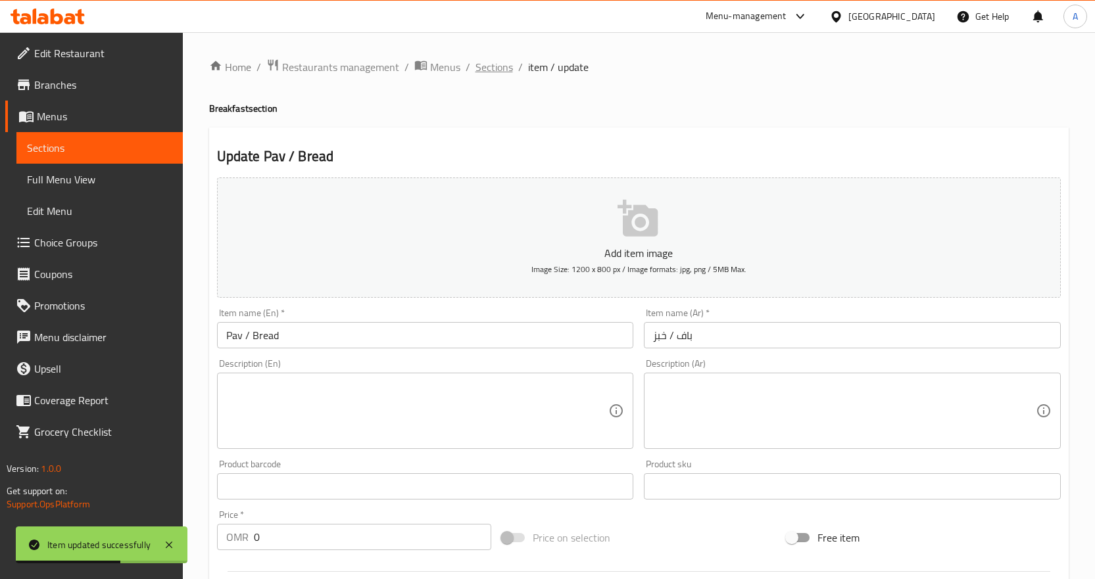
click at [497, 68] on span "Sections" at bounding box center [493, 67] width 37 height 16
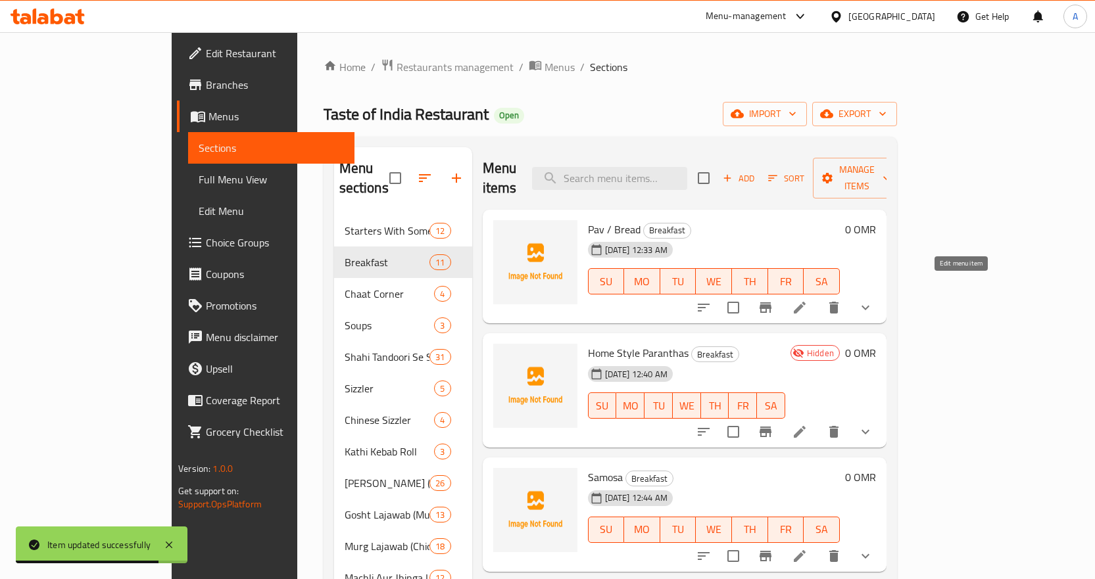
click at [805, 302] on icon at bounding box center [800, 308] width 12 height 12
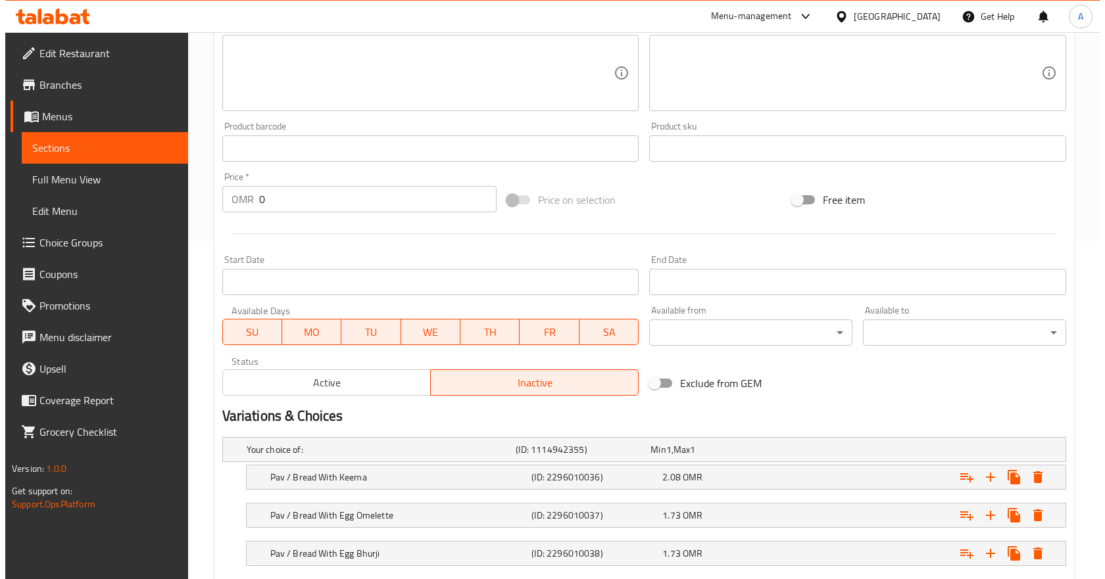
scroll to position [418, 0]
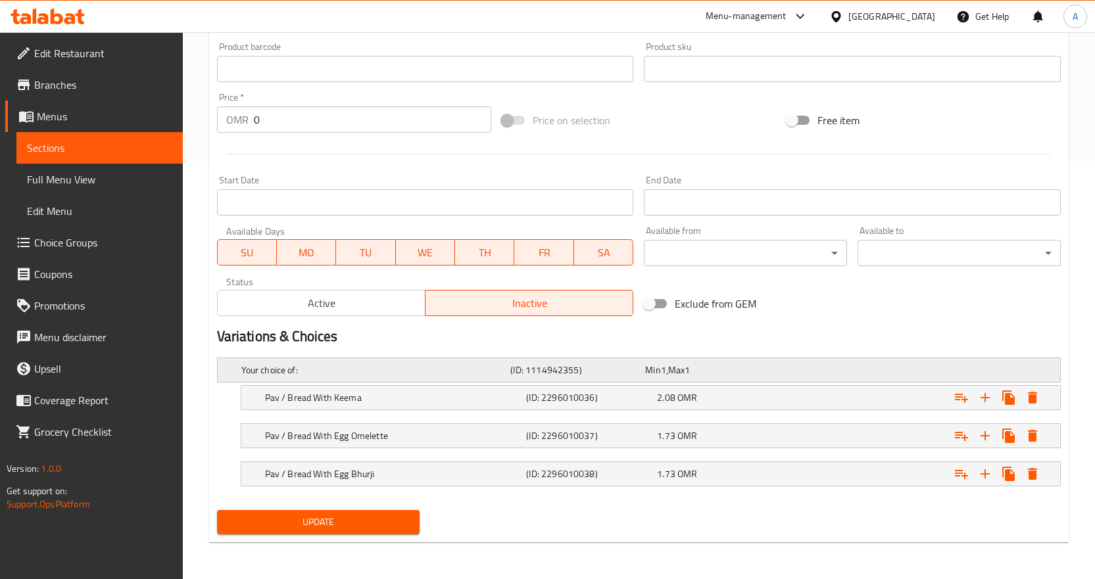
click at [1029, 381] on div "Your choice of: (ID: 1114942355) Min 1 , Max 1" at bounding box center [643, 370] width 808 height 29
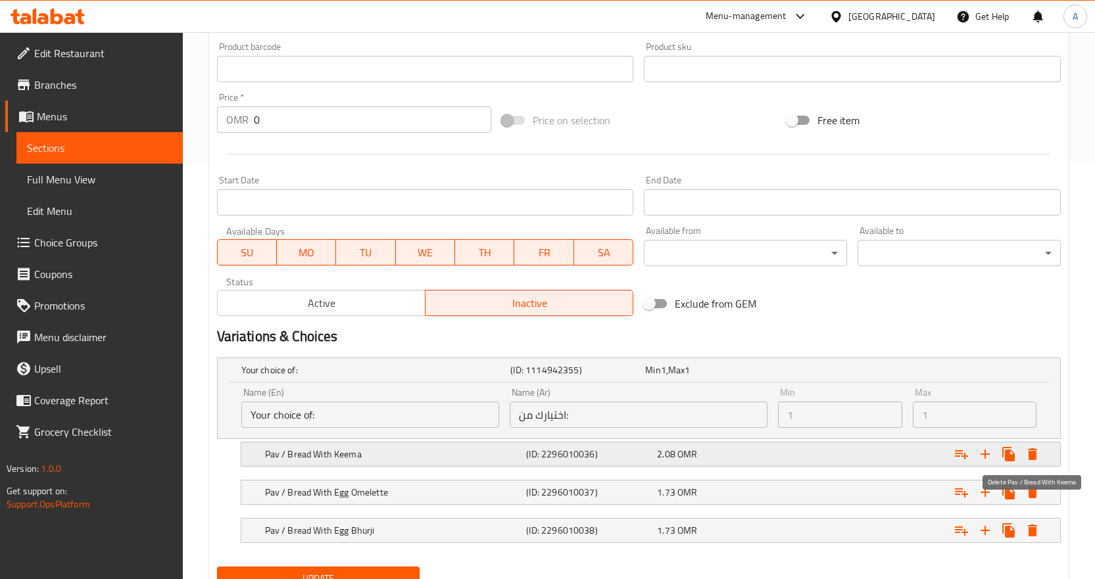
click at [1025, 450] on icon "Expand" at bounding box center [1032, 454] width 16 height 16
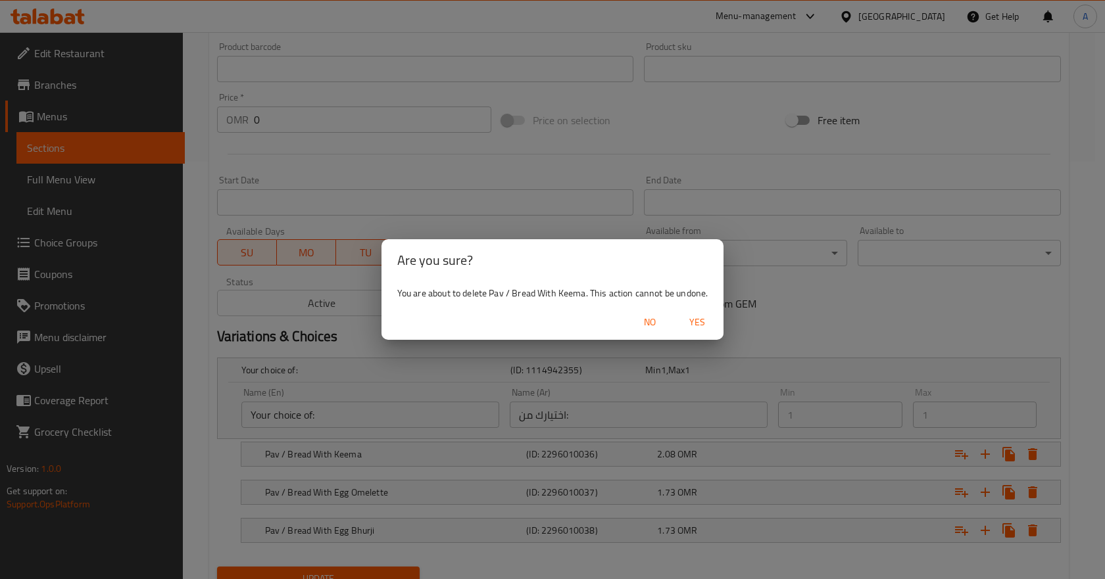
click at [695, 319] on span "Yes" at bounding box center [697, 322] width 32 height 16
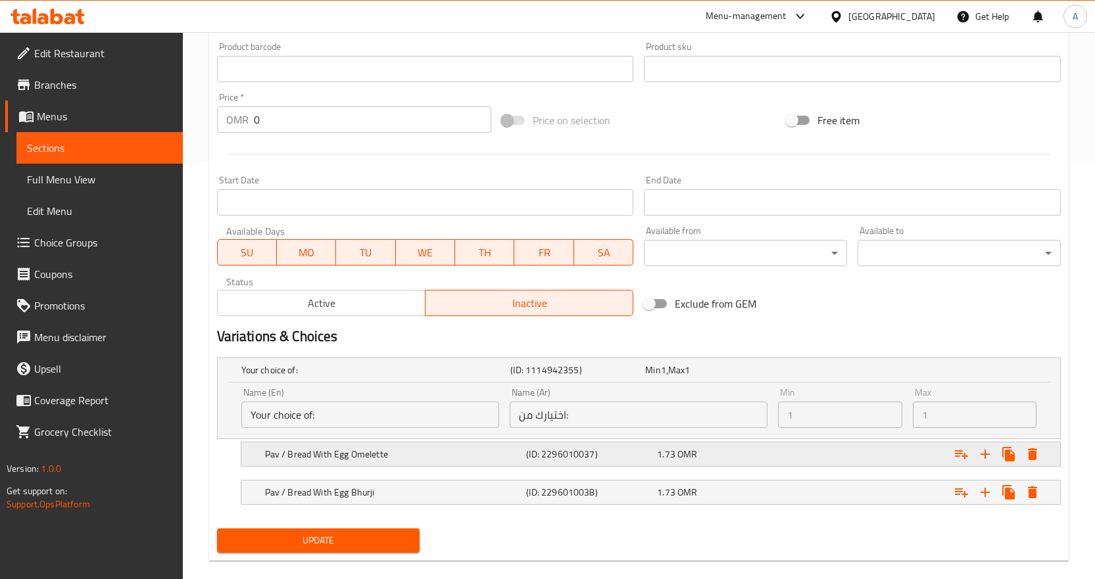
click at [1034, 452] on icon "Expand" at bounding box center [1032, 454] width 9 height 12
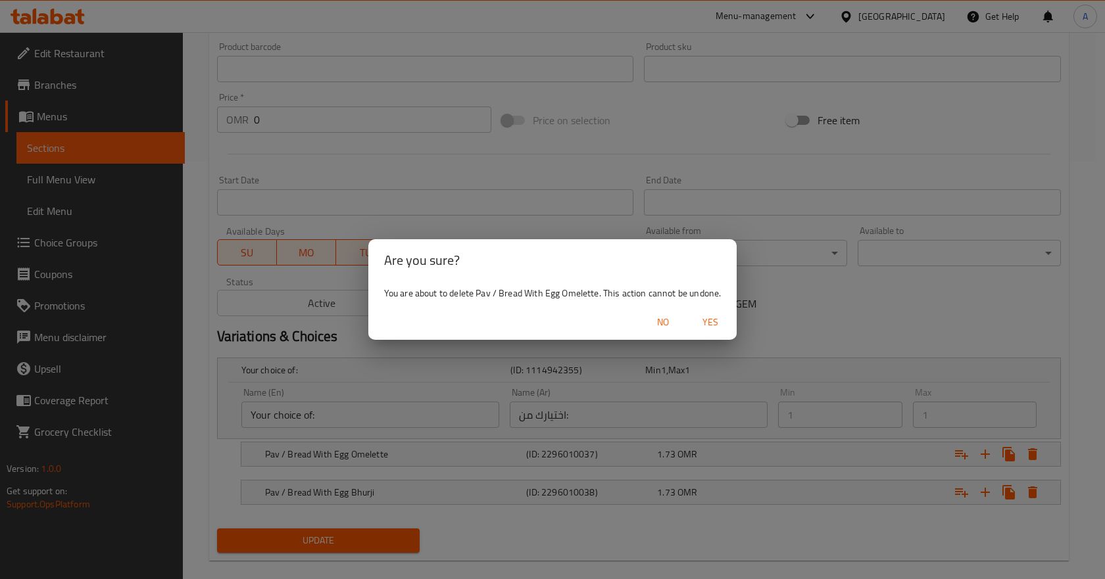
click at [713, 321] on span "Yes" at bounding box center [710, 322] width 32 height 16
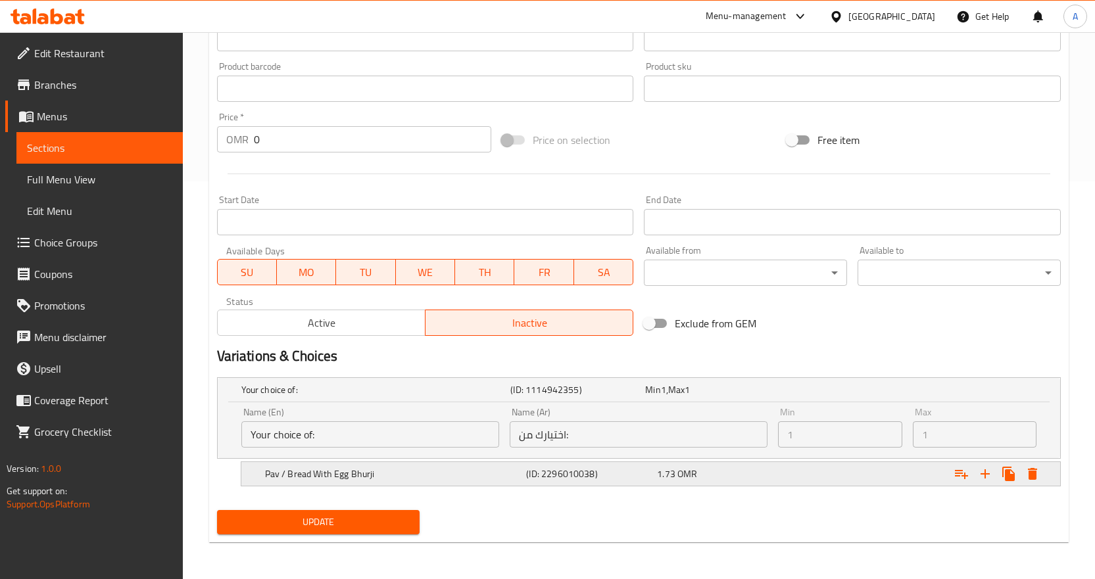
click at [1032, 471] on icon "Expand" at bounding box center [1032, 474] width 9 height 12
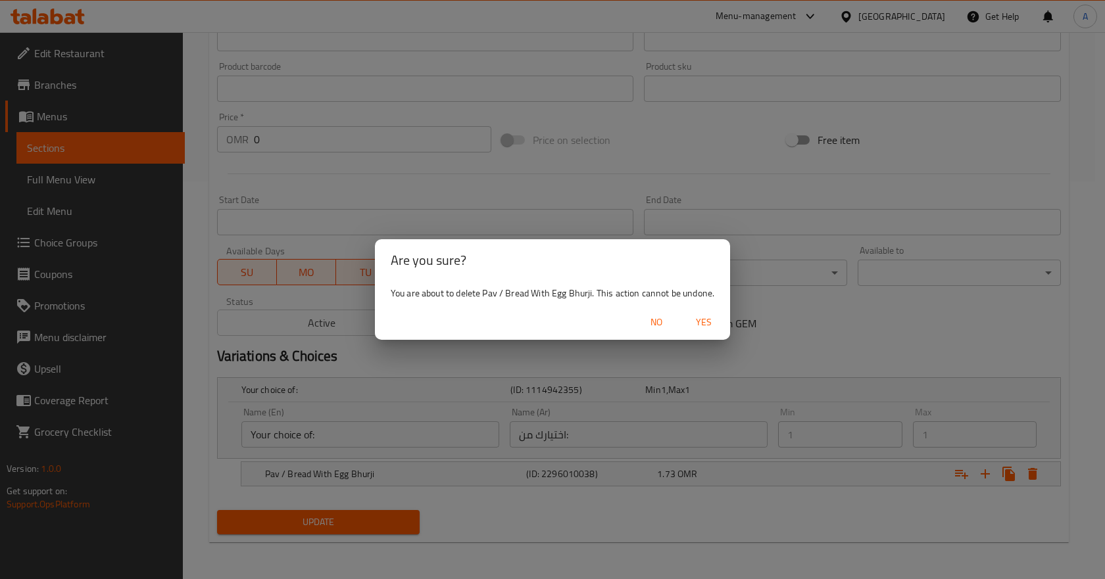
click at [702, 322] on span "Yes" at bounding box center [704, 322] width 32 height 16
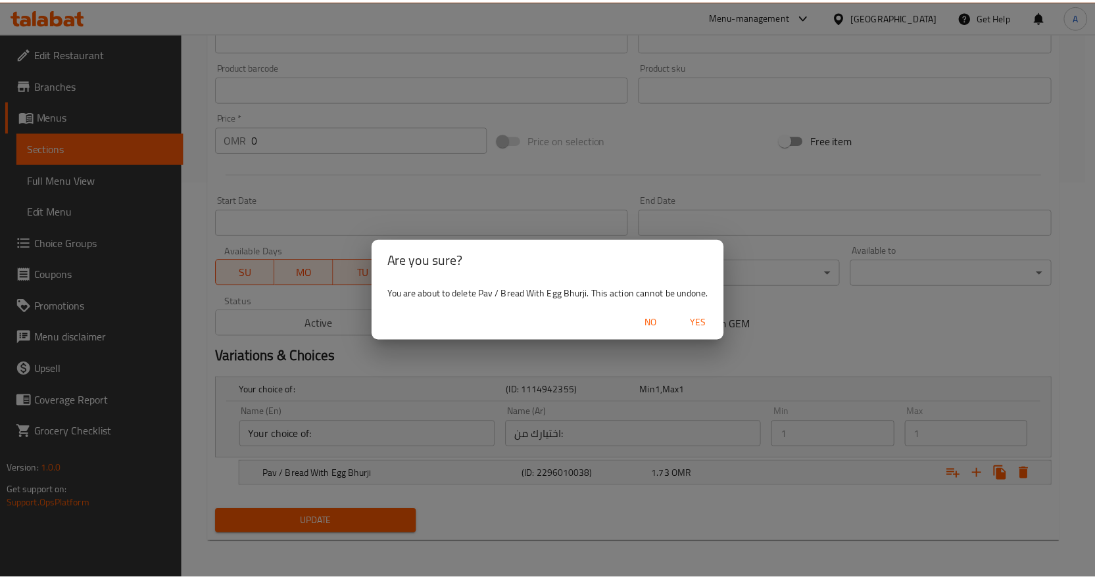
scroll to position [316, 0]
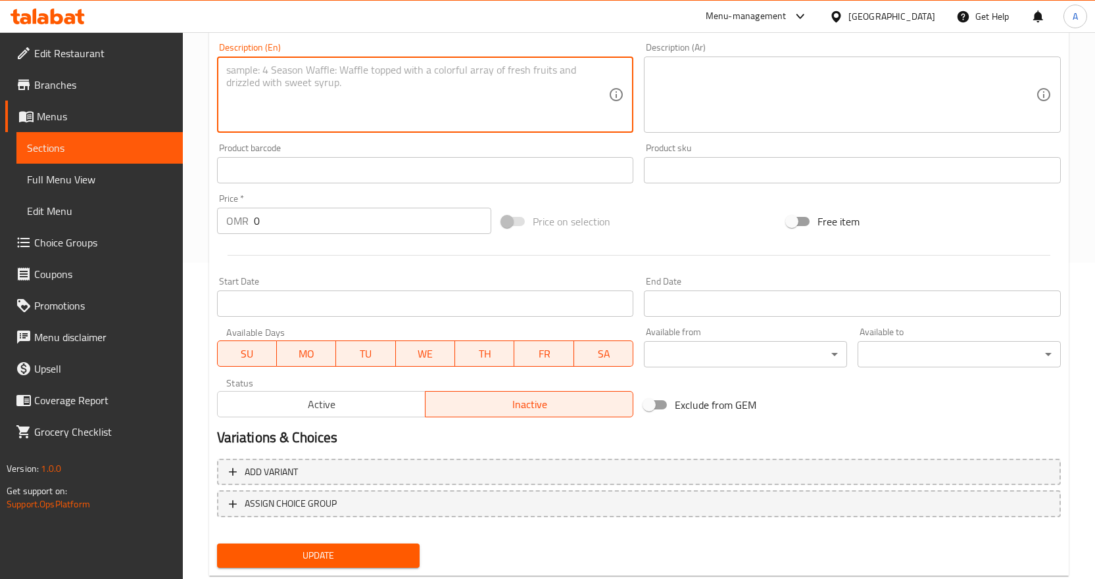
click at [343, 94] on textarea at bounding box center [417, 95] width 383 height 62
paste textarea "Pav / Bread With Keema"
type textarea "Pav / Bread With Keema"
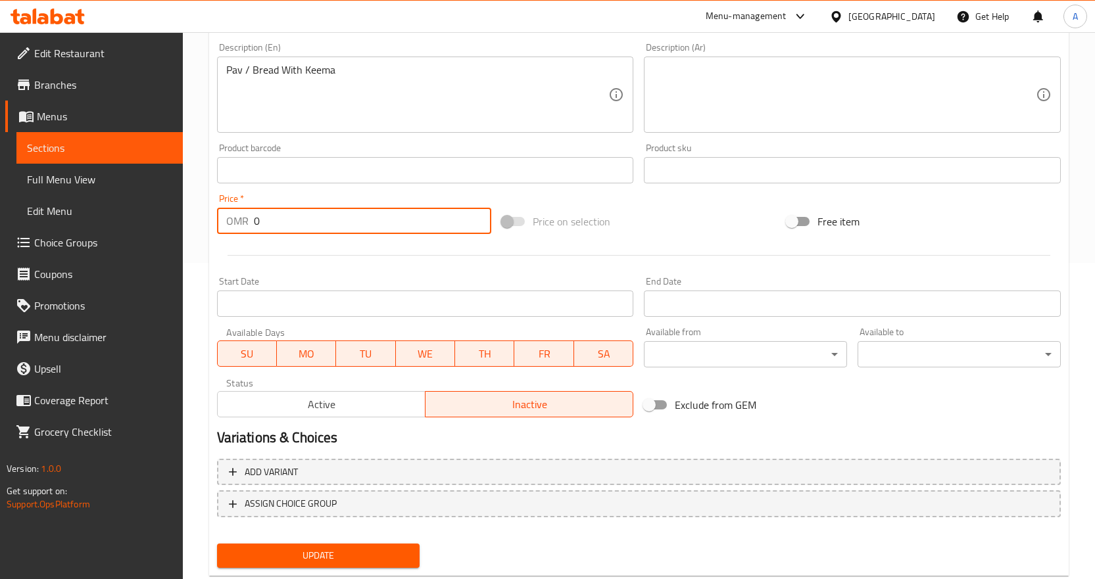
drag, startPoint x: 279, startPoint y: 224, endPoint x: 133, endPoint y: 210, distance: 146.7
click at [133, 210] on div "Edit Restaurant Branches Menus Sections Full Menu View Edit Menu Choice Groups …" at bounding box center [547, 164] width 1095 height 897
paste input "2.08"
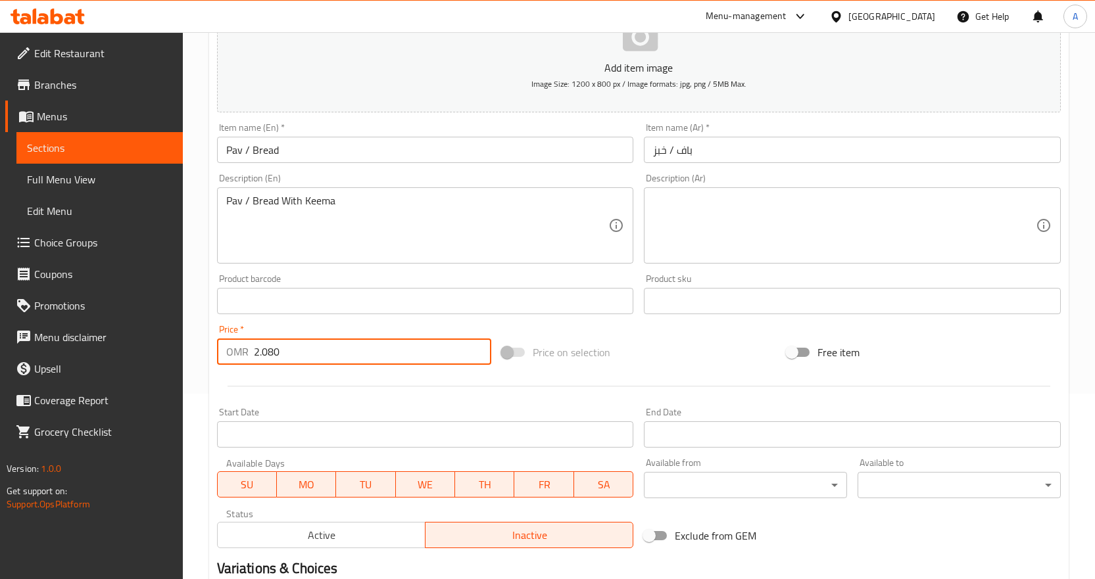
scroll to position [185, 0]
type input "2.080"
click at [748, 151] on input "باف / خبز" at bounding box center [852, 150] width 417 height 26
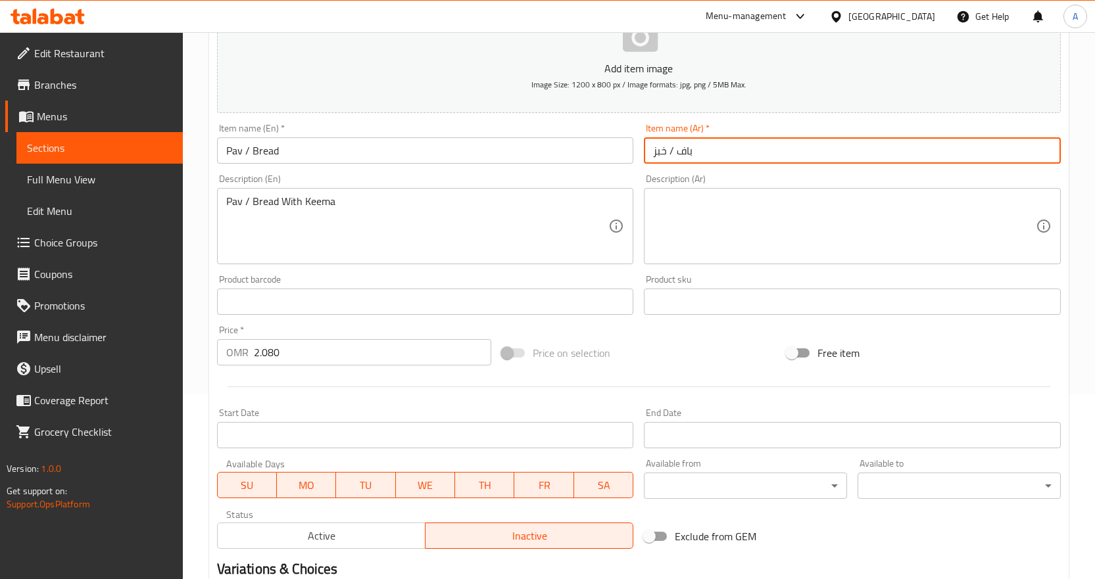
click at [748, 151] on input "باف / خبز" at bounding box center [852, 150] width 417 height 26
click at [718, 222] on textarea at bounding box center [844, 226] width 383 height 62
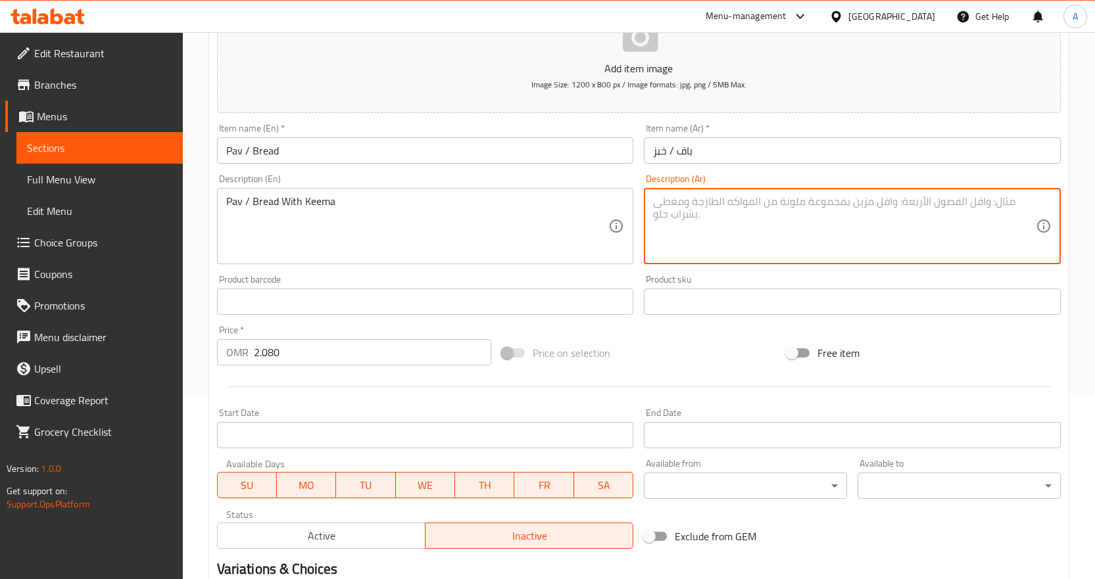
paste textarea "باف / خبز"
type textarea "باف / خبز مع كيما"
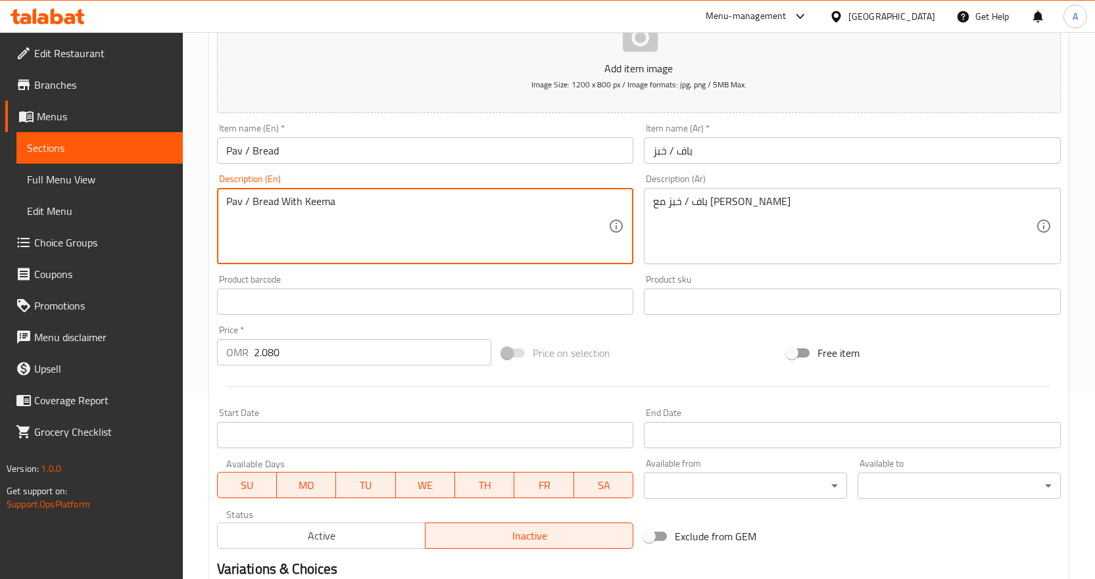
drag, startPoint x: 416, startPoint y: 206, endPoint x: 251, endPoint y: 214, distance: 164.6
type textarea "Pav / bread with keema"
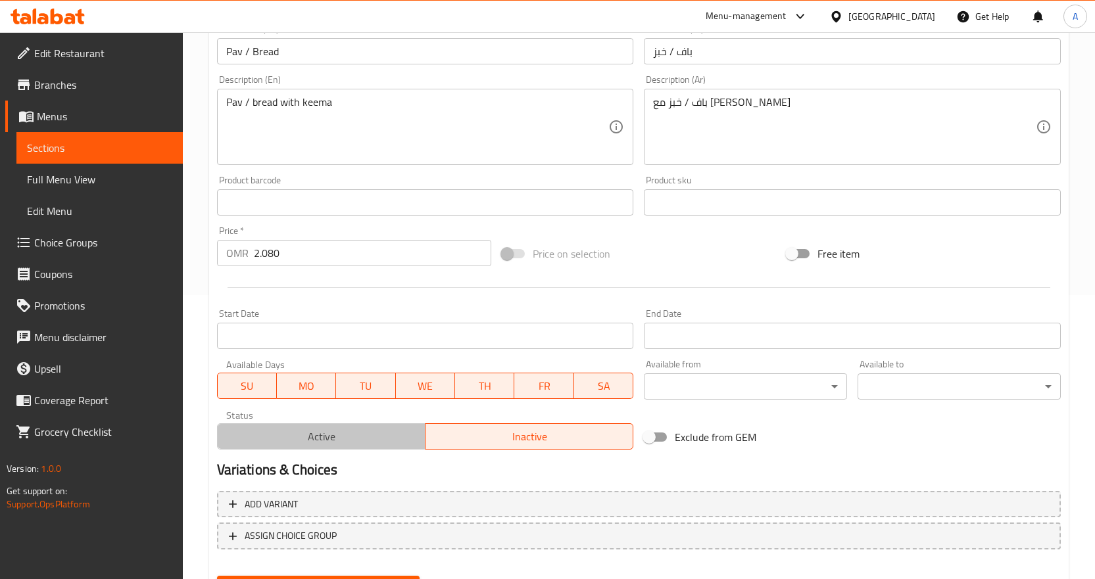
click at [343, 441] on span "Active" at bounding box center [321, 436] width 197 height 19
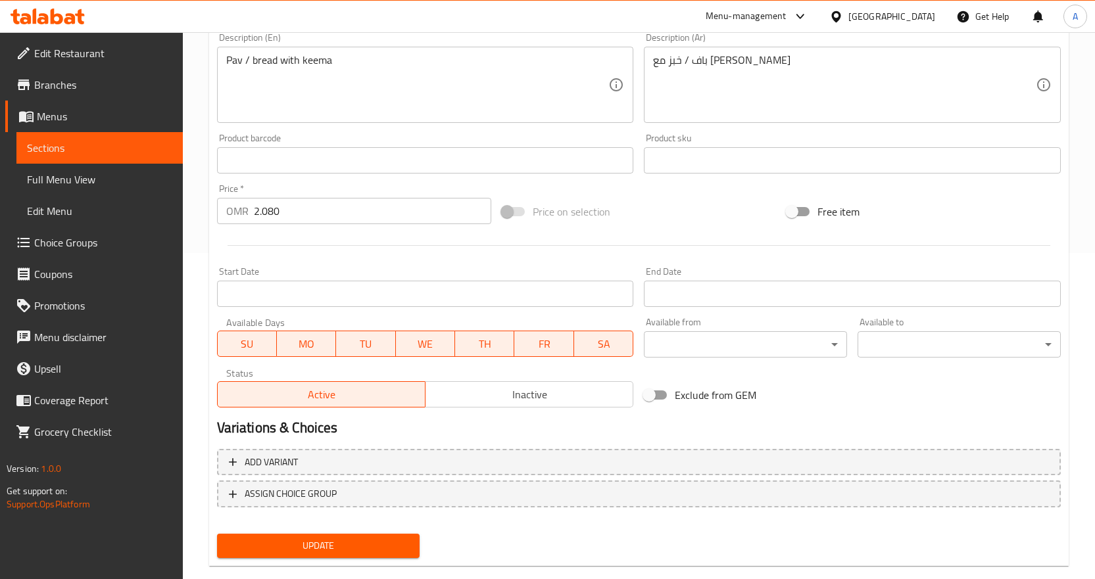
scroll to position [350, 0]
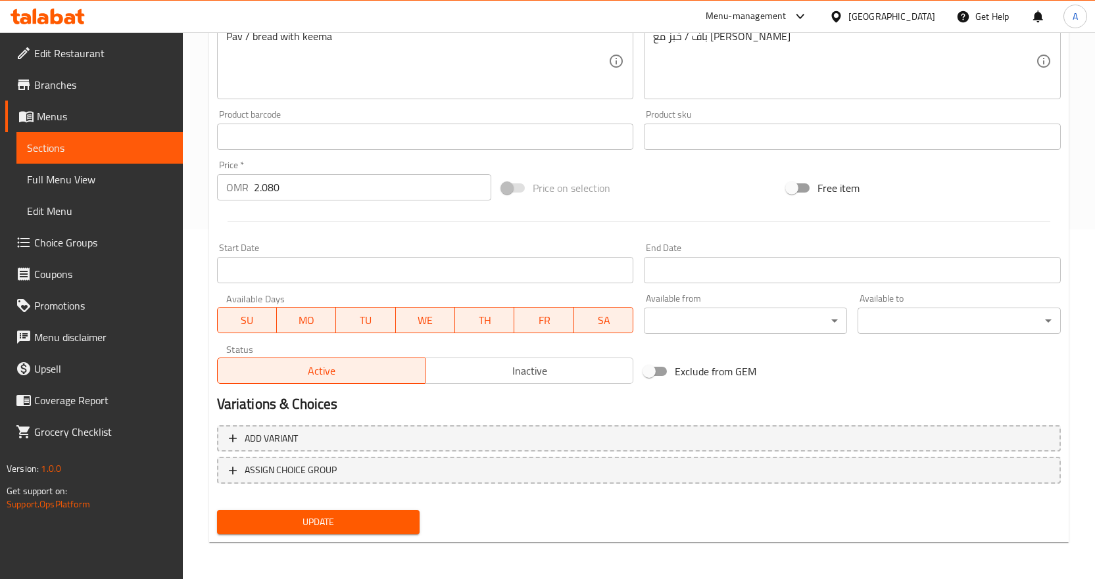
click at [326, 516] on span "Update" at bounding box center [318, 522] width 182 height 16
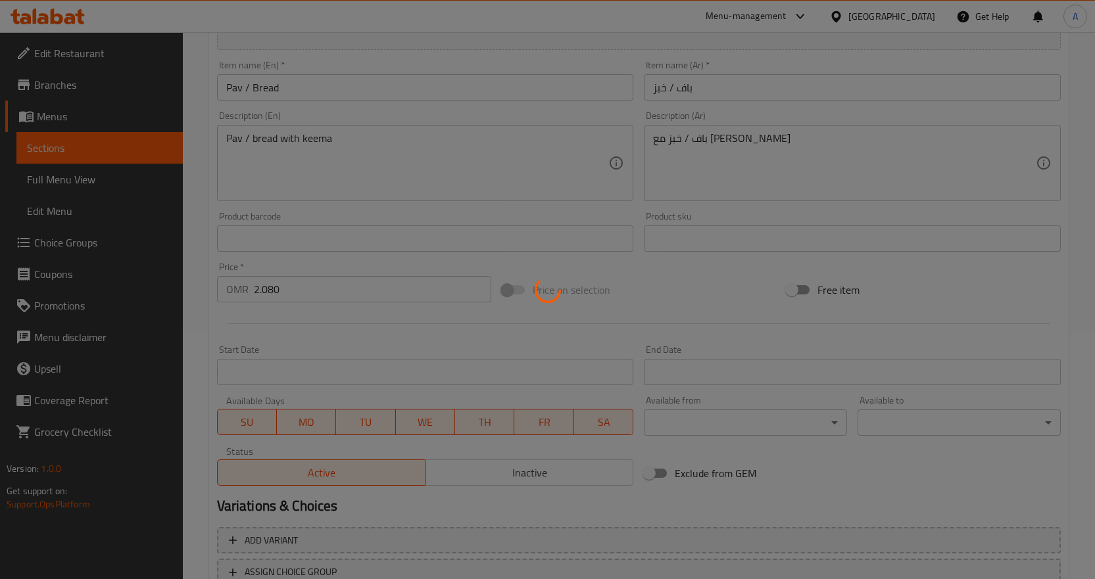
scroll to position [0, 0]
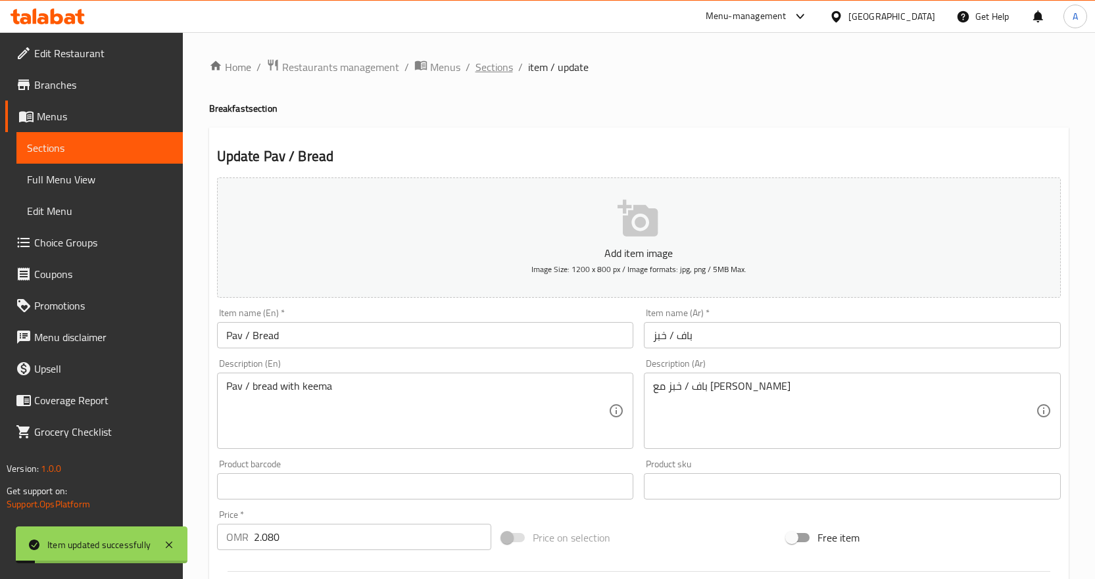
click at [492, 75] on span "Sections" at bounding box center [493, 67] width 37 height 16
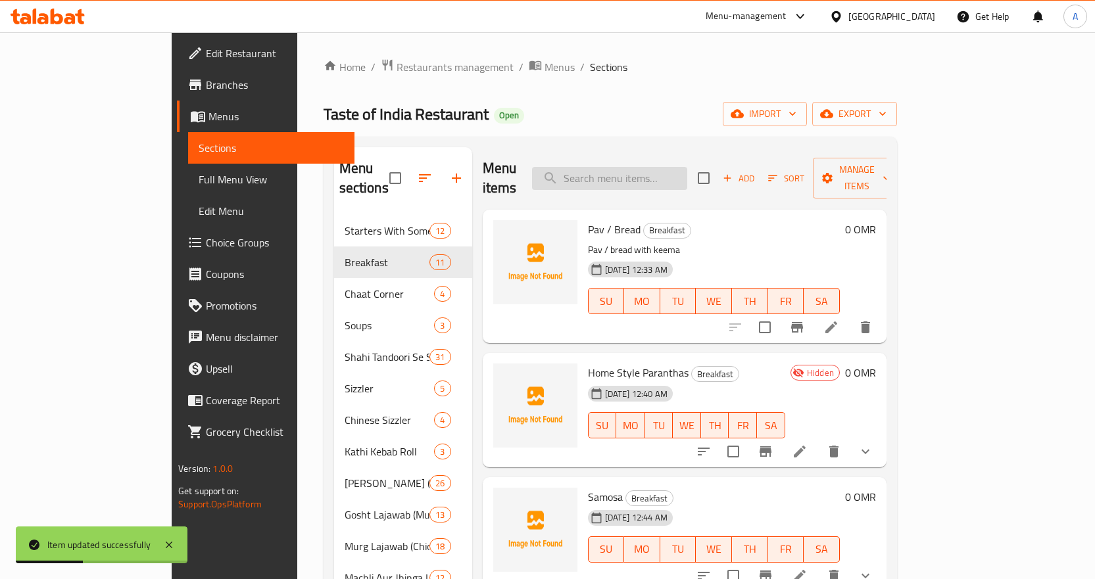
click at [654, 170] on input "search" at bounding box center [609, 178] width 155 height 23
paste input "باف / خبز"
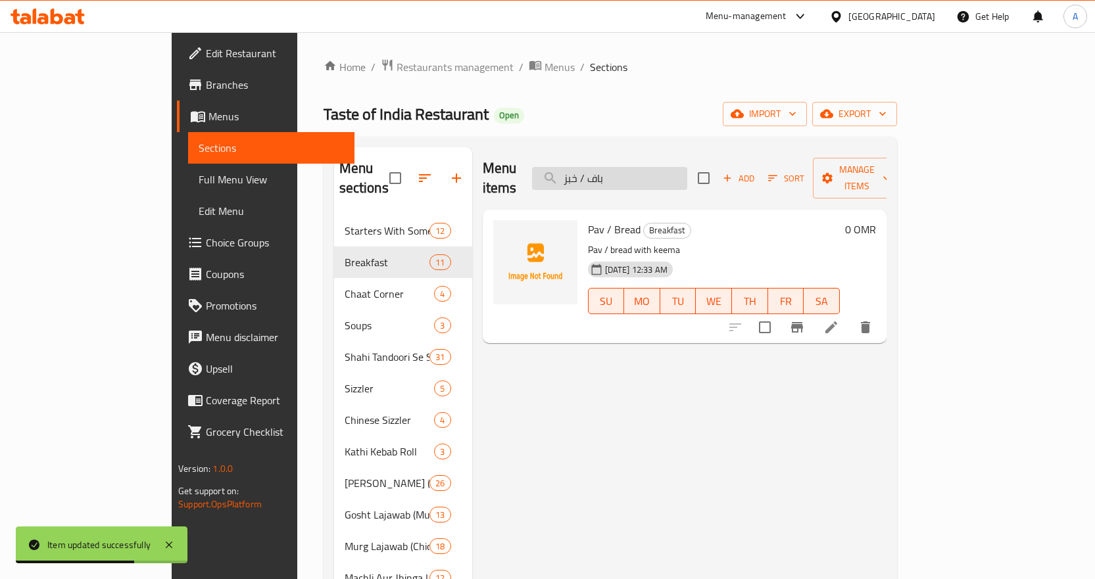
click at [651, 167] on input "باف / خبز" at bounding box center [609, 178] width 155 height 23
paste input "Samosa"
click at [651, 167] on input "Samosa" at bounding box center [609, 178] width 155 height 23
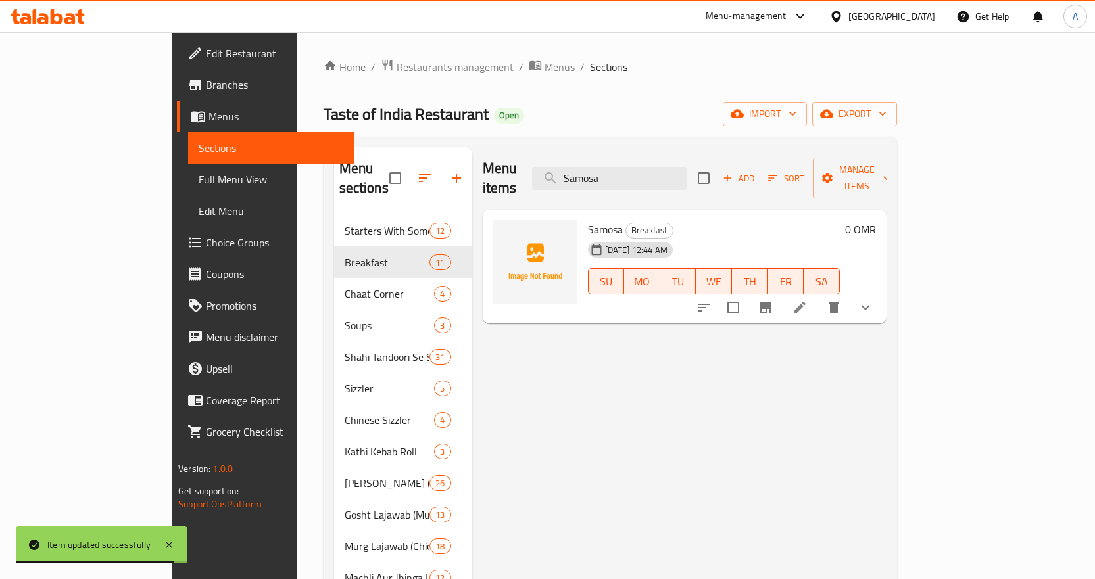
type input "Samosa"
click at [807, 300] on icon at bounding box center [800, 308] width 16 height 16
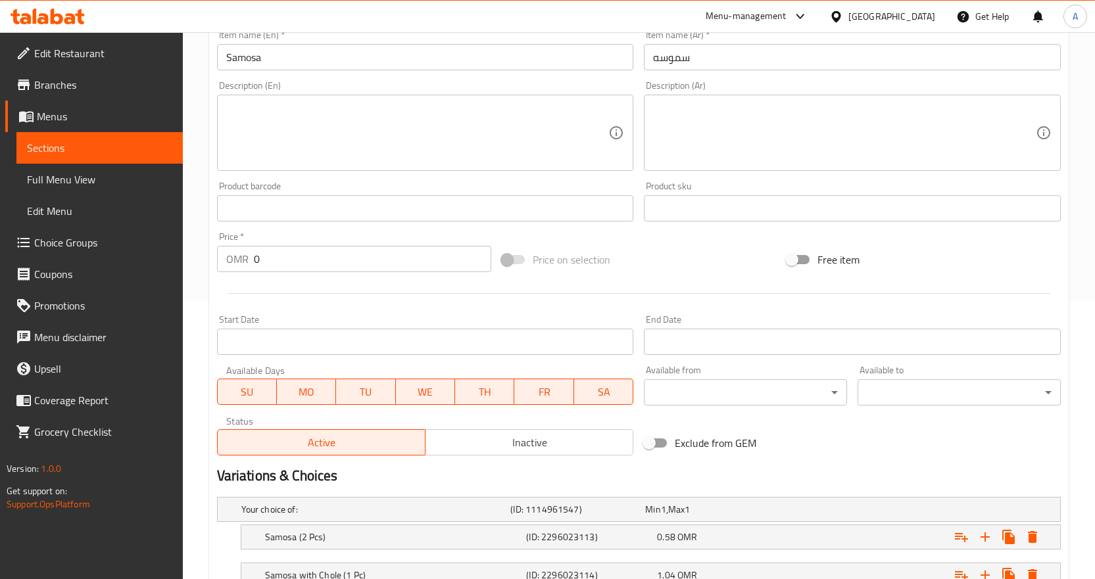
scroll to position [379, 0]
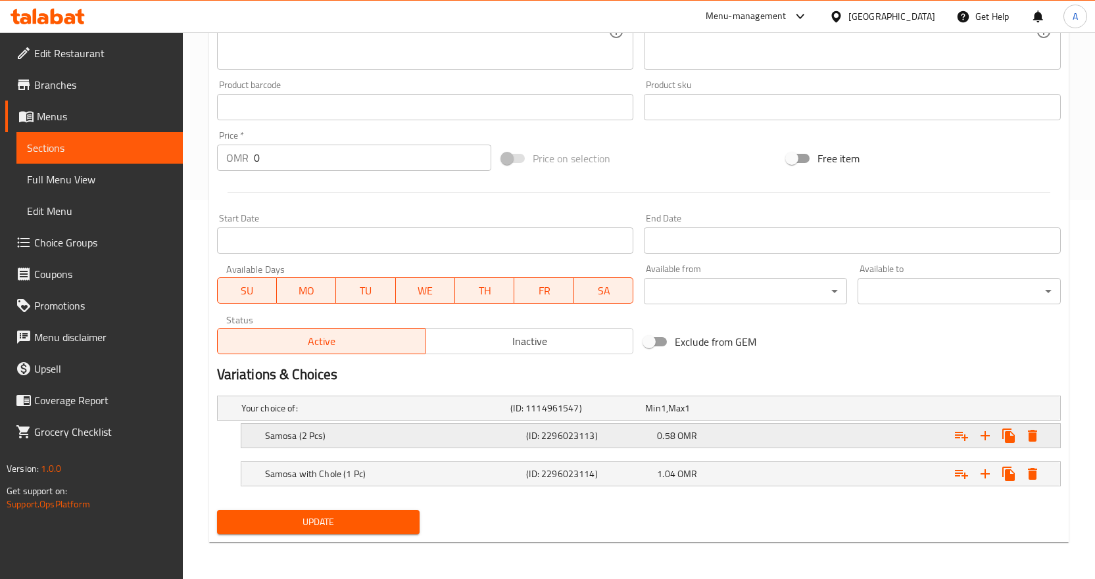
click at [529, 442] on h5 "(ID: 2296023113)" at bounding box center [589, 435] width 126 height 13
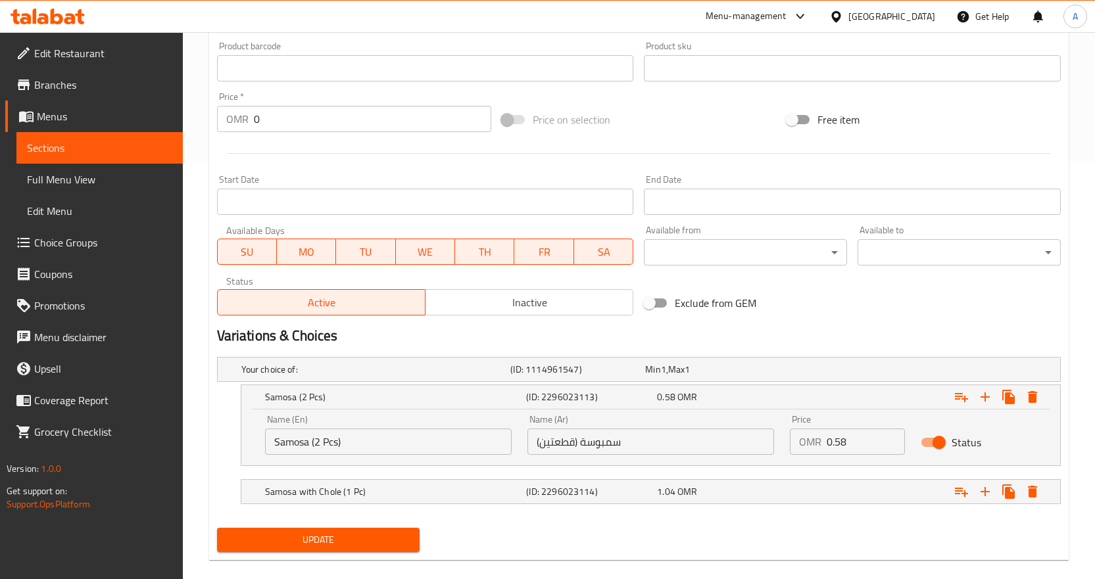
scroll to position [436, 0]
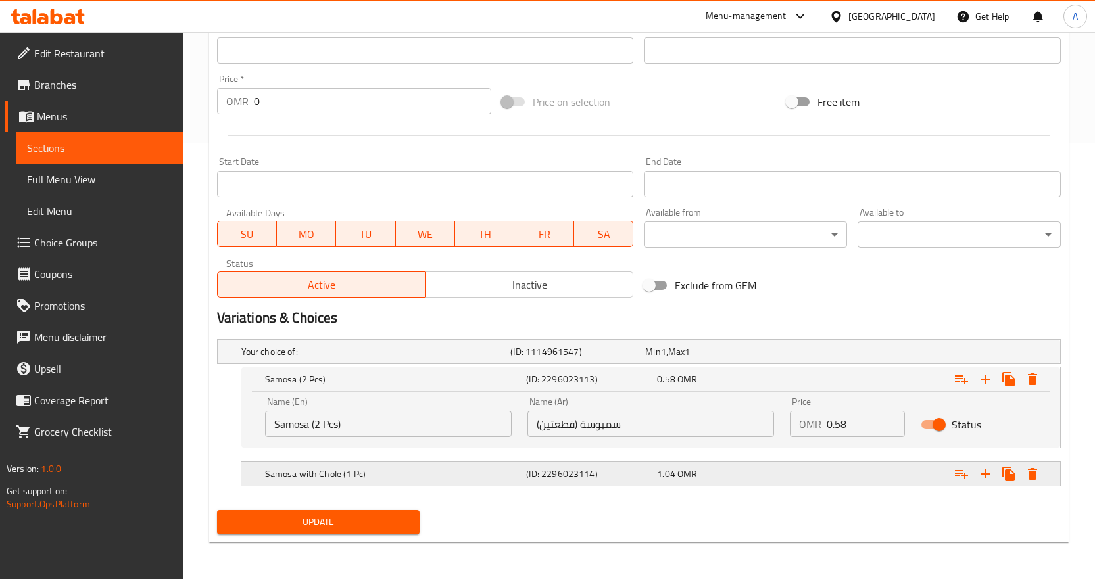
click at [766, 476] on div "1.04 OMR" at bounding box center [720, 473] width 126 height 13
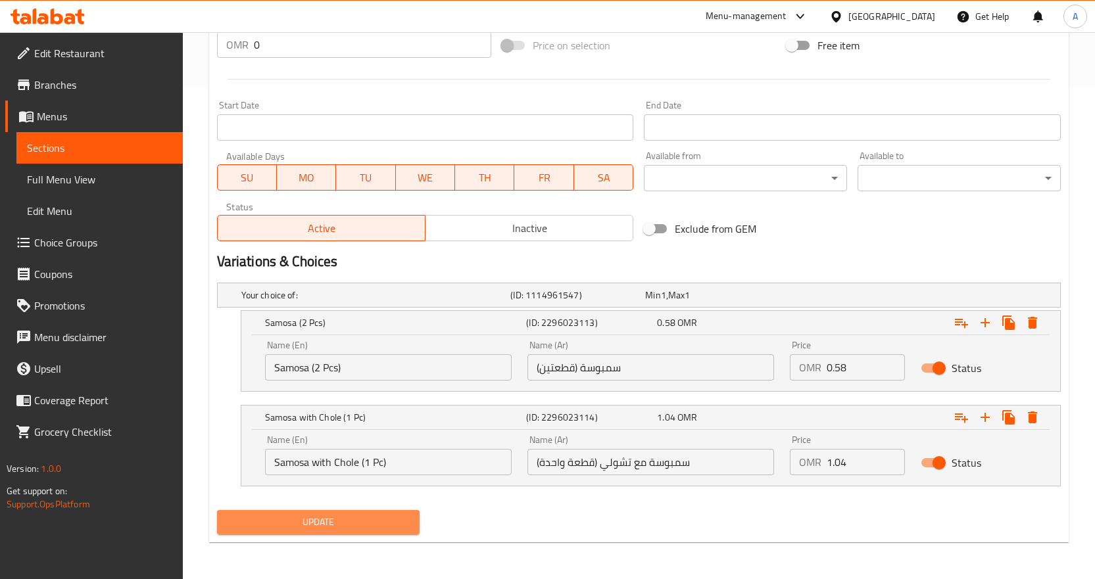
click at [327, 522] on span "Update" at bounding box center [318, 522] width 182 height 16
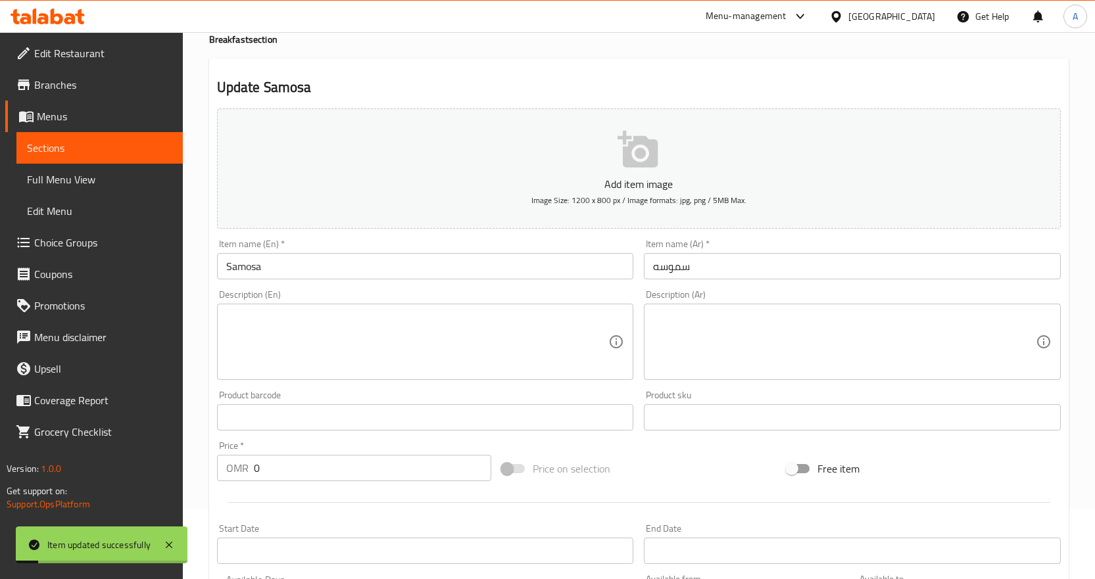
scroll to position [0, 0]
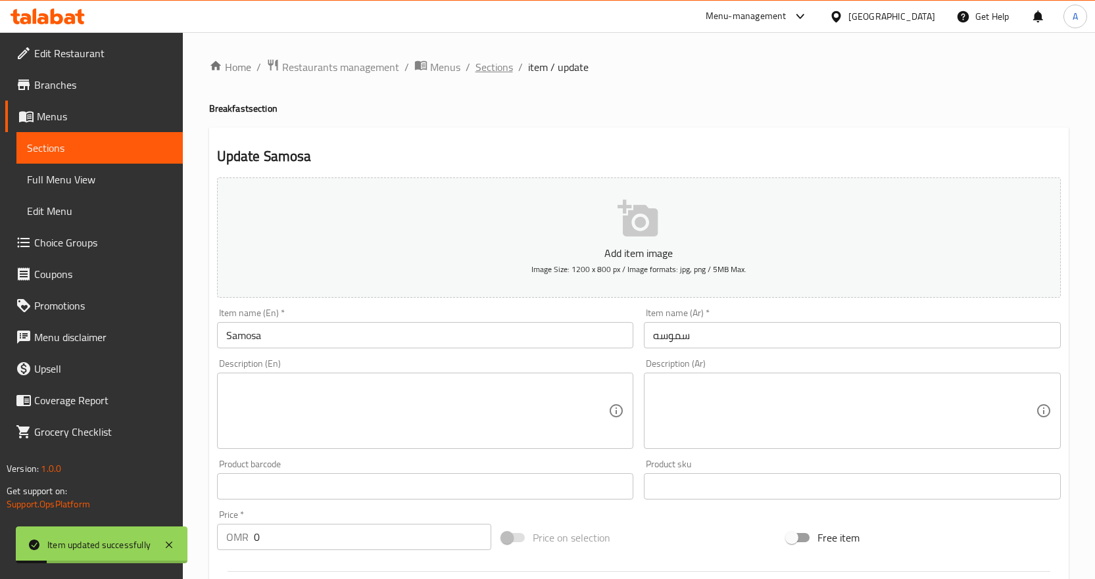
click at [496, 60] on span "Sections" at bounding box center [493, 67] width 37 height 16
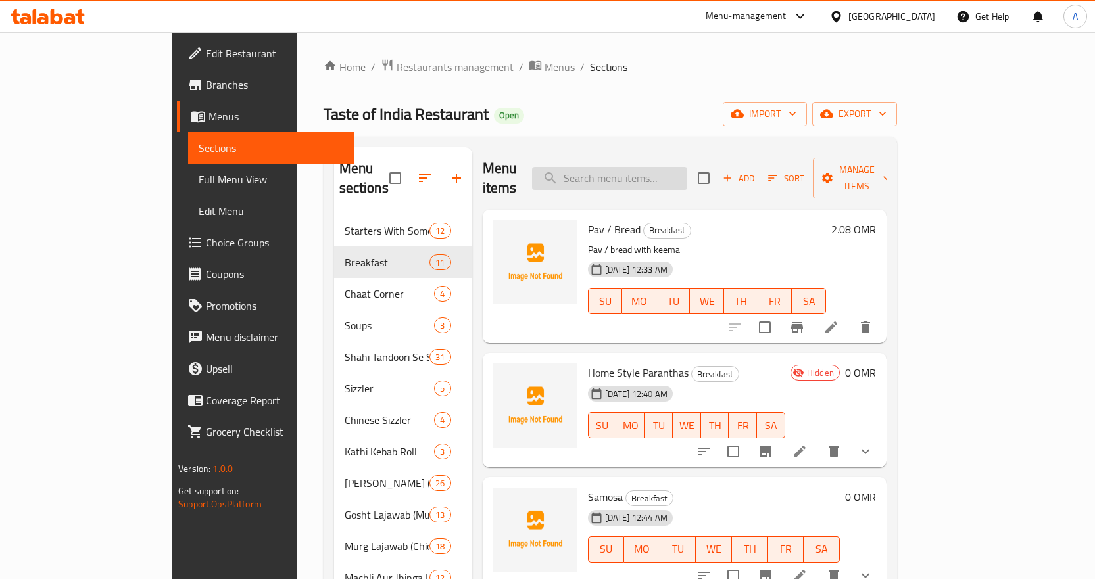
click at [648, 169] on input "search" at bounding box center [609, 178] width 155 height 23
paste input "Kachauri"
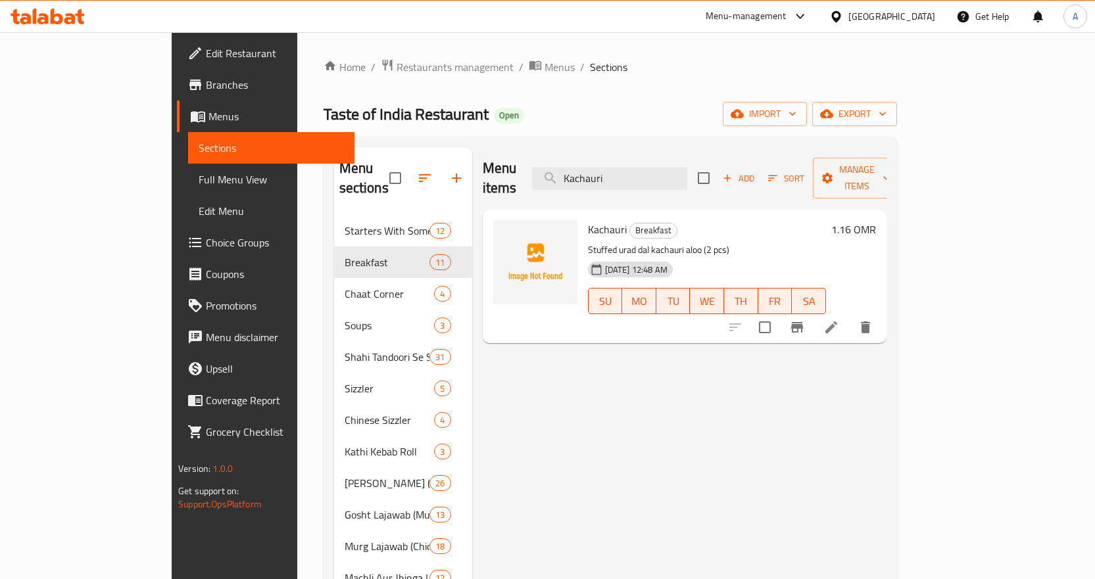
type input "Kachauri"
click at [839, 320] on icon at bounding box center [831, 328] width 16 height 16
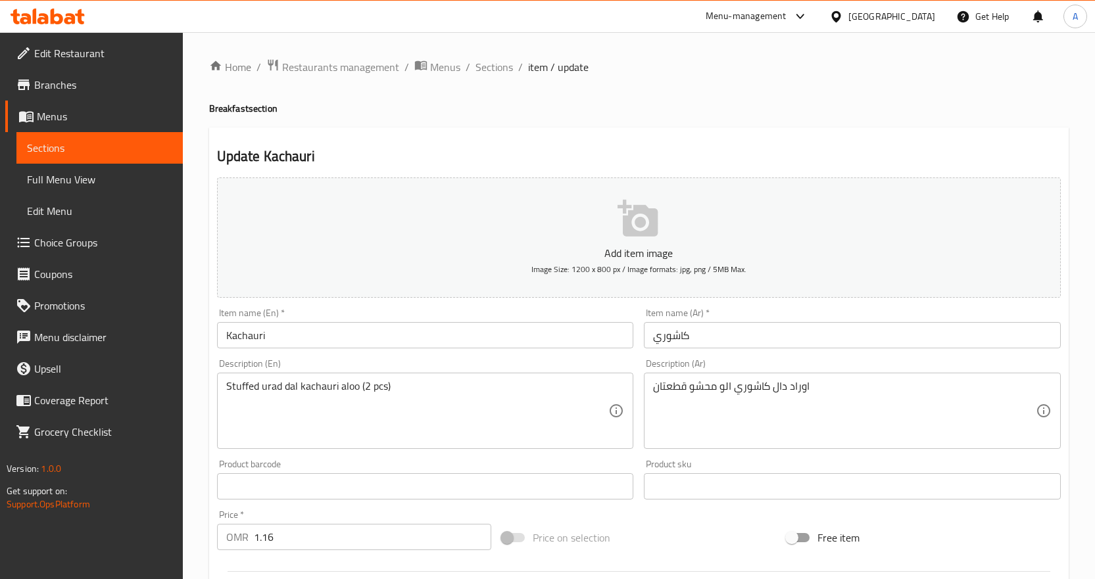
click at [521, 393] on textarea "Stuffed urad dal kachauri aloo (2 pcs)" at bounding box center [417, 411] width 383 height 62
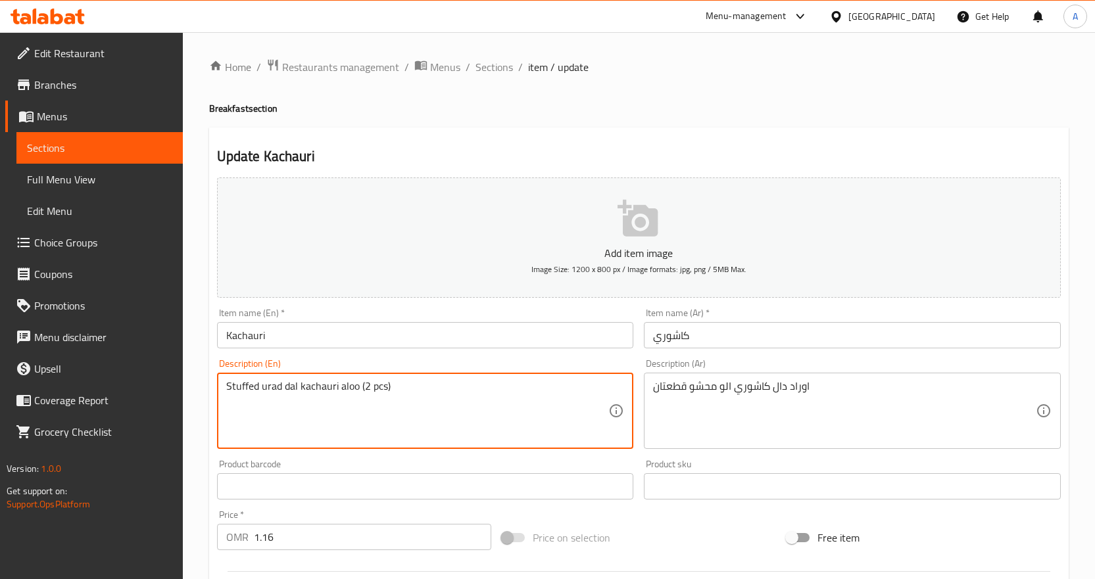
paste textarea "Urad Dal Kachauri Aloo (2 P"
click at [356, 400] on textarea "Stuffed Urad Dal Kachauri Aloo (2 Pcs)" at bounding box center [417, 411] width 383 height 62
type textarea "stuffed urad dal kachauri aloo (2 pcs)"
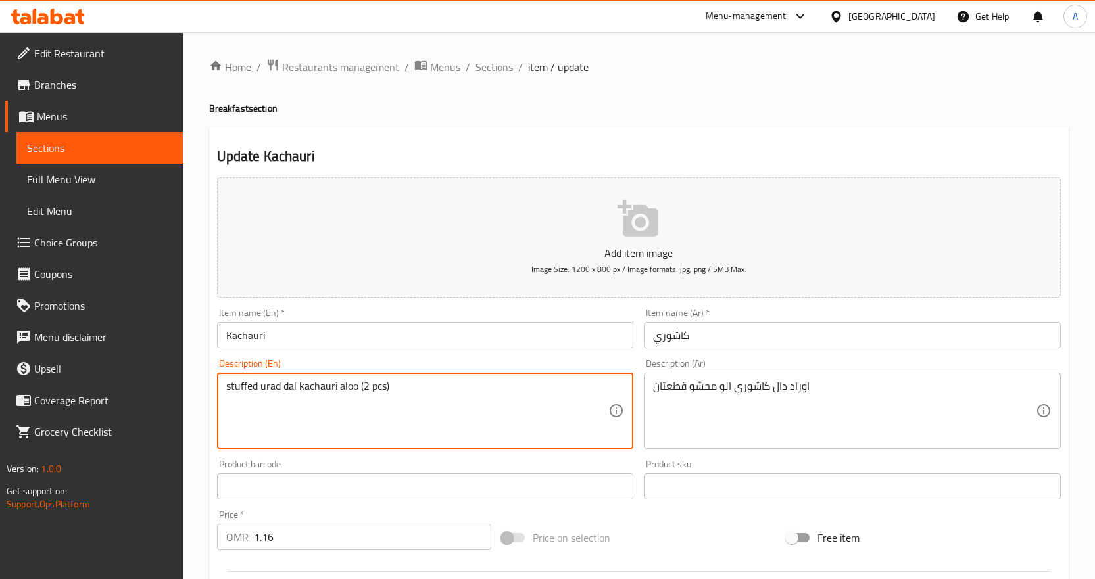
click at [433, 404] on textarea "stuffed urad dal kachauri aloo (2 pcs)" at bounding box center [417, 411] width 383 height 62
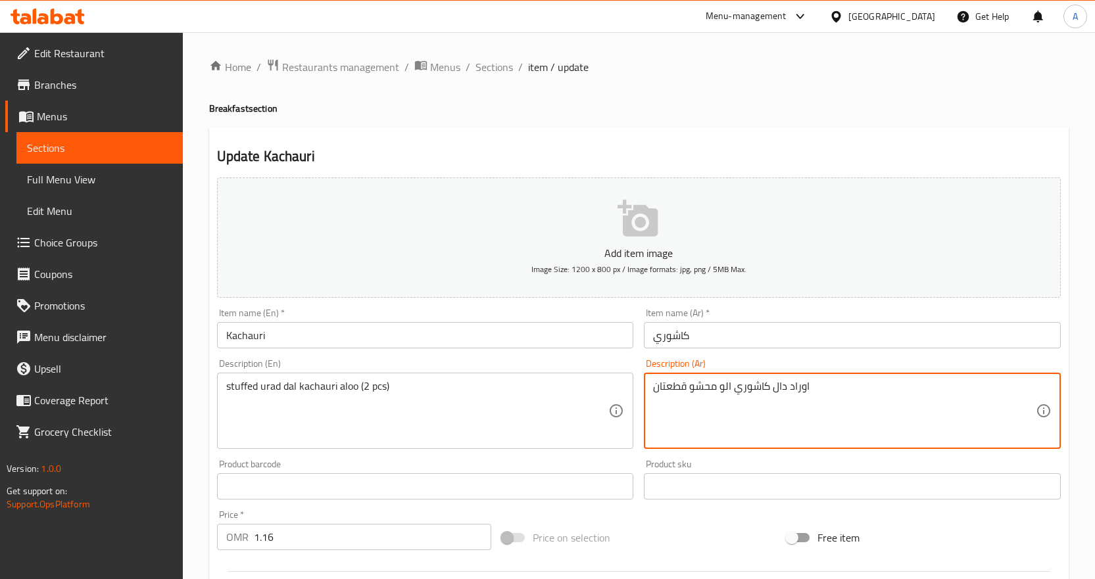
click at [671, 389] on textarea "اوراد دال كاشوري الو محشو قطعتان" at bounding box center [844, 411] width 383 height 62
type textarea "اوراد دال كاشوري الو محشو، 2 قطعة"
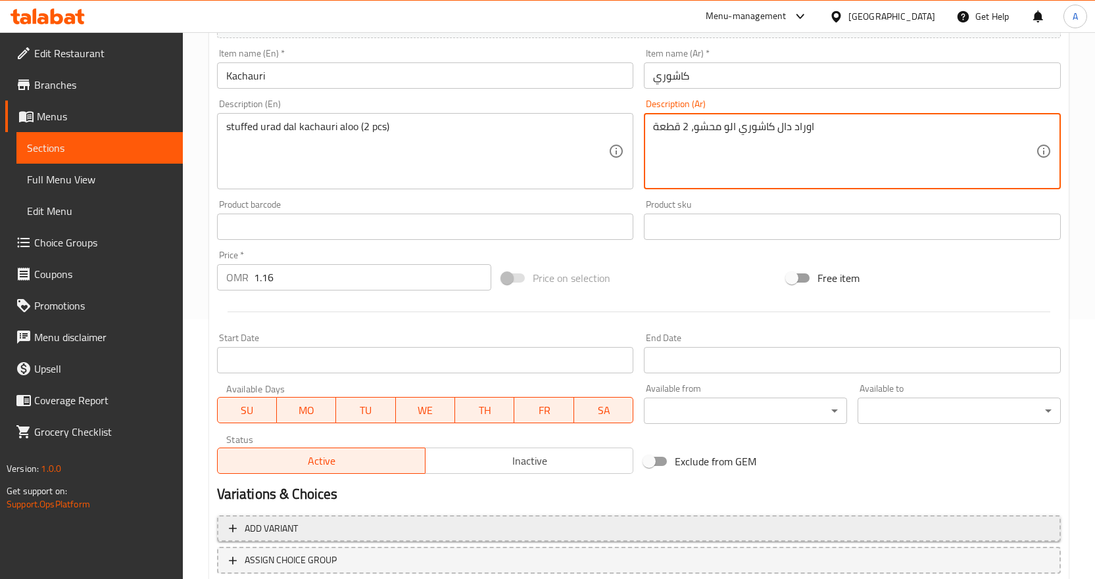
scroll to position [350, 0]
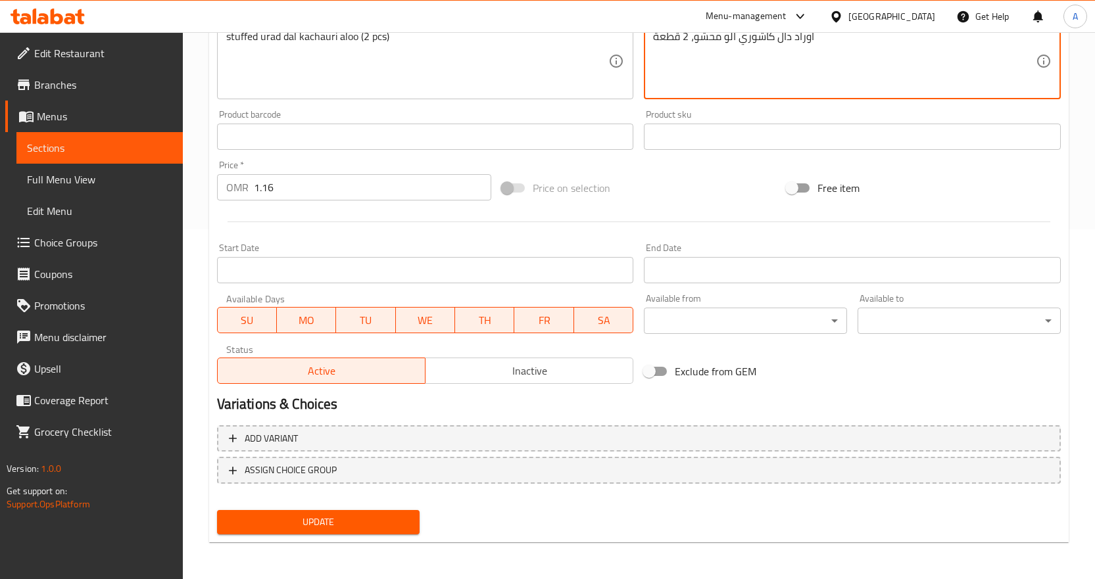
click at [344, 515] on span "Update" at bounding box center [318, 522] width 182 height 16
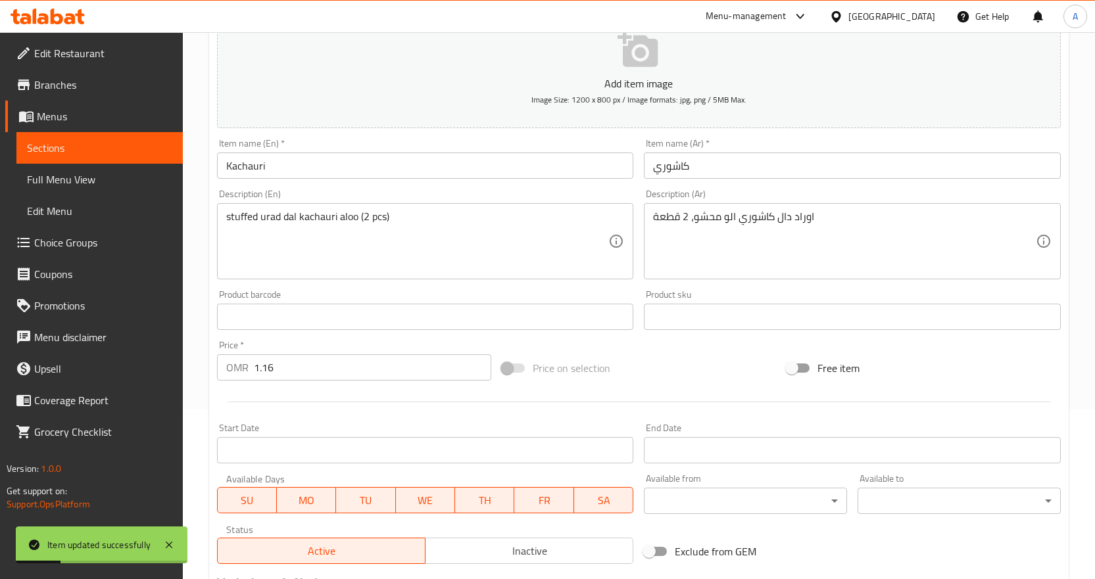
scroll to position [0, 0]
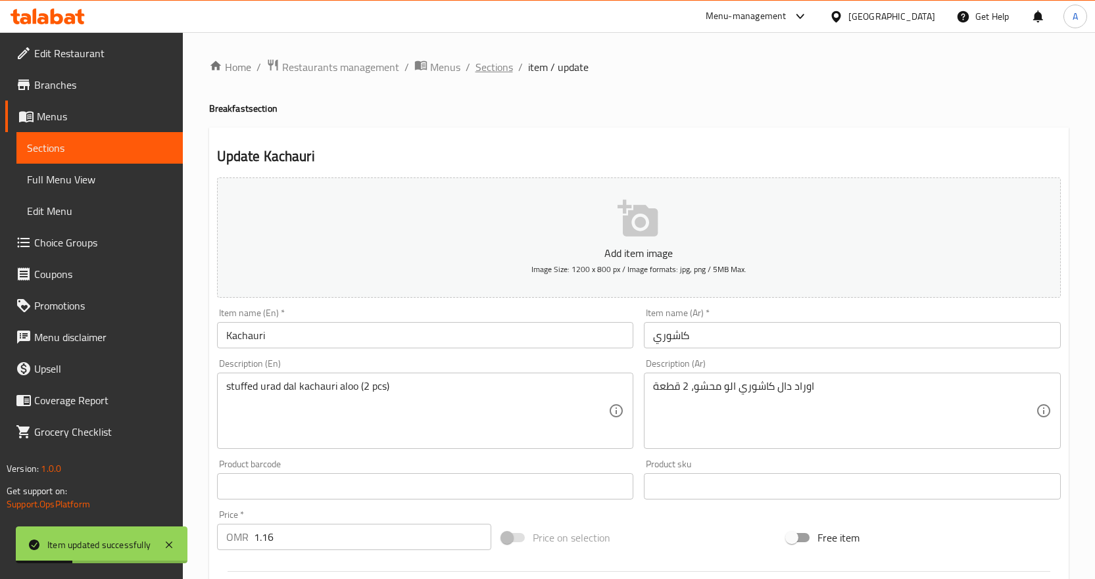
click at [490, 66] on span "Sections" at bounding box center [493, 67] width 37 height 16
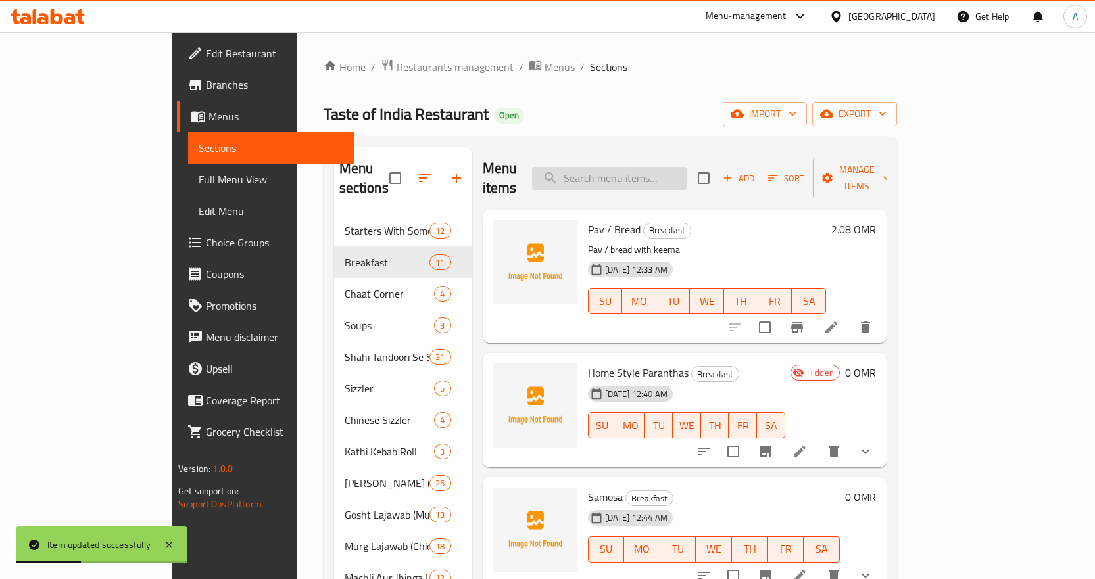
click at [664, 172] on input "search" at bounding box center [609, 178] width 155 height 23
paste input "Chole Bhature"
type input "Chole Bhature"
click at [700, 180] on div "Menu items Chole Bhature Add Sort Manage items" at bounding box center [685, 178] width 404 height 62
click at [687, 172] on input "Chole Bhature" at bounding box center [609, 178] width 155 height 23
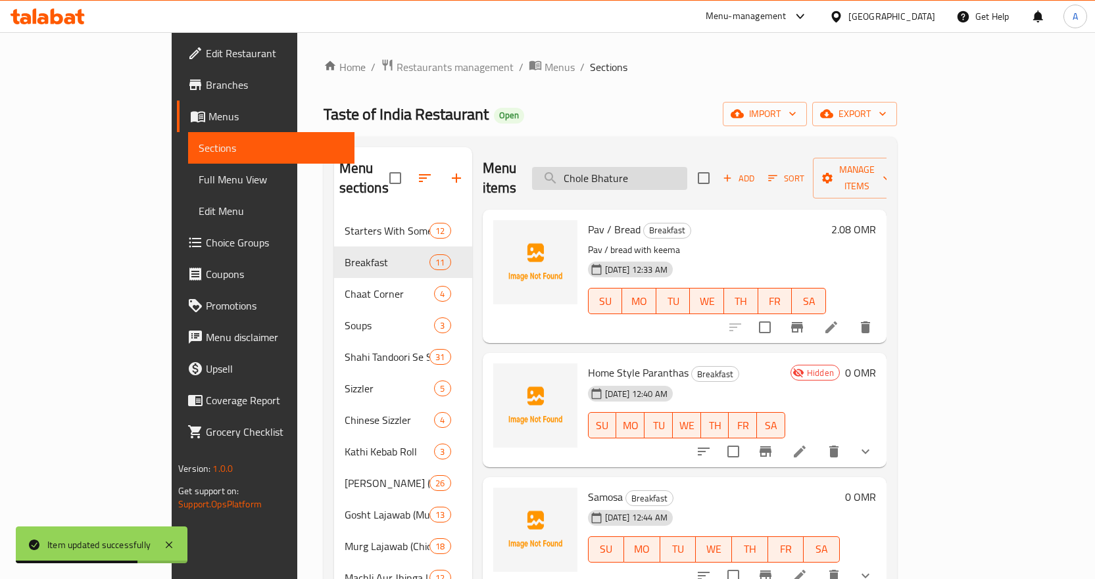
click at [687, 172] on input "Chole Bhature" at bounding box center [609, 178] width 155 height 23
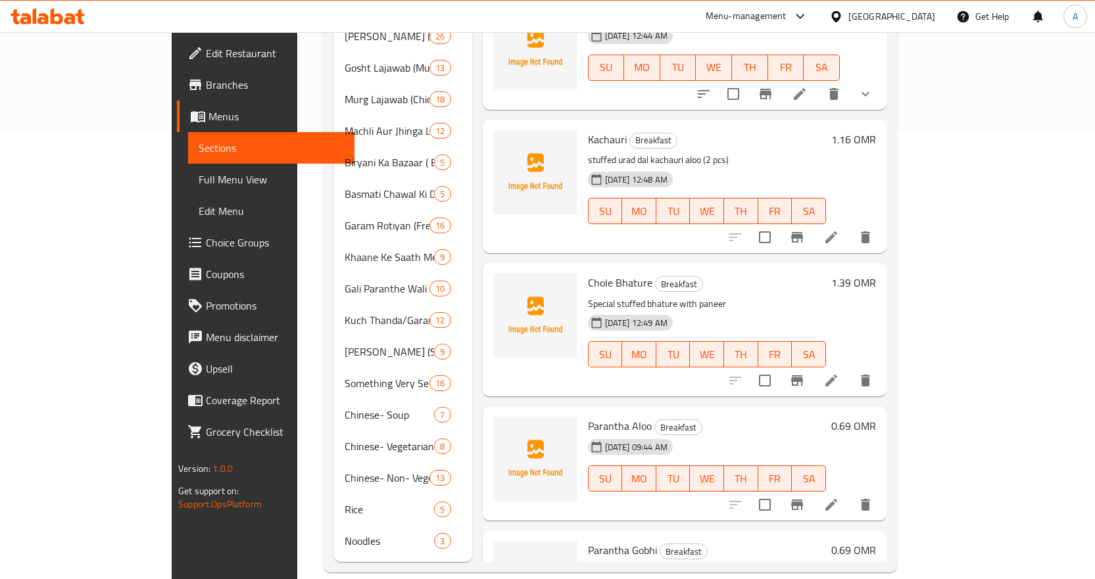
scroll to position [66, 0]
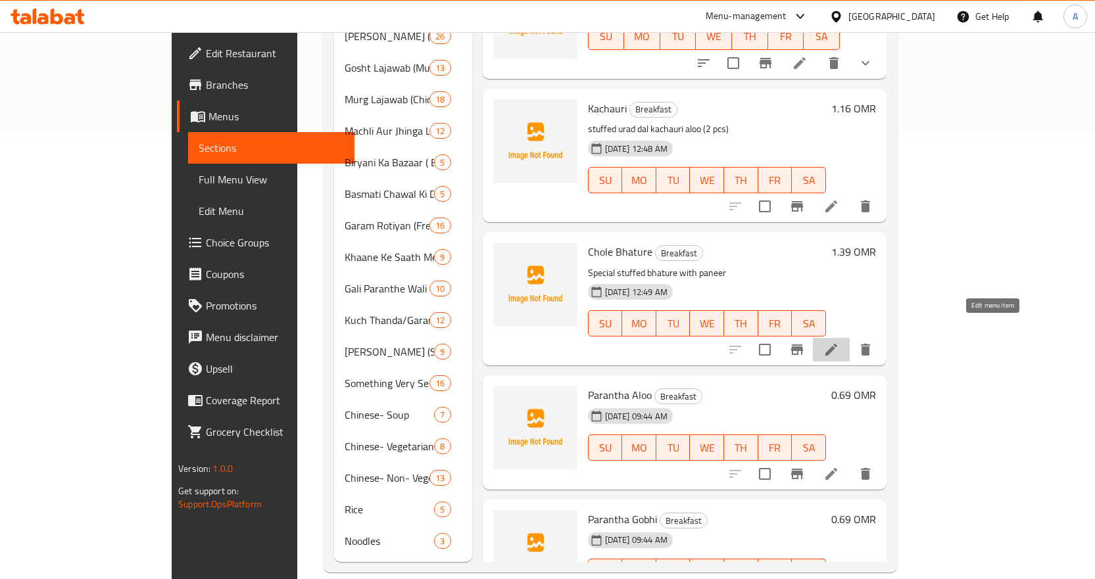
click at [839, 342] on icon at bounding box center [831, 350] width 16 height 16
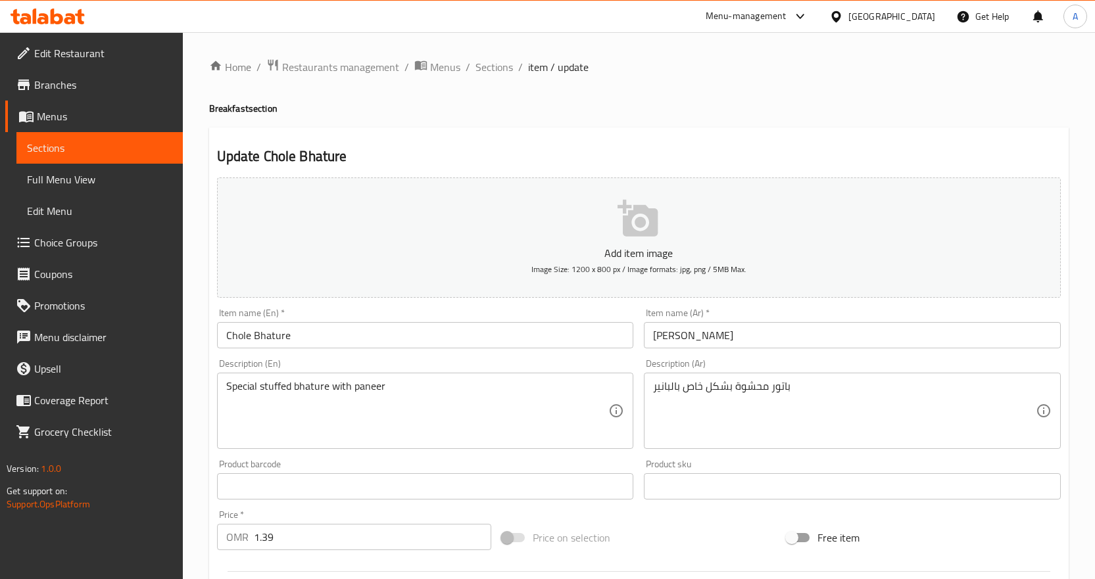
click at [464, 410] on textarea "Special stuffed bhature with paneer" at bounding box center [417, 411] width 383 height 62
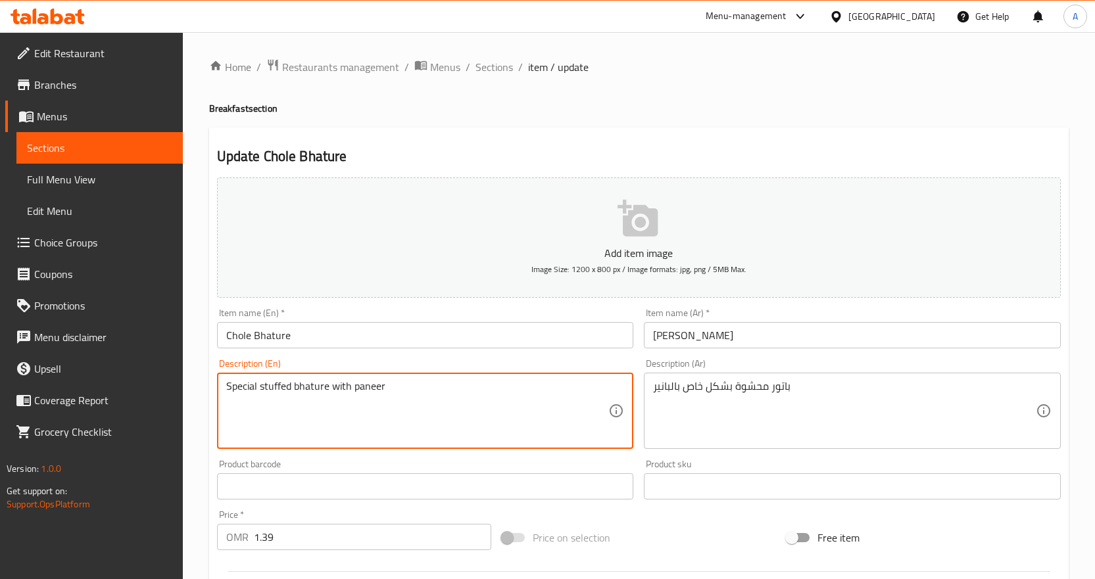
click at [464, 410] on textarea "Special stuffed bhature with paneer" at bounding box center [417, 411] width 383 height 62
paste textarea "Bhature with P"
type textarea "Special stuffed Bhature with Paneer"
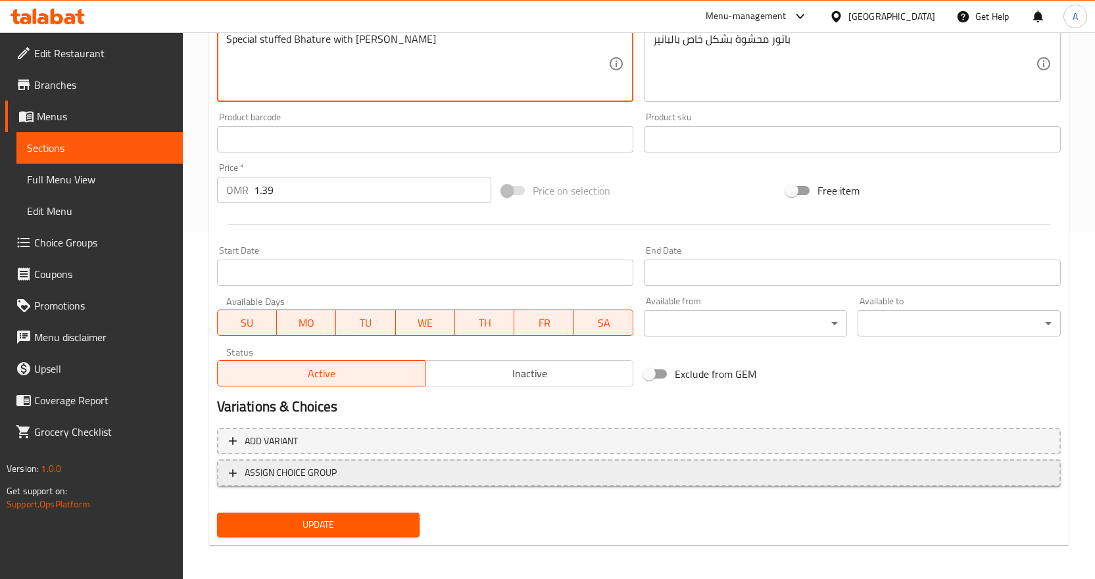
scroll to position [350, 0]
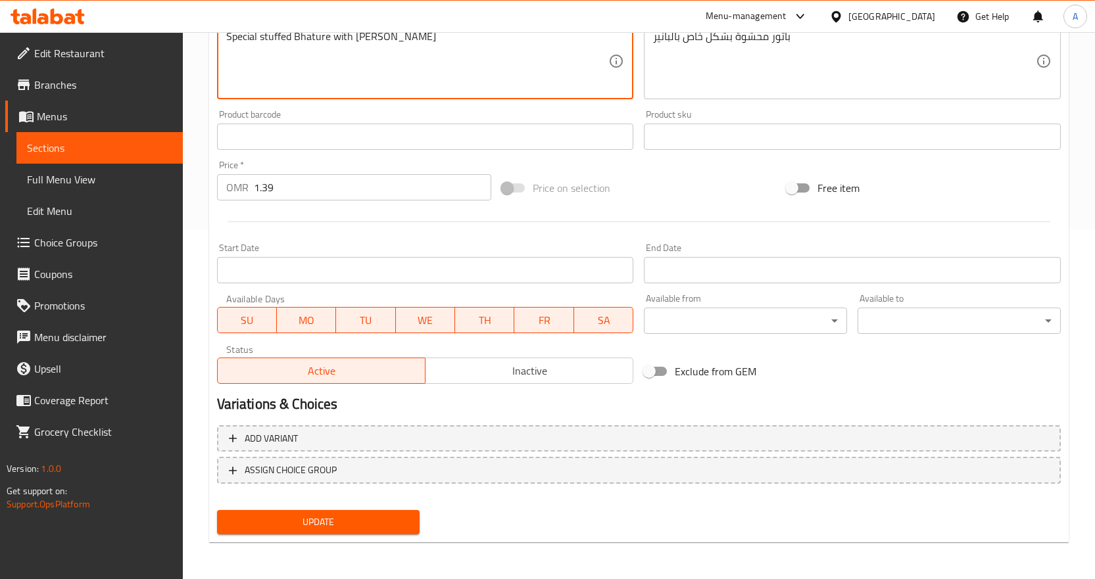
click at [313, 522] on span "Update" at bounding box center [318, 522] width 182 height 16
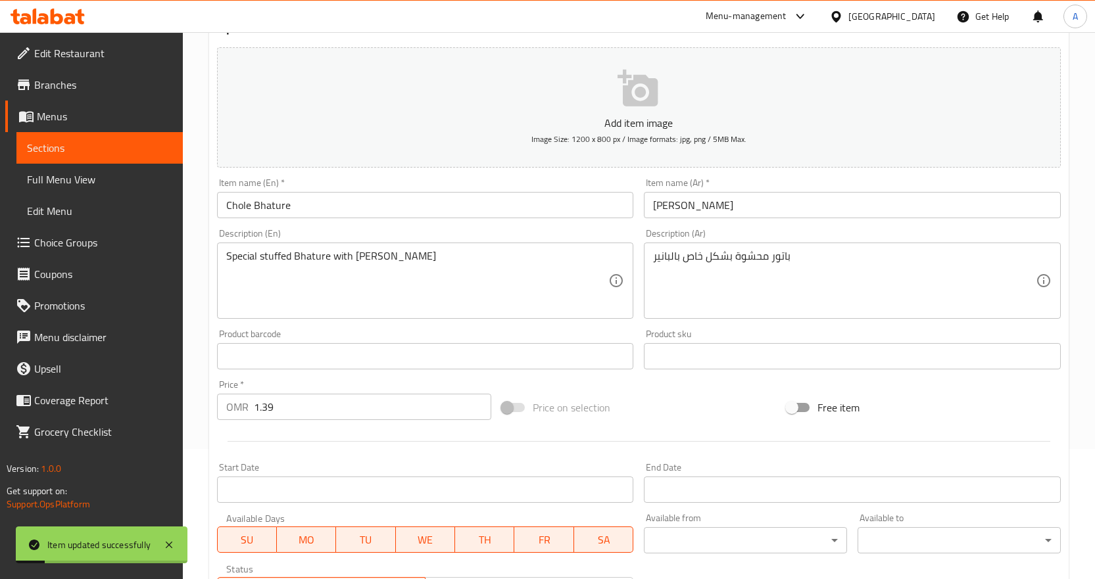
scroll to position [0, 0]
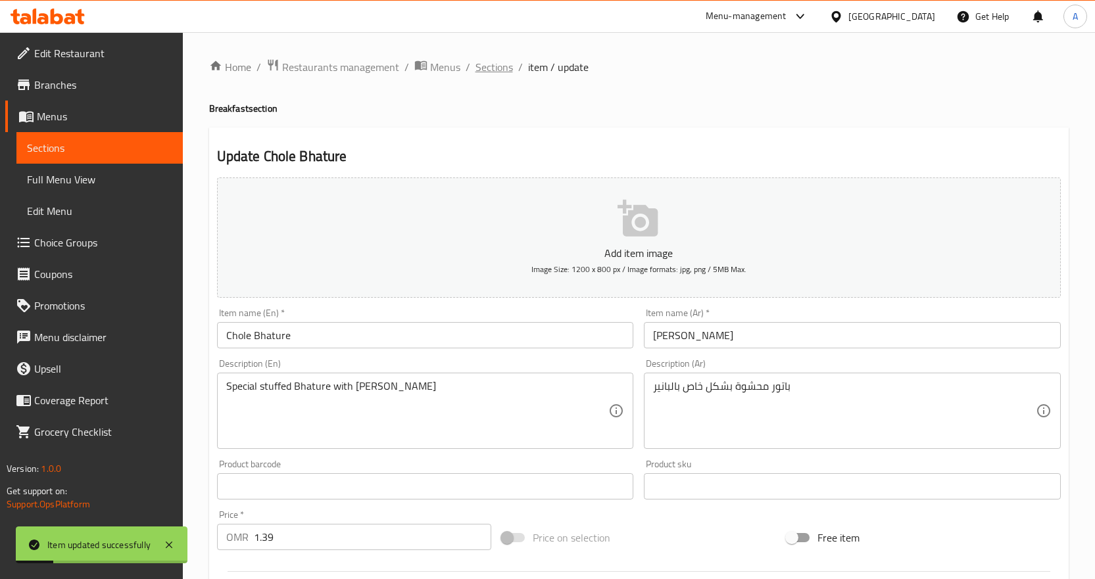
click at [499, 66] on span "Sections" at bounding box center [493, 67] width 37 height 16
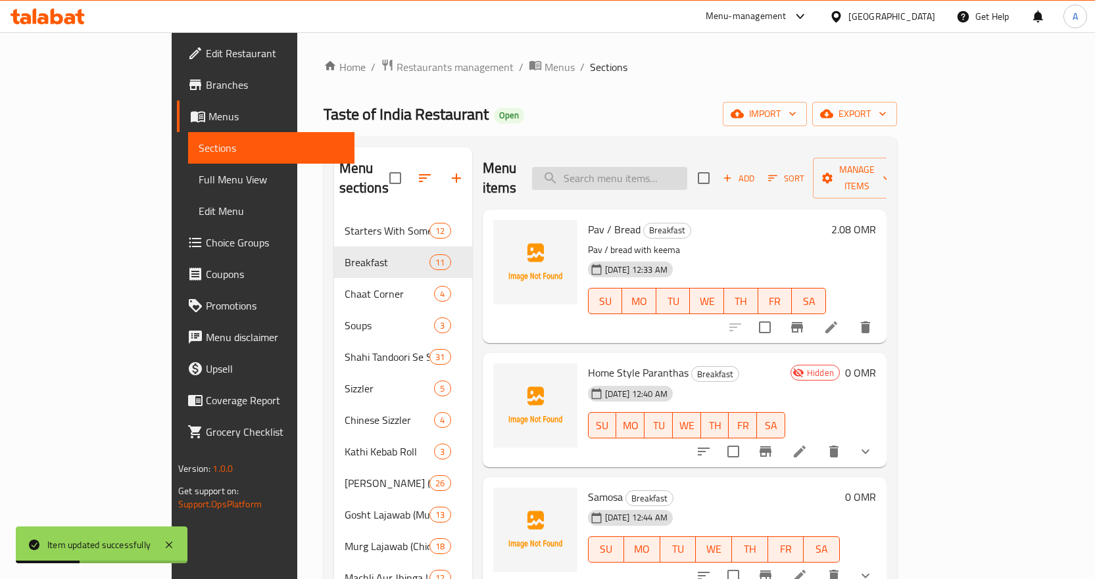
click at [652, 170] on input "search" at bounding box center [609, 178] width 155 height 23
paste input "Aloo Tikki"
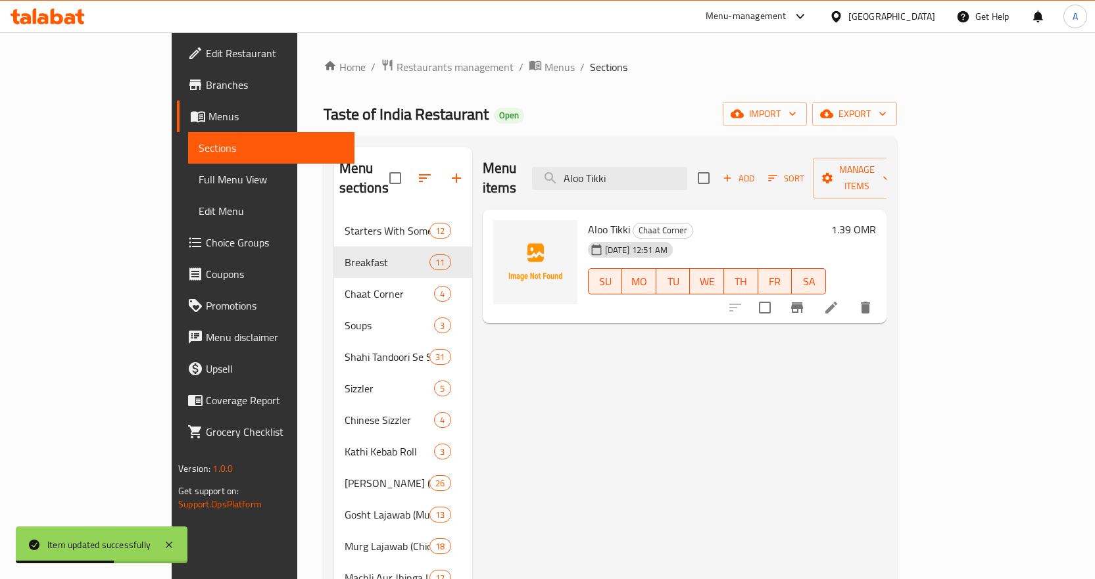
type input "Aloo Tikki"
click at [837, 302] on icon at bounding box center [831, 308] width 12 height 12
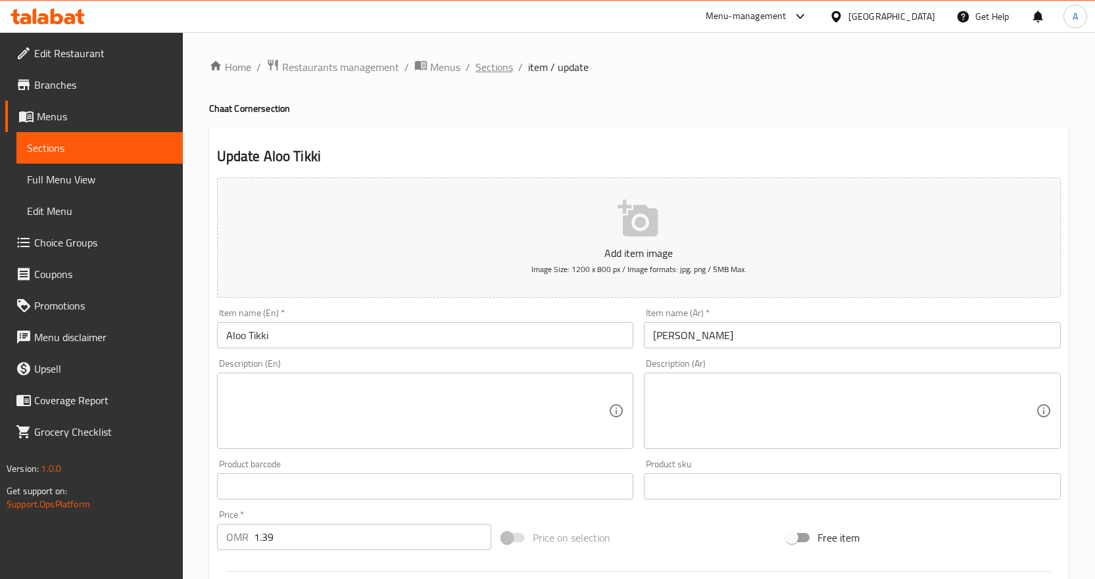
click at [508, 67] on span "Sections" at bounding box center [493, 67] width 37 height 16
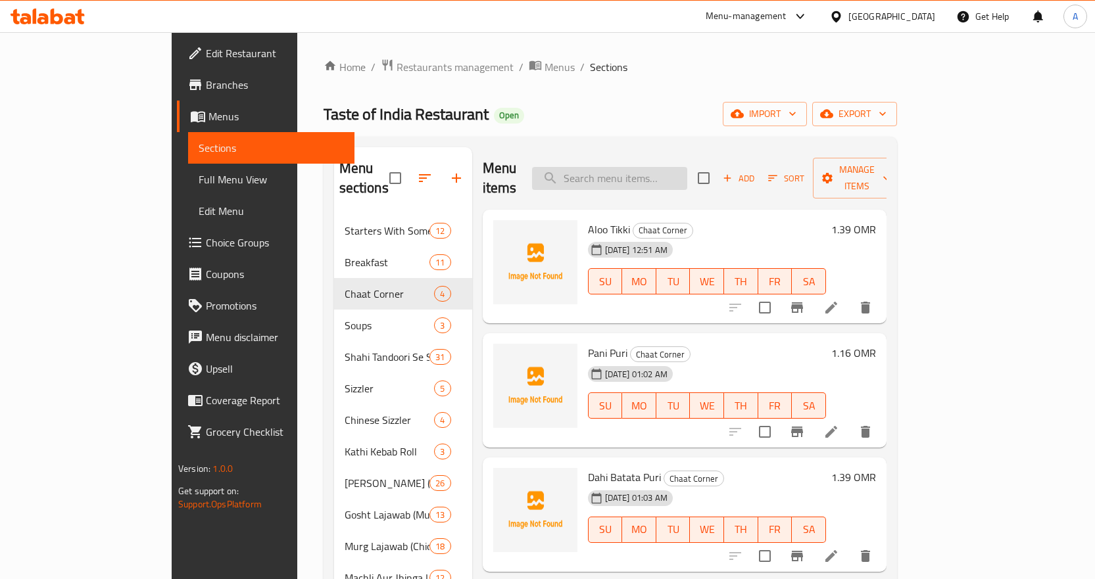
click at [671, 167] on input "search" at bounding box center [609, 178] width 155 height 23
paste input "Pani Puri"
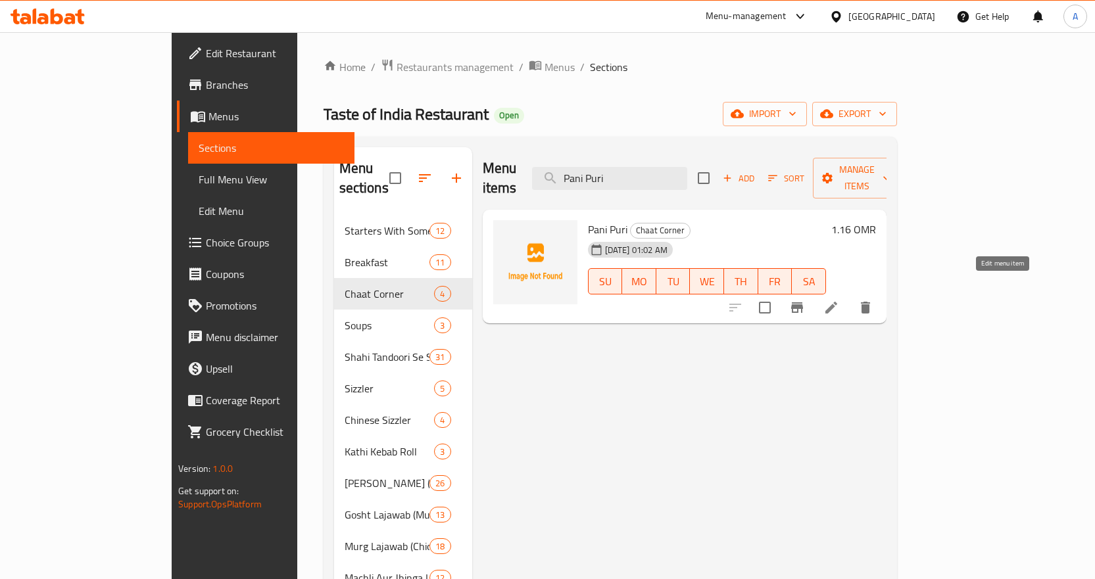
type input "Pani Puri"
click at [839, 300] on icon at bounding box center [831, 308] width 16 height 16
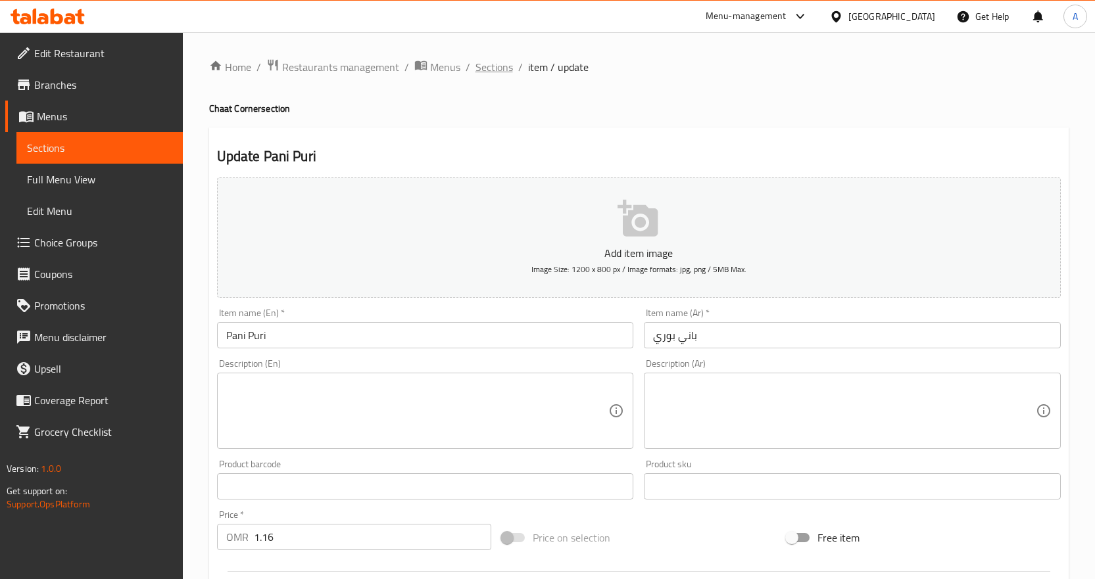
click at [487, 60] on span "Sections" at bounding box center [493, 67] width 37 height 16
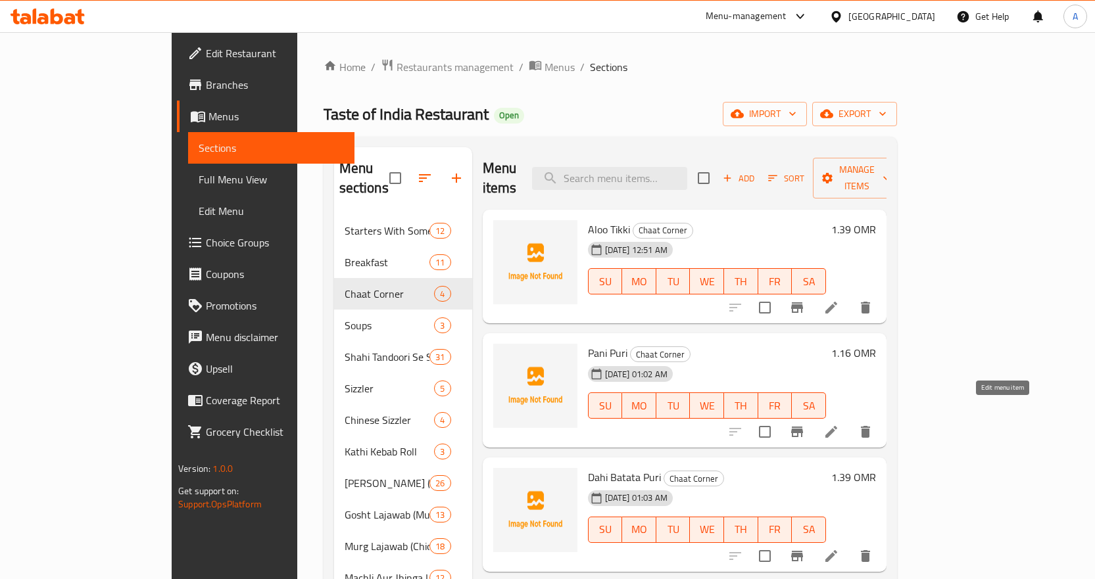
click at [839, 424] on icon at bounding box center [831, 432] width 16 height 16
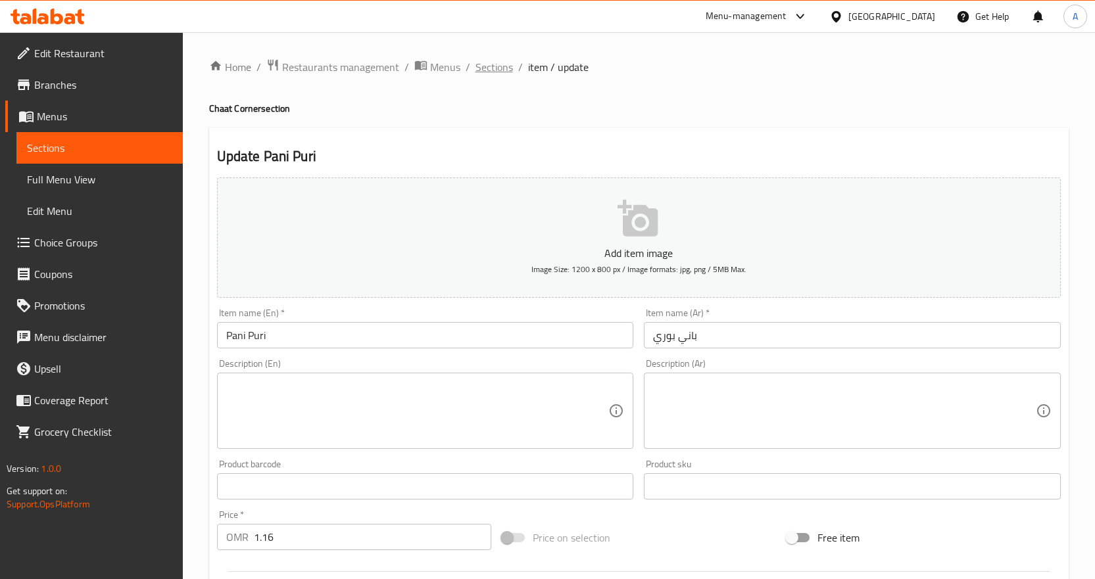
click at [505, 75] on span "Sections" at bounding box center [493, 67] width 37 height 16
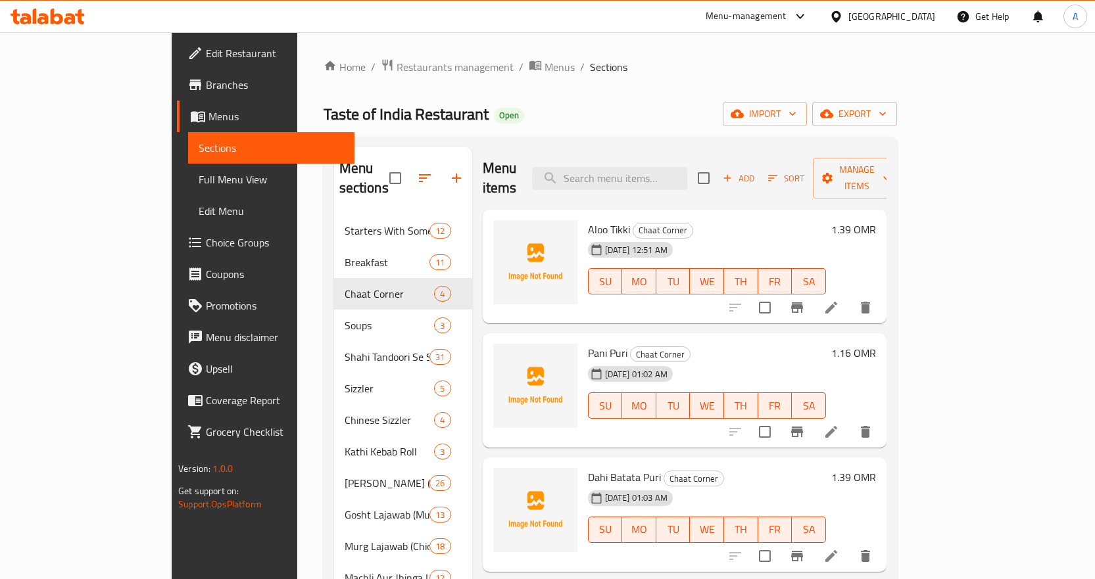
click at [681, 93] on div "Home / Restaurants management / Menus / Sections Taste of India Restaurant Open…" at bounding box center [609, 539] width 573 height 961
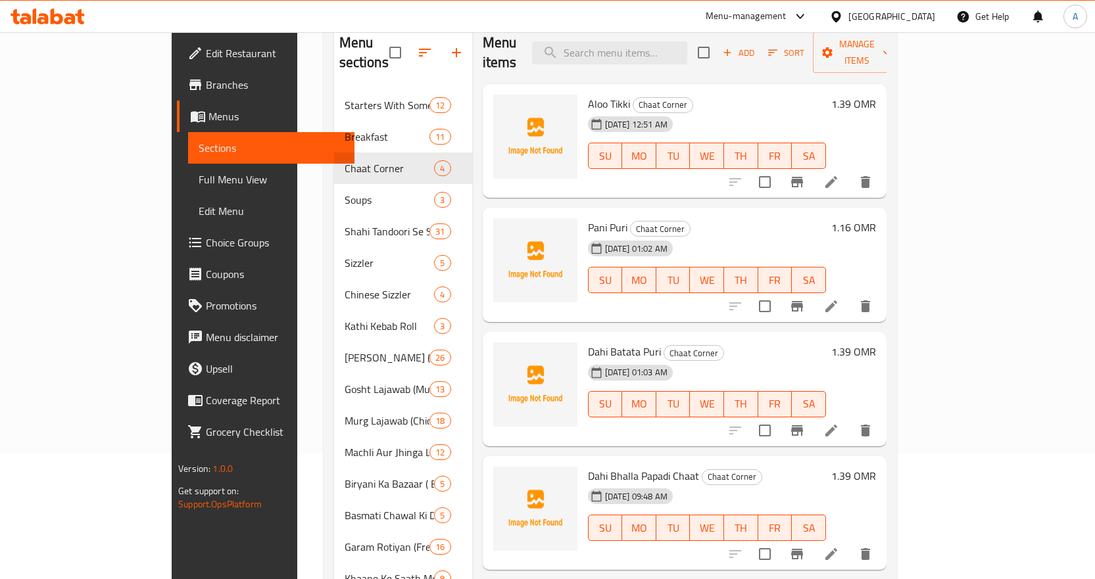
scroll to position [131, 0]
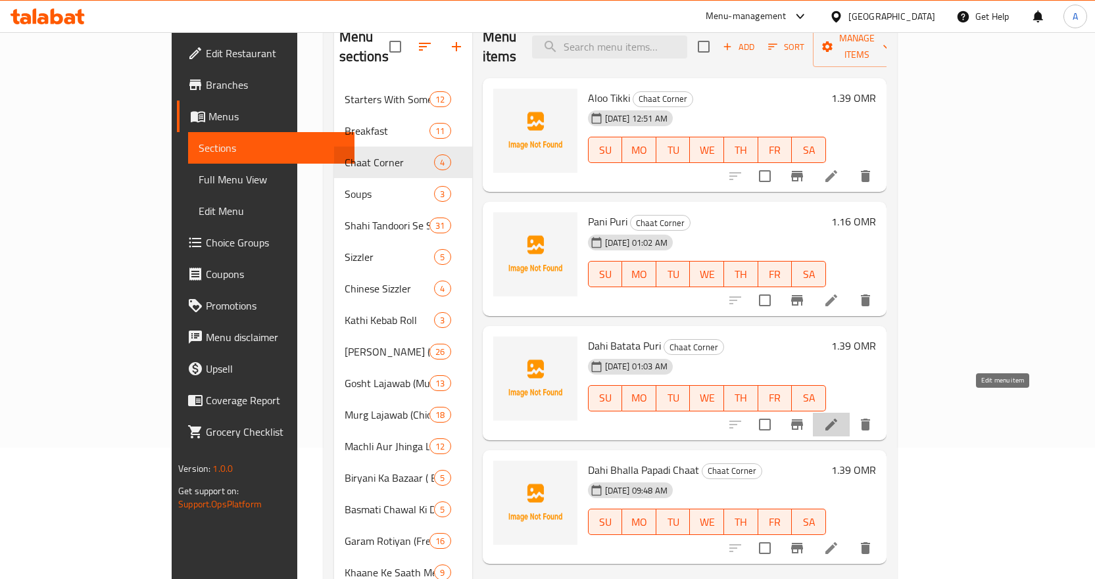
click at [839, 417] on icon at bounding box center [831, 425] width 16 height 16
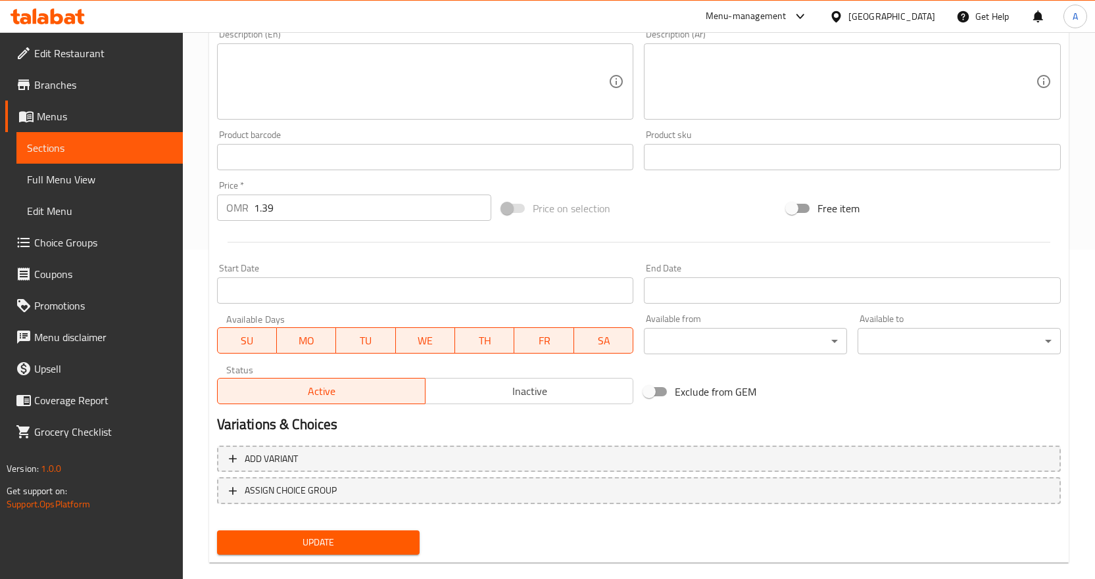
scroll to position [350, 0]
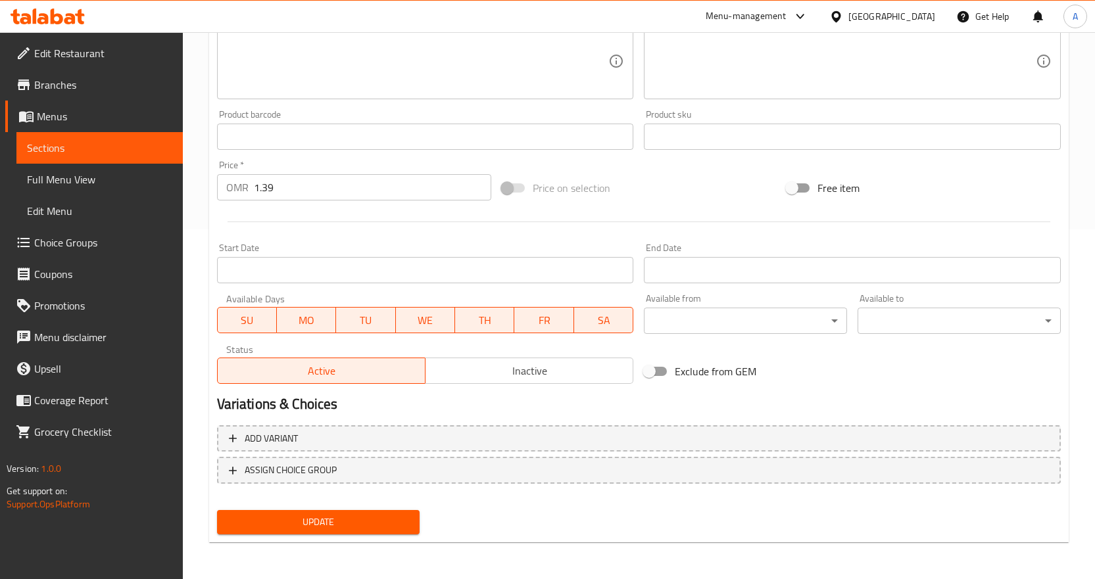
click at [135, 176] on span "Full Menu View" at bounding box center [99, 180] width 145 height 16
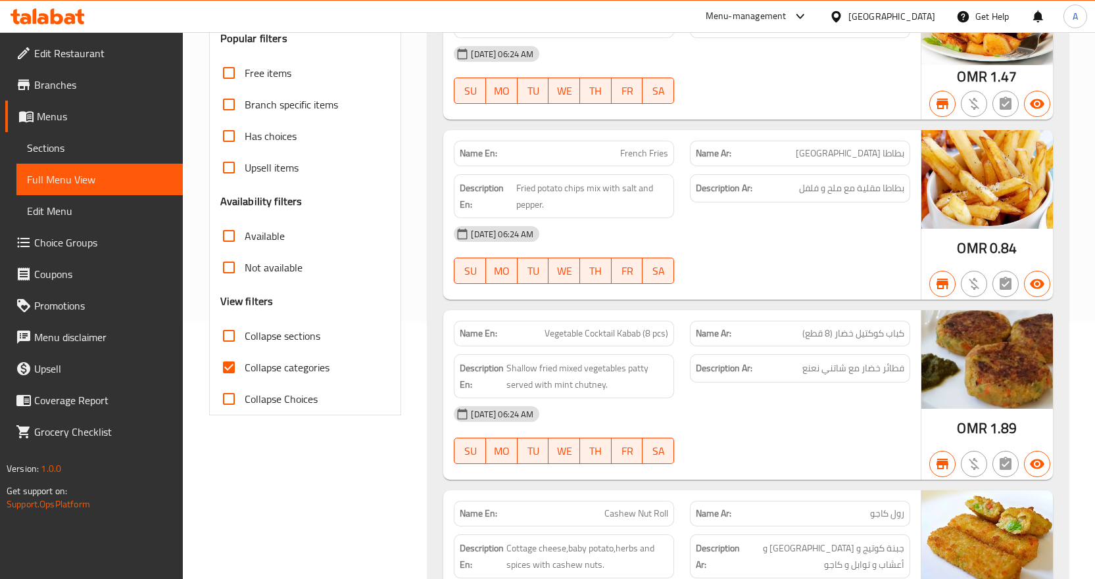
scroll to position [263, 0]
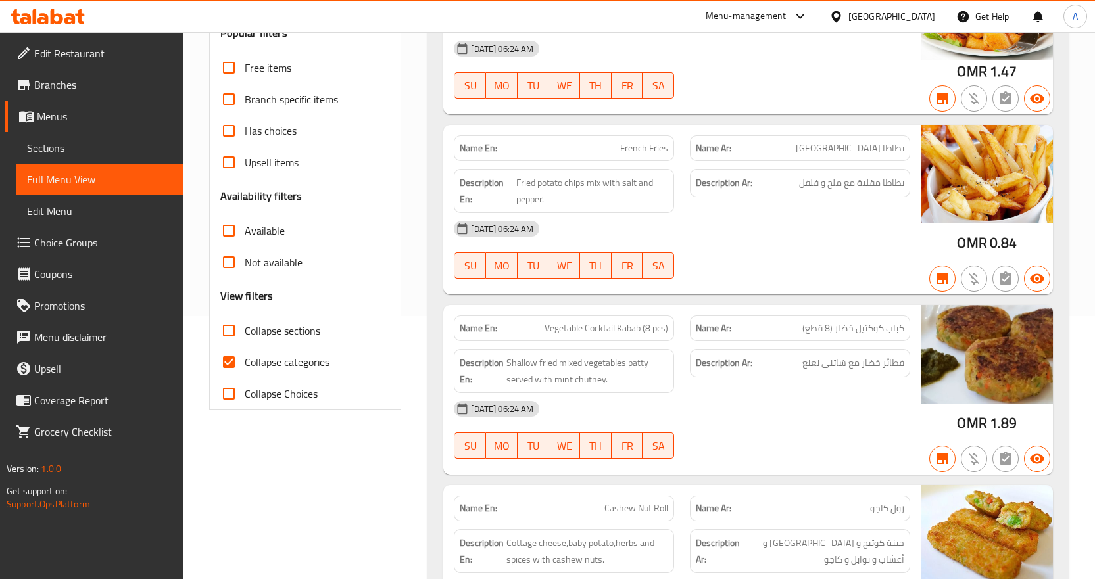
click at [256, 360] on span "Collapse categories" at bounding box center [287, 362] width 85 height 16
click at [245, 360] on input "Collapse categories" at bounding box center [229, 362] width 32 height 32
checkbox input "false"
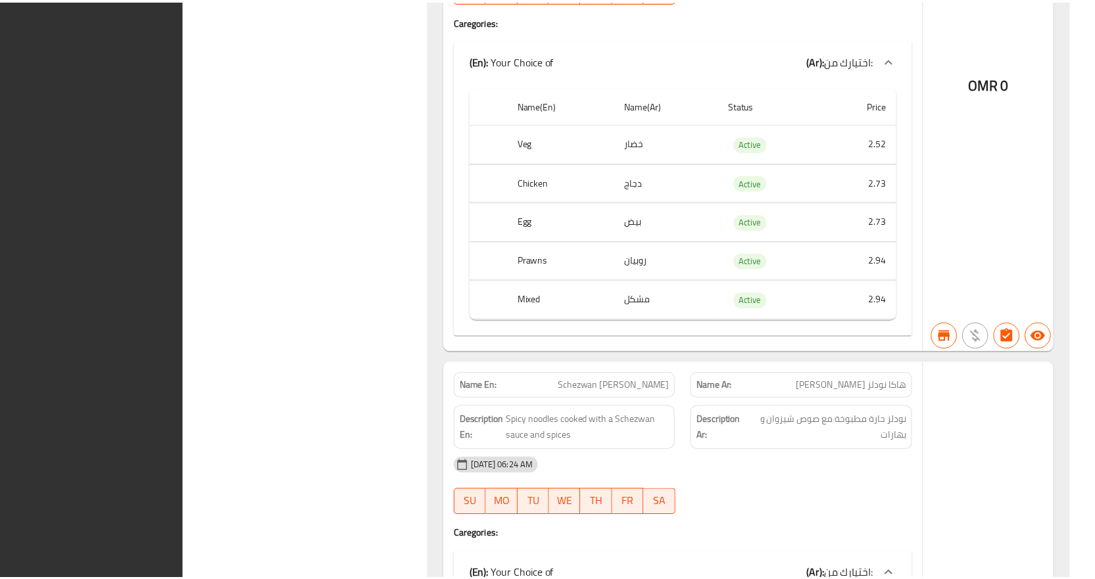
scroll to position [56334, 0]
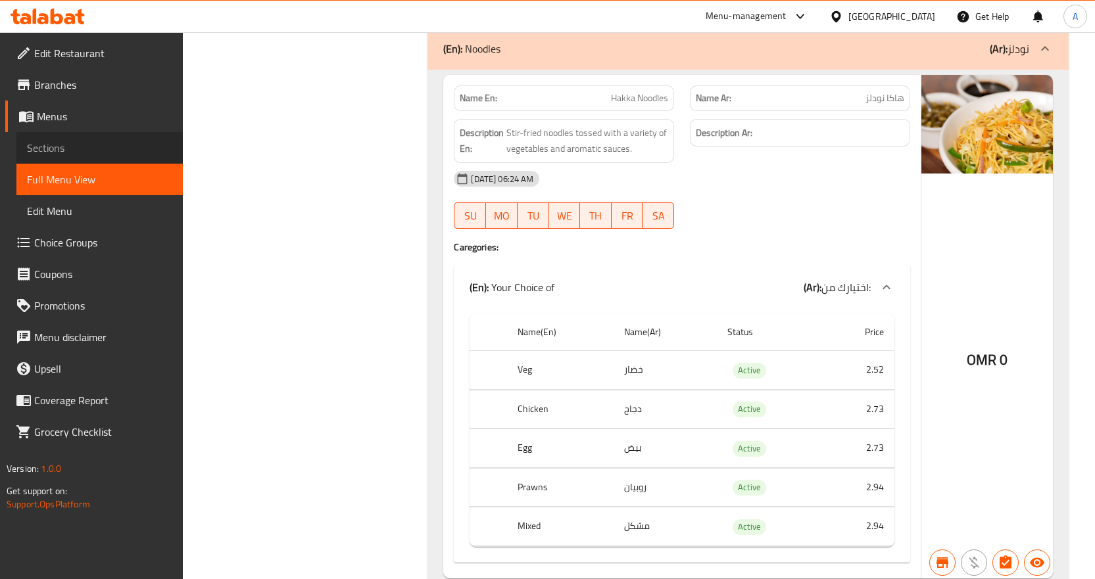
click at [66, 151] on span "Sections" at bounding box center [99, 148] width 145 height 16
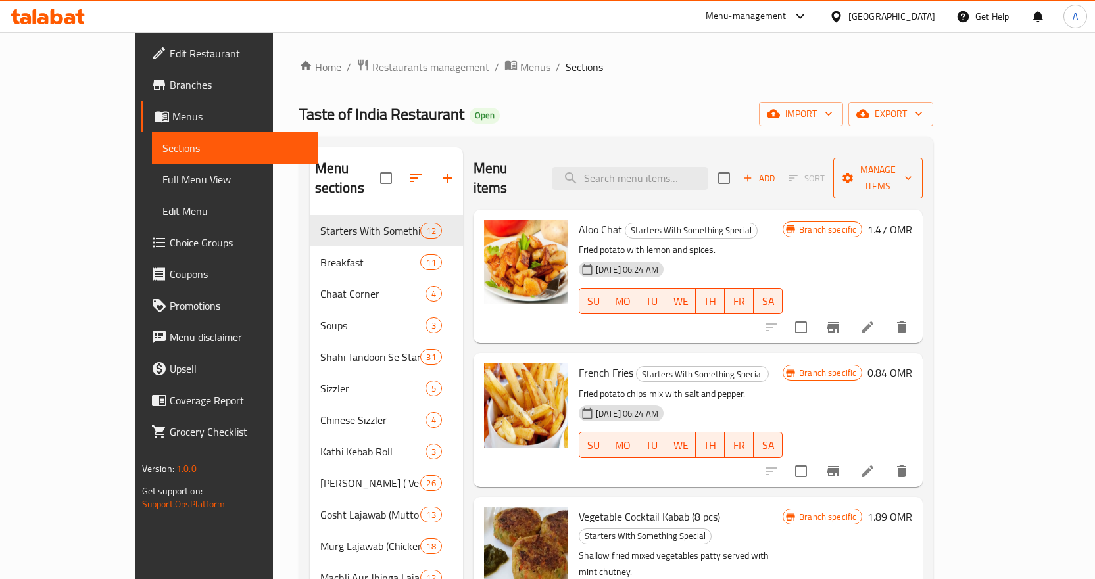
click at [912, 176] on span "Manage items" at bounding box center [878, 178] width 68 height 33
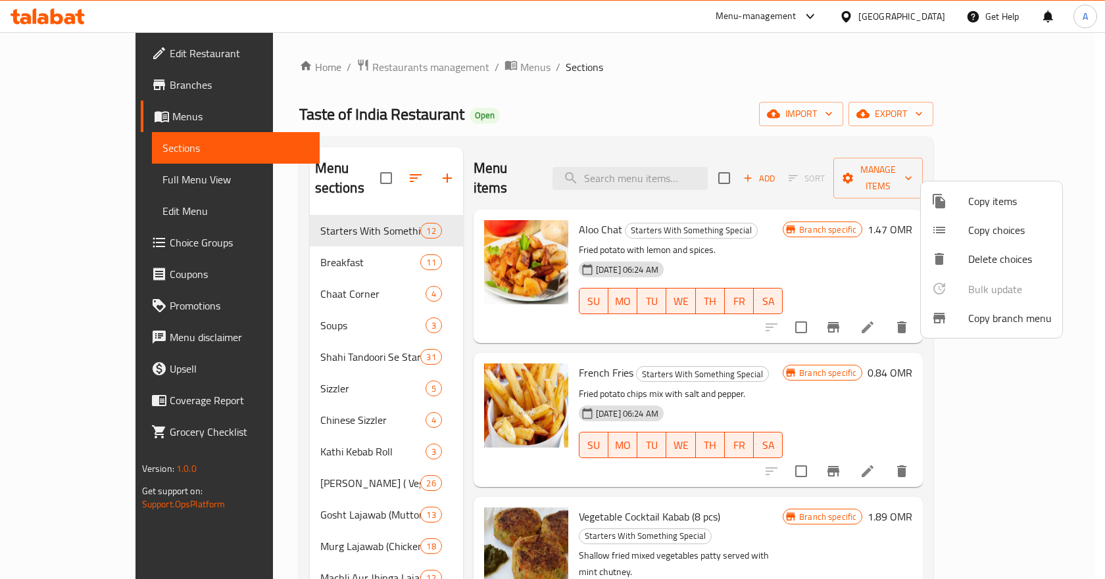
click at [872, 107] on div at bounding box center [552, 289] width 1105 height 579
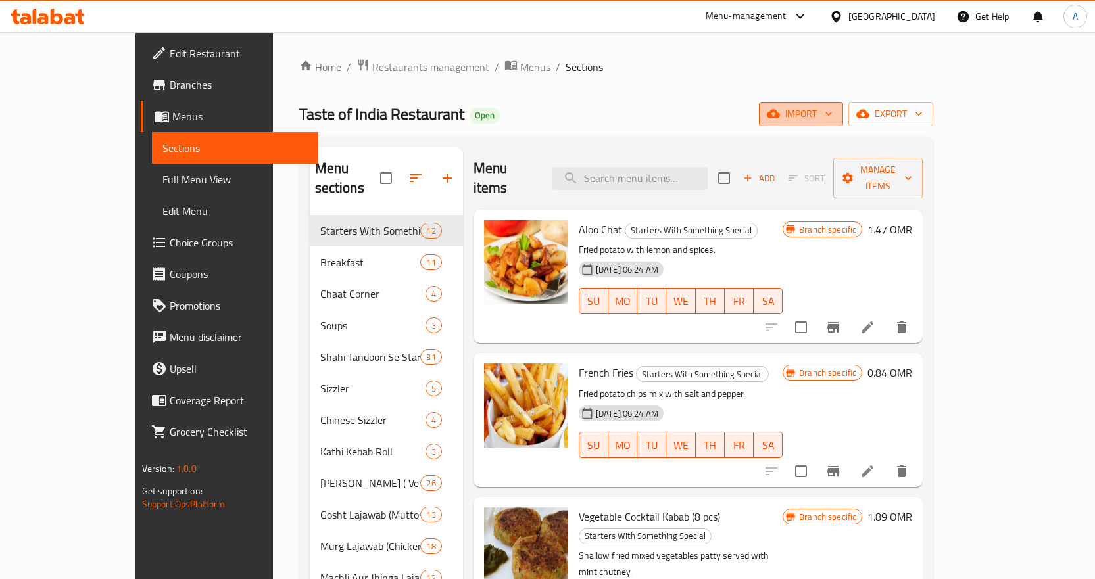
click at [835, 114] on icon "button" at bounding box center [828, 113] width 13 height 13
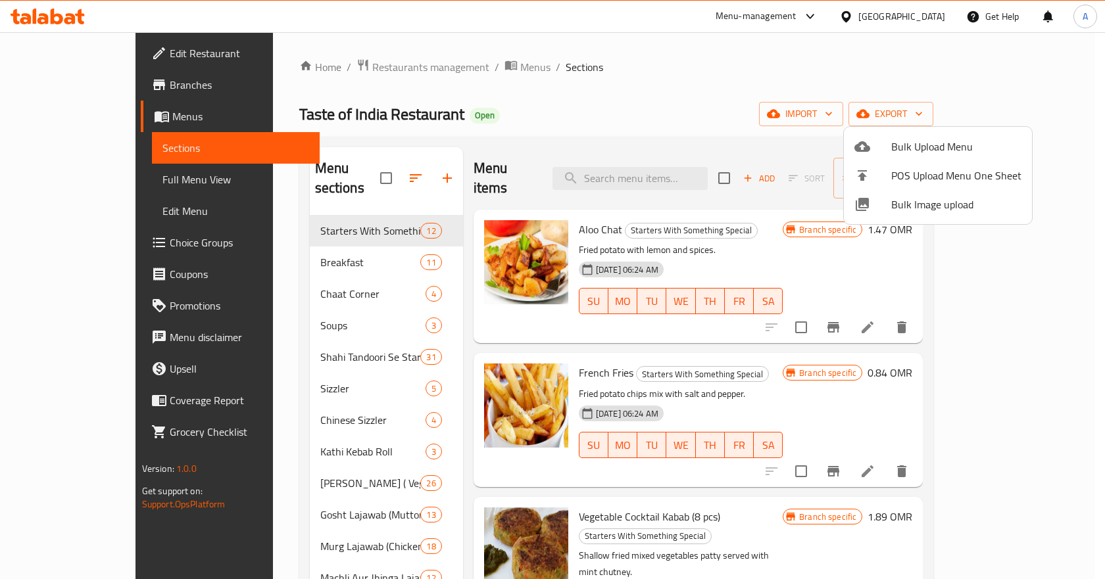
click at [1015, 126] on div at bounding box center [552, 289] width 1105 height 579
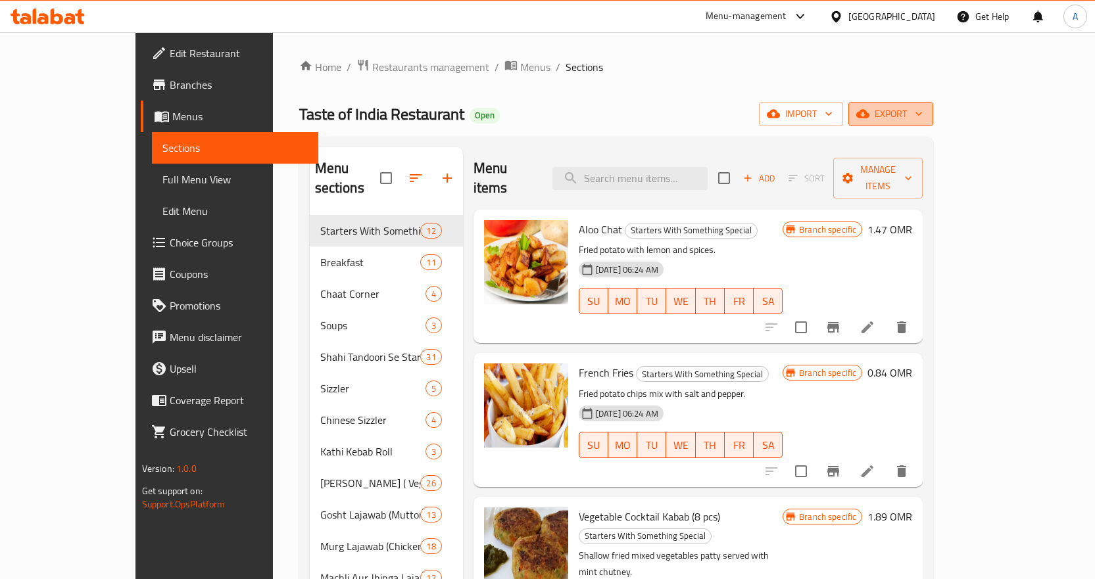
click at [922, 118] on span "export" at bounding box center [891, 114] width 64 height 16
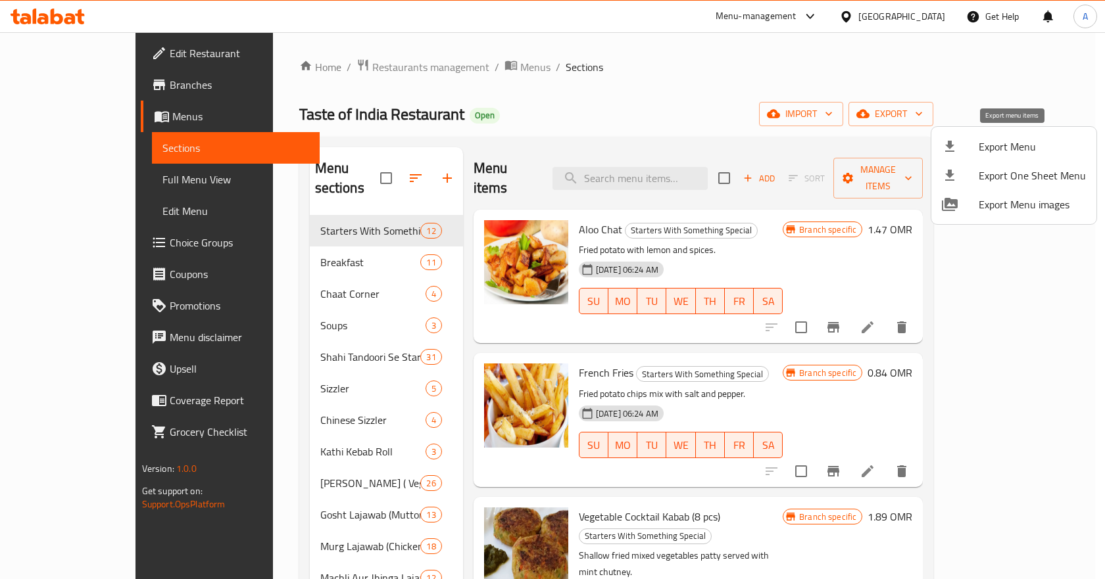
click at [980, 156] on li "Export Menu" at bounding box center [1013, 146] width 165 height 29
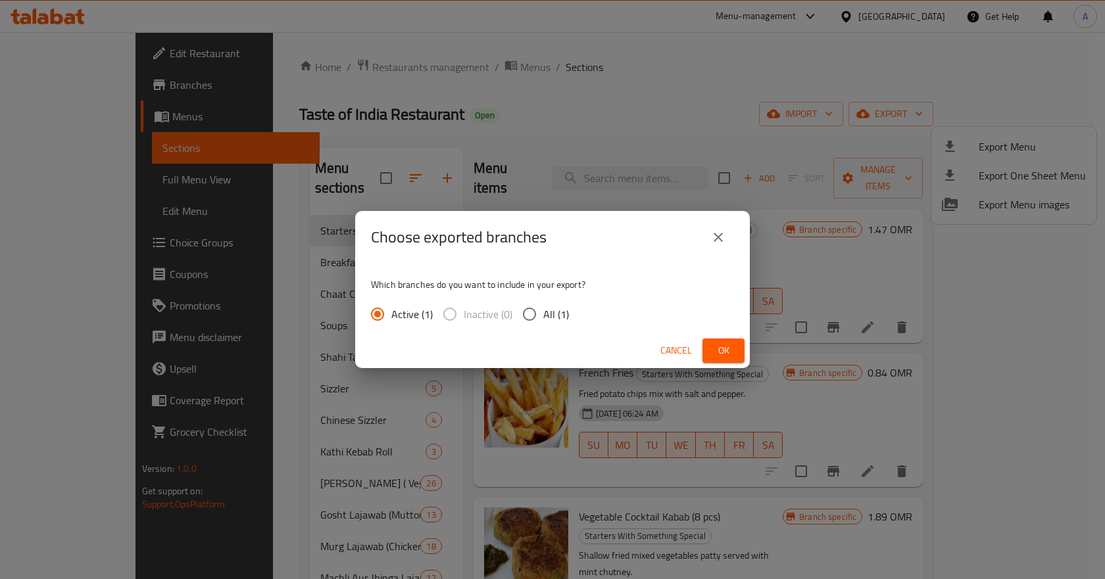
click at [557, 316] on span "All (1)" at bounding box center [556, 314] width 26 height 16
click at [543, 316] on input "All (1)" at bounding box center [529, 314] width 28 height 28
radio input "true"
click at [713, 350] on span "Ok" at bounding box center [723, 351] width 21 height 16
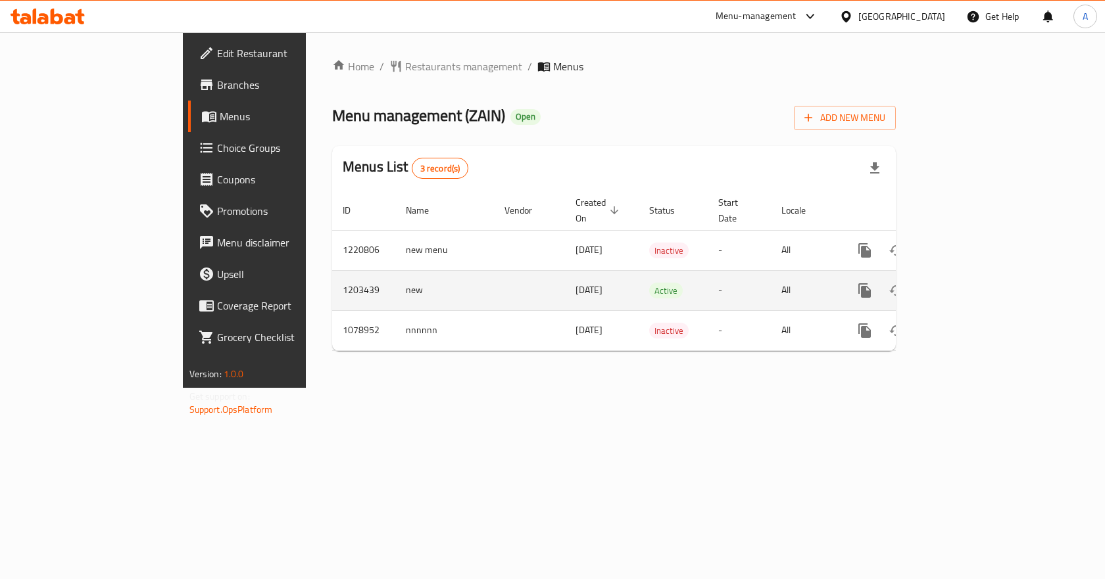
click at [967, 283] on icon "enhanced table" at bounding box center [959, 291] width 16 height 16
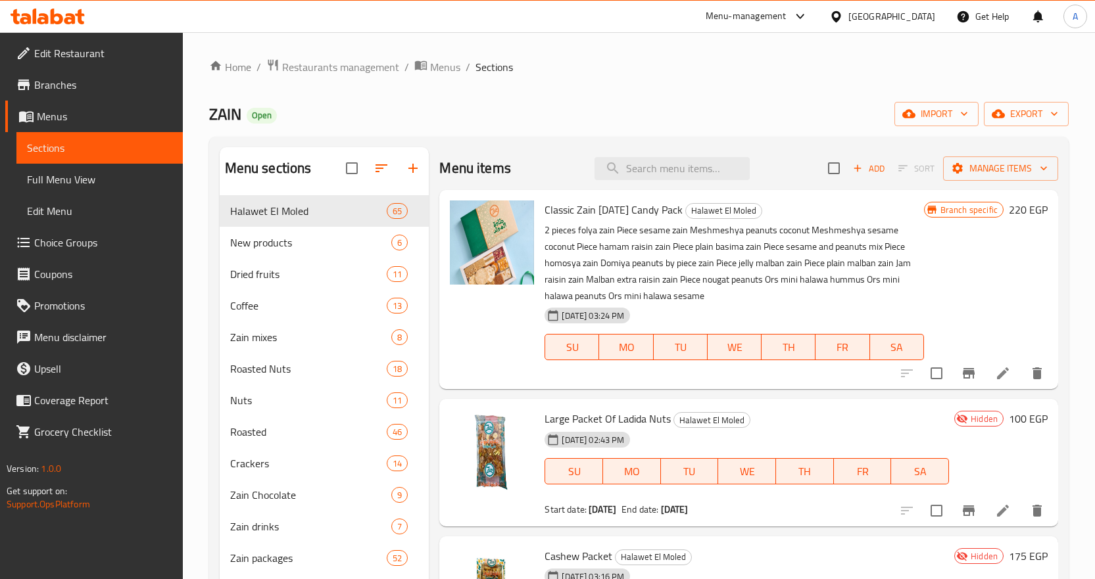
click at [650, 185] on div "Menu items Add Sort Manage items" at bounding box center [748, 168] width 619 height 43
click at [664, 175] on input "search" at bounding box center [671, 168] width 155 height 23
paste input "720548"
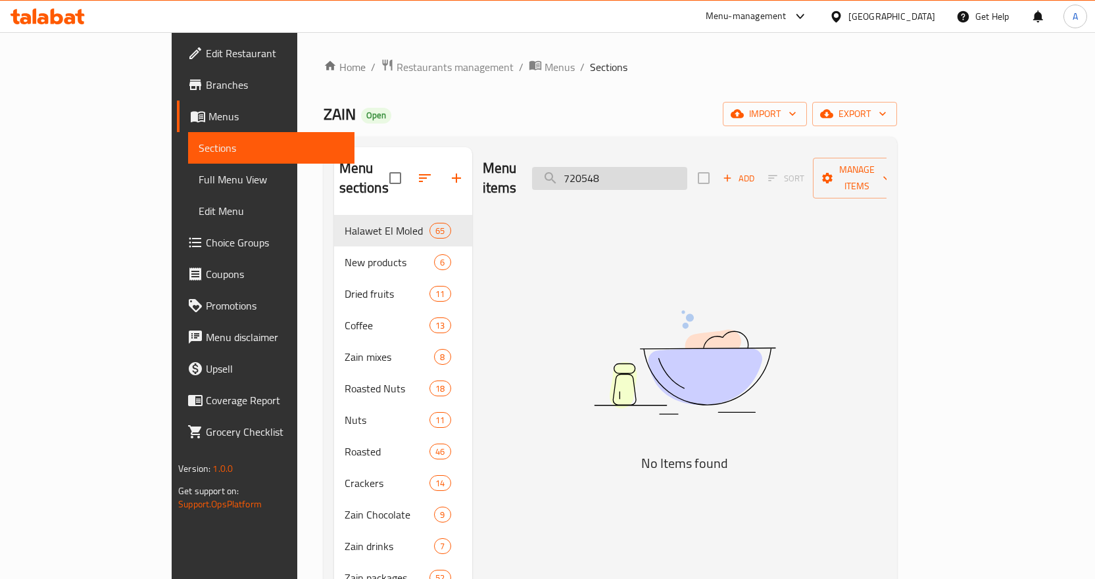
click at [660, 174] on input "720548" at bounding box center [609, 178] width 155 height 23
paste input "باكيت لديدة مكسرات كبير"
click at [660, 174] on input "720548" at bounding box center [609, 178] width 155 height 23
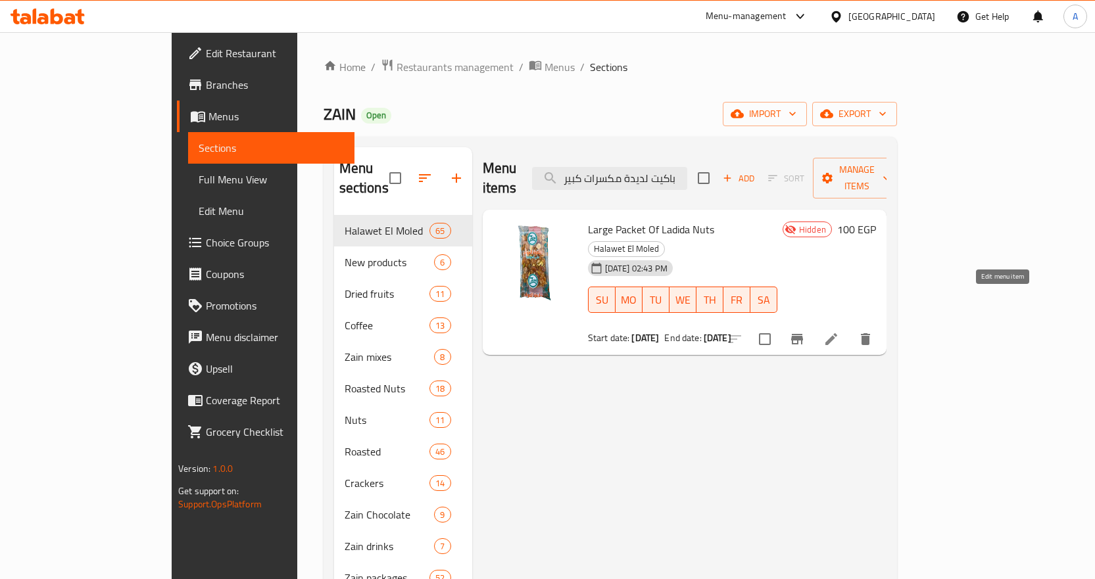
type input "باكيت لديدة مكسرات كبير"
click at [839, 331] on icon at bounding box center [831, 339] width 16 height 16
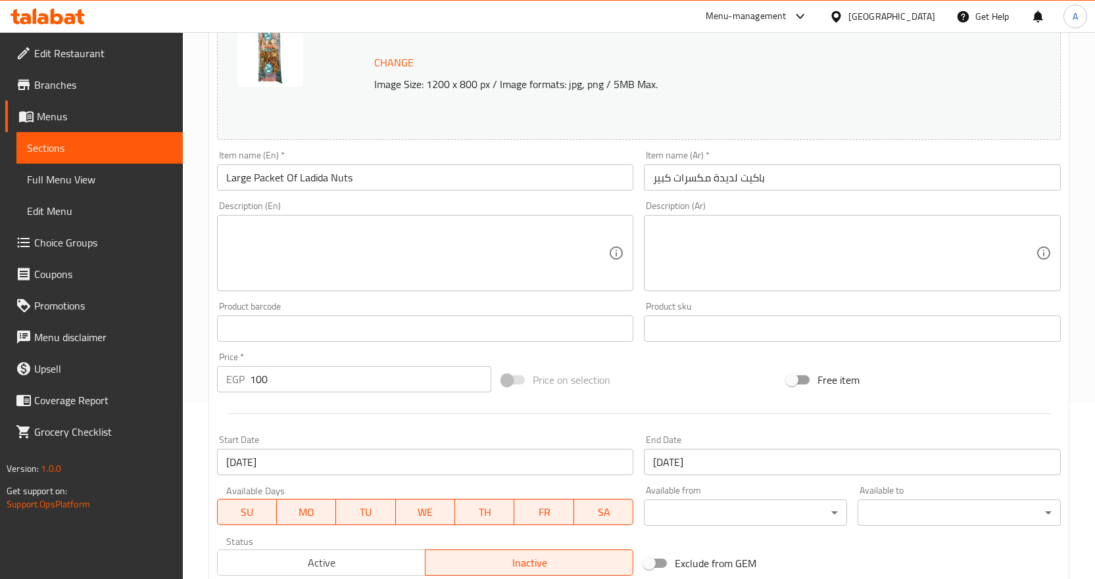
scroll to position [369, 0]
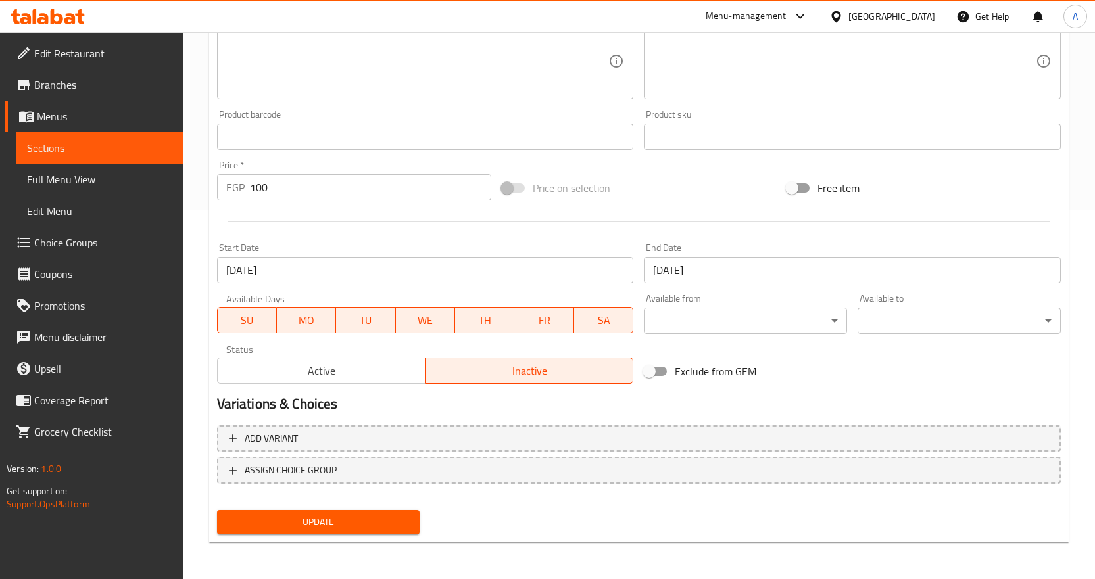
click at [375, 376] on span "Active" at bounding box center [321, 371] width 197 height 19
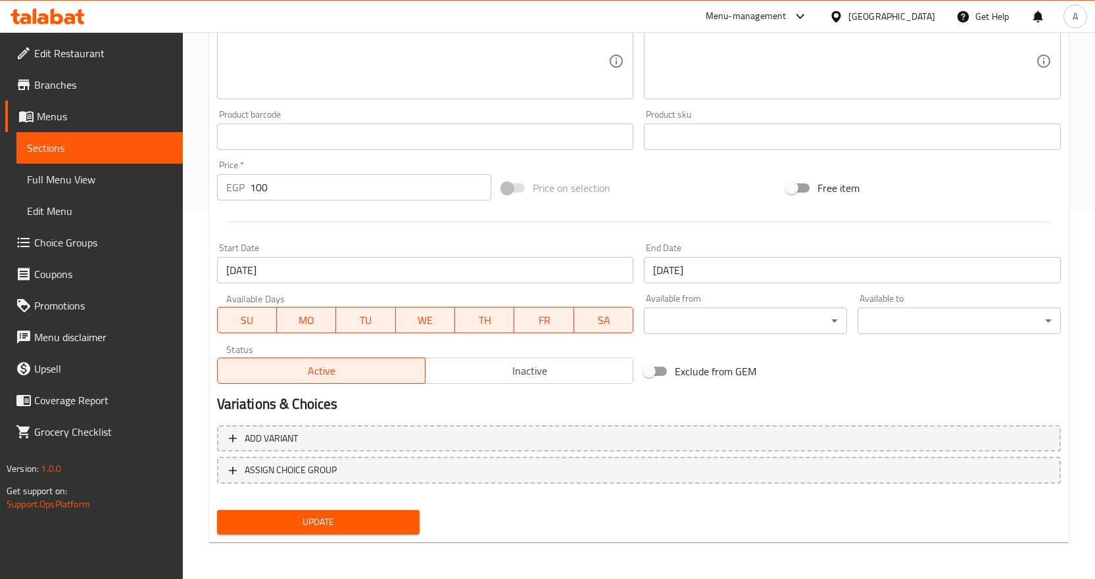
click at [357, 517] on span "Update" at bounding box center [318, 522] width 182 height 16
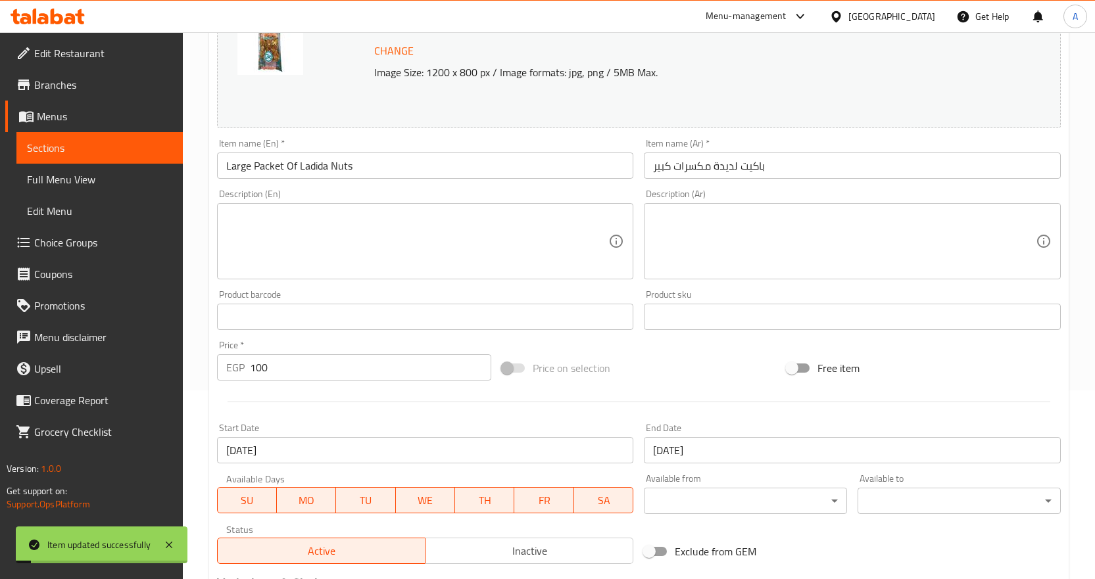
scroll to position [0, 0]
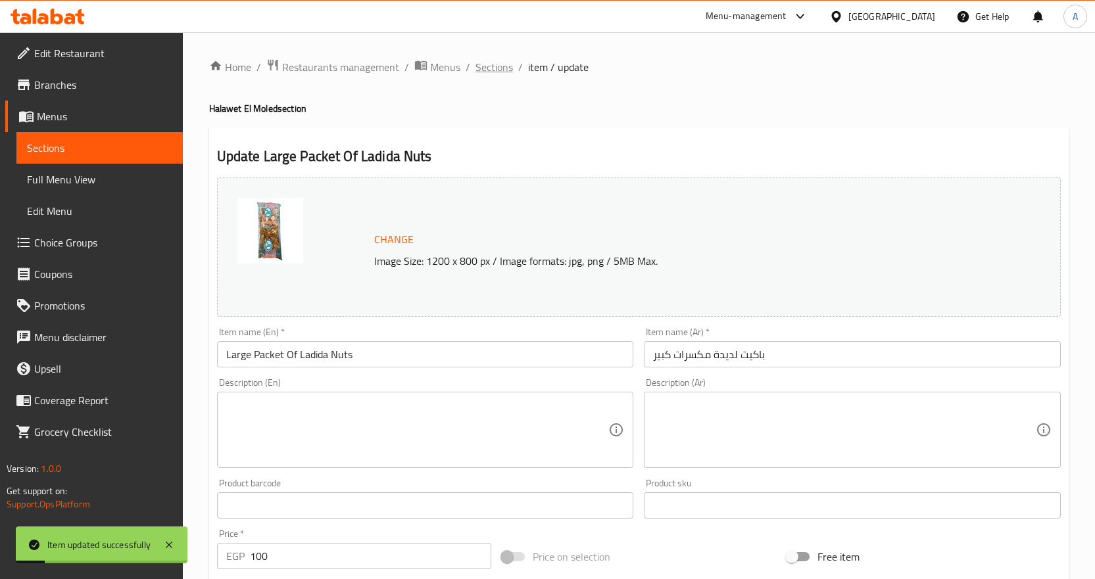
click at [494, 68] on span "Sections" at bounding box center [493, 67] width 37 height 16
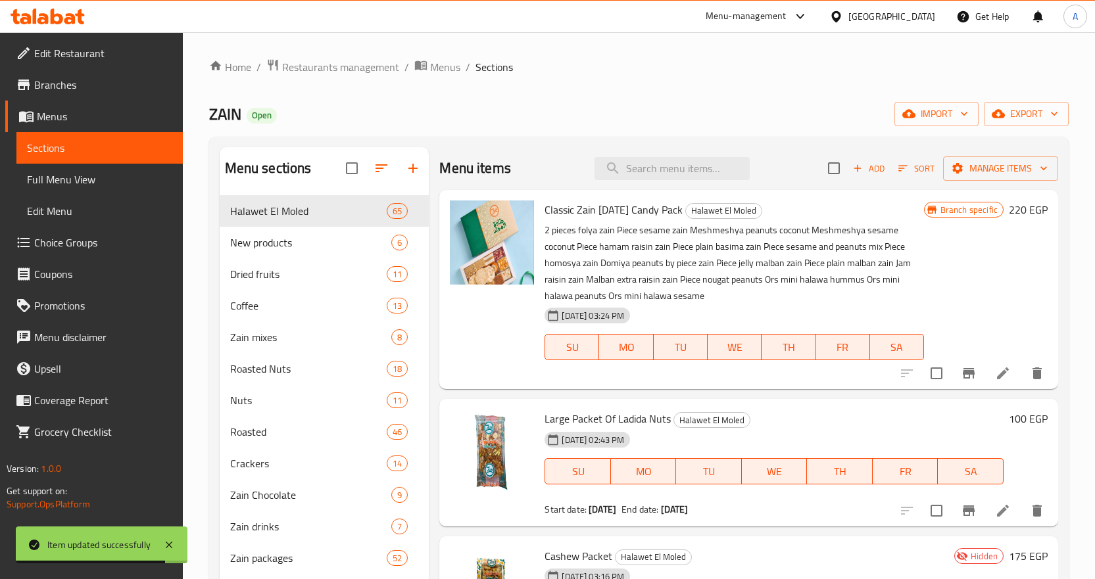
click at [658, 191] on div "Classic Zain [DATE] Candy Pack Halawet El Moled 2 pieces folya zain Piece sesam…" at bounding box center [748, 289] width 619 height 199
click at [676, 176] on input "search" at bounding box center [671, 168] width 155 height 23
paste input "باكيت لديدة مكسرات صغير"
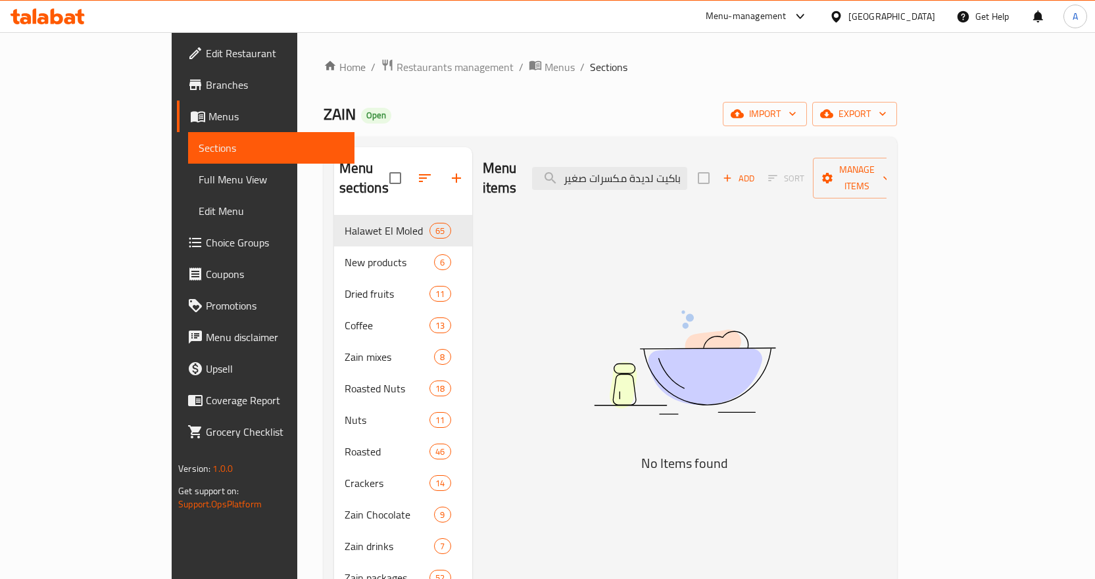
drag, startPoint x: 636, startPoint y: 173, endPoint x: 567, endPoint y: 173, distance: 69.0
click at [565, 173] on div "Menu items باكيت لديدة مكسرات صغير Add Sort Manage items" at bounding box center [685, 178] width 404 height 62
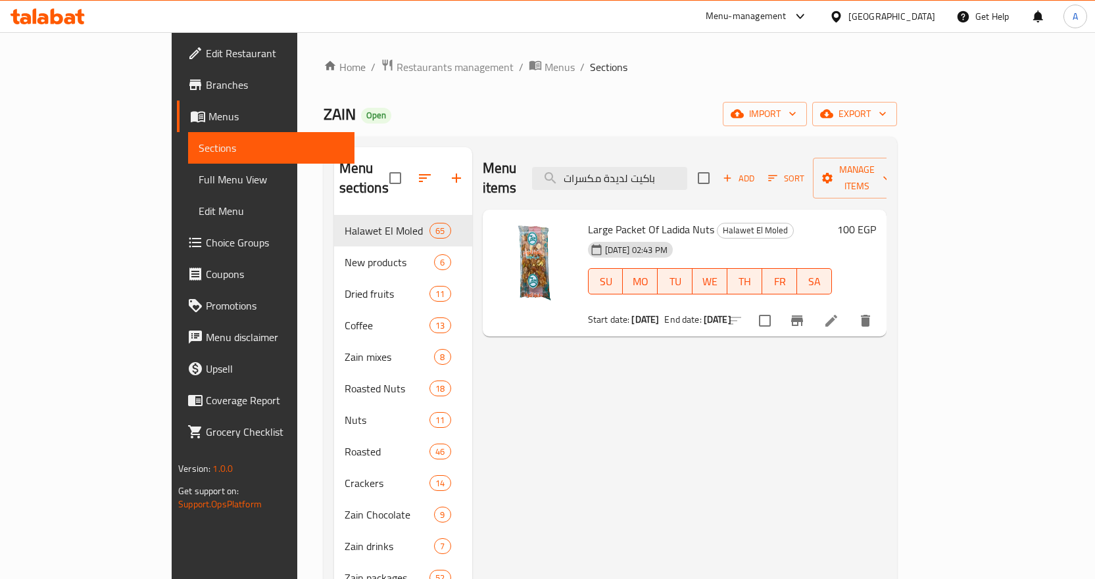
click at [619, 220] on span "Large Packet Of Ladida Nuts" at bounding box center [651, 230] width 126 height 20
drag, startPoint x: 616, startPoint y: 215, endPoint x: 668, endPoint y: 213, distance: 52.0
click at [668, 220] on span "Large Packet Of Ladida Nuts" at bounding box center [651, 230] width 126 height 20
copy span "Ladida Nuts"
click at [671, 178] on input "باكيت لديدة مكسرات" at bounding box center [609, 178] width 155 height 23
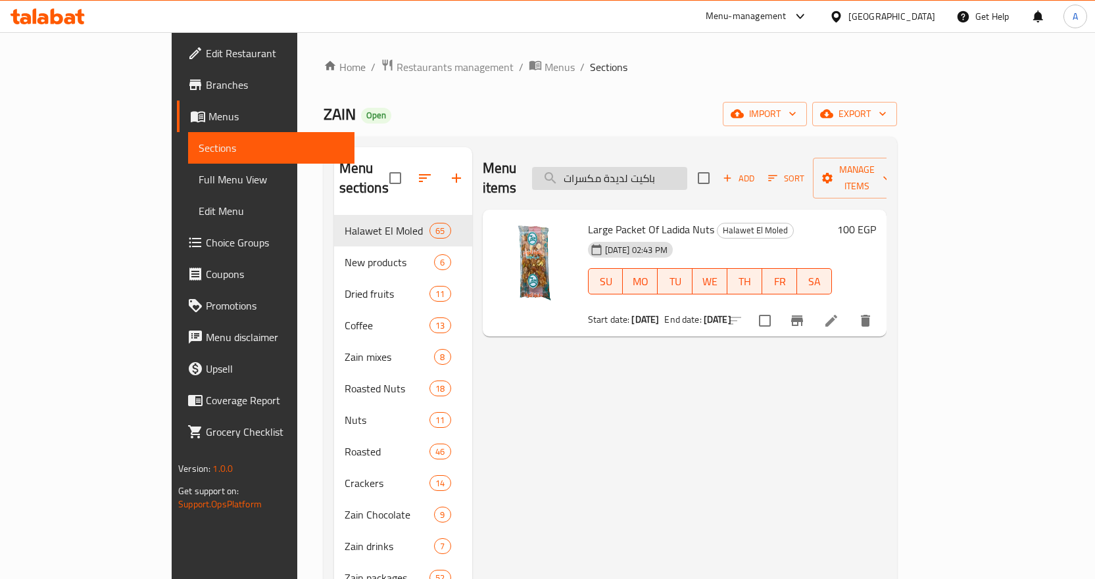
click at [671, 178] on input "باكيت لديدة مكسرات" at bounding box center [609, 178] width 155 height 23
paste input "Ladida Nuts"
click at [632, 171] on input "Ladida Nuts" at bounding box center [609, 178] width 155 height 23
click at [633, 171] on input "Ladida Nuts" at bounding box center [609, 178] width 155 height 23
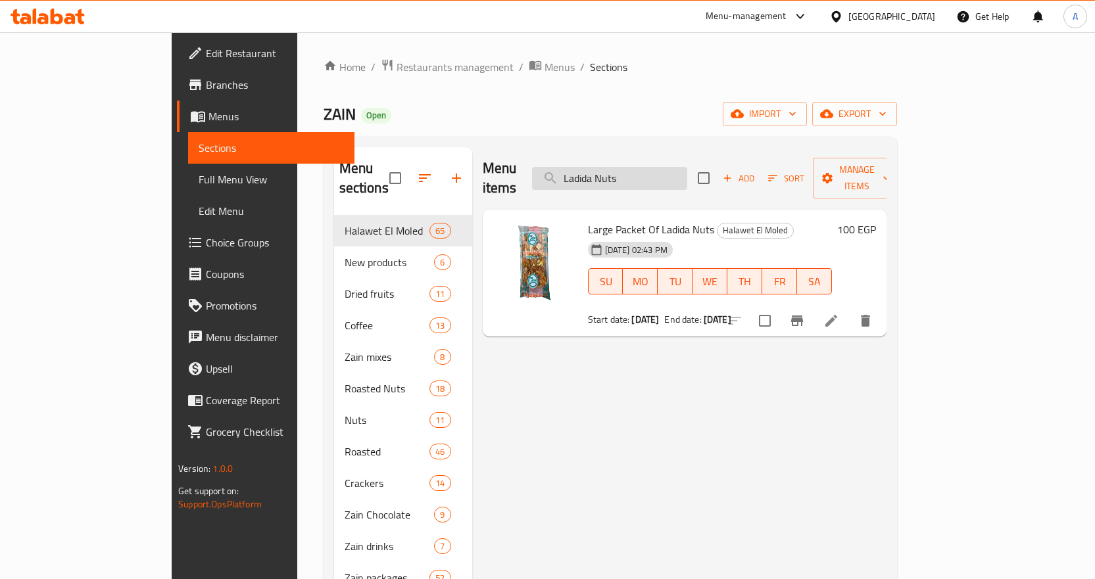
click at [633, 171] on input "Ladida Nuts" at bounding box center [609, 178] width 155 height 23
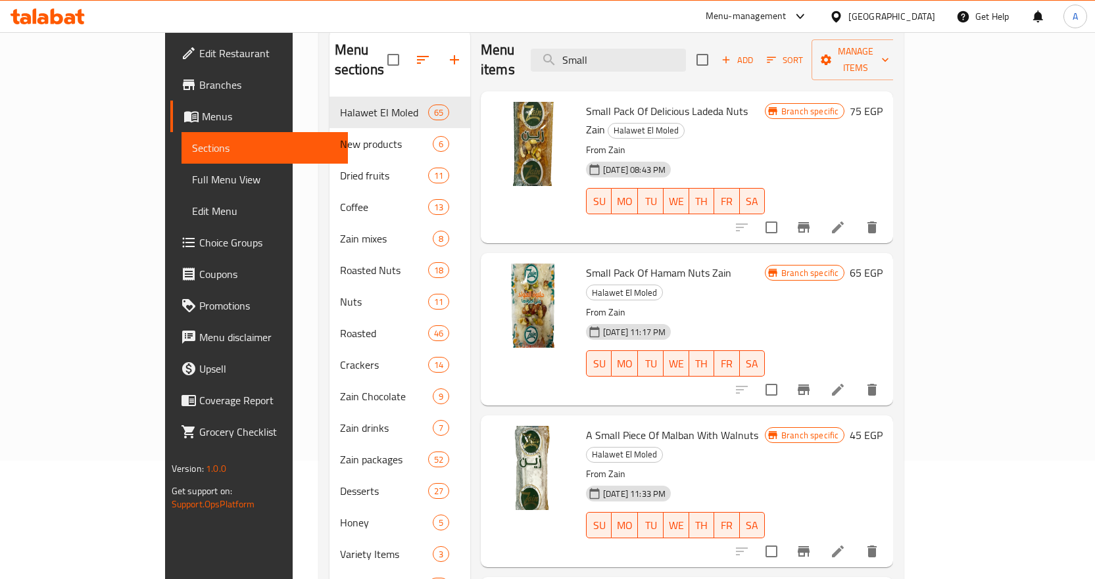
scroll to position [53, 0]
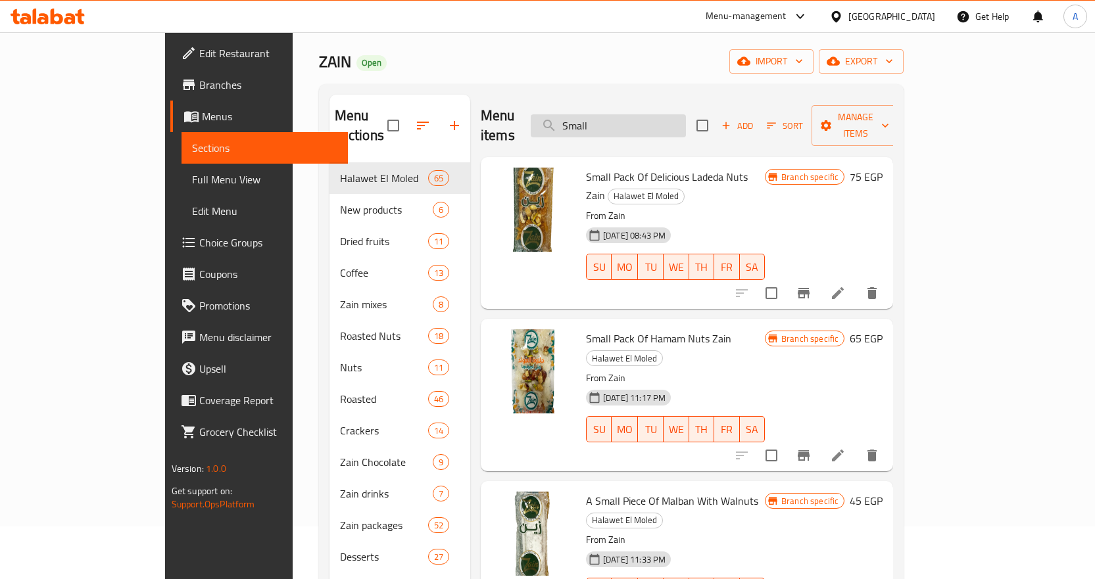
click at [639, 116] on input "Small" at bounding box center [608, 125] width 155 height 23
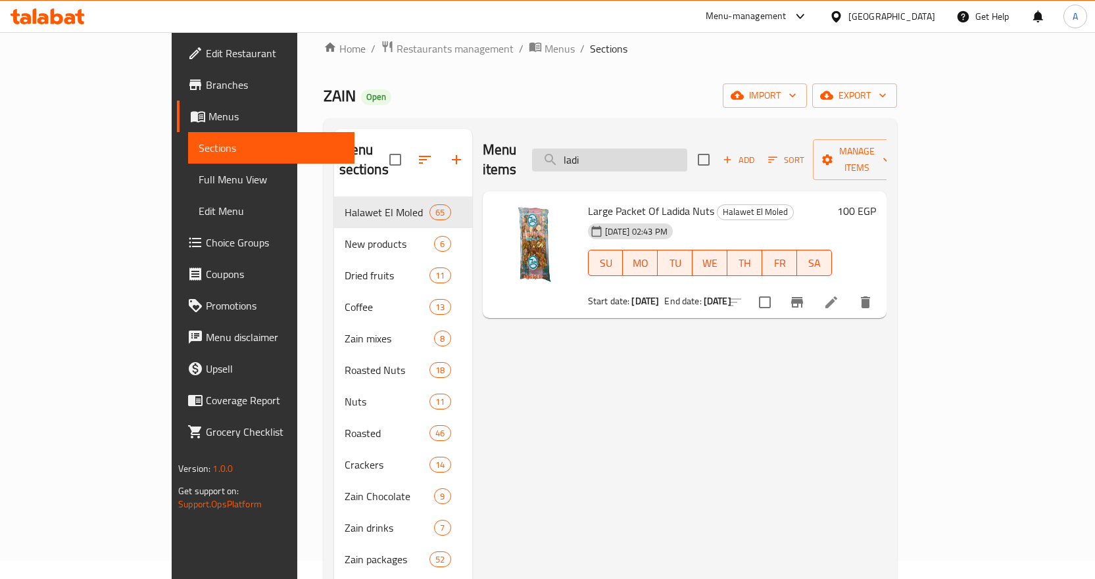
scroll to position [0, 0]
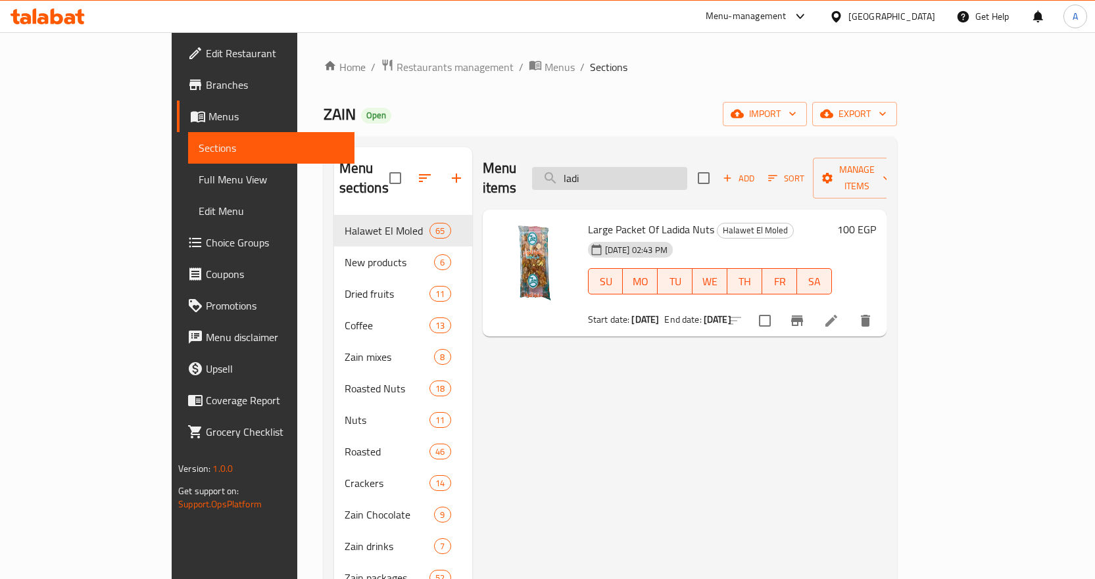
click at [671, 174] on input "ladi" at bounding box center [609, 178] width 155 height 23
paste input "باكيت ملبن سادة"
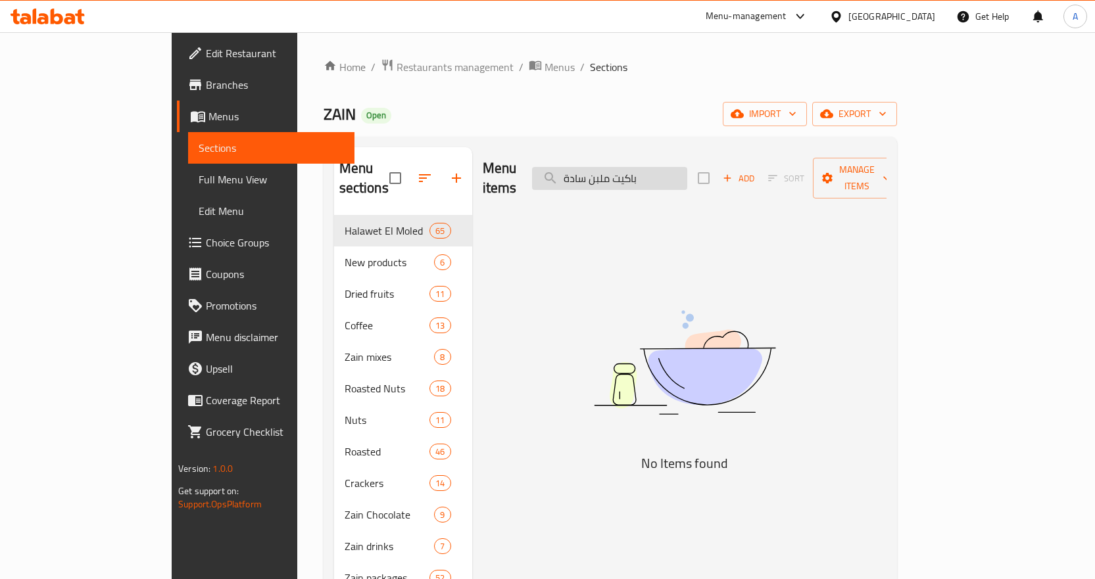
click at [687, 170] on input "باكيت ملبن سادة" at bounding box center [609, 178] width 155 height 23
click at [642, 167] on input "باكيت ملبن سادة" at bounding box center [609, 178] width 155 height 23
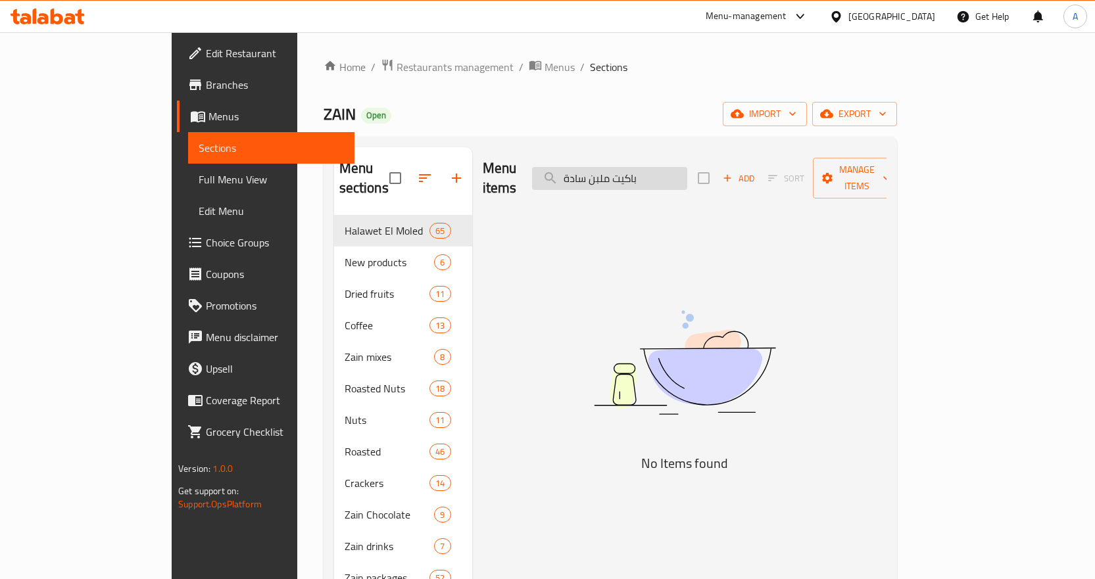
click at [642, 167] on input "باكيت ملبن سادة" at bounding box center [609, 178] width 155 height 23
paste input "search"
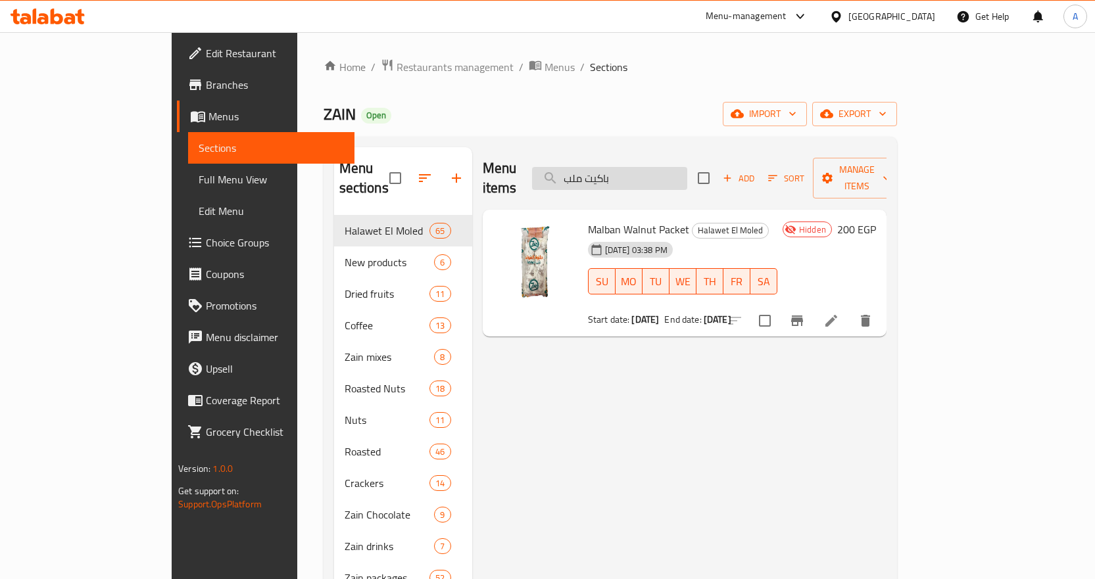
click at [671, 168] on input "باكيت ملب" at bounding box center [609, 178] width 155 height 23
paste input "ن سادة"
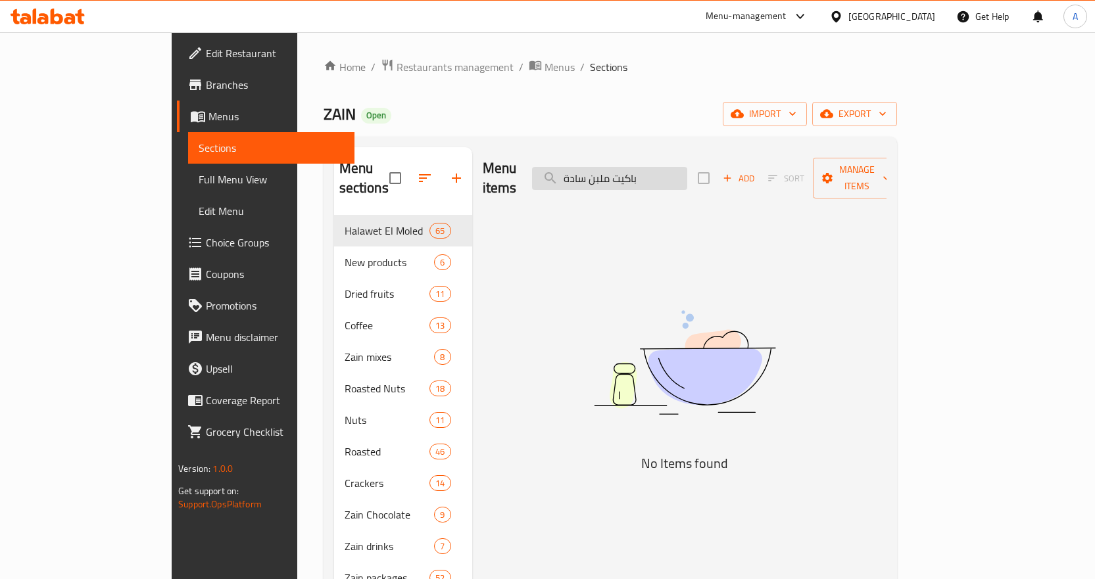
click at [663, 178] on input "باكيت ملبن سادة" at bounding box center [609, 178] width 155 height 23
click at [646, 172] on input "باكيت ملبن سادة" at bounding box center [609, 178] width 155 height 23
paste input "اجو"
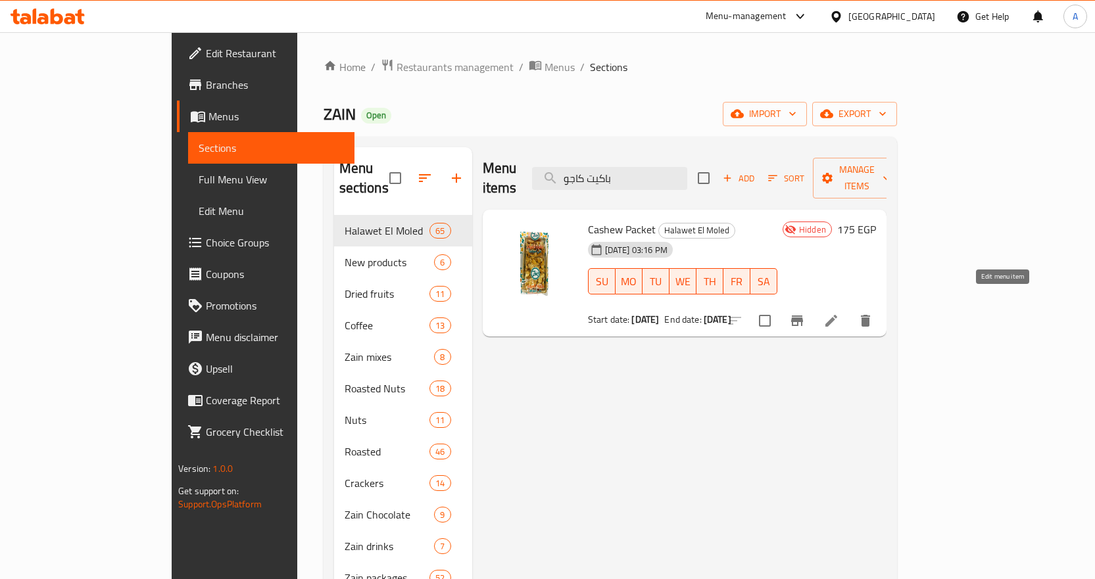
type input "باكيت كاجو"
click at [837, 315] on icon at bounding box center [831, 321] width 12 height 12
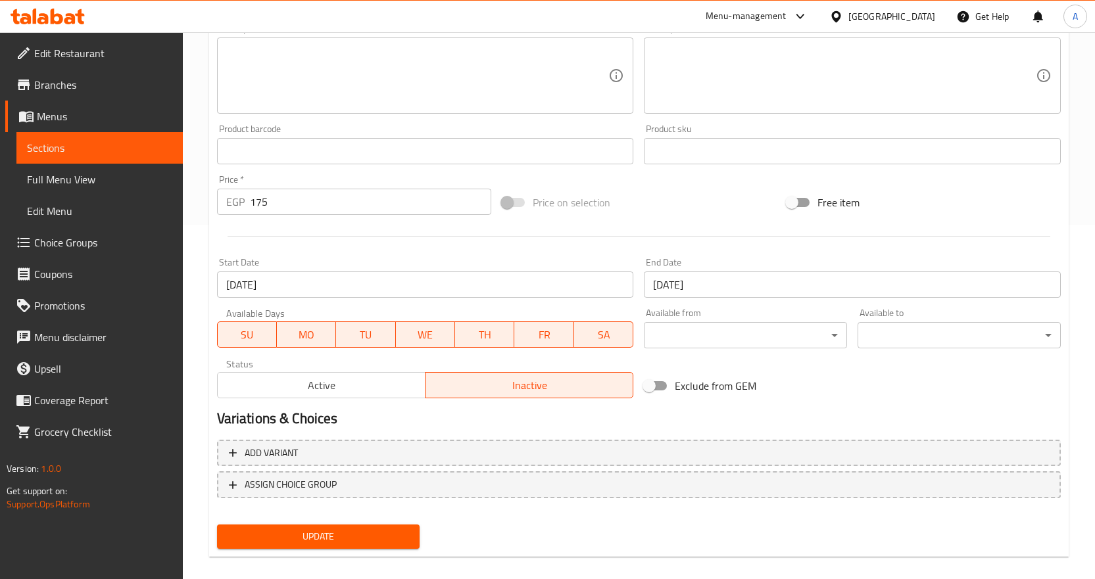
scroll to position [369, 0]
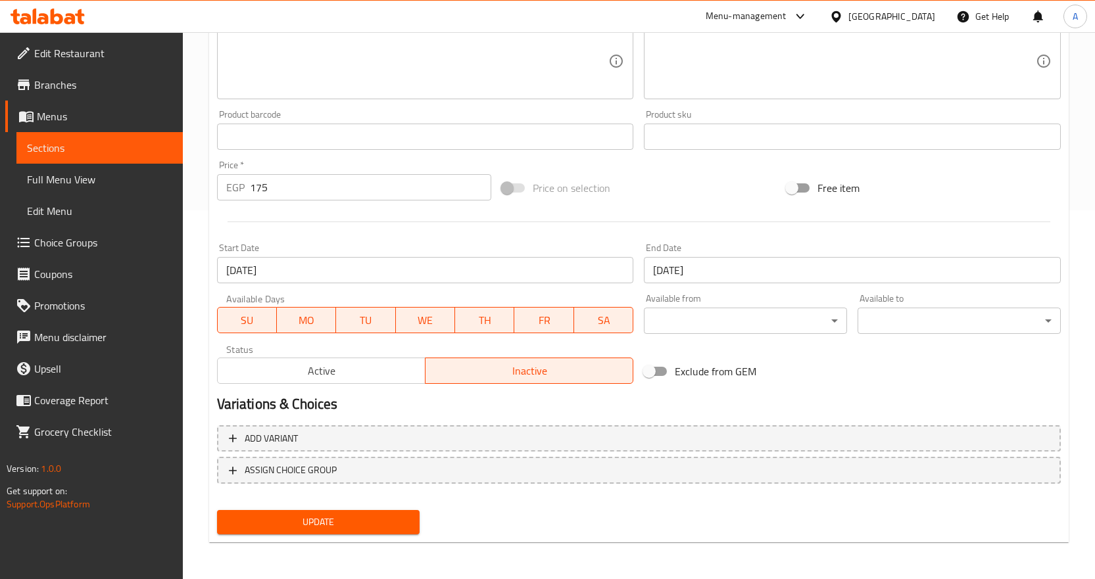
click at [400, 373] on span "Active" at bounding box center [321, 371] width 197 height 19
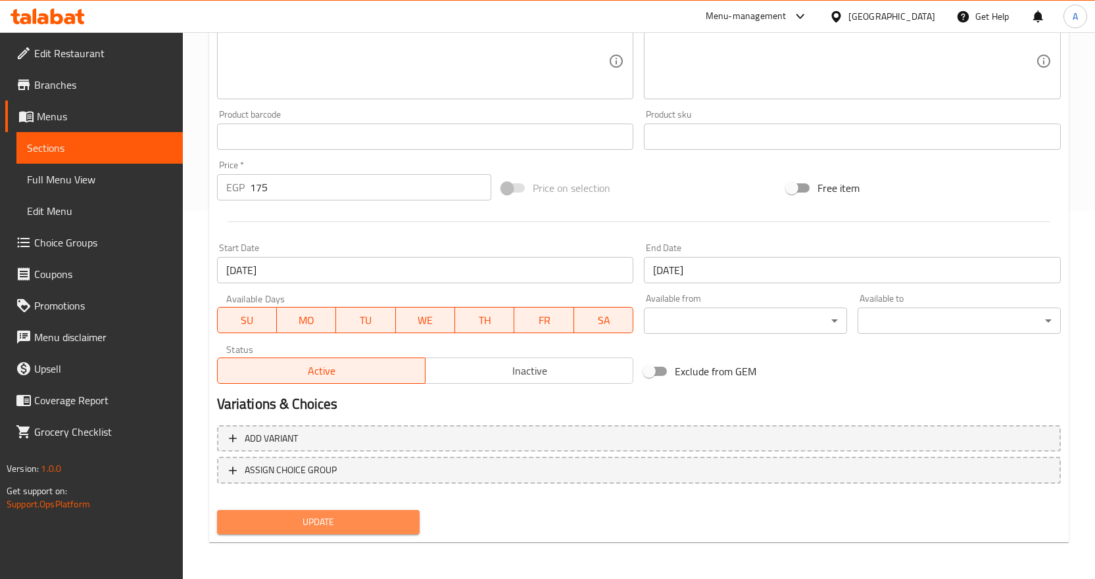
click at [352, 519] on span "Update" at bounding box center [318, 522] width 182 height 16
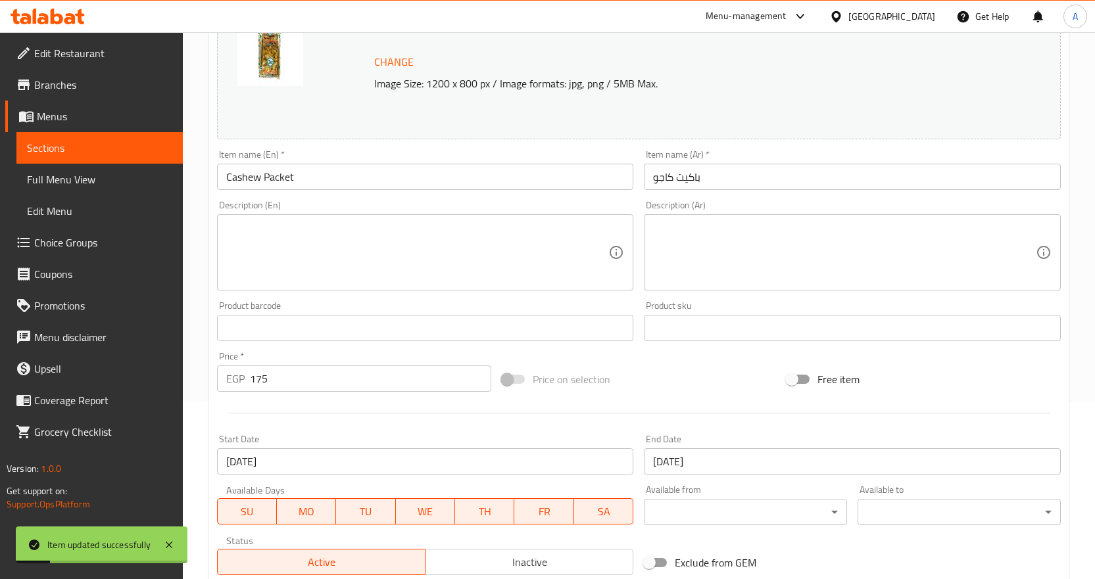
scroll to position [0, 0]
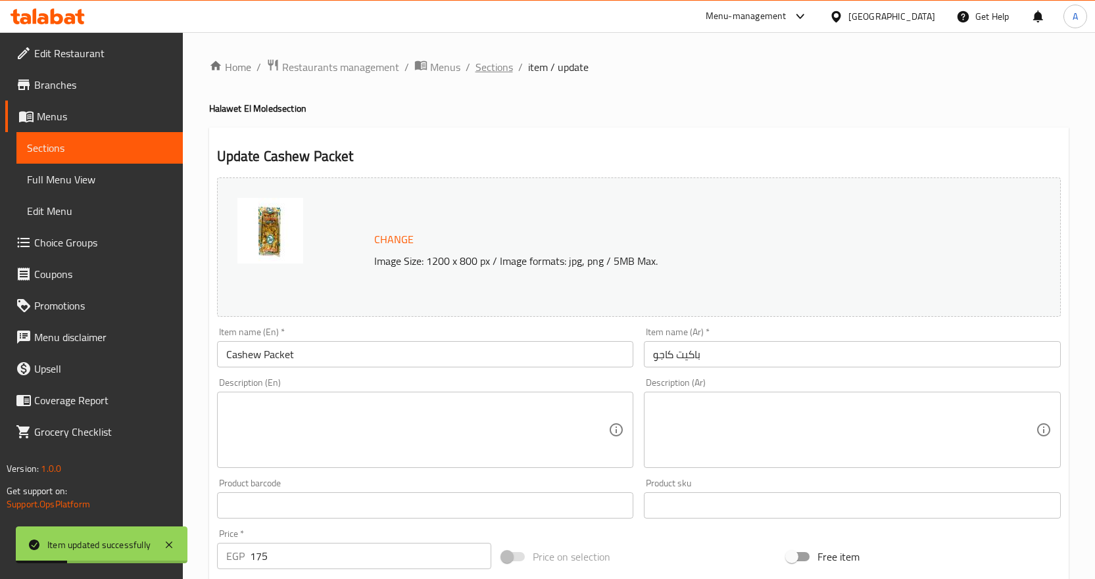
click at [496, 70] on span "Sections" at bounding box center [493, 67] width 37 height 16
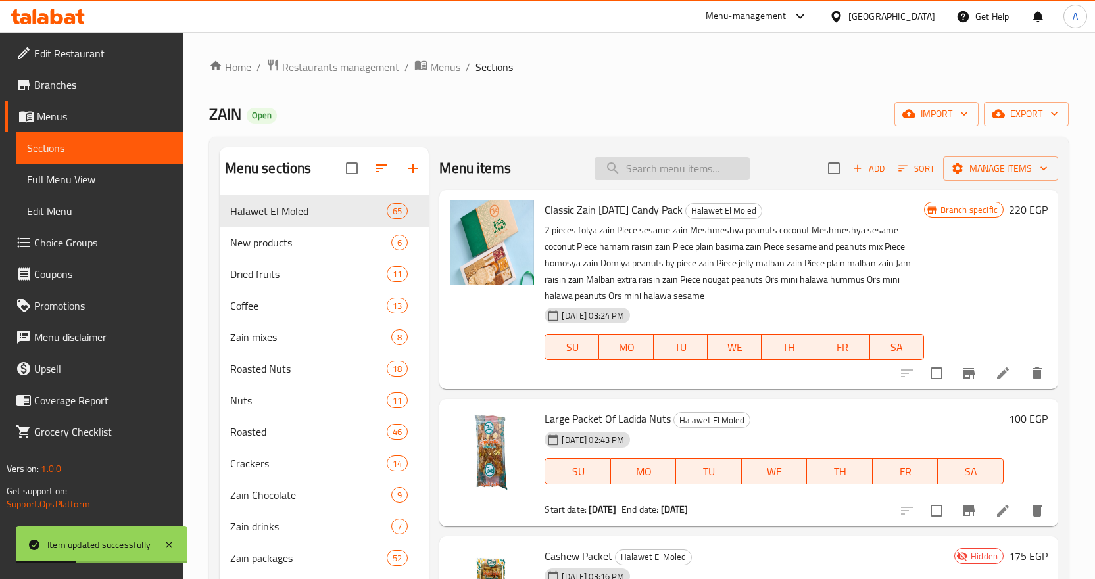
click at [633, 160] on input "search" at bounding box center [671, 168] width 155 height 23
paste input "باكيت لديدة مكسرات كبير"
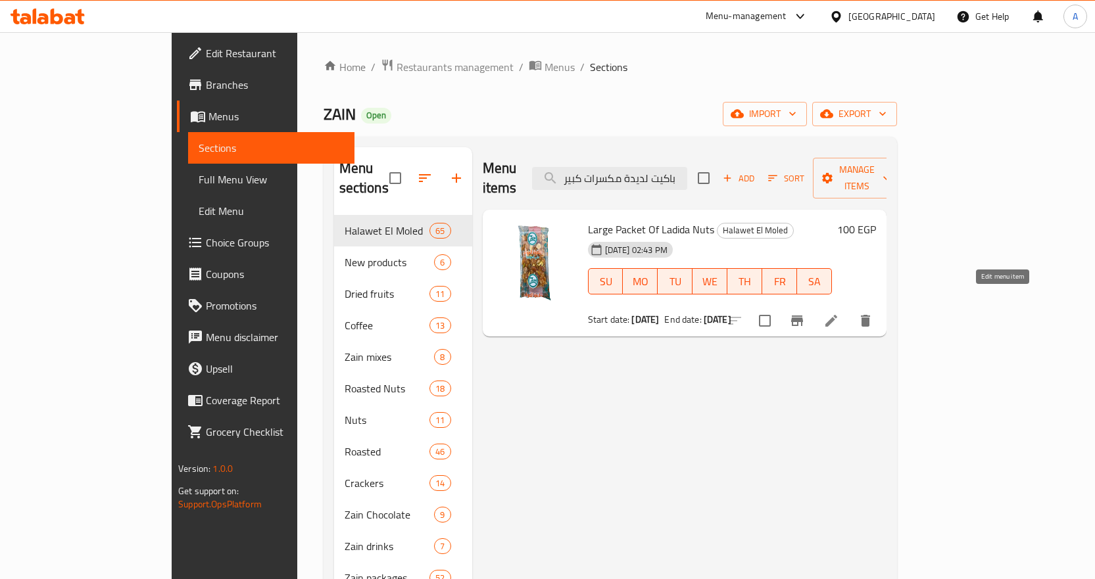
type input "باكيت لديدة مكسرات كبير"
click at [839, 313] on icon at bounding box center [831, 321] width 16 height 16
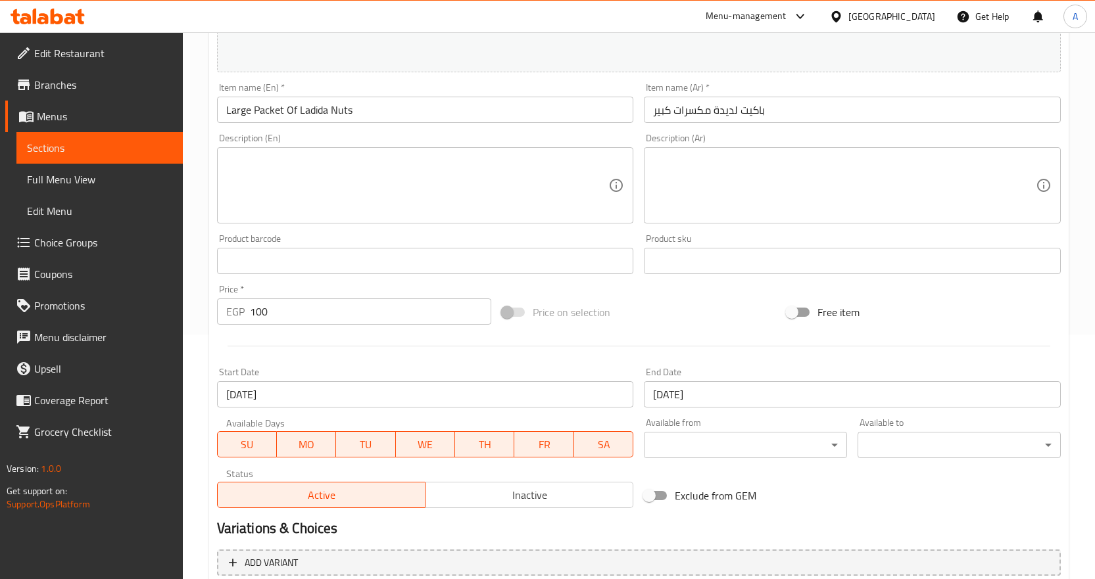
scroll to position [369, 0]
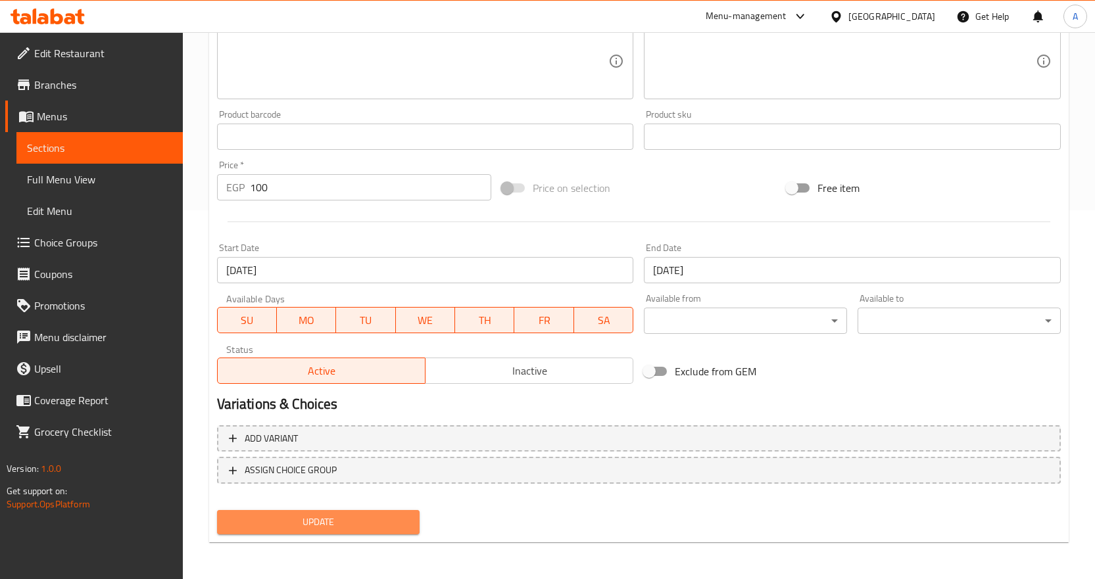
click at [305, 525] on span "Update" at bounding box center [318, 522] width 182 height 16
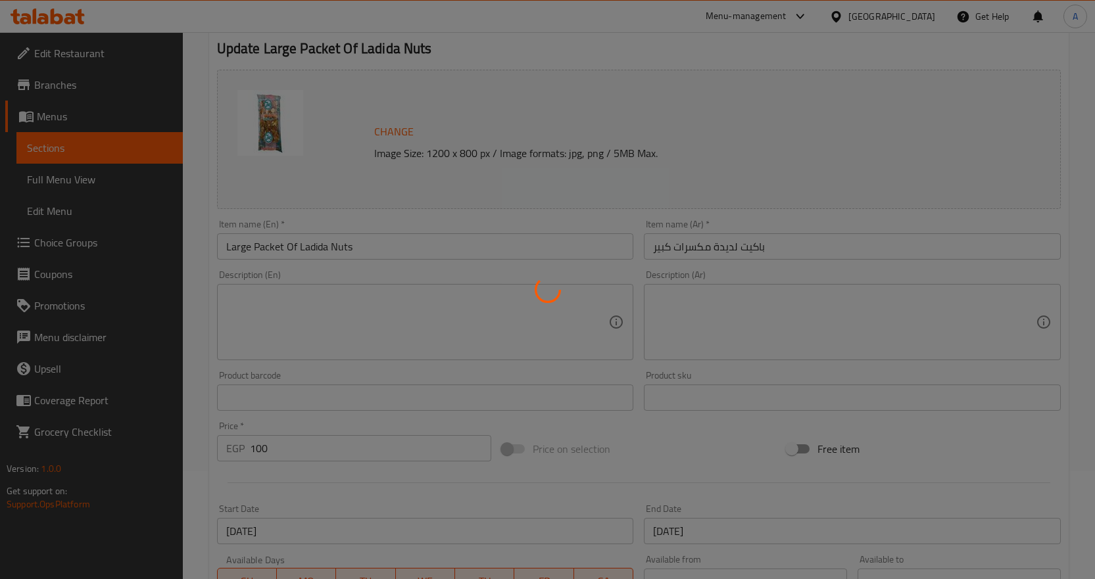
scroll to position [0, 0]
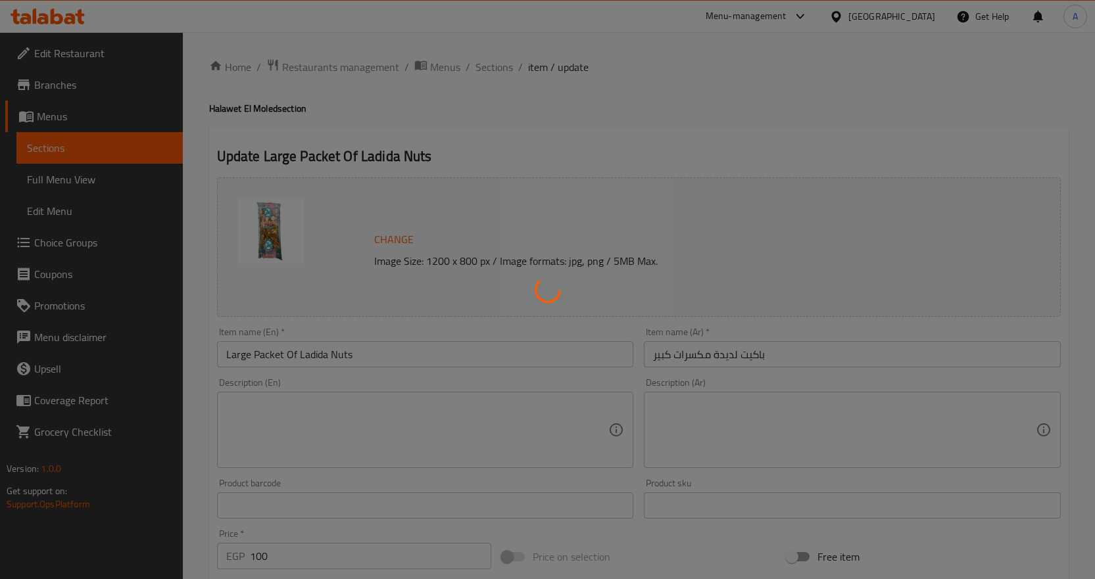
click at [498, 71] on div at bounding box center [547, 289] width 1095 height 579
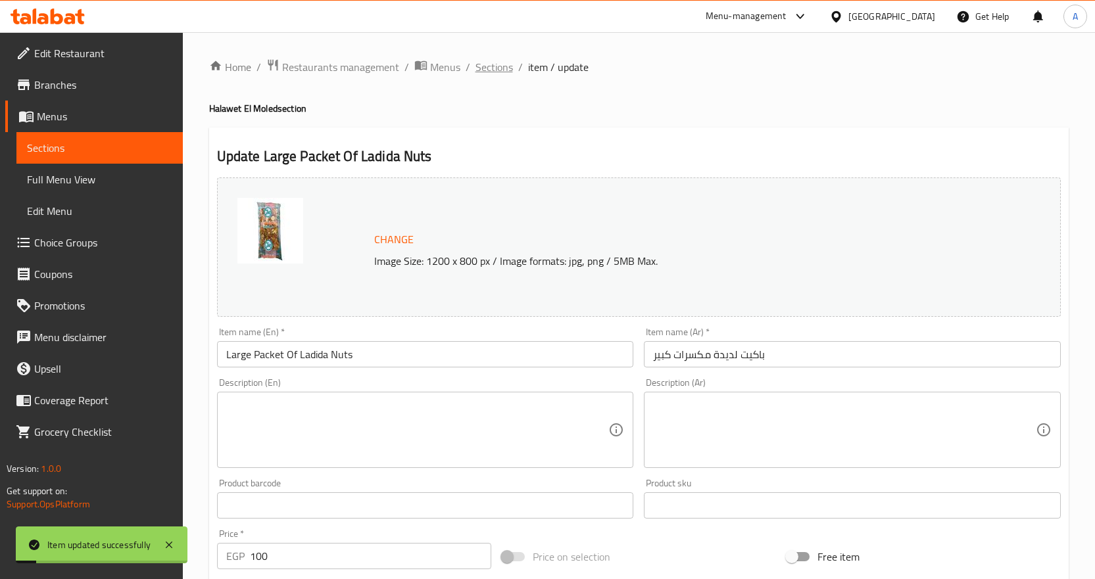
click at [483, 65] on span "Sections" at bounding box center [493, 67] width 37 height 16
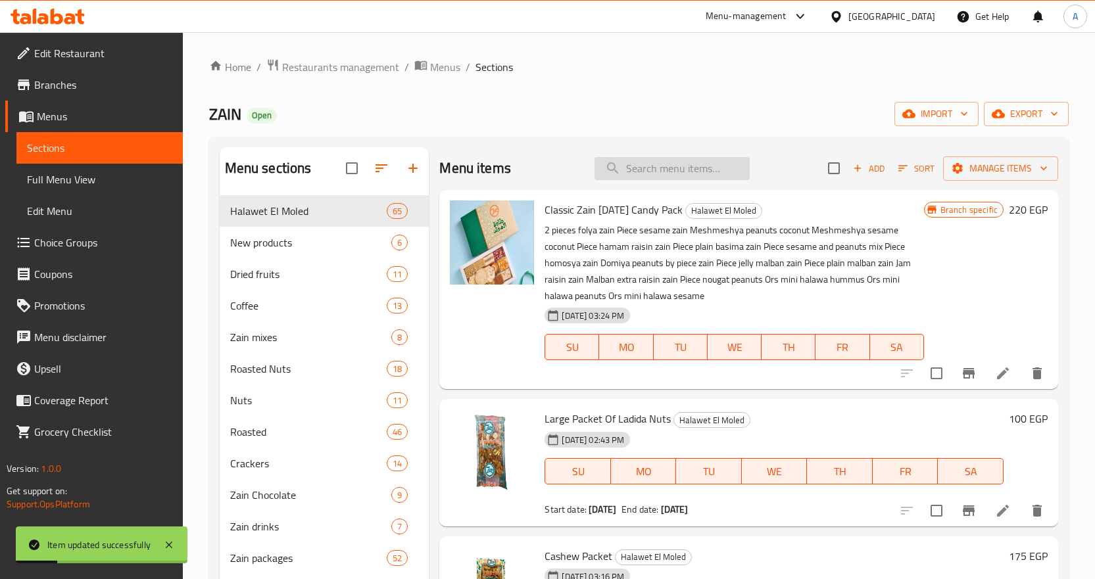
click at [688, 172] on input "search" at bounding box center [671, 168] width 155 height 23
paste input "باكيت قشطة مكسرات"
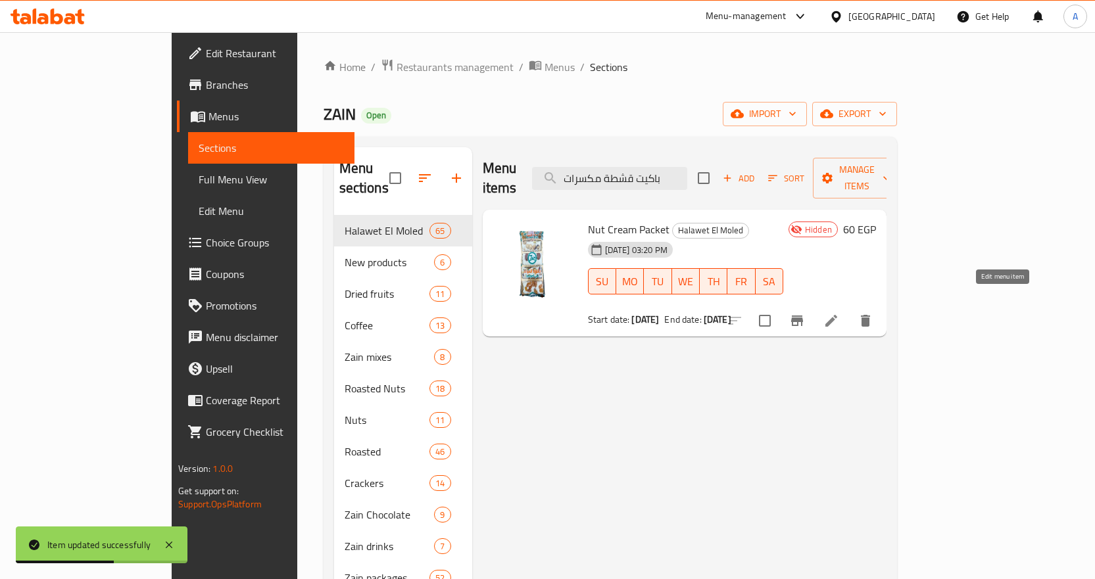
type input "باكيت قشطة مكسرات"
click at [837, 315] on icon at bounding box center [831, 321] width 12 height 12
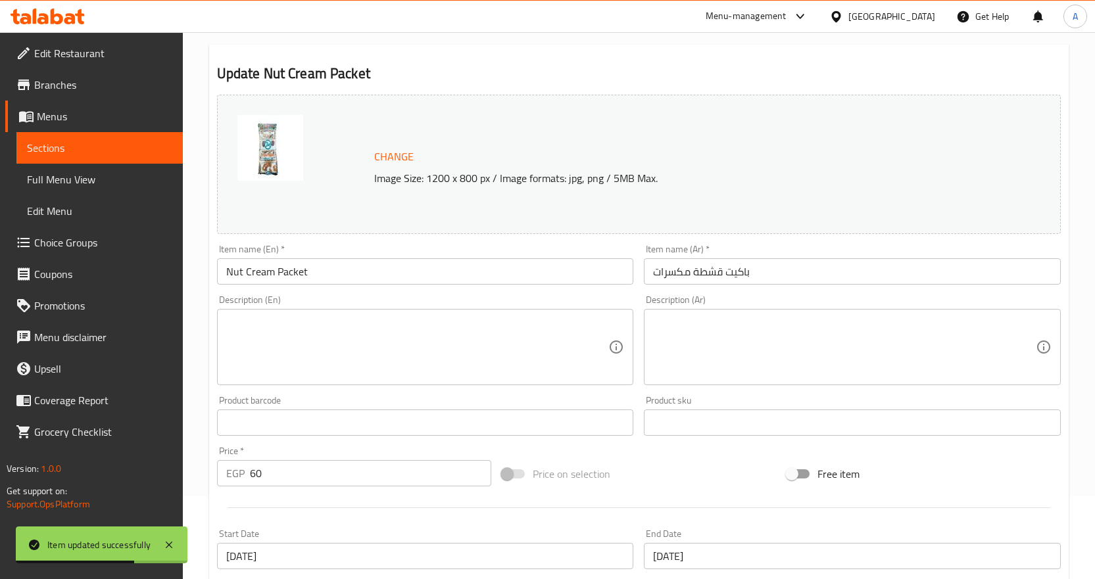
scroll to position [329, 0]
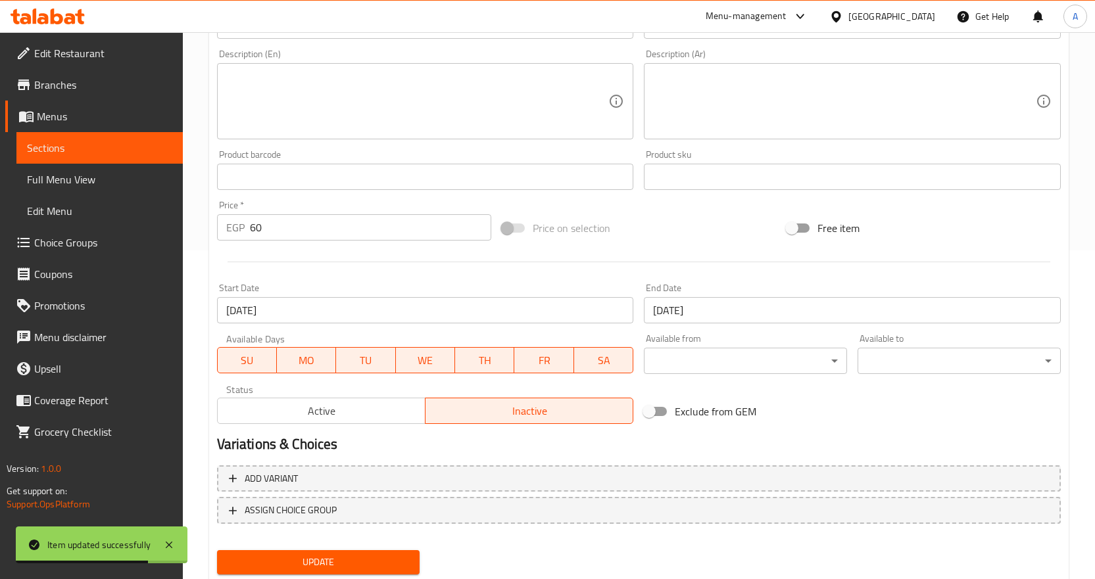
click at [361, 404] on span "Active" at bounding box center [321, 411] width 197 height 19
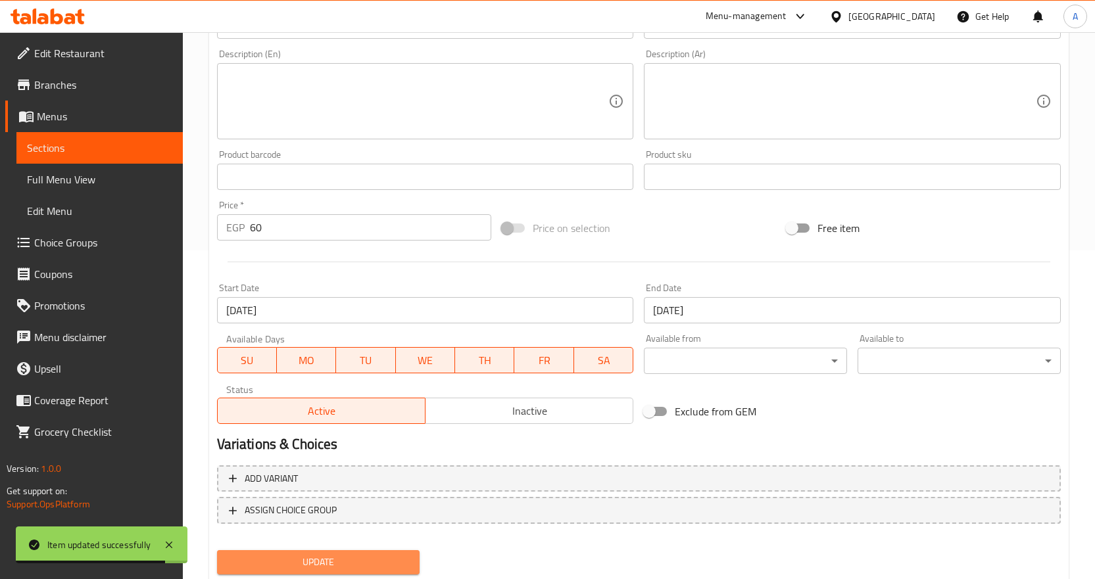
click at [306, 566] on span "Update" at bounding box center [318, 562] width 182 height 16
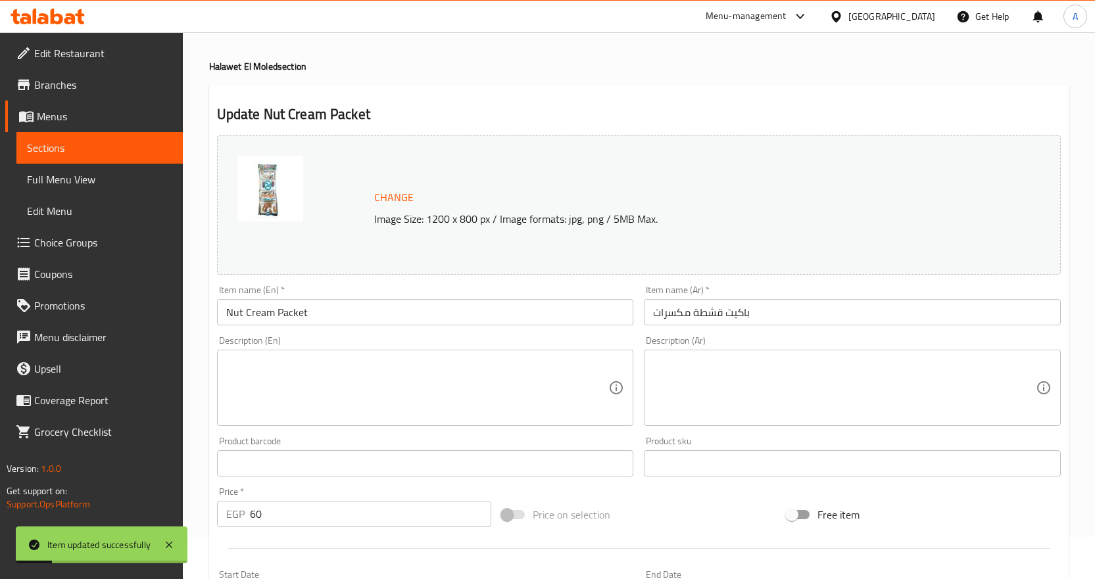
scroll to position [0, 0]
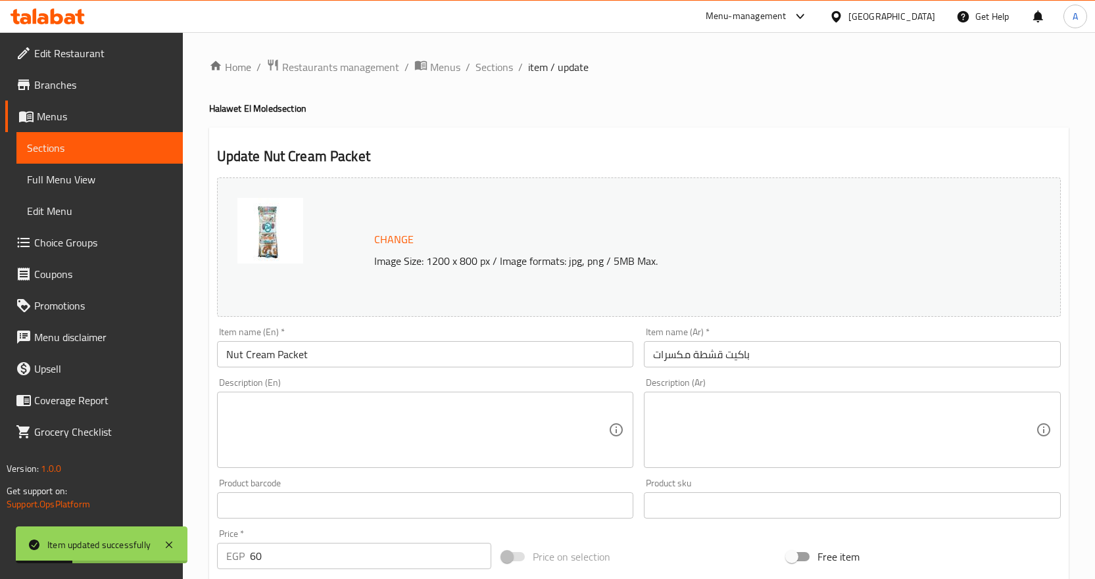
click at [493, 66] on span "Sections" at bounding box center [493, 67] width 37 height 16
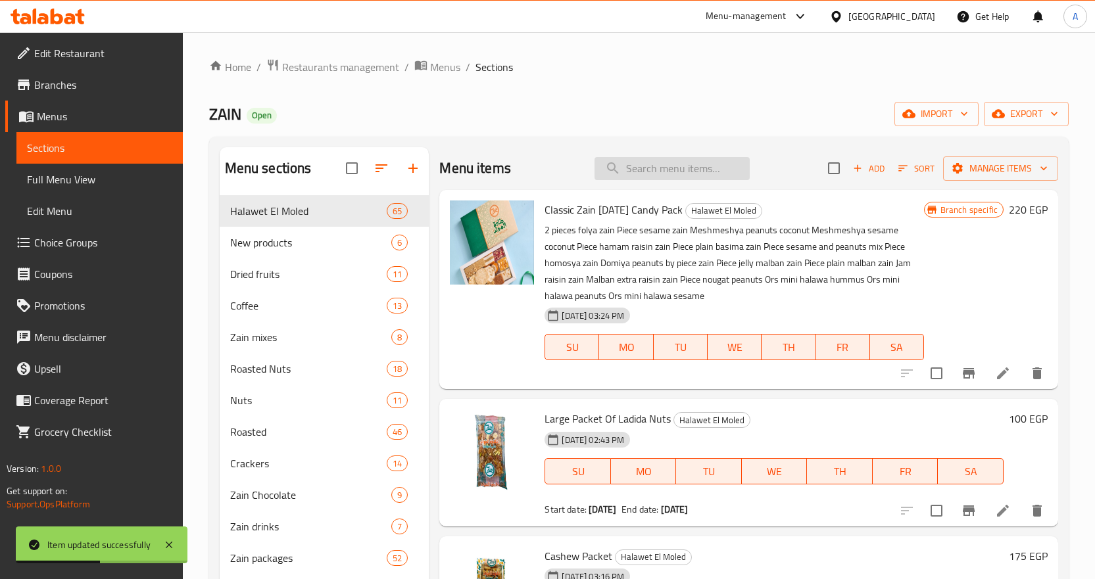
click at [642, 157] on input "search" at bounding box center [671, 168] width 155 height 23
paste input "قطعة ملبن [PERSON_NAME]"
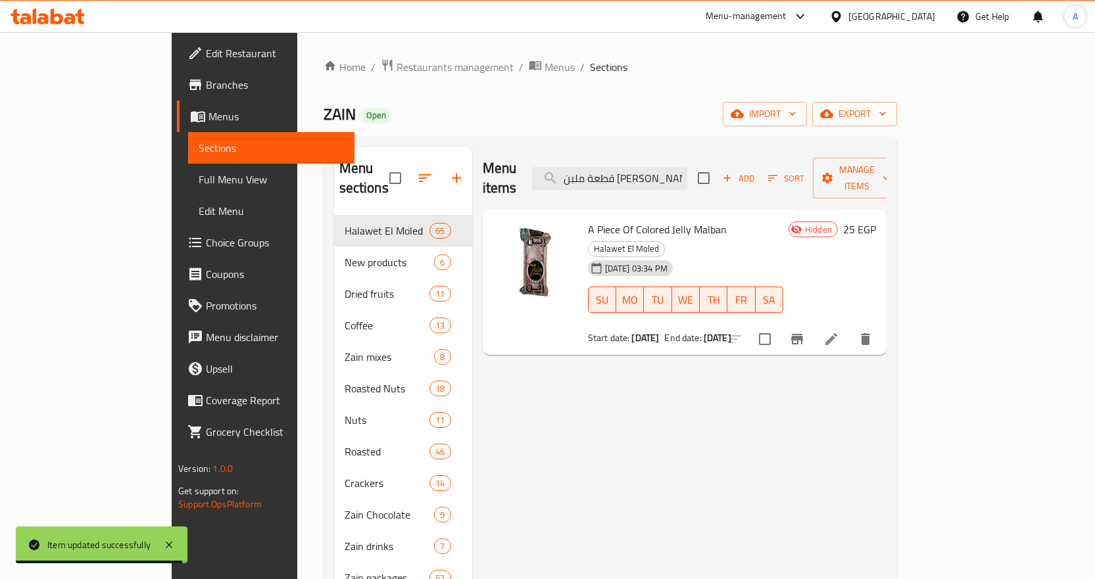
type input "قطعة ملبن [PERSON_NAME]"
click at [839, 331] on icon at bounding box center [831, 339] width 16 height 16
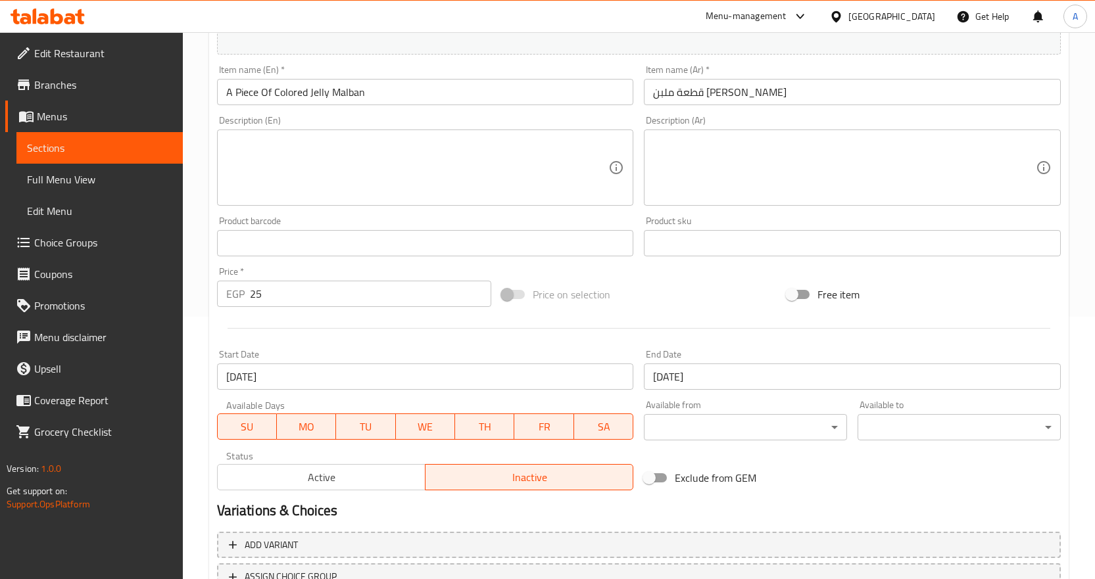
scroll to position [263, 0]
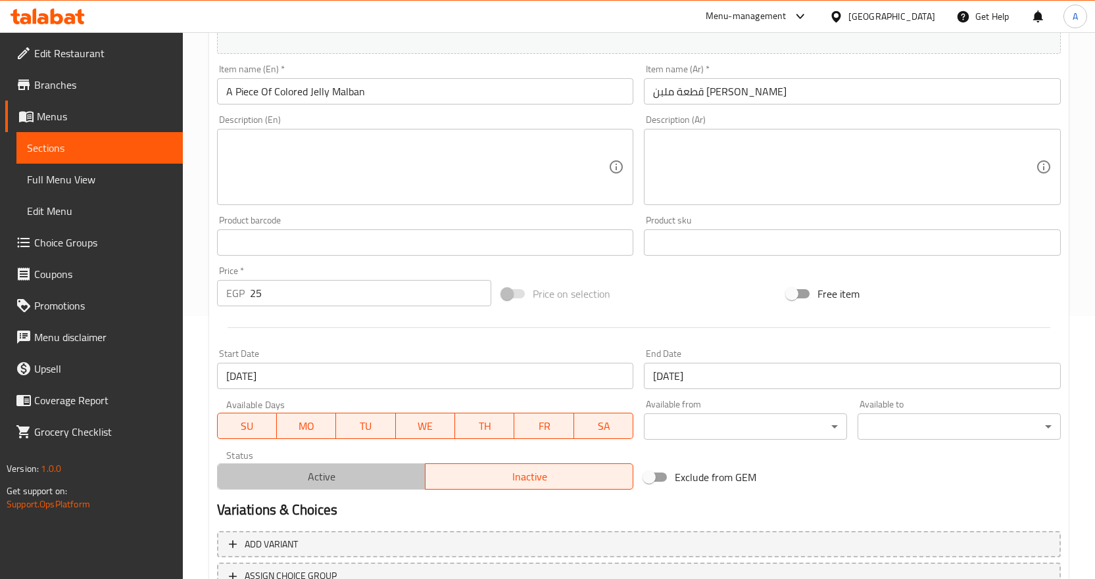
click at [304, 477] on span "Active" at bounding box center [321, 476] width 197 height 19
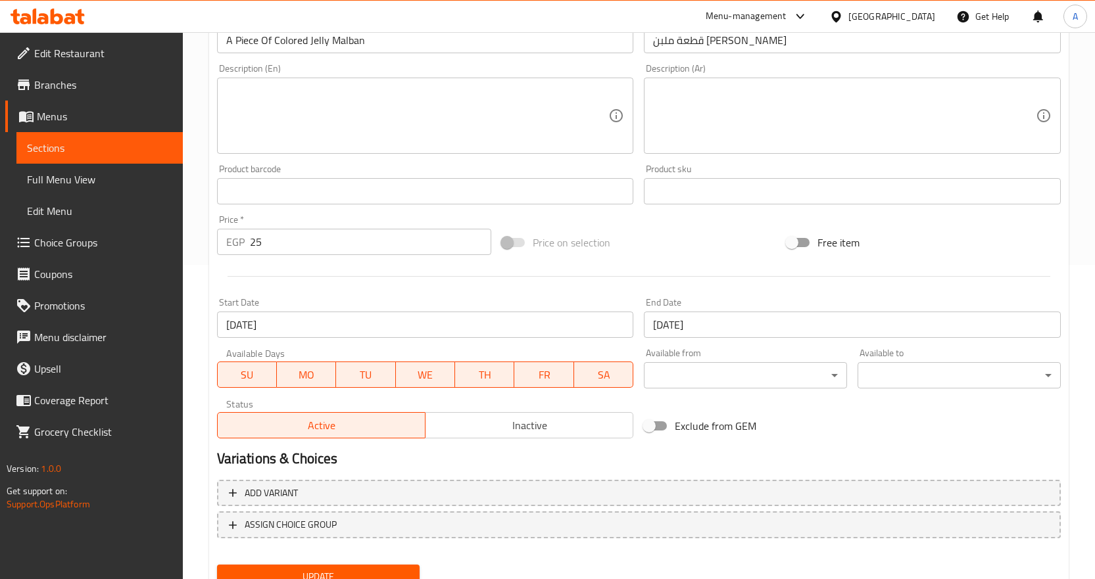
scroll to position [369, 0]
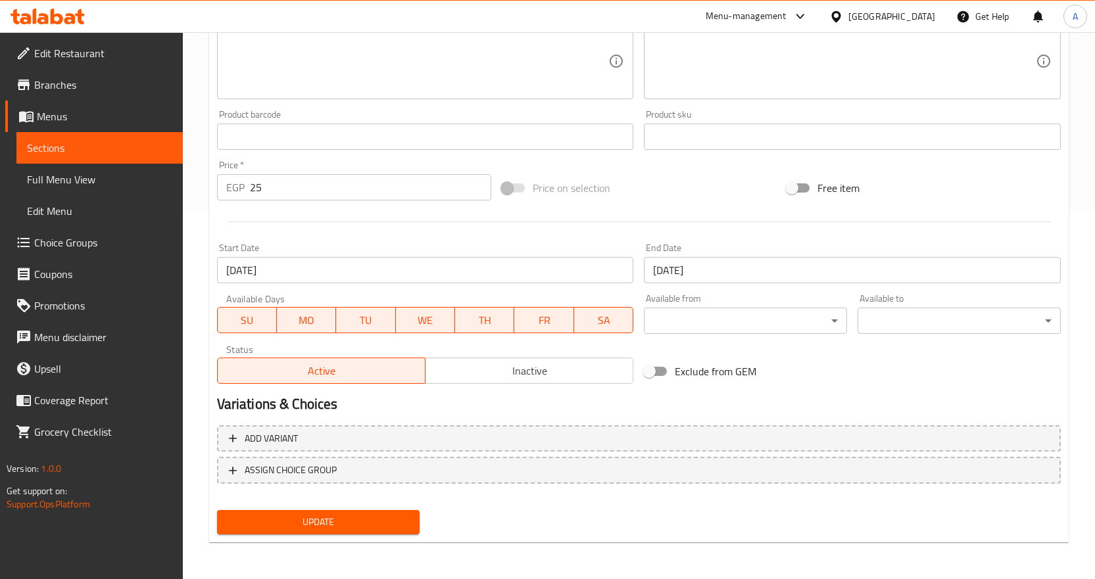
click at [337, 523] on span "Update" at bounding box center [318, 522] width 182 height 16
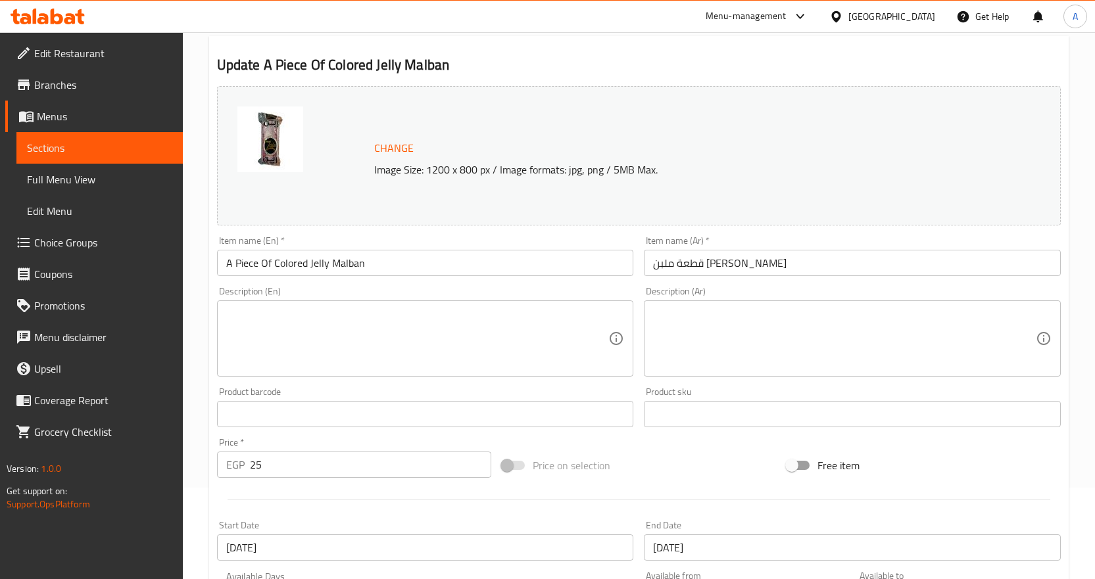
scroll to position [0, 0]
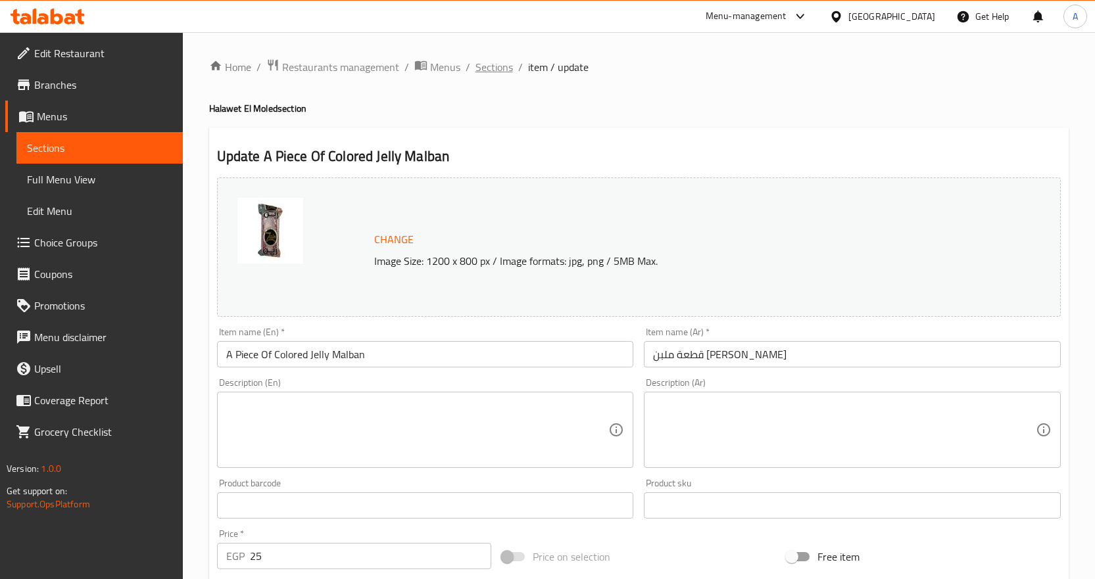
click at [504, 70] on span "Sections" at bounding box center [493, 67] width 37 height 16
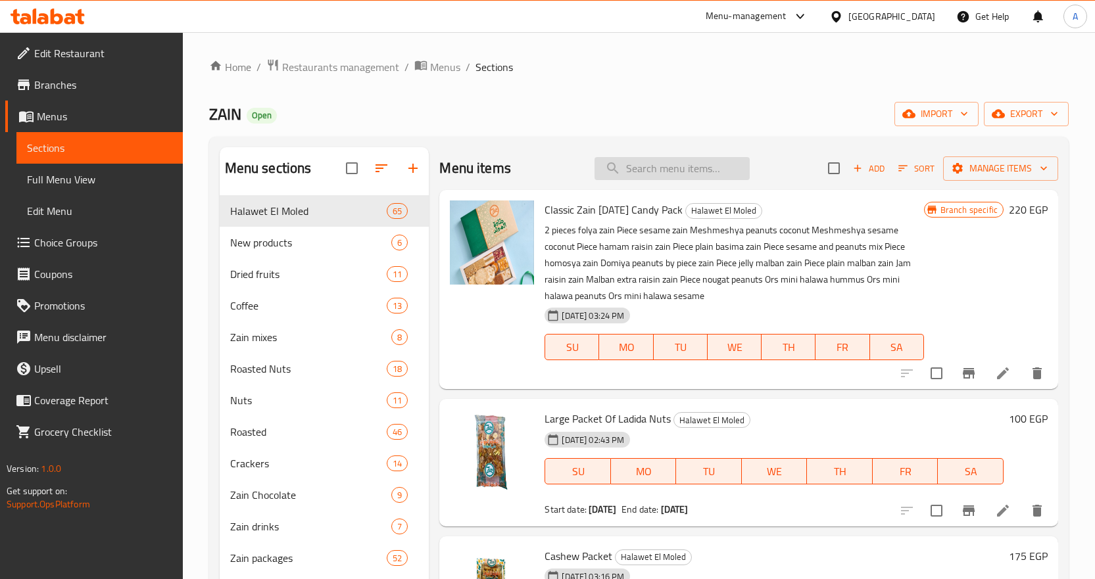
click at [633, 166] on input "search" at bounding box center [671, 168] width 155 height 23
click at [633, 166] on input "ر" at bounding box center [671, 168] width 155 height 23
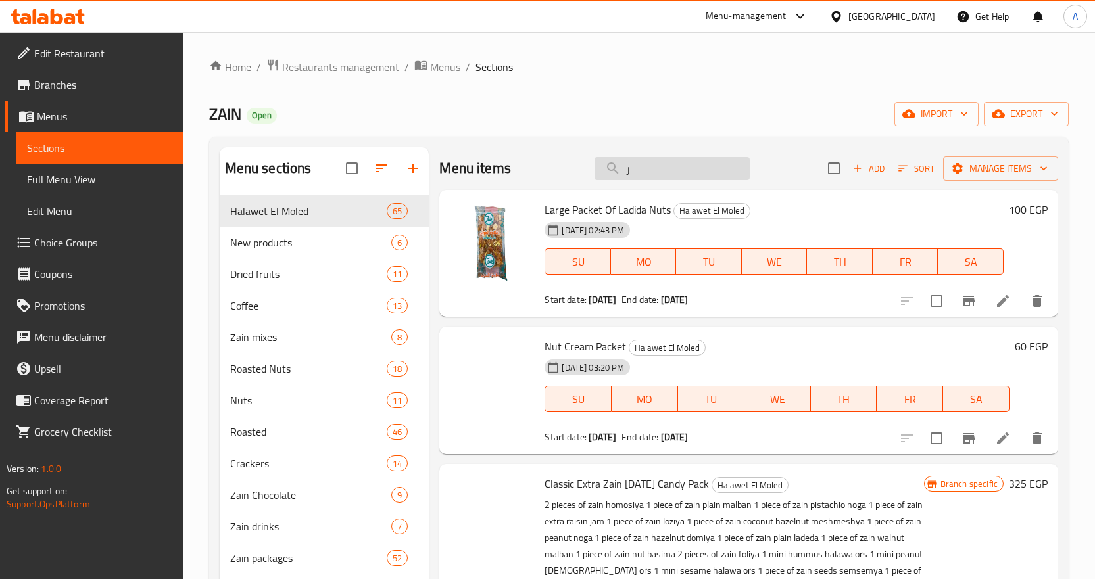
click at [633, 166] on input "ر" at bounding box center [671, 168] width 155 height 23
paste input "اكيت ملبن عين جمل"
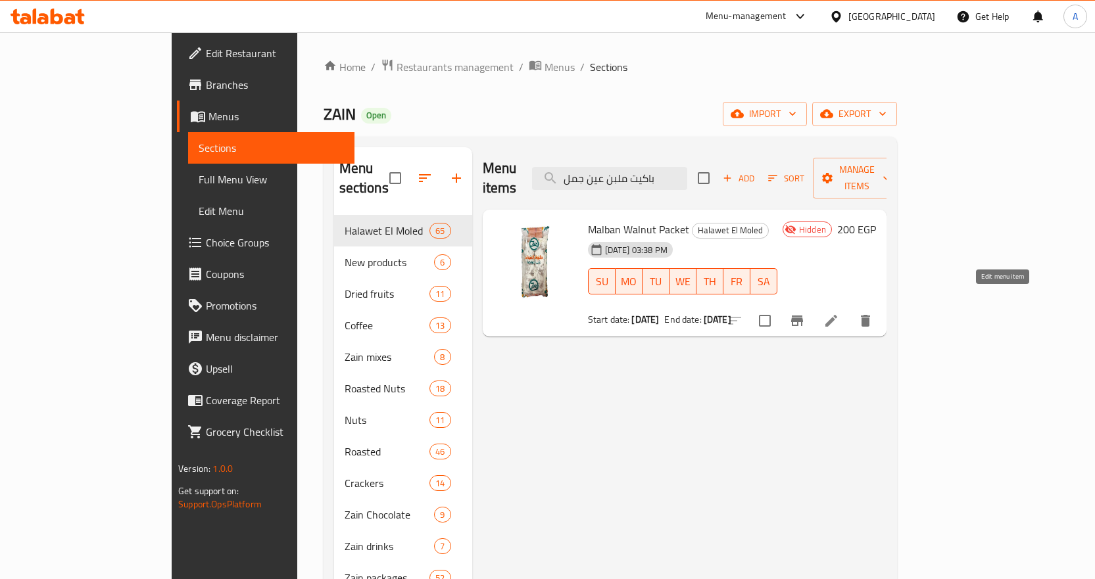
type input "باكيت ملبن عين جمل"
click at [837, 315] on icon at bounding box center [831, 321] width 12 height 12
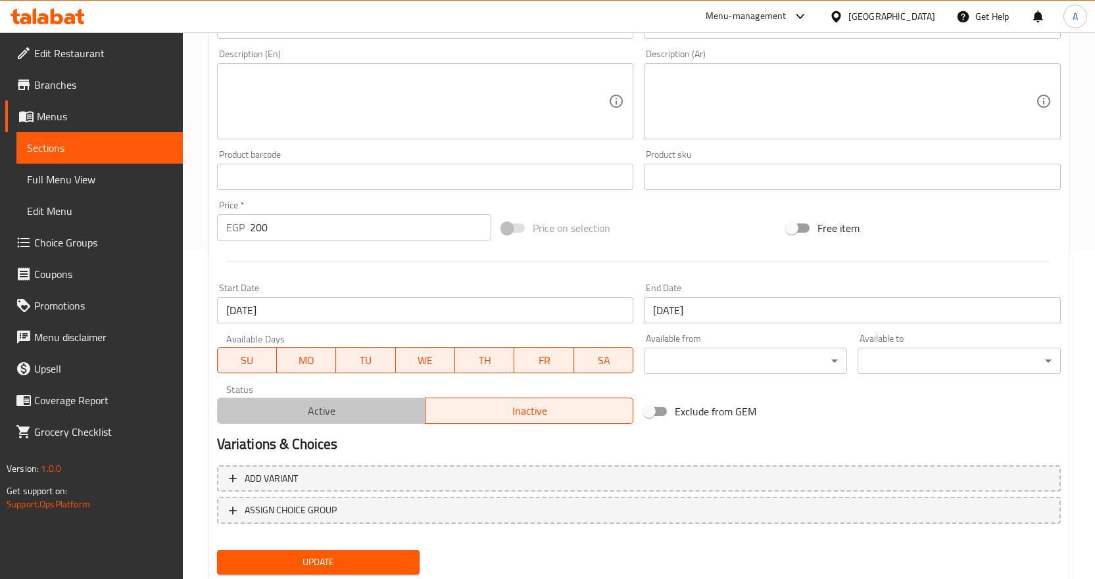
click at [371, 410] on span "Active" at bounding box center [321, 411] width 197 height 19
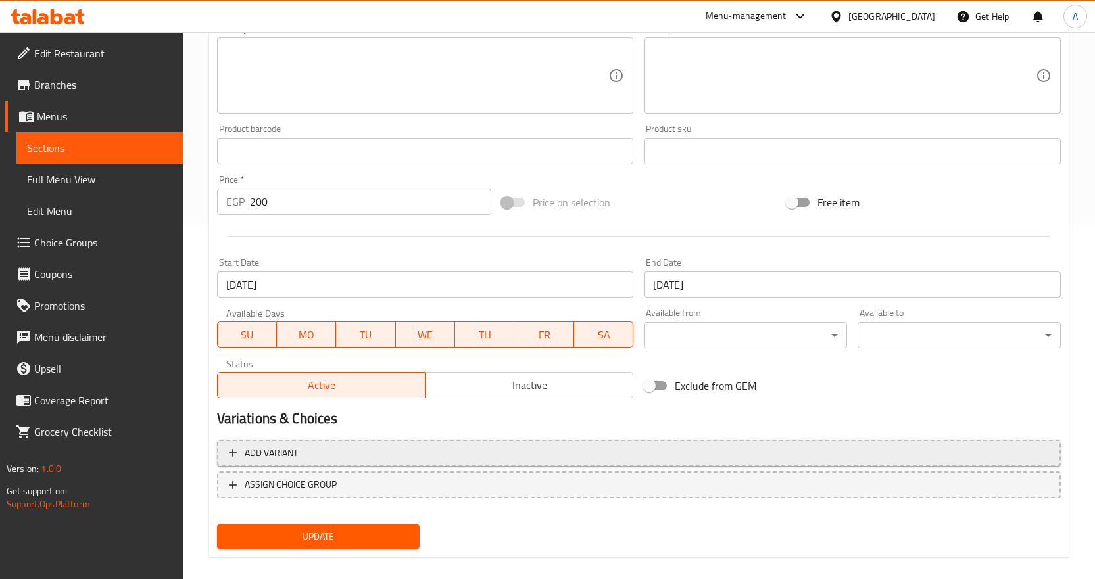
scroll to position [369, 0]
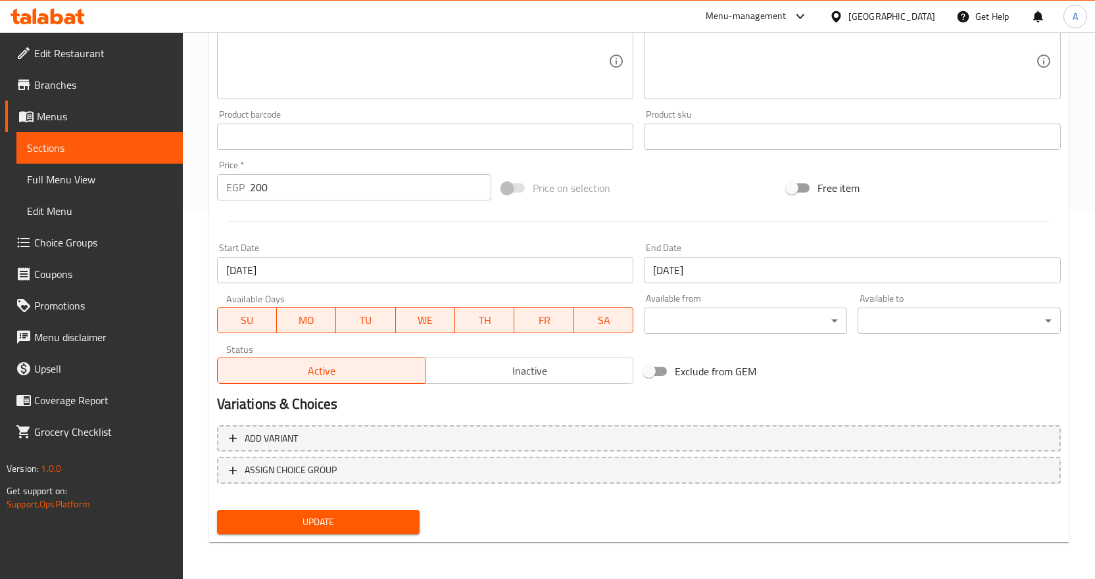
click at [324, 521] on span "Update" at bounding box center [318, 522] width 182 height 16
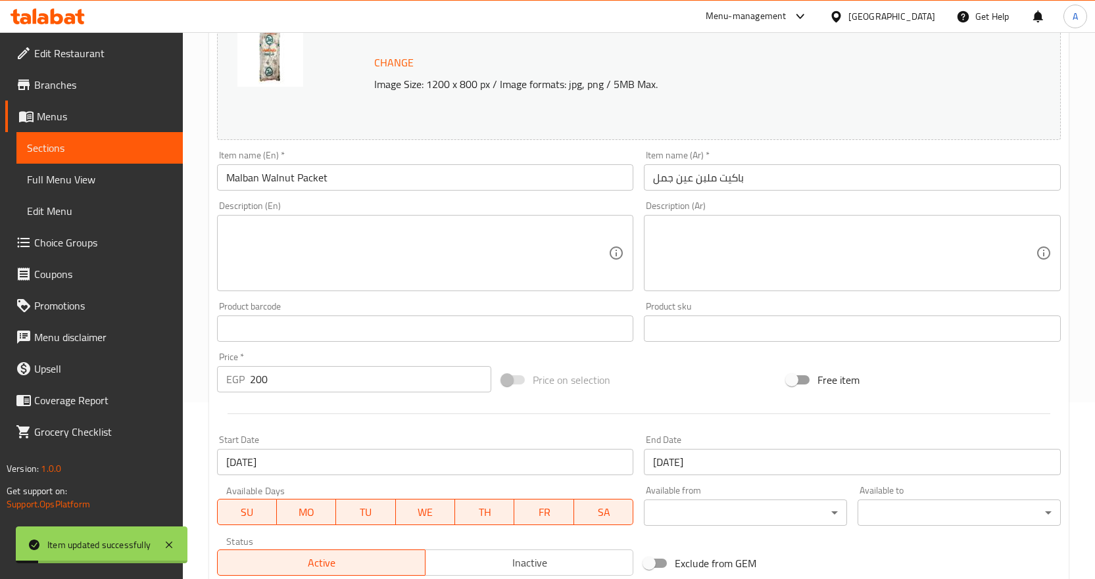
scroll to position [0, 0]
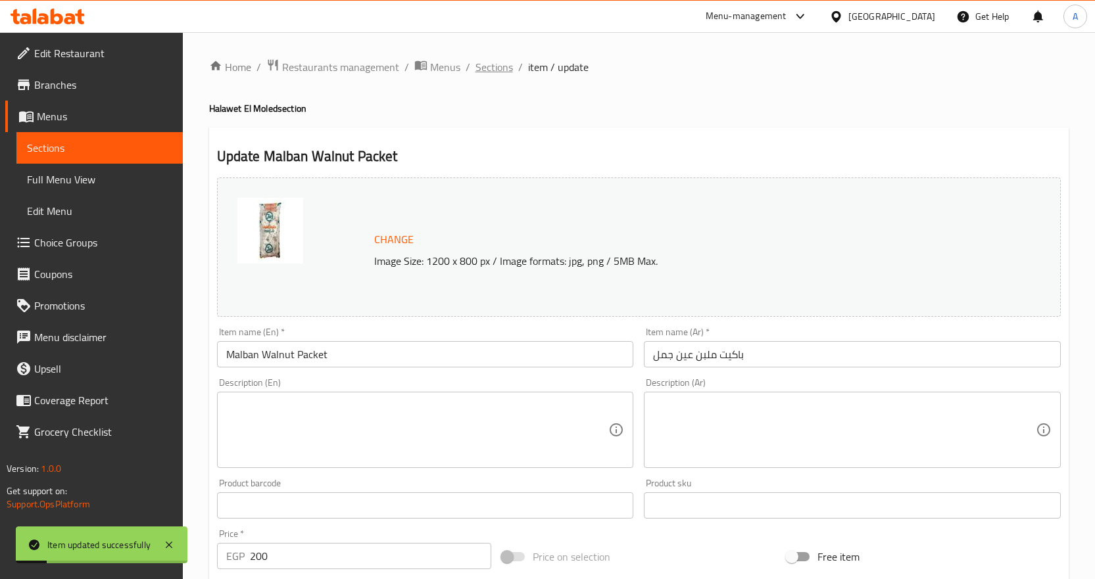
click at [500, 70] on span "Sections" at bounding box center [493, 67] width 37 height 16
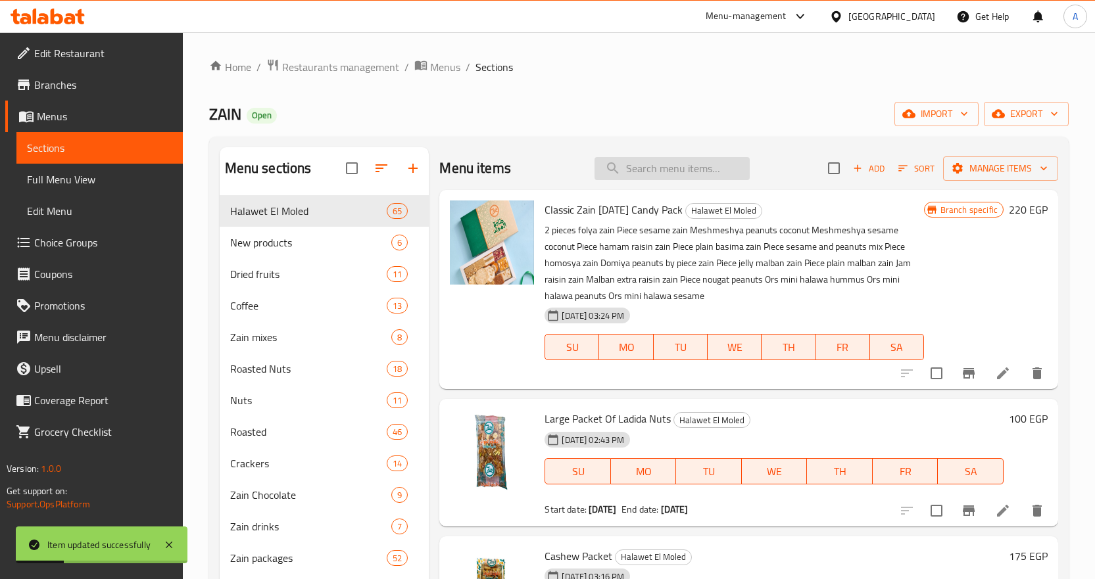
click at [662, 160] on input "search" at bounding box center [671, 168] width 155 height 23
paste input "قطعة دومية فول"
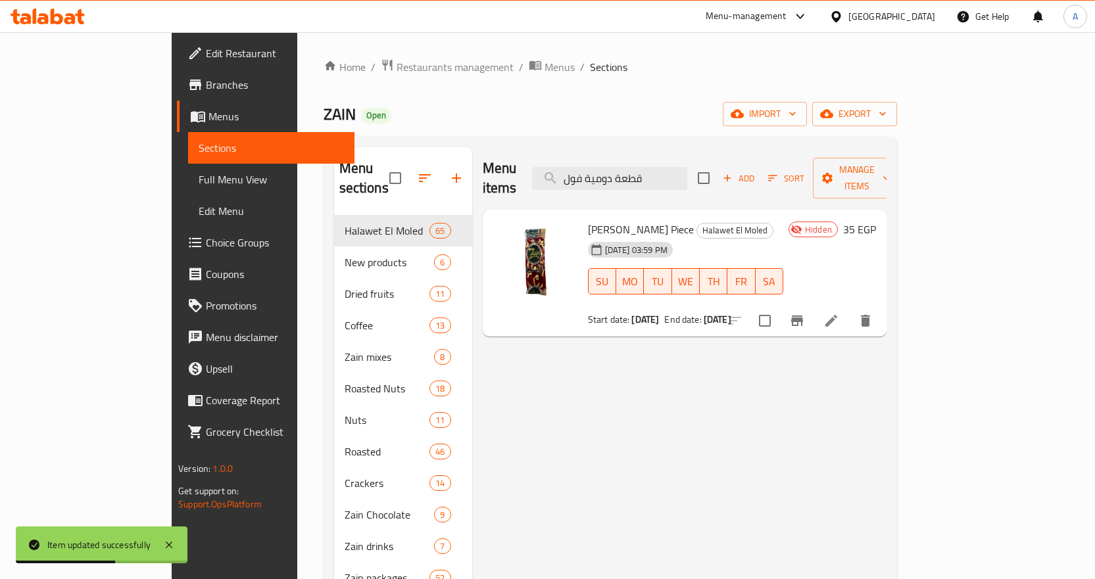
type input "قطعة دومية فول"
click at [849, 309] on li at bounding box center [831, 321] width 37 height 24
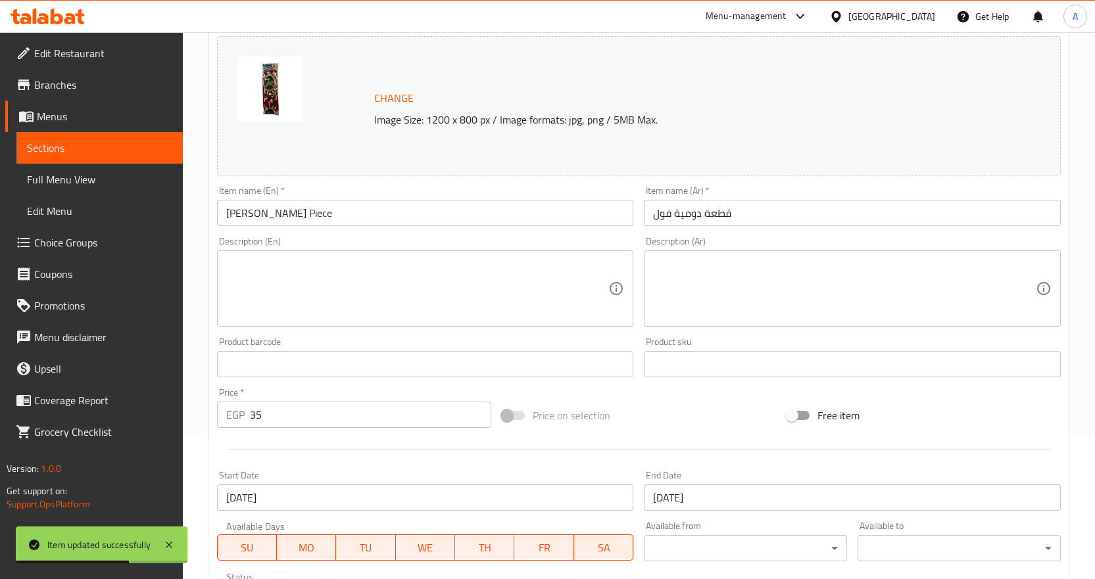
scroll to position [369, 0]
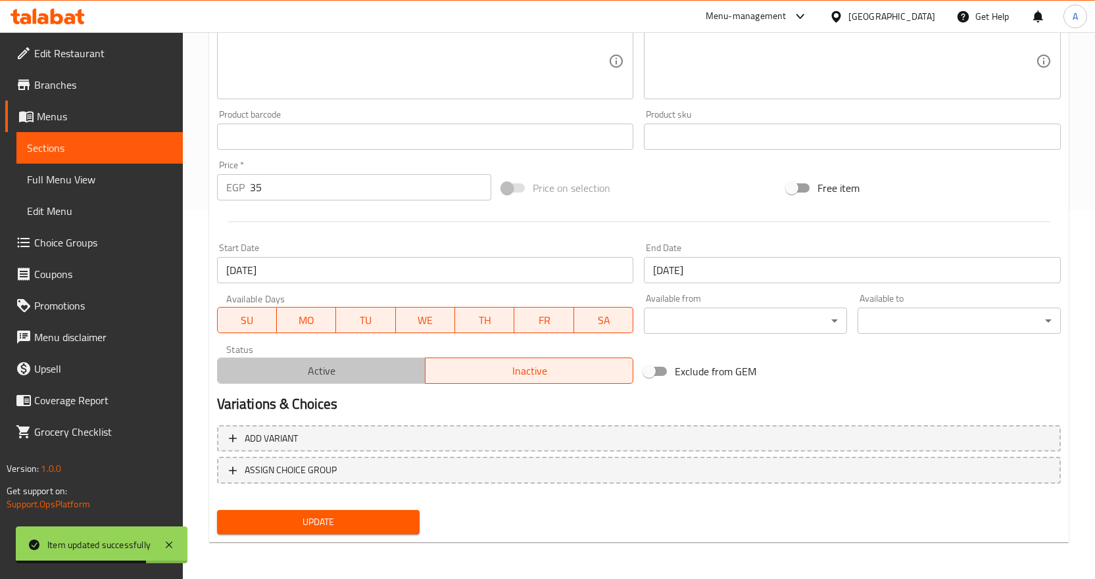
click at [389, 372] on span "Active" at bounding box center [321, 371] width 197 height 19
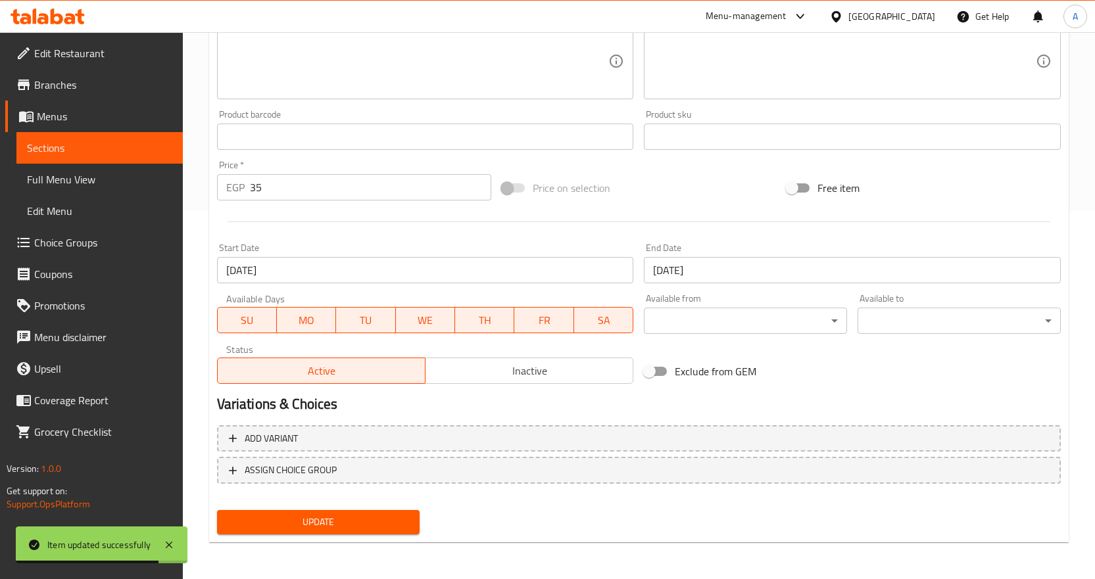
click at [341, 519] on span "Update" at bounding box center [318, 522] width 182 height 16
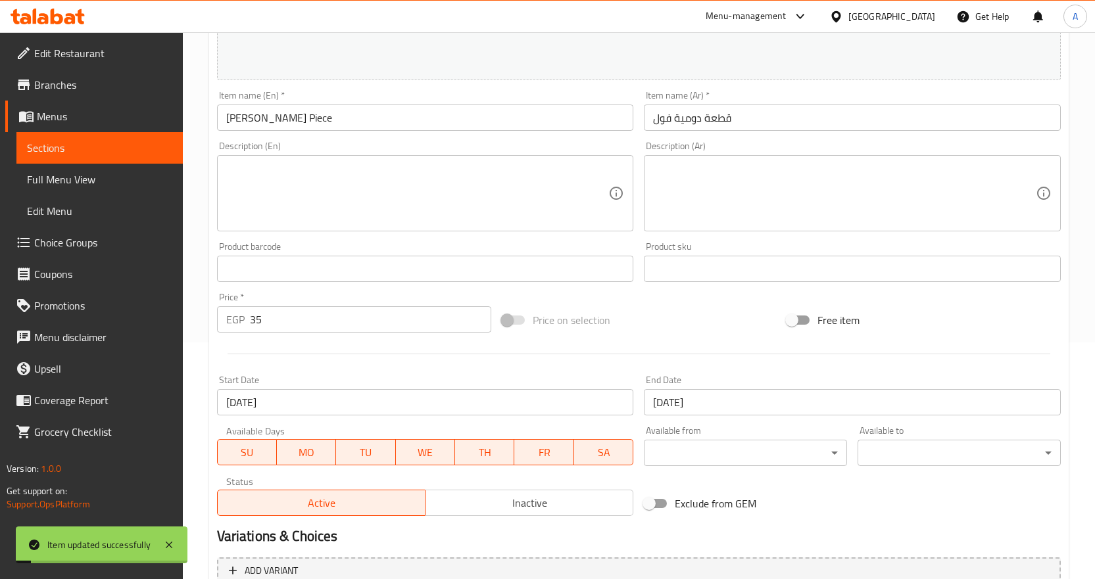
scroll to position [0, 0]
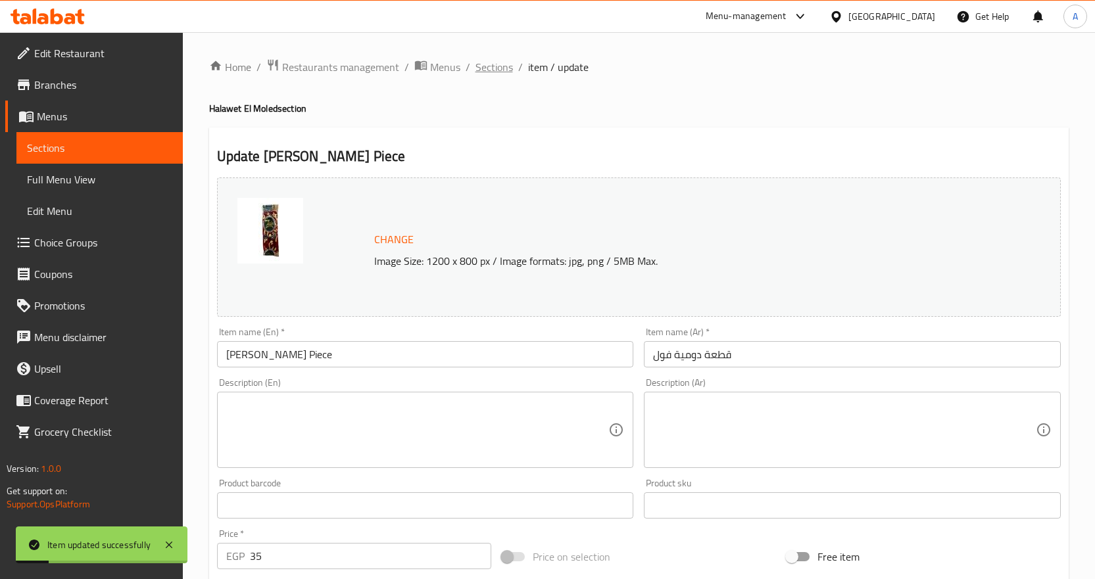
click at [495, 68] on span "Sections" at bounding box center [493, 67] width 37 height 16
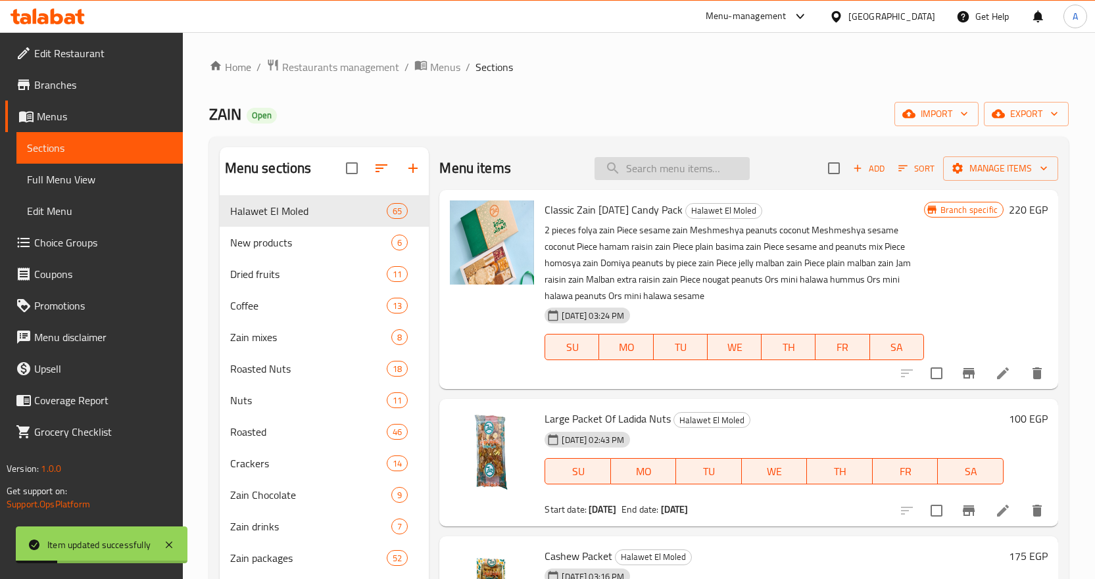
click at [655, 175] on input "search" at bounding box center [671, 168] width 155 height 23
paste input "باكيت شكلمة"
click at [693, 173] on input "باكيت شكلمة" at bounding box center [671, 168] width 155 height 23
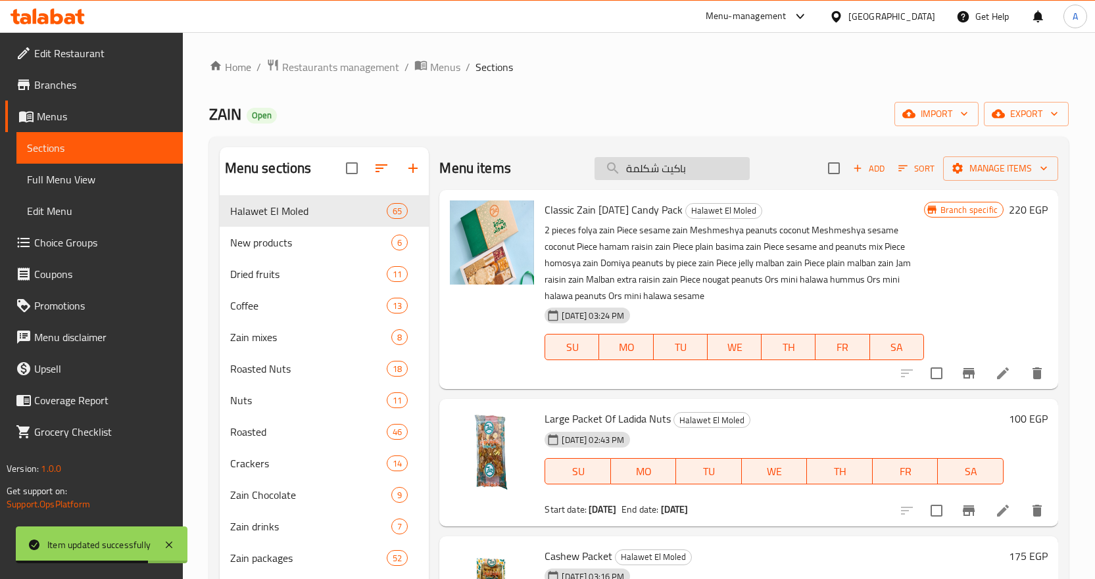
paste input "search"
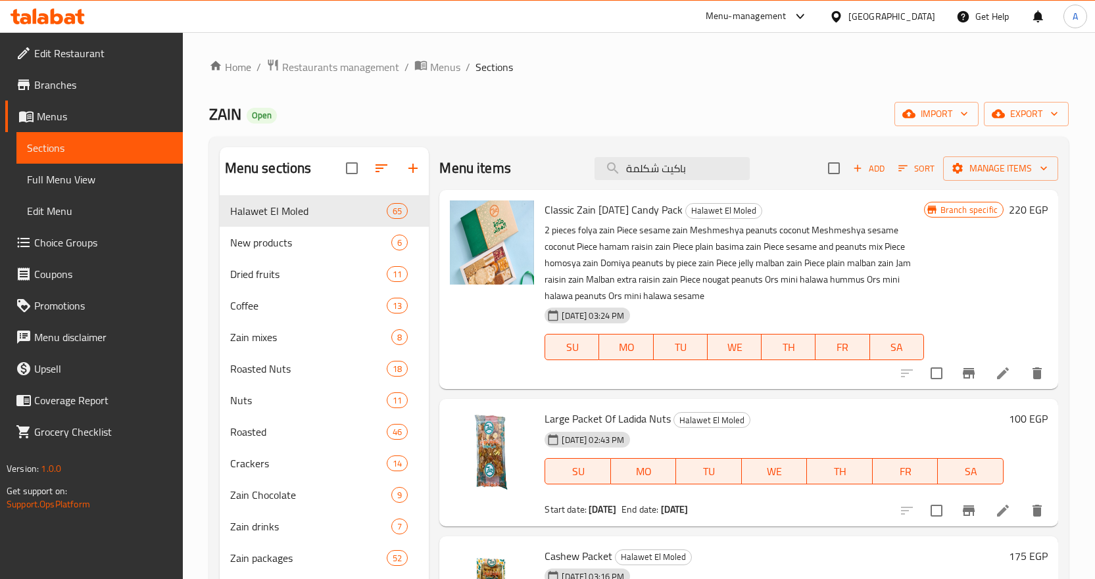
type input "باكيت شكلمة"
click at [55, 174] on span "Full Menu View" at bounding box center [99, 180] width 145 height 16
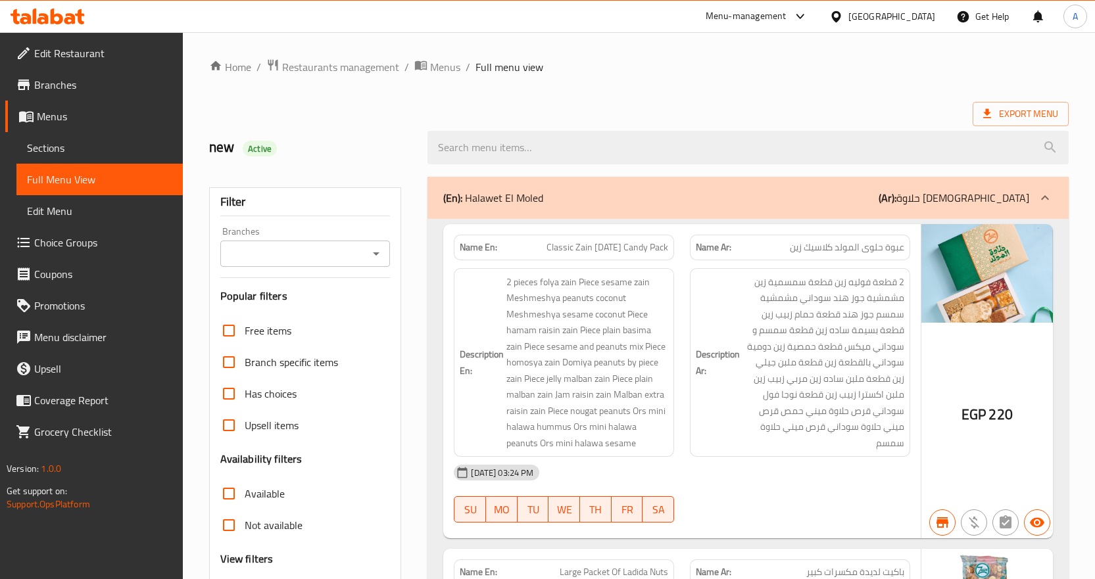
click at [68, 145] on span "Sections" at bounding box center [99, 148] width 145 height 16
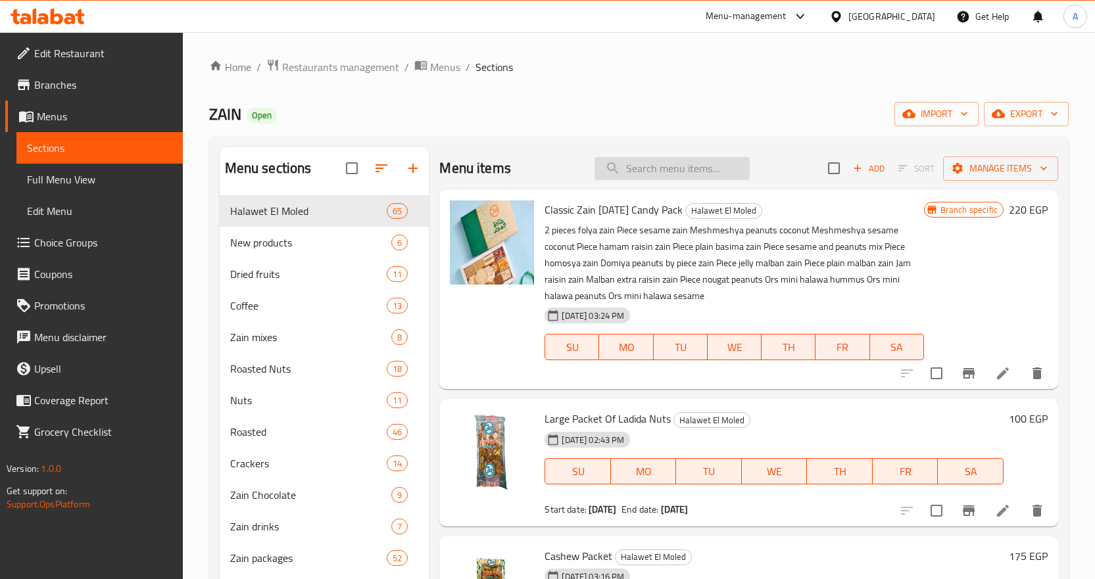
click at [667, 177] on input "search" at bounding box center [671, 168] width 155 height 23
paste input "باكيت شكلمة"
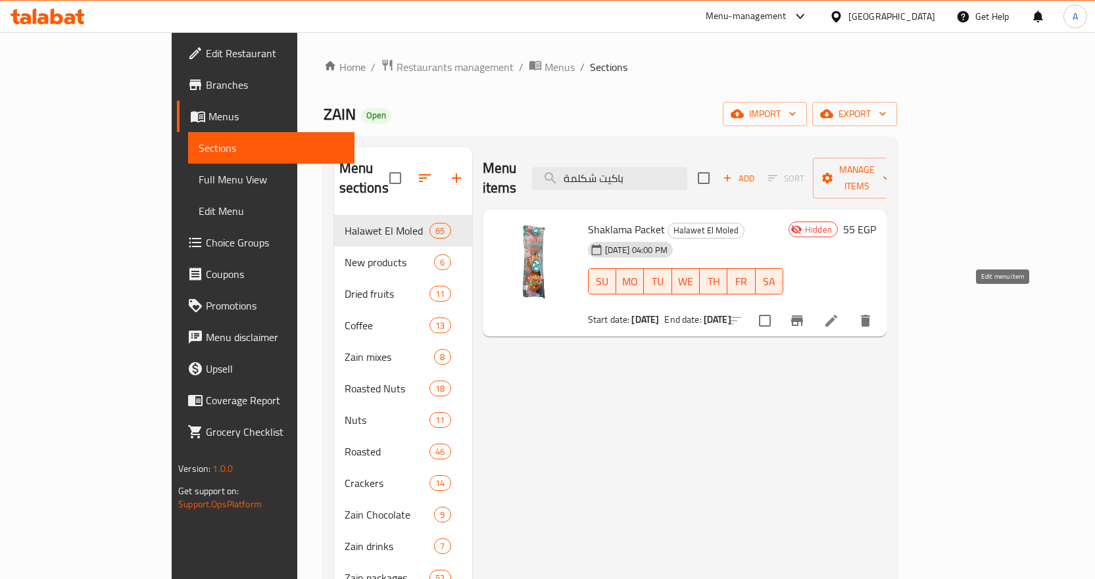
type input "باكيت شكلمة"
click at [839, 313] on icon at bounding box center [831, 321] width 16 height 16
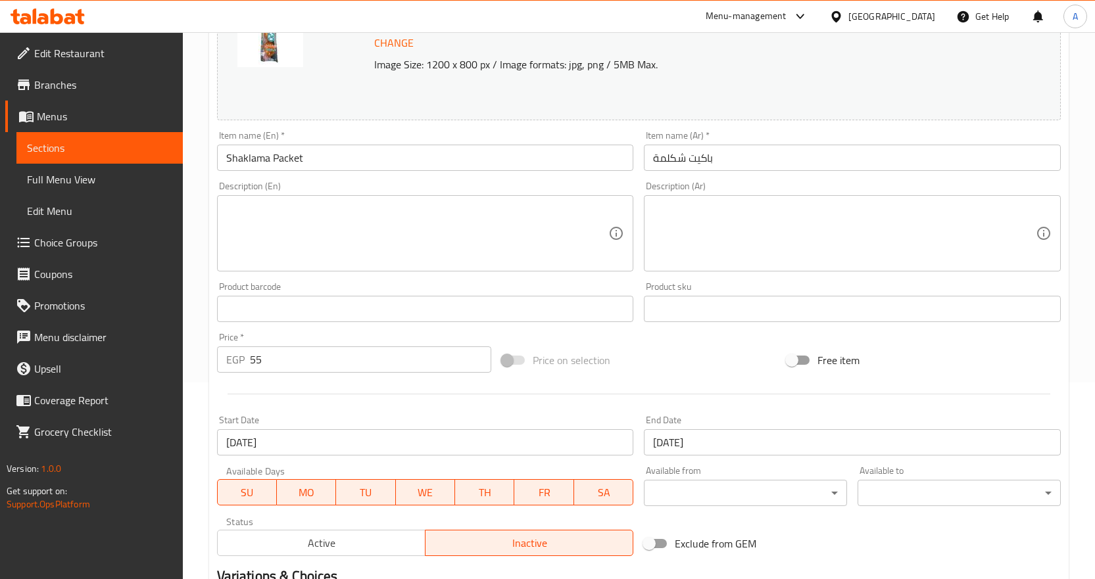
scroll to position [329, 0]
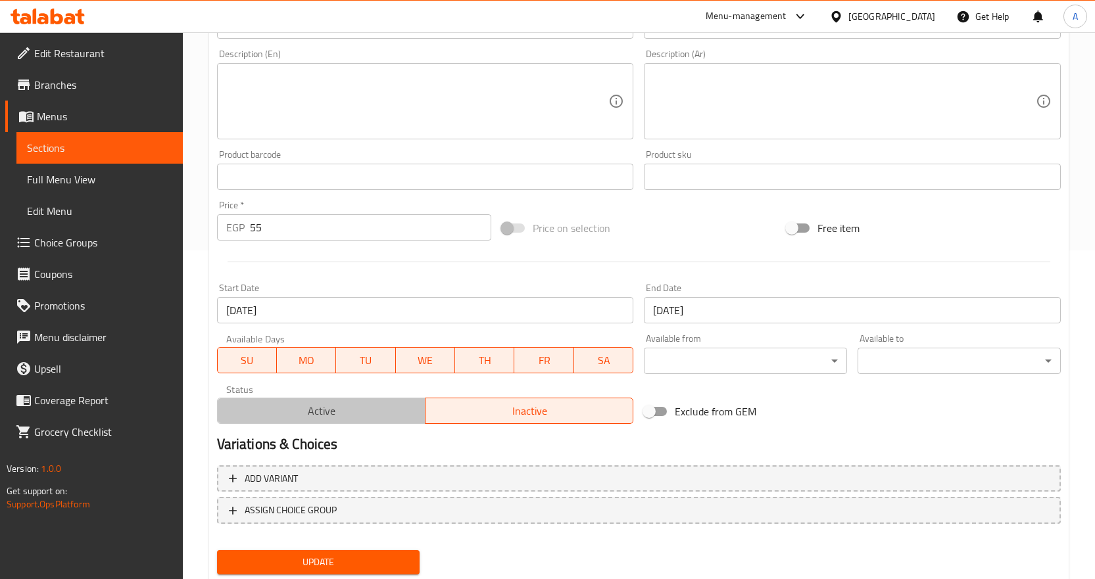
click at [353, 408] on span "Active" at bounding box center [321, 411] width 197 height 19
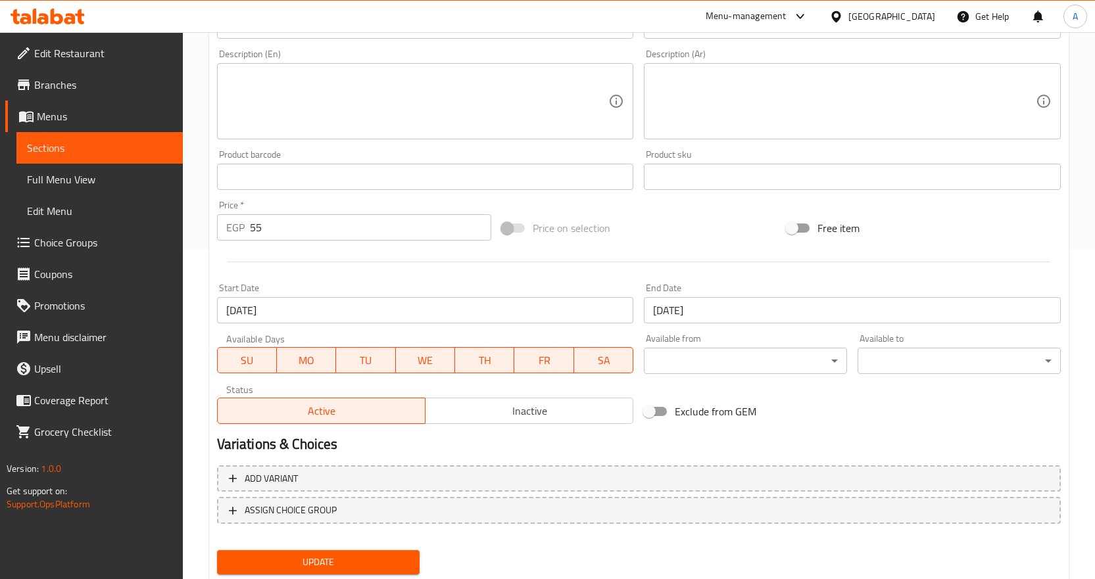
click at [358, 550] on div "Update" at bounding box center [319, 562] width 214 height 35
click at [358, 558] on span "Update" at bounding box center [318, 562] width 182 height 16
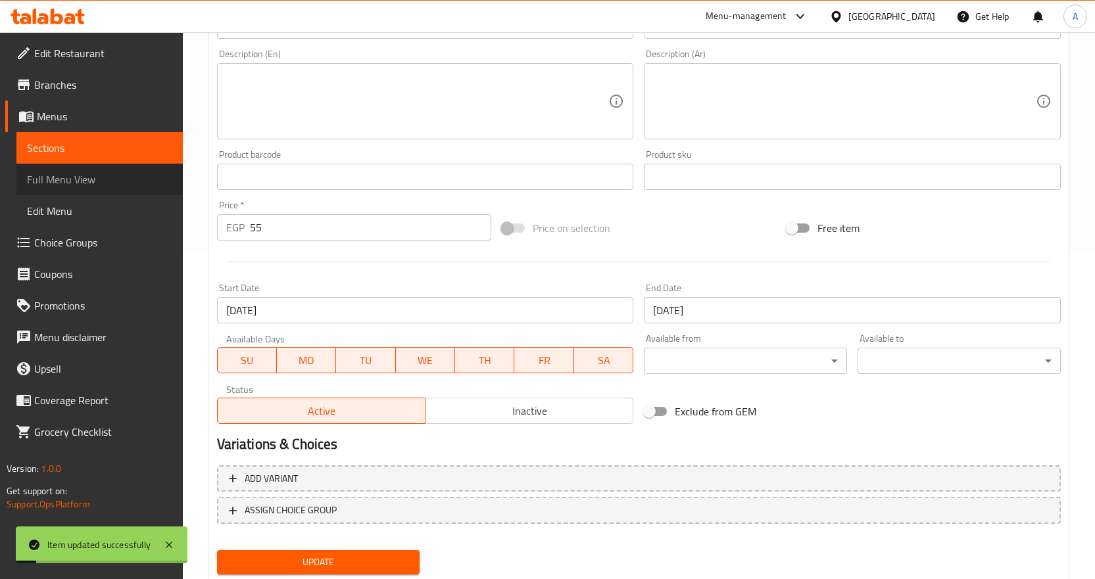
click at [66, 185] on span "Full Menu View" at bounding box center [99, 180] width 145 height 16
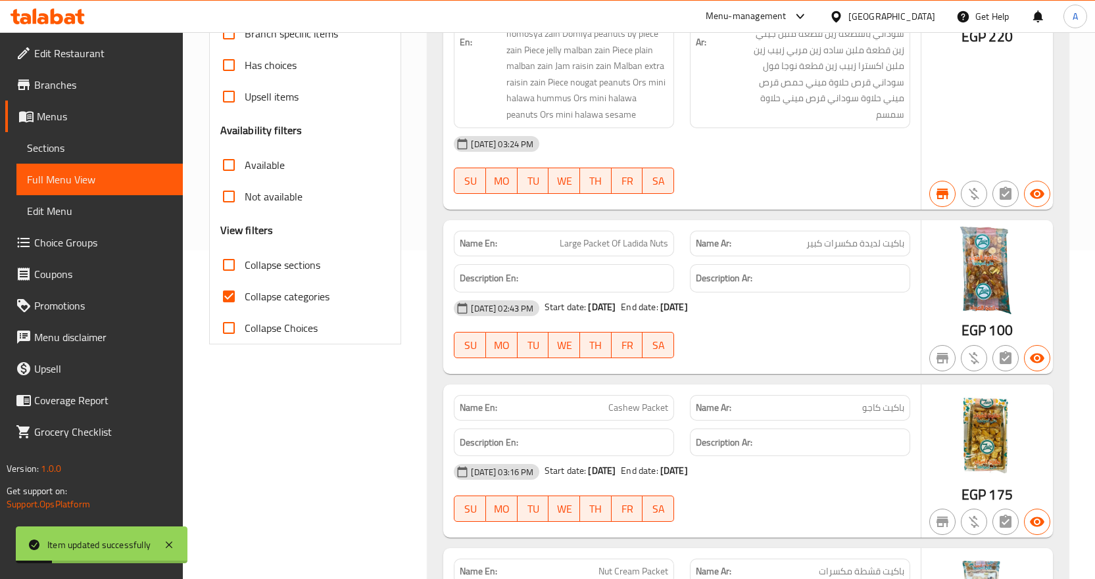
click at [461, 361] on div "SU MO TU WE TH FR SA" at bounding box center [564, 345] width 236 height 42
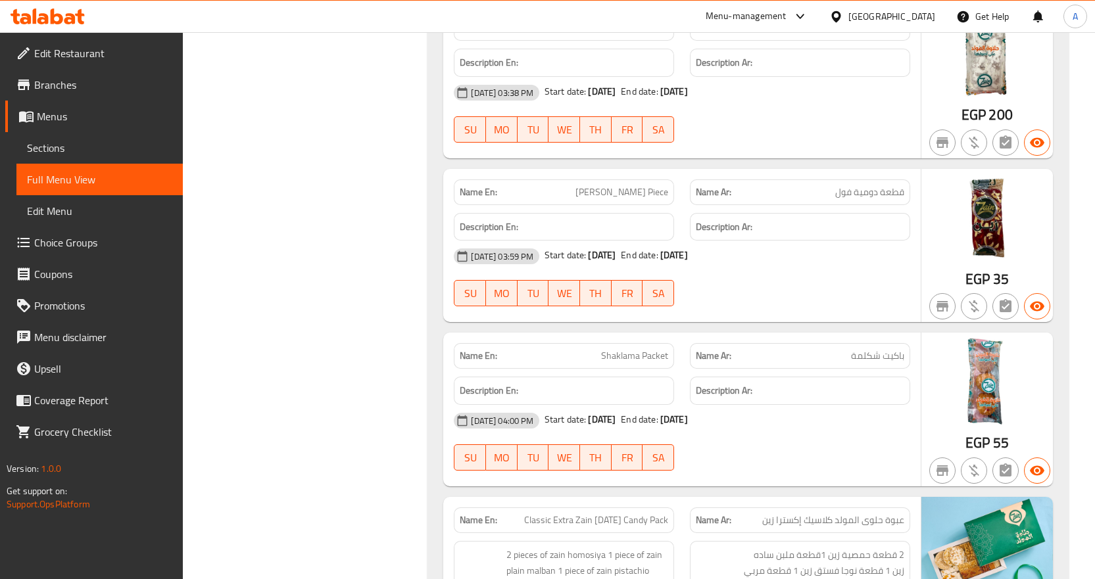
scroll to position [1382, 0]
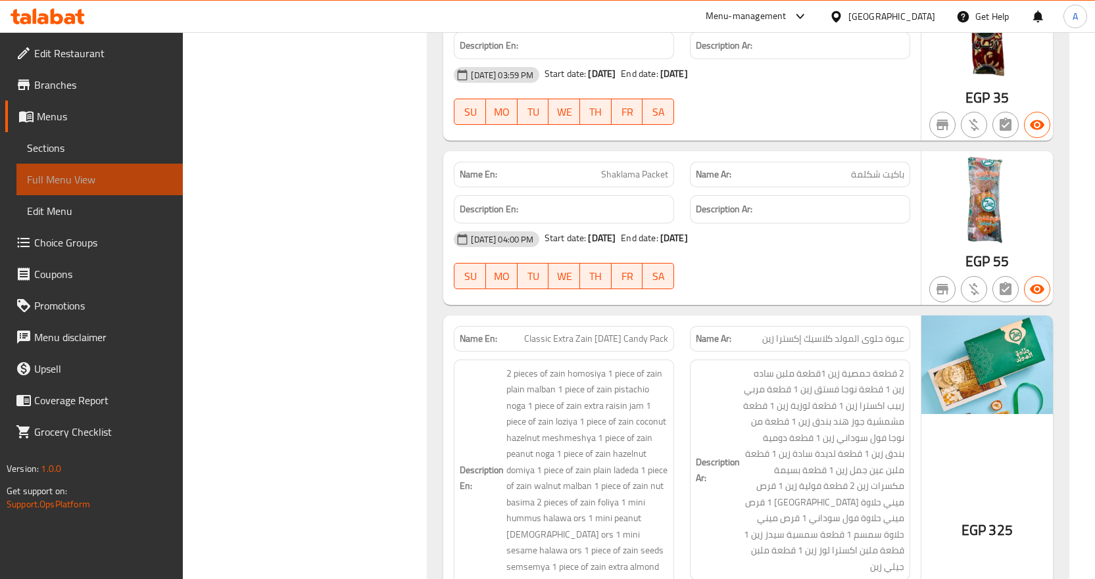
click at [98, 178] on span "Full Menu View" at bounding box center [99, 180] width 145 height 16
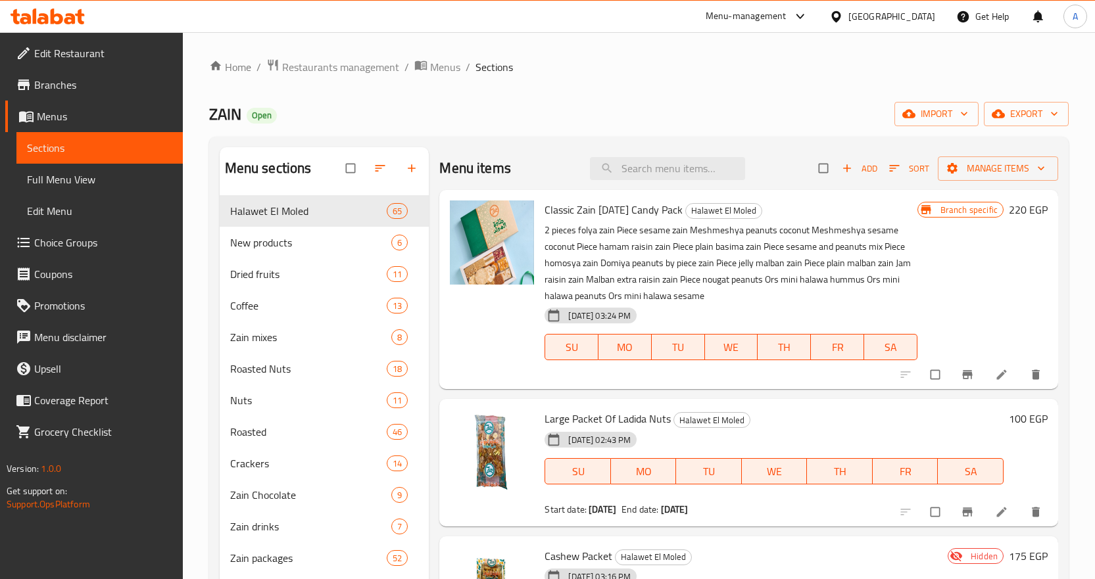
click at [87, 178] on span "Full Menu View" at bounding box center [99, 180] width 145 height 16
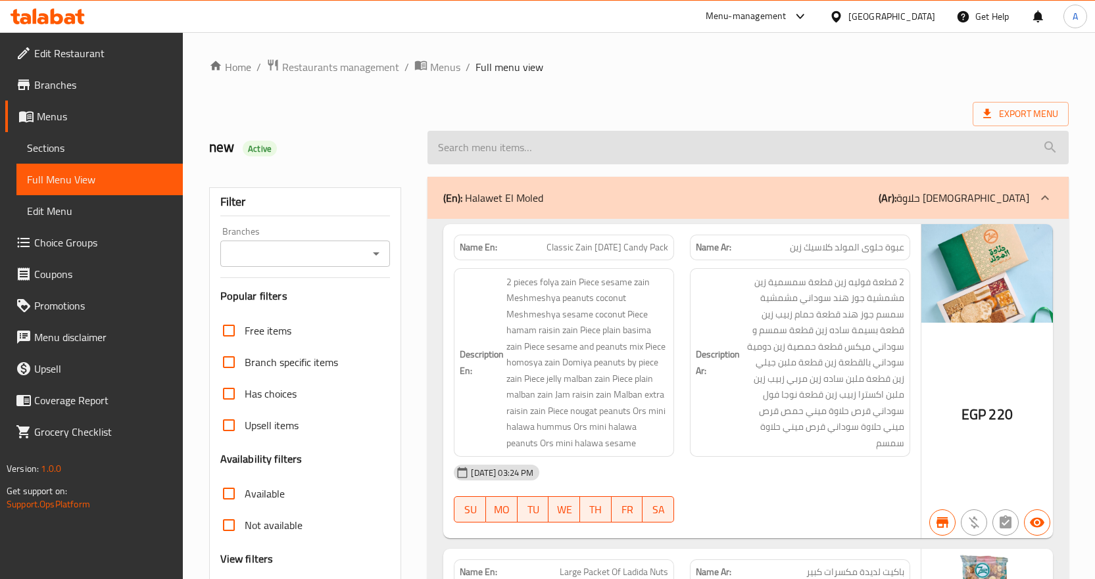
click at [797, 139] on input "search" at bounding box center [747, 148] width 641 height 34
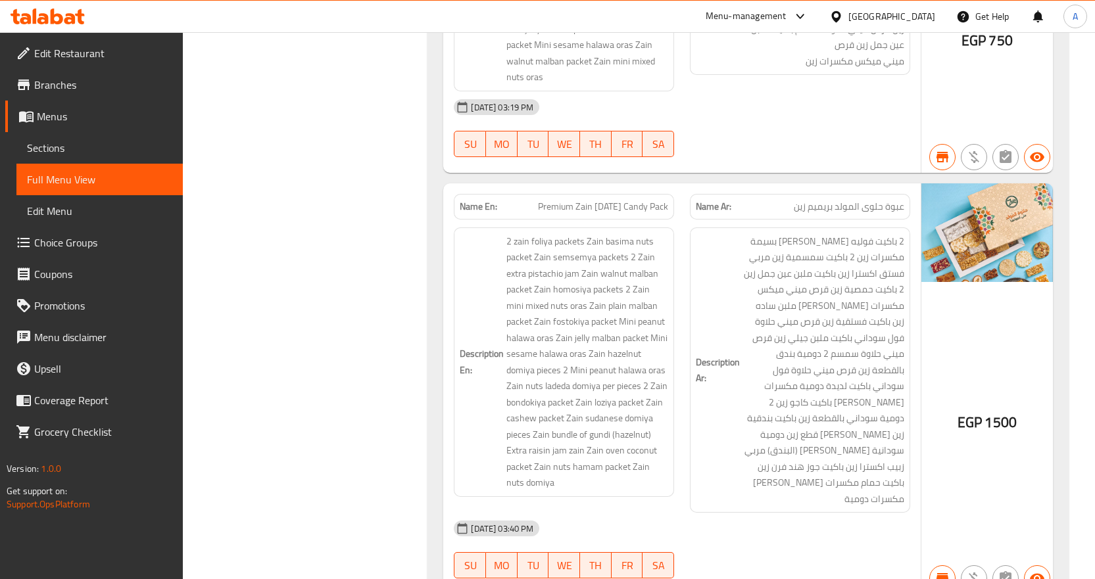
scroll to position [2201, 0]
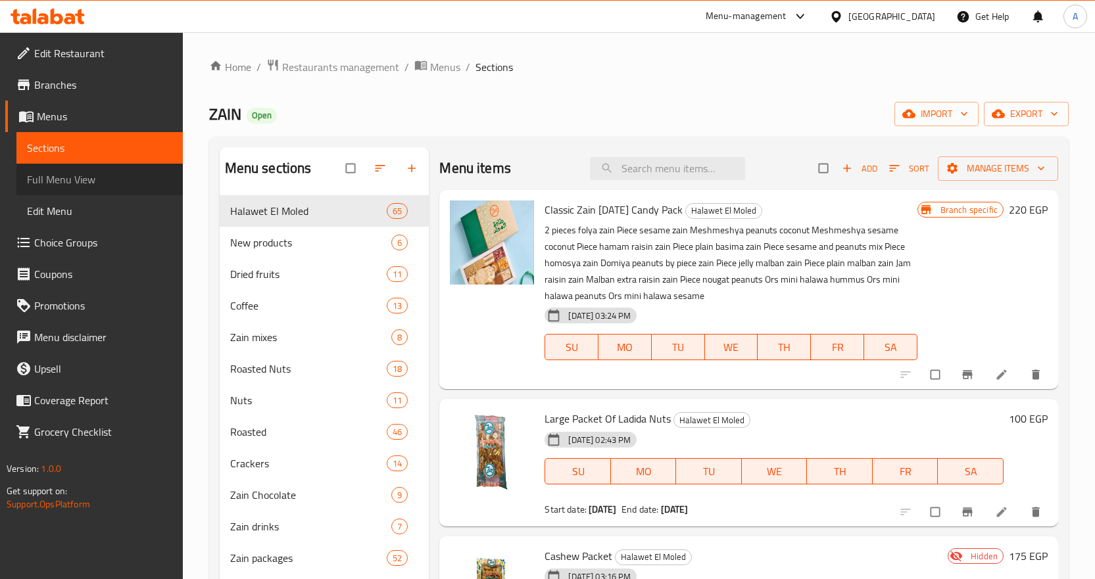
click at [80, 174] on span "Full Menu View" at bounding box center [99, 180] width 145 height 16
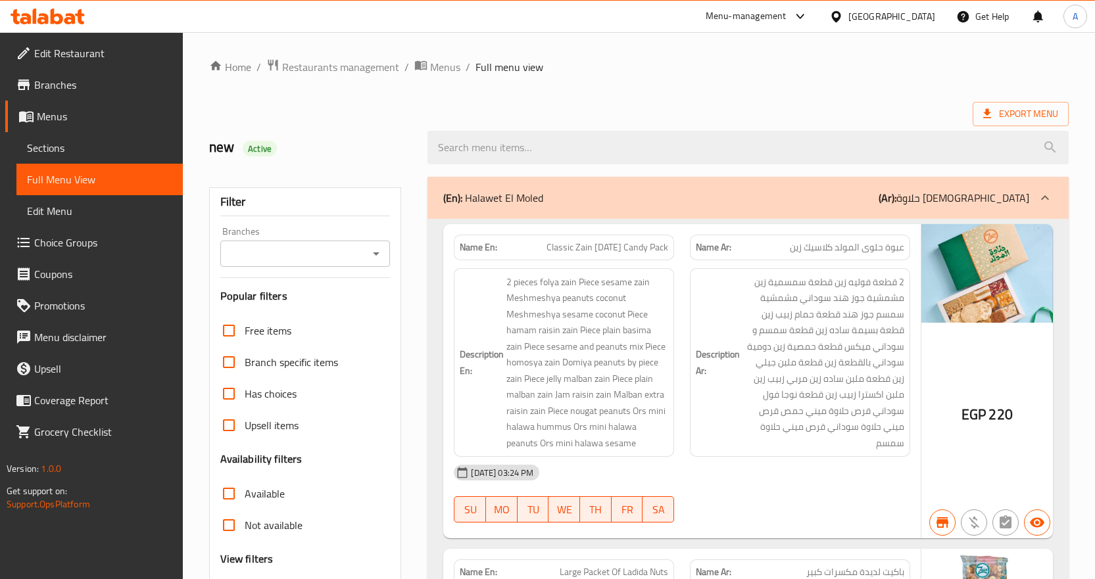
click at [502, 210] on div "(En): Halawet El Moled (Ar): حلاوة [DEMOGRAPHIC_DATA]" at bounding box center [747, 198] width 641 height 42
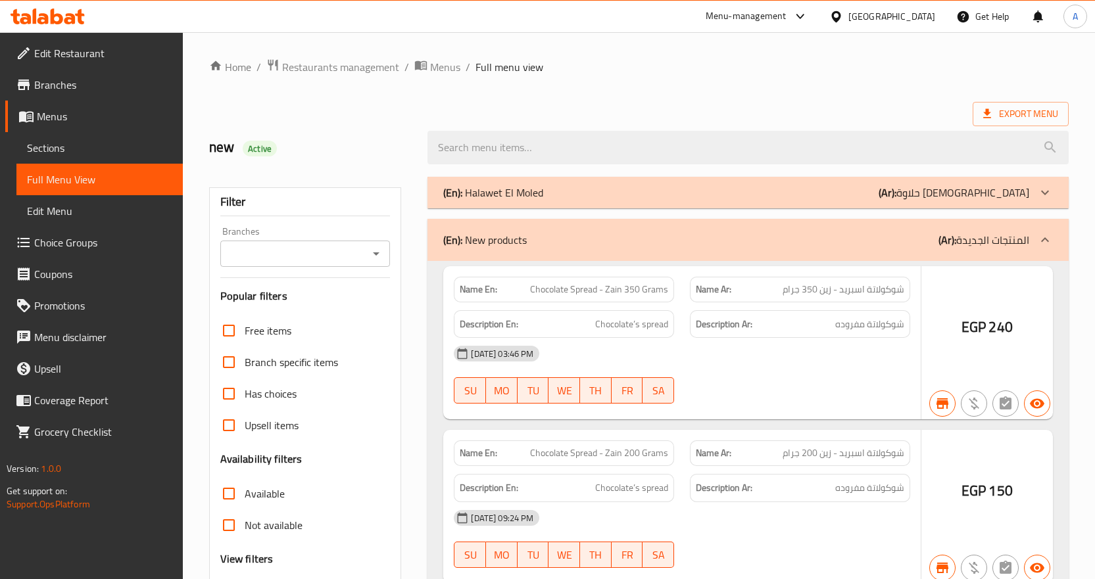
scroll to position [1, 0]
checkbox input "true"
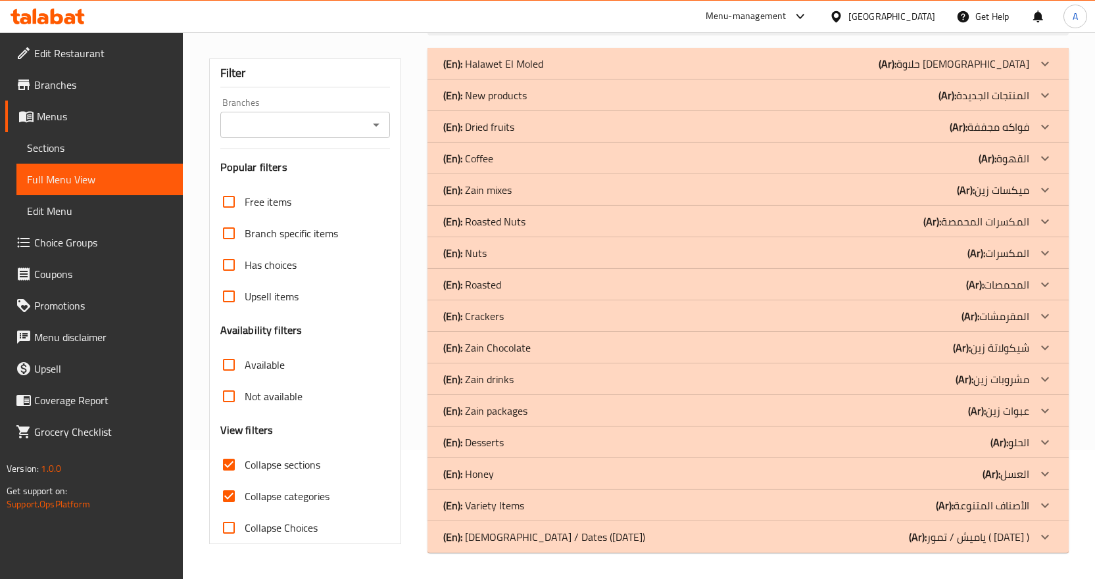
scroll to position [129, 0]
click at [861, 499] on div "(En): Variety Items (Ar): الأصناف المتنوعة" at bounding box center [736, 506] width 586 height 16
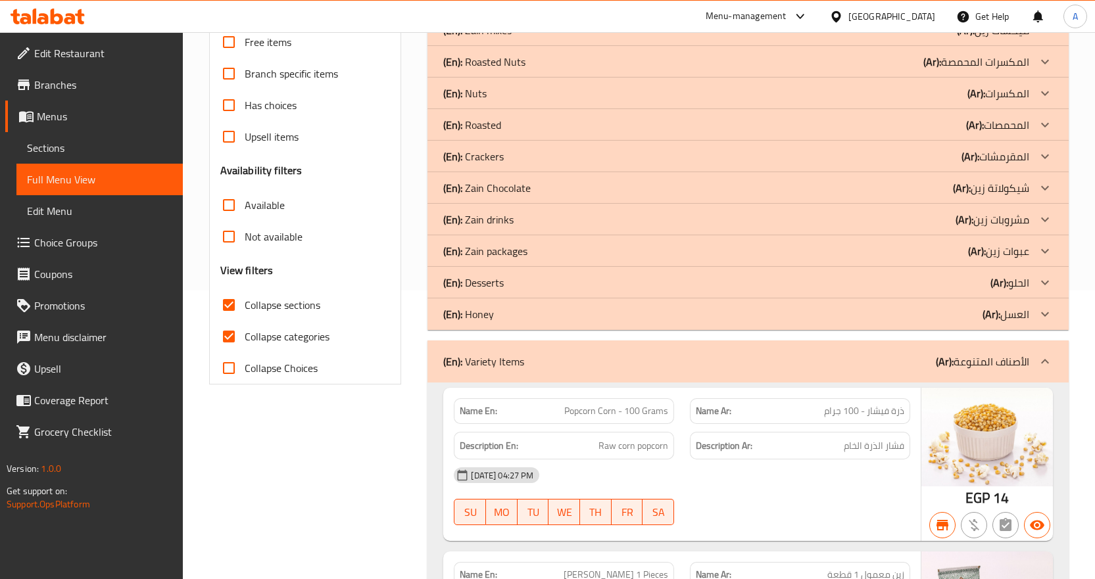
scroll to position [329, 0]
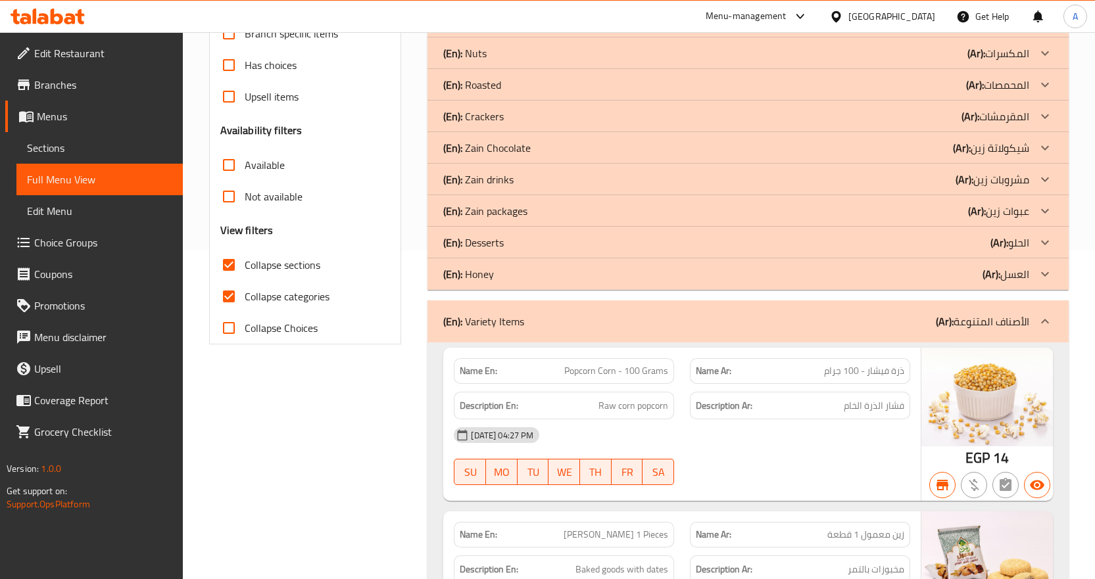
click at [825, 305] on div "(En): Variety Items (Ar): الأصناف المتنوعة" at bounding box center [747, 321] width 641 height 42
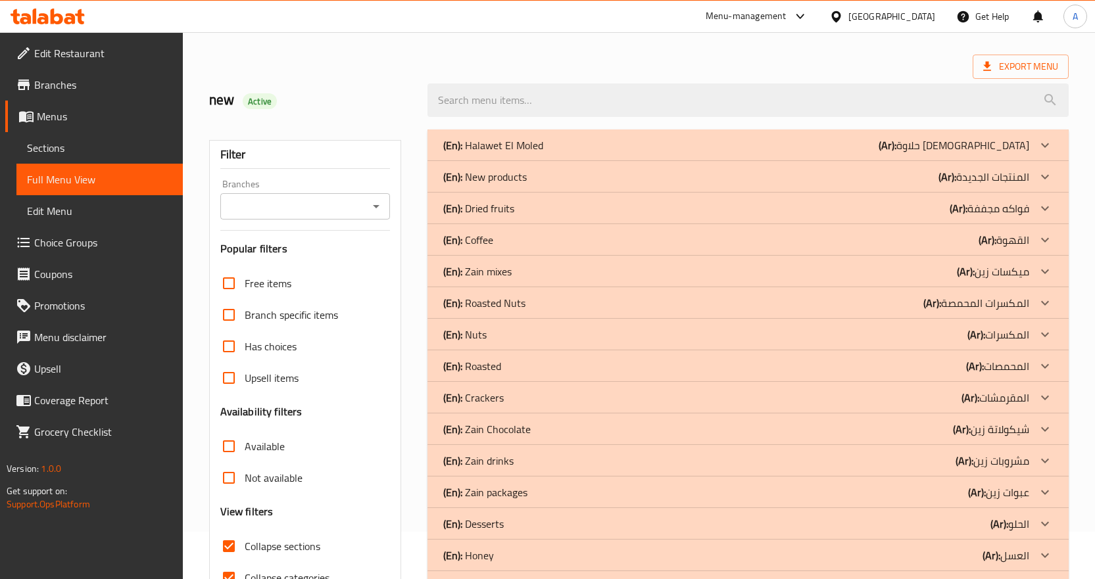
scroll to position [0, 0]
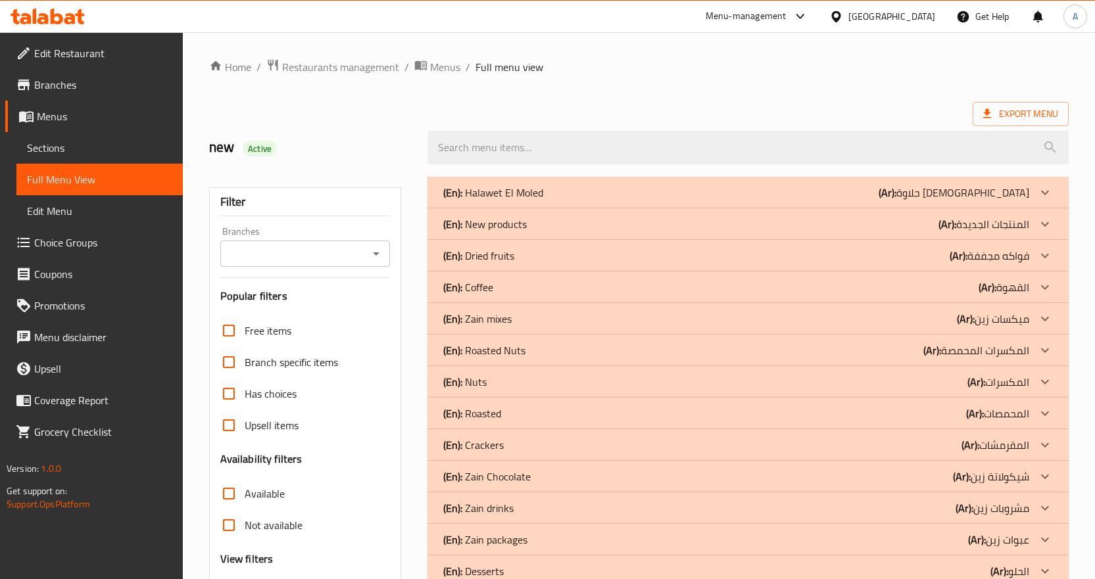
click at [946, 194] on div "(En): Halawet El Moled (Ar): حلاوة المولد" at bounding box center [736, 193] width 586 height 16
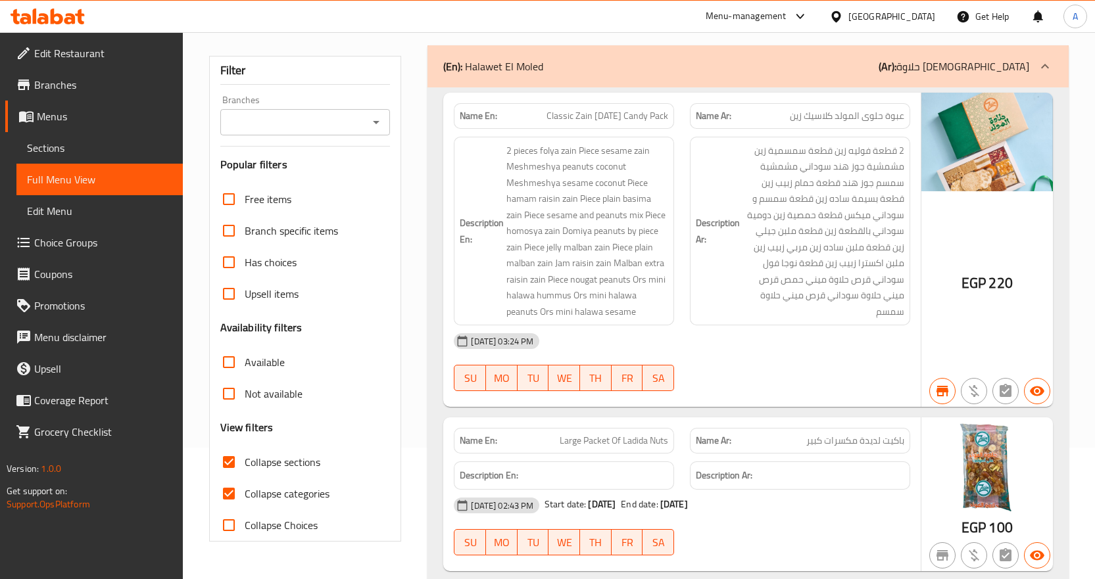
scroll to position [394, 0]
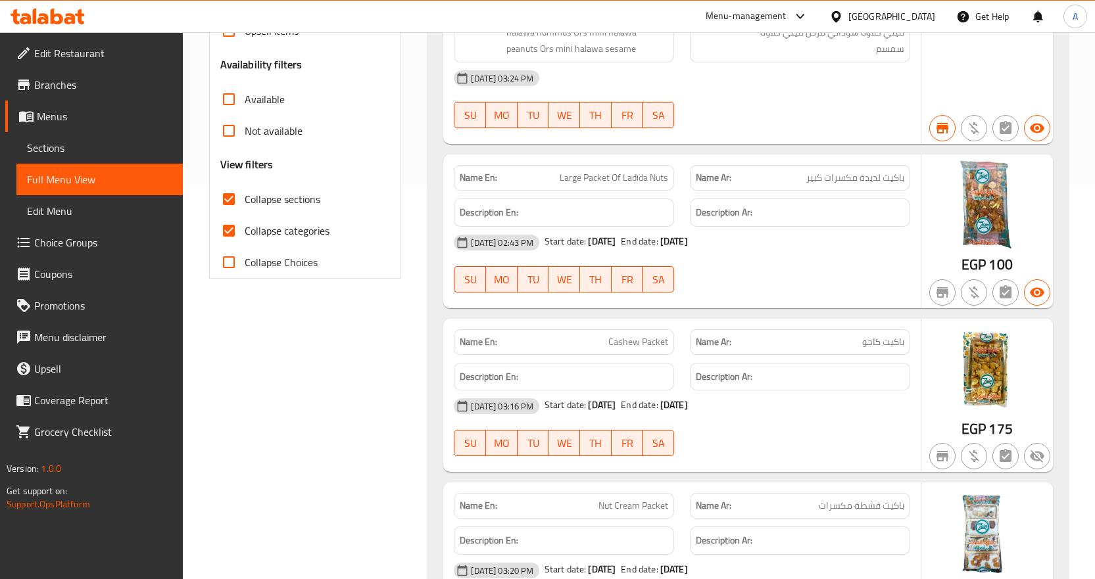
click at [876, 177] on span "باكيت لديدة مكسرات كبير" at bounding box center [855, 178] width 98 height 14
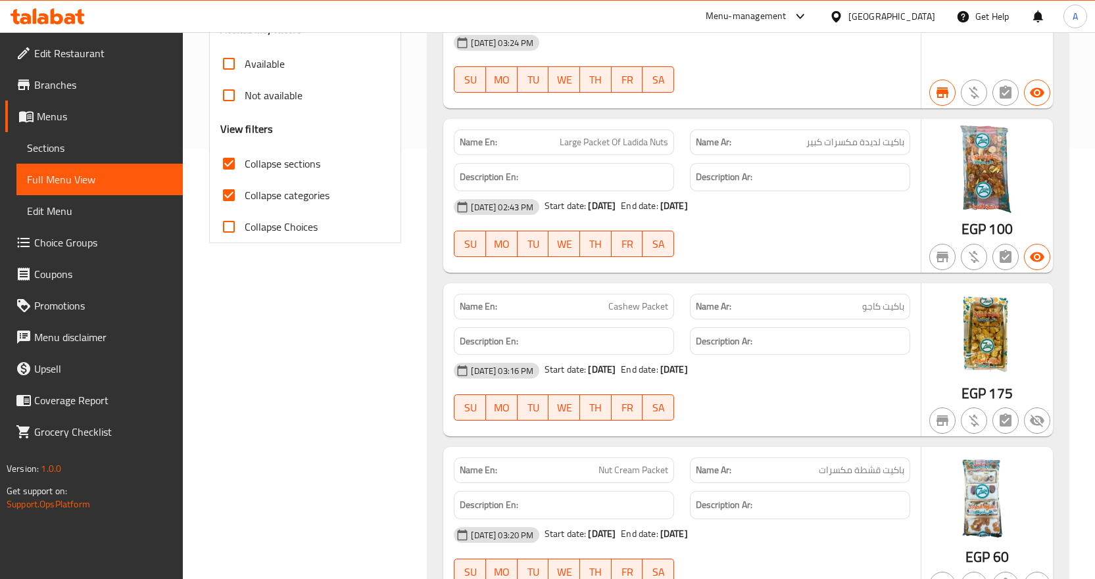
scroll to position [460, 0]
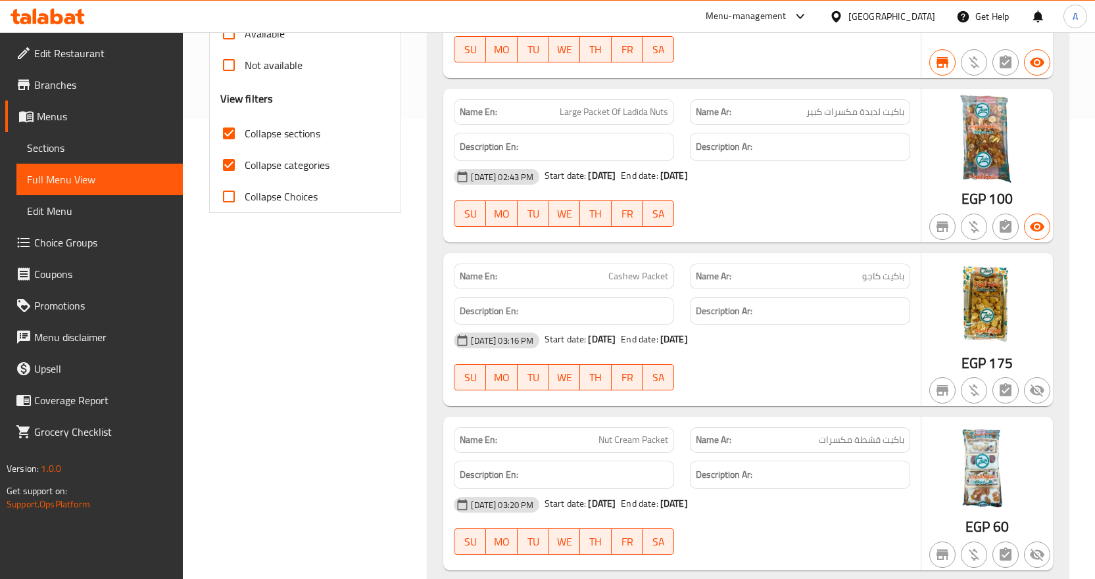
click at [901, 280] on span "باكيت كاجو" at bounding box center [883, 277] width 42 height 14
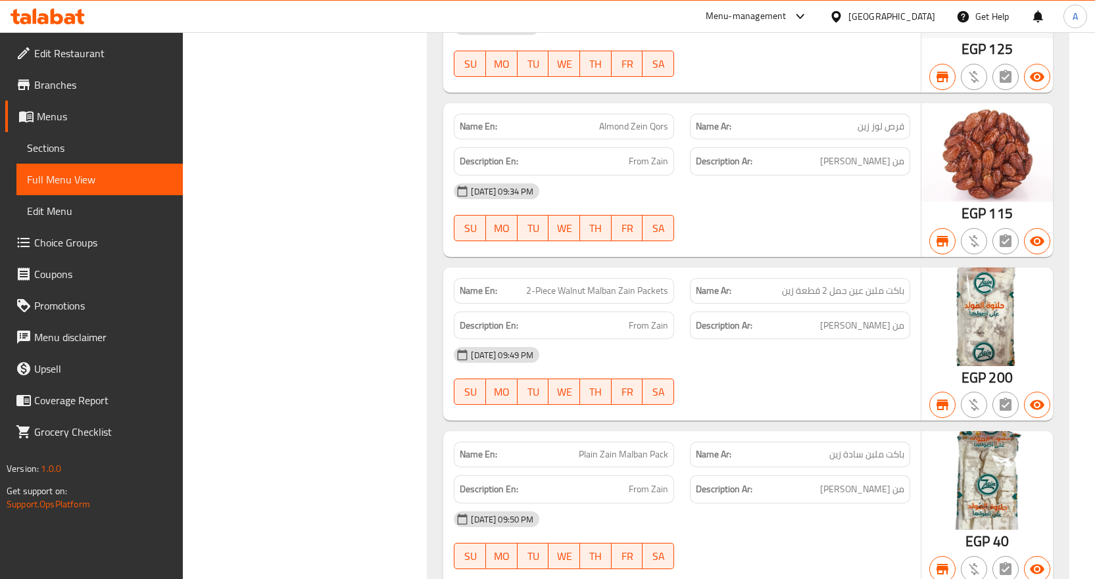
scroll to position [6374, 0]
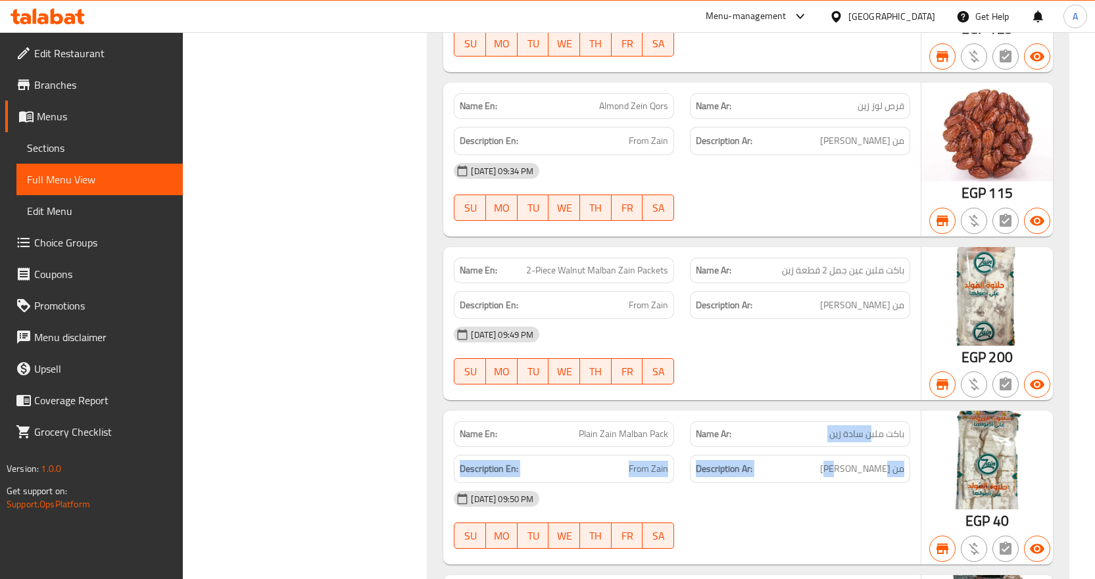
drag, startPoint x: 869, startPoint y: 394, endPoint x: 851, endPoint y: 403, distance: 20.0
click at [852, 411] on div "Name En: Plain Zain Malban Pack Name Ar: باكت ملبن سادة زين Description En: Fro…" at bounding box center [681, 488] width 477 height 154
click at [881, 455] on div "Description Ar: من زين" at bounding box center [800, 469] width 220 height 28
drag, startPoint x: 882, startPoint y: 394, endPoint x: 823, endPoint y: 391, distance: 59.3
click at [823, 427] on p "Name Ar: باكت ملبن سادة زين" at bounding box center [800, 434] width 208 height 14
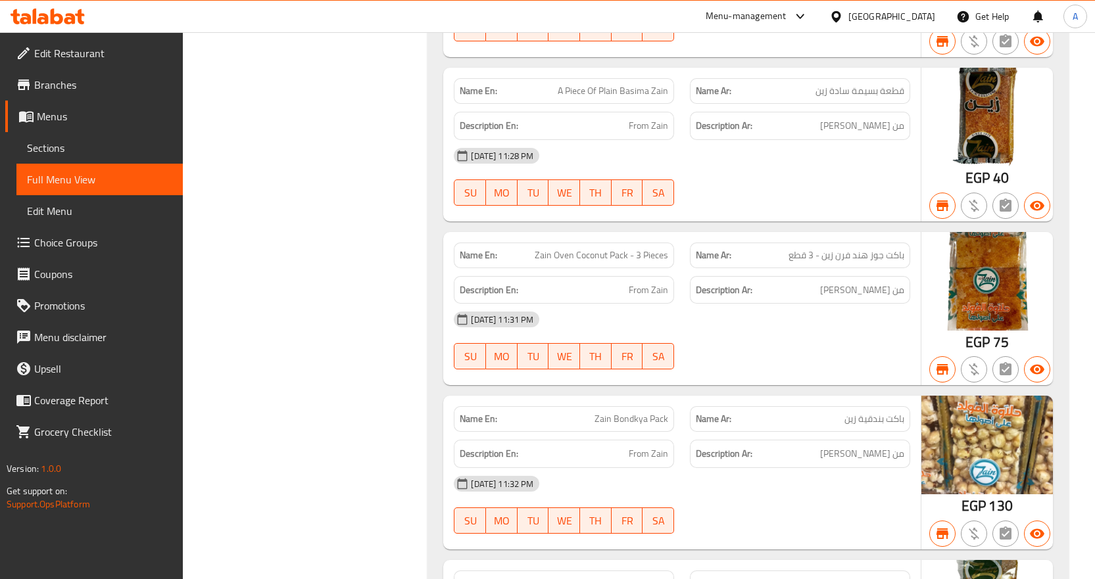
scroll to position [10488, 0]
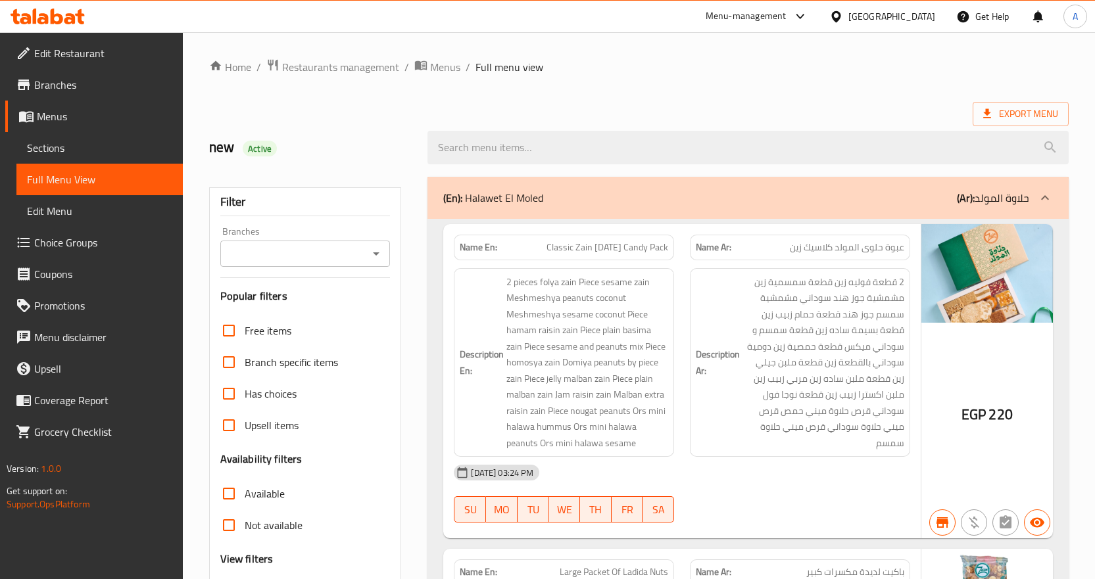
scroll to position [329, 0]
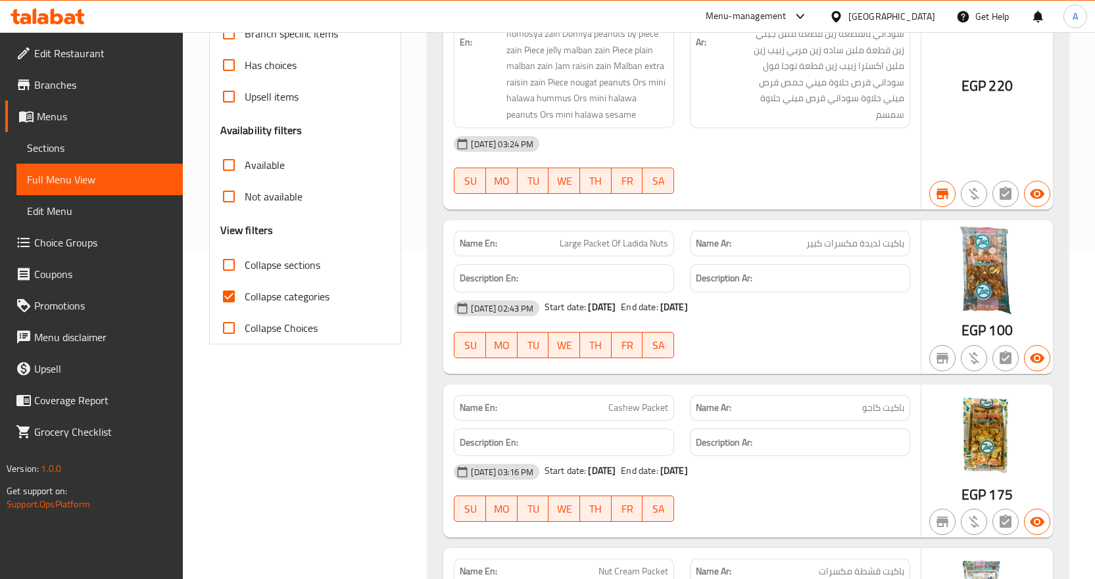
click at [316, 299] on span "Collapse categories" at bounding box center [287, 297] width 85 height 16
click at [245, 299] on input "Collapse categories" at bounding box center [229, 297] width 32 height 32
checkbox input "false"
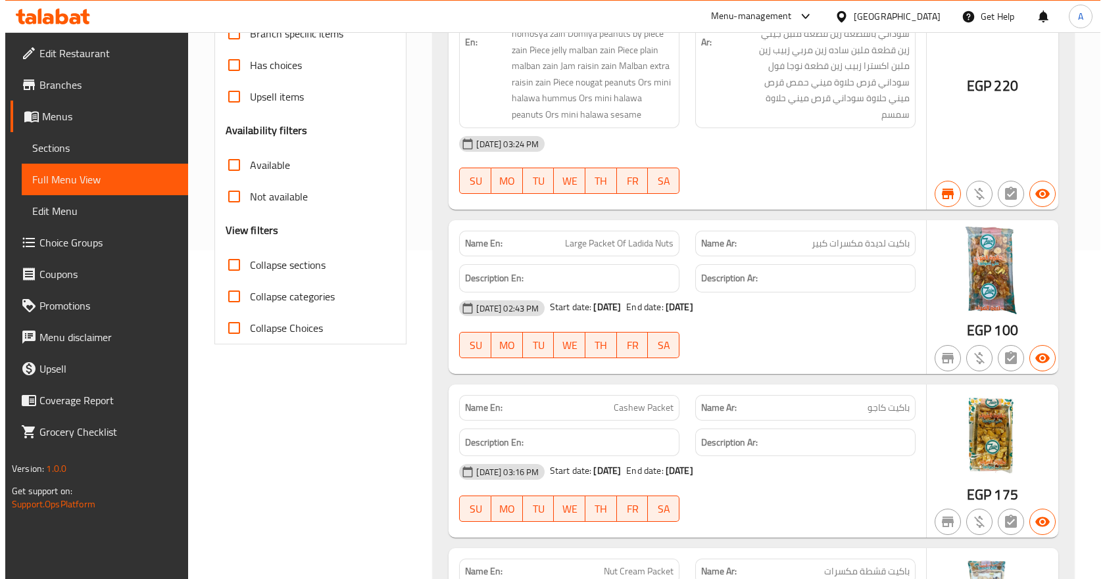
scroll to position [0, 0]
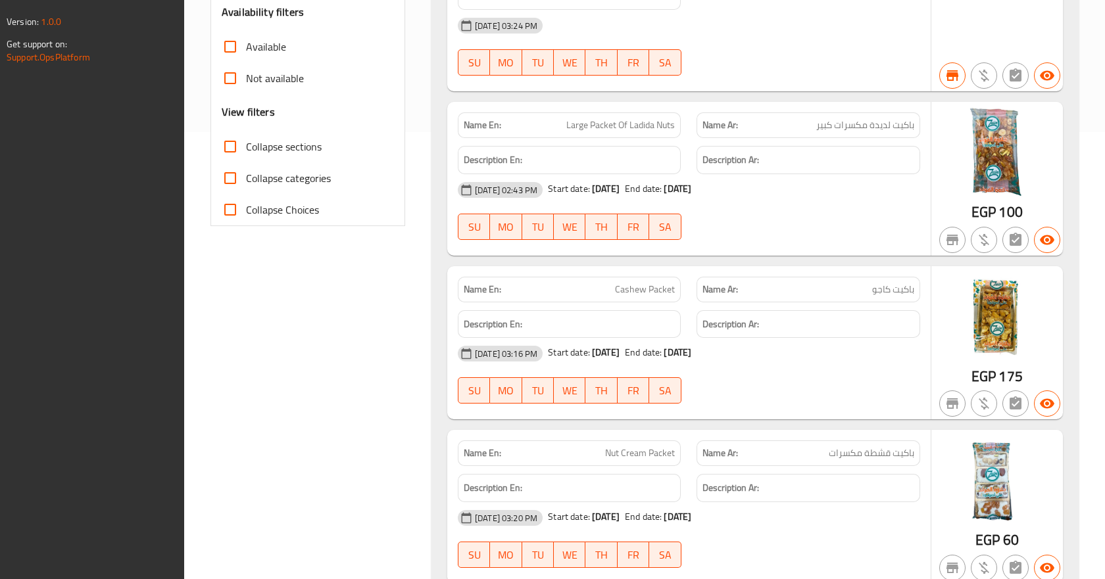
click at [635, 33] on div "[DATE] 03:24 PM" at bounding box center [689, 26] width 478 height 32
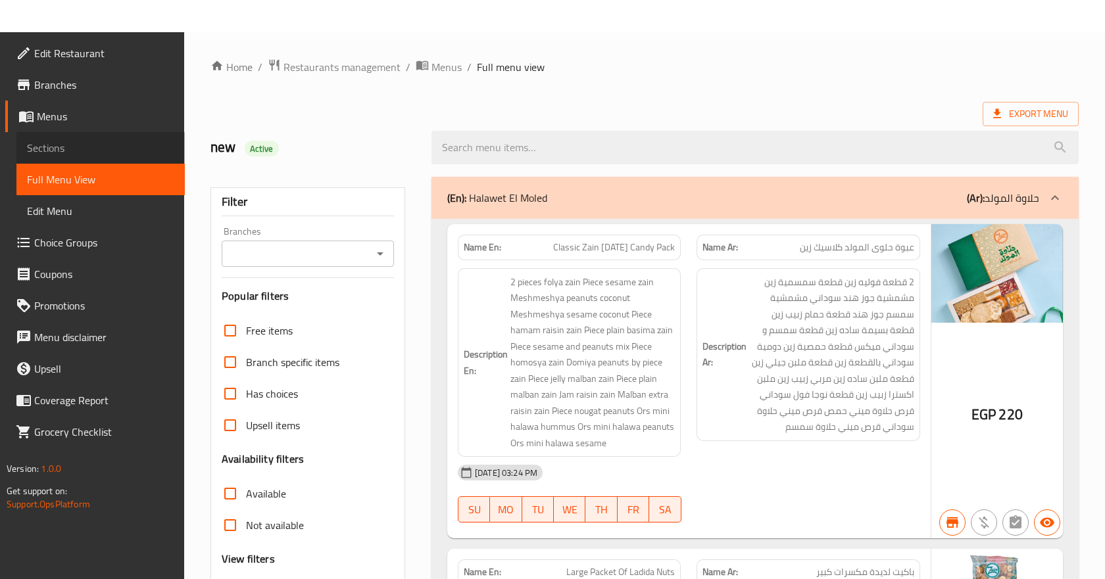
click at [101, 147] on span "Sections" at bounding box center [100, 148] width 147 height 16
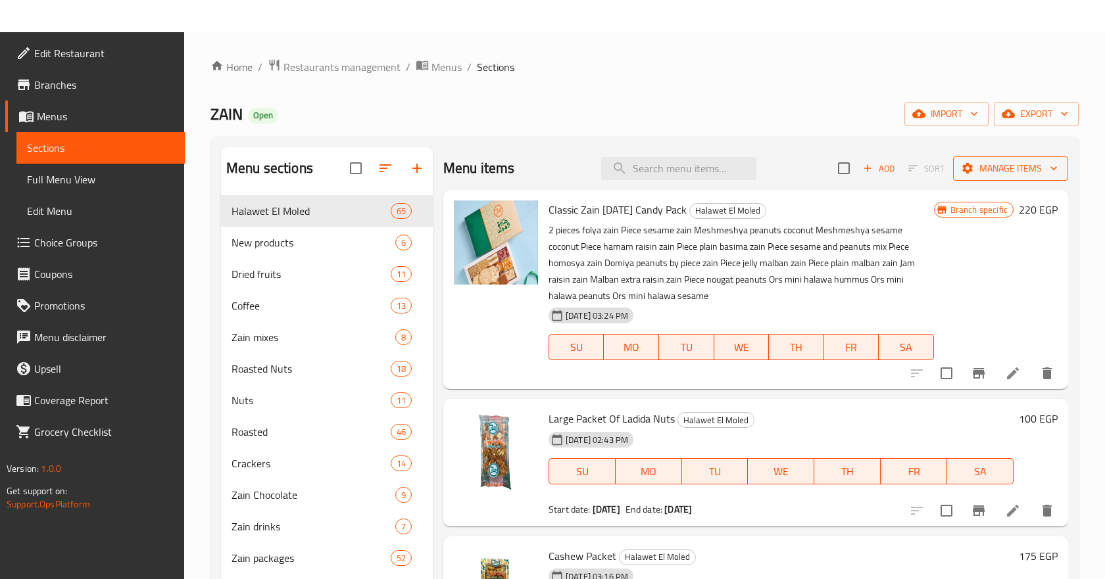
click at [1001, 162] on span "Manage items" at bounding box center [1010, 168] width 94 height 16
click at [684, 65] on div at bounding box center [552, 289] width 1105 height 579
click at [1026, 114] on span "export" at bounding box center [1036, 114] width 64 height 16
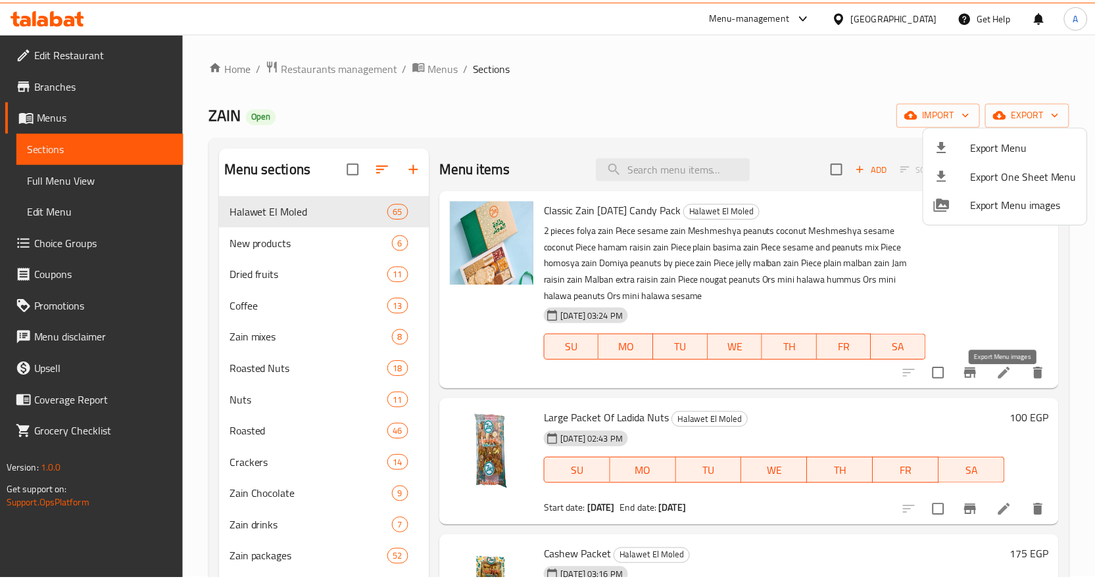
scroll to position [184, 0]
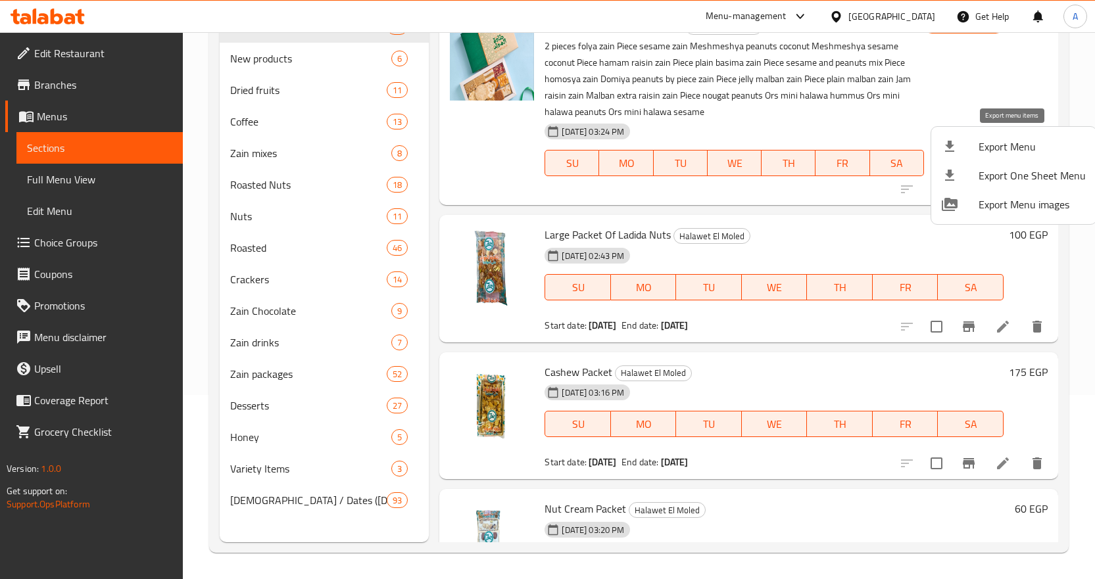
click at [943, 149] on icon at bounding box center [950, 147] width 16 height 16
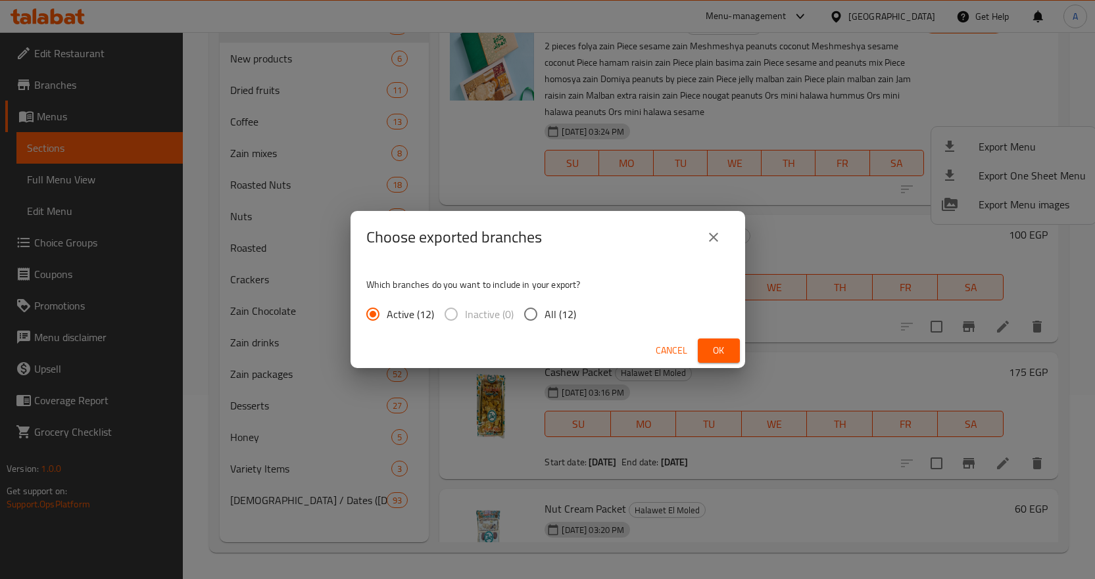
click at [558, 312] on span "All (12)" at bounding box center [560, 314] width 32 height 16
click at [544, 312] on input "All (12)" at bounding box center [531, 314] width 28 height 28
radio input "true"
click at [712, 350] on span "Ok" at bounding box center [718, 351] width 21 height 16
